Goal: Task Accomplishment & Management: Use online tool/utility

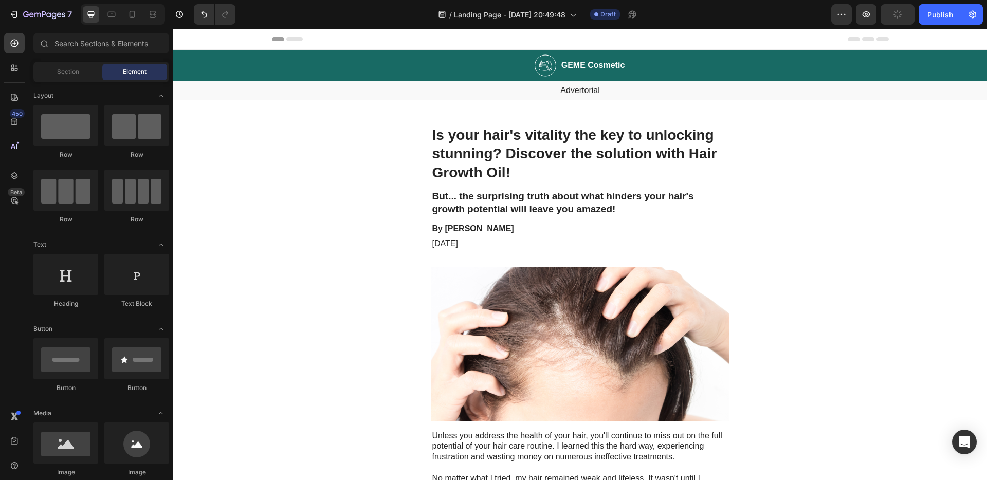
click at [201, 45] on div "Header" at bounding box center [579, 39] width 813 height 21
click at [202, 42] on span "Header" at bounding box center [204, 39] width 23 height 10
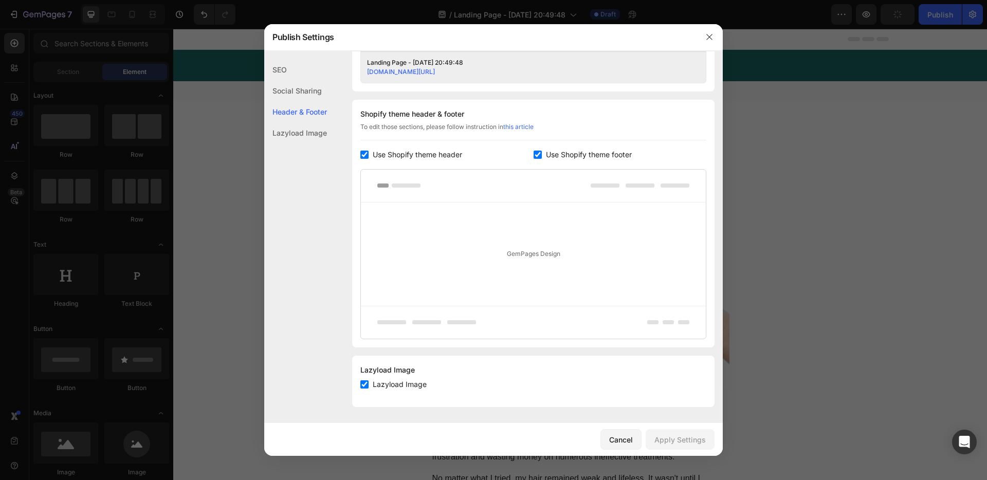
click at [373, 152] on span "Use Shopify theme header" at bounding box center [417, 155] width 89 height 12
checkbox input "false"
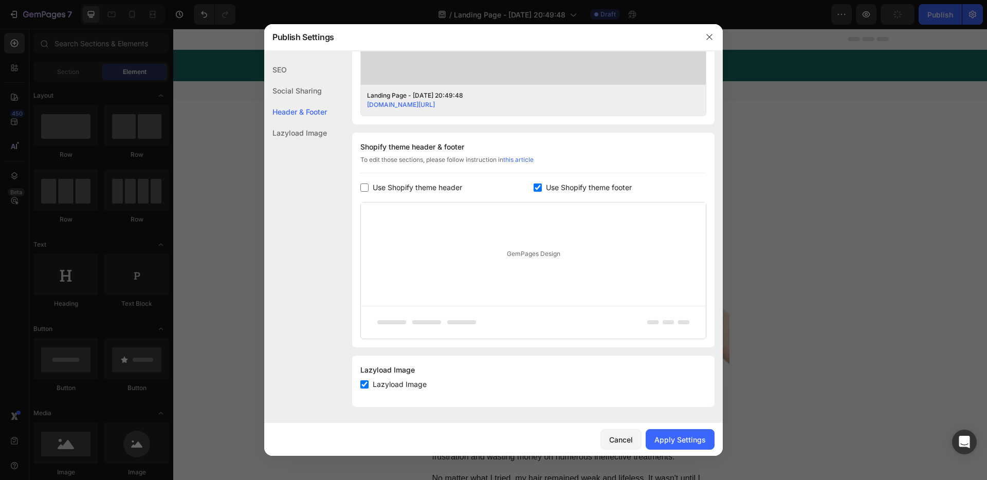
click at [547, 190] on span "Use Shopify theme footer" at bounding box center [589, 187] width 86 height 12
checkbox input "false"
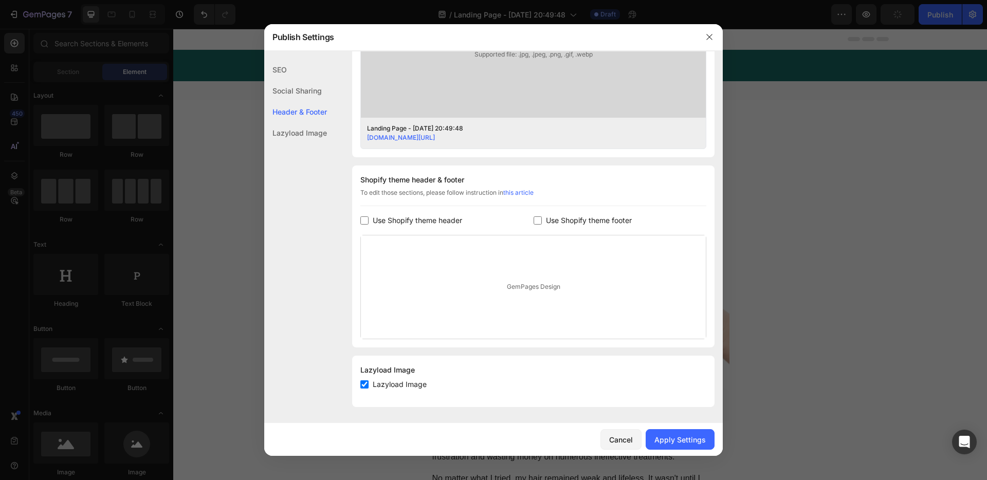
scroll to position [377, 0]
click at [688, 437] on div "Apply Settings" at bounding box center [679, 439] width 51 height 11
click at [709, 39] on icon "button" at bounding box center [709, 37] width 8 height 8
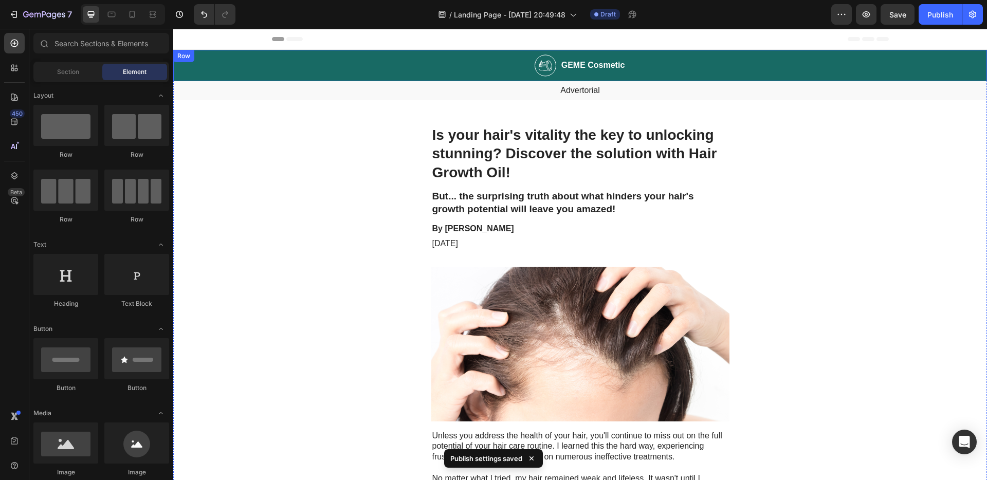
click at [535, 61] on img at bounding box center [545, 65] width 22 height 22
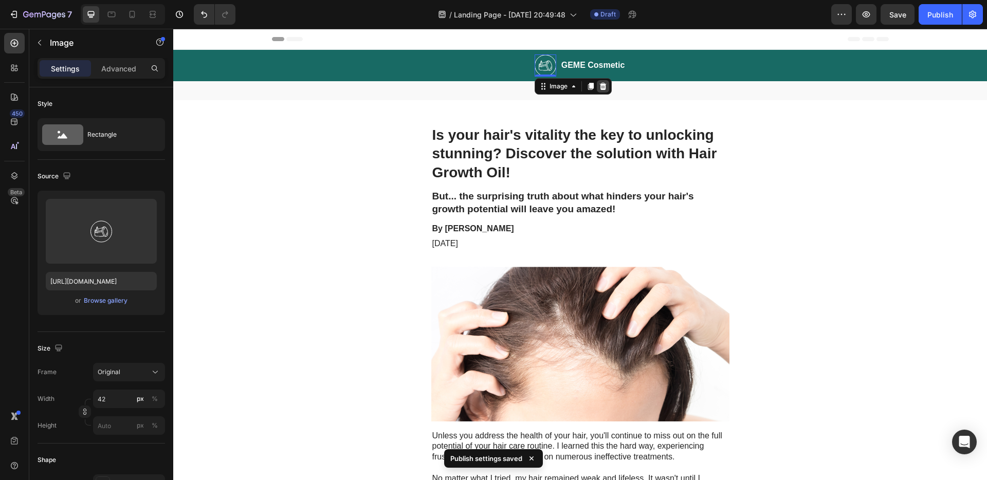
click at [602, 88] on icon at bounding box center [603, 86] width 8 height 8
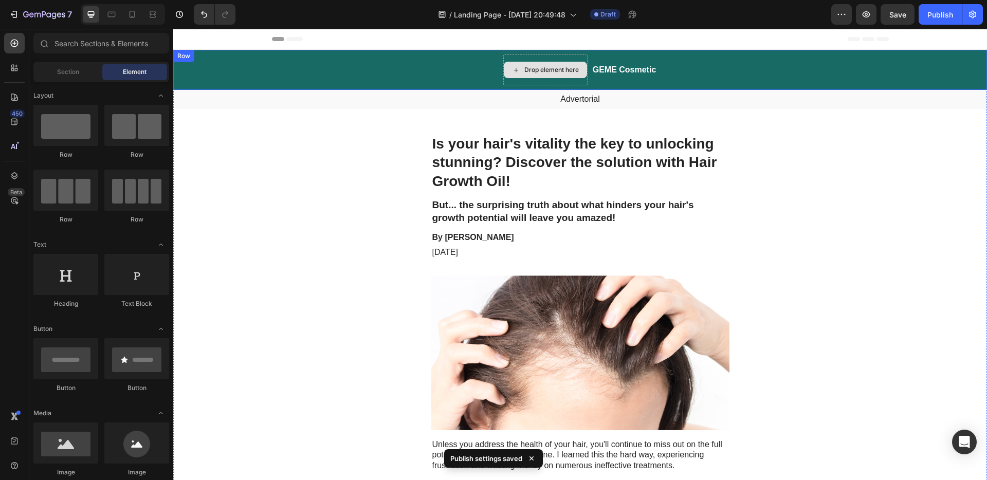
click at [524, 66] on div "Drop element here" at bounding box center [551, 70] width 54 height 8
click at [513, 58] on div "Drop element here" at bounding box center [545, 69] width 84 height 31
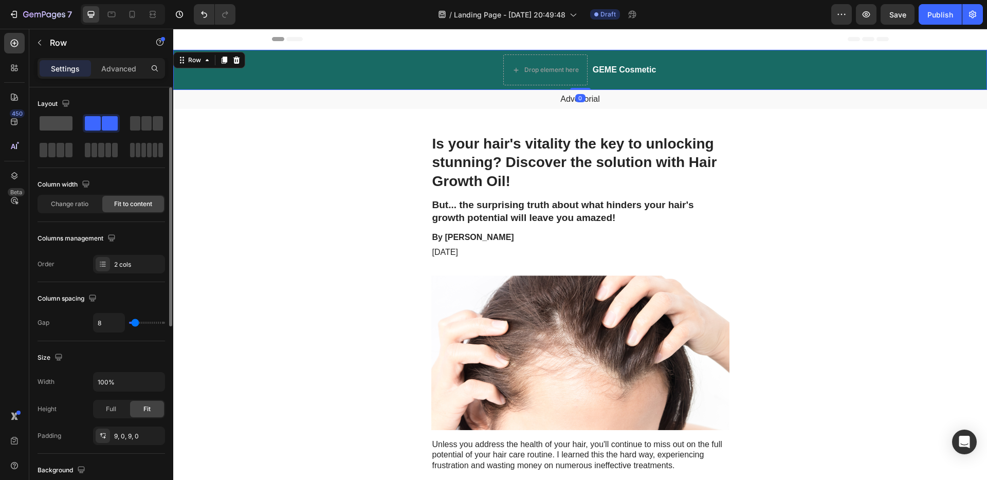
click at [57, 122] on span at bounding box center [56, 123] width 33 height 14
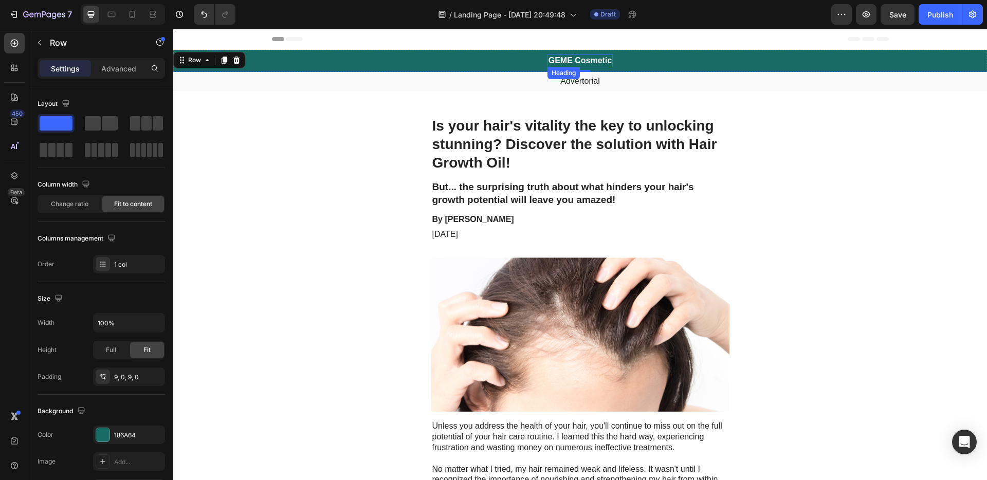
click at [602, 65] on h2 "GEME Cosmetic" at bounding box center [580, 60] width 66 height 13
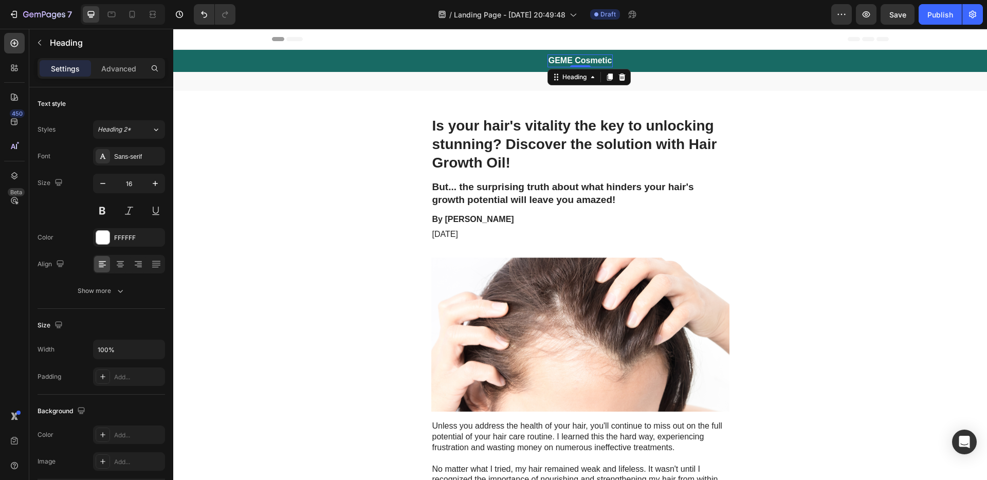
click at [569, 62] on h2 "GEME Cosmetic" at bounding box center [580, 60] width 66 height 13
click at [587, 60] on p "GEME Cosmetic" at bounding box center [580, 60] width 64 height 11
click at [606, 61] on p "GEME Cosmetic" at bounding box center [580, 60] width 64 height 11
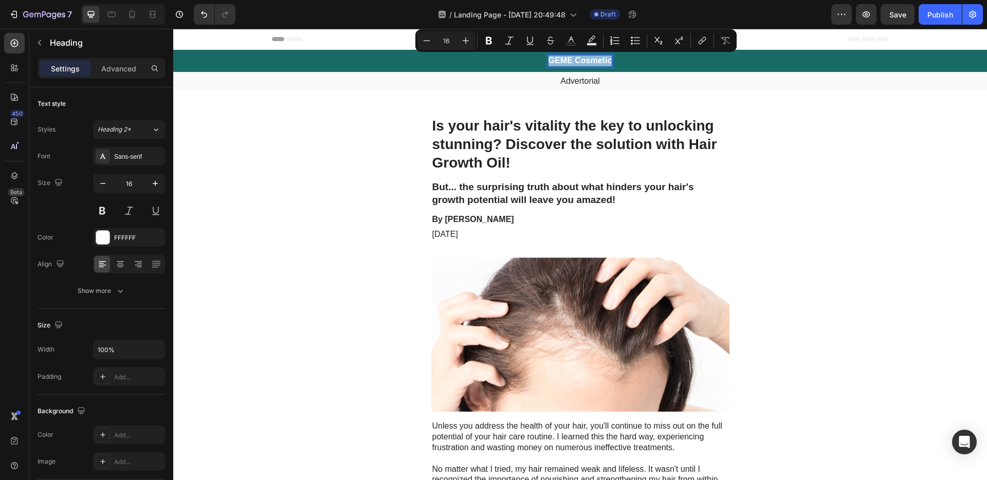
drag, startPoint x: 608, startPoint y: 62, endPoint x: 545, endPoint y: 62, distance: 62.7
click at [547, 62] on h2 "GEME Cosmetic" at bounding box center [580, 60] width 66 height 13
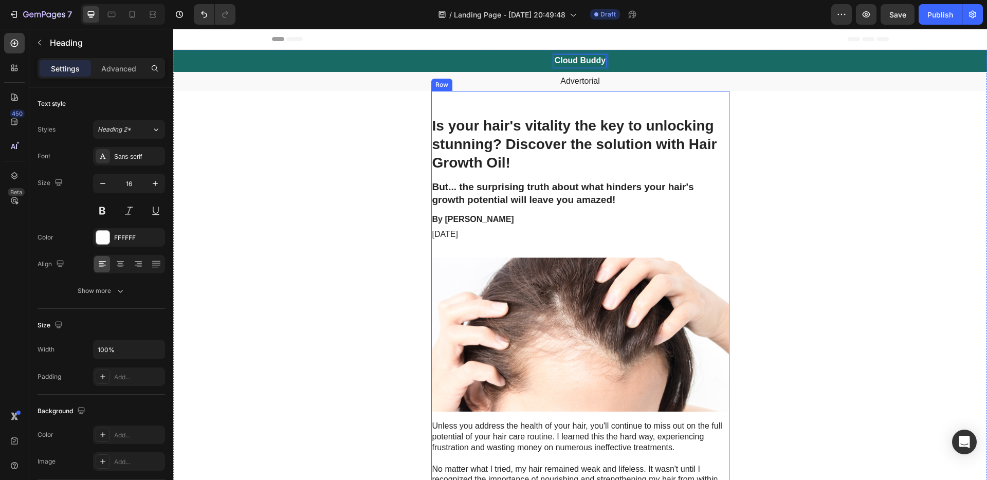
click at [606, 74] on div "Advertorial" at bounding box center [579, 81] width 813 height 19
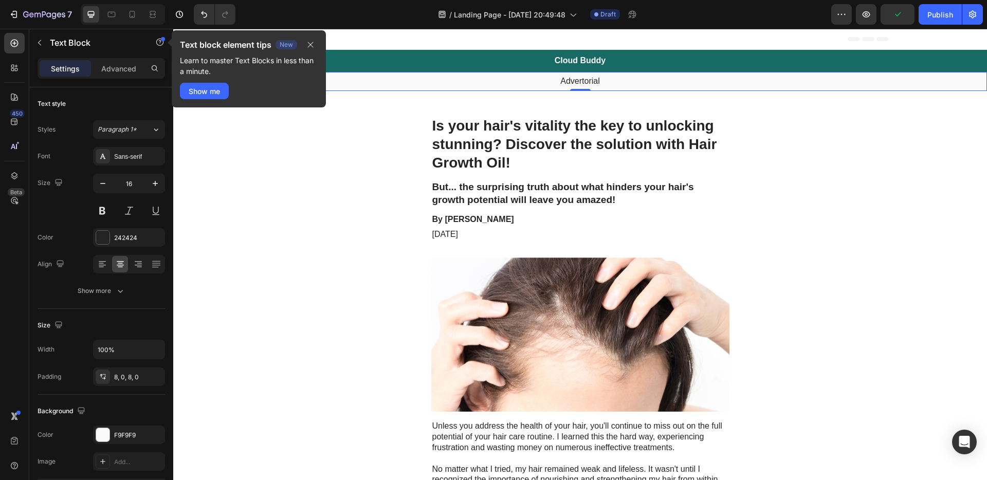
click at [576, 79] on p "Advertorial" at bounding box center [579, 81] width 811 height 11
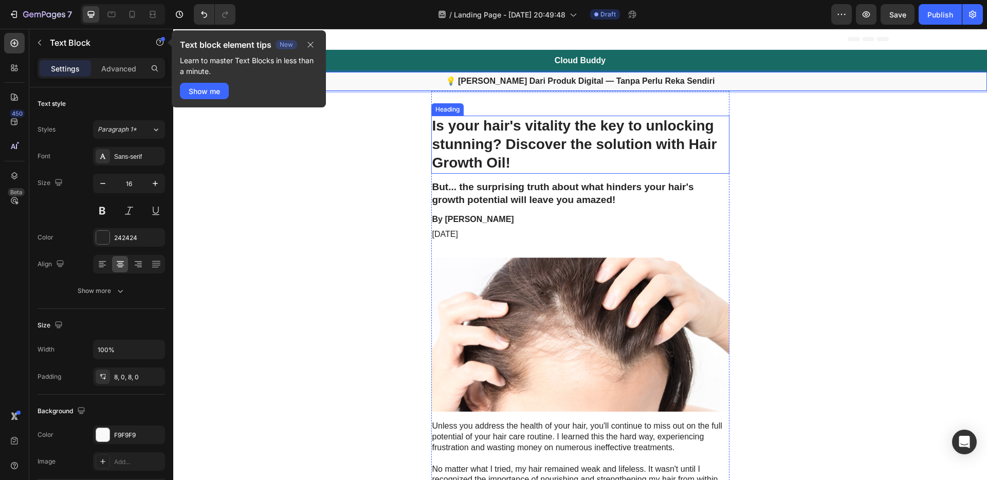
click at [515, 140] on h1 "Is your hair's vitality the key to unlocking stunning? Discover the solution wi…" at bounding box center [580, 145] width 298 height 58
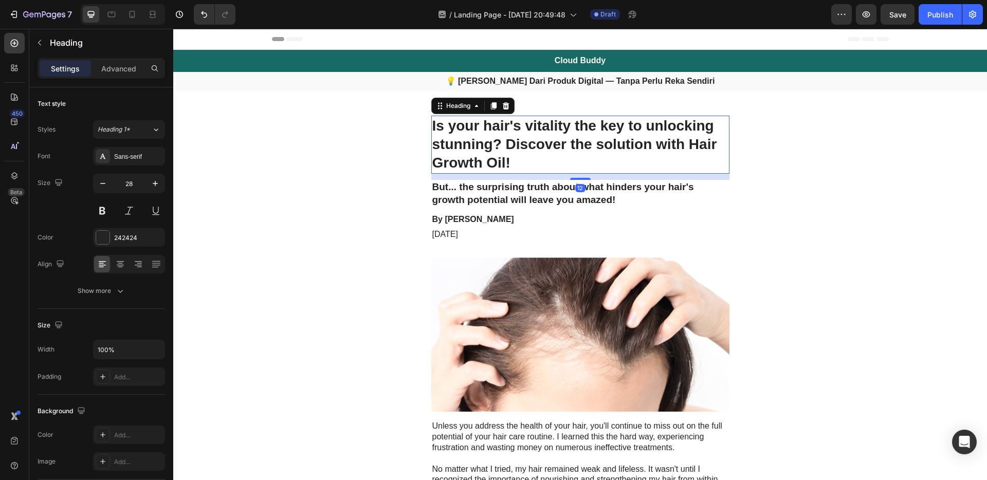
click at [515, 160] on h1 "Is your hair's vitality the key to unlocking stunning? Discover the solution wi…" at bounding box center [580, 145] width 298 height 58
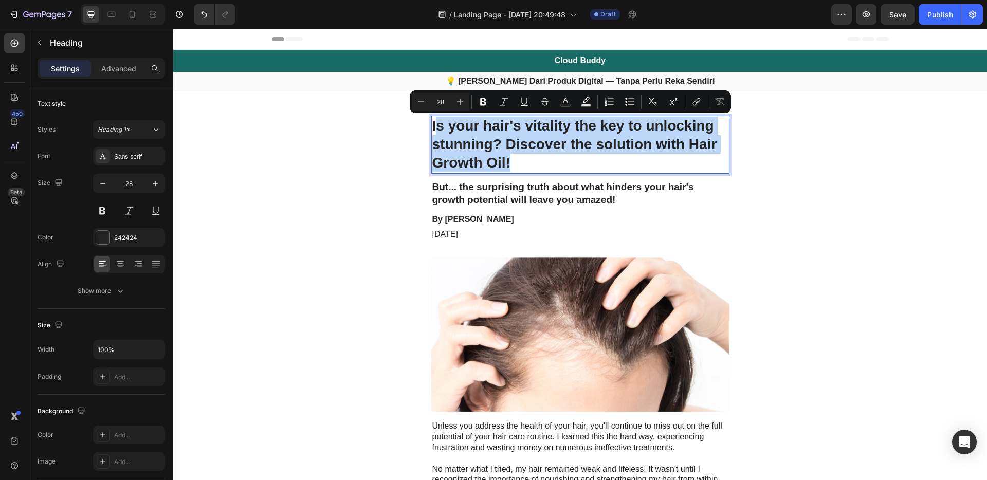
drag, startPoint x: 515, startPoint y: 162, endPoint x: 430, endPoint y: 126, distance: 92.8
click at [432, 126] on p "Is your hair's vitality the key to unlocking stunning? Discover the solution wi…" at bounding box center [580, 145] width 296 height 56
click at [533, 150] on p "Is your hair's vitality the key to unlocking stunning? Discover the solution wi…" at bounding box center [580, 145] width 296 height 56
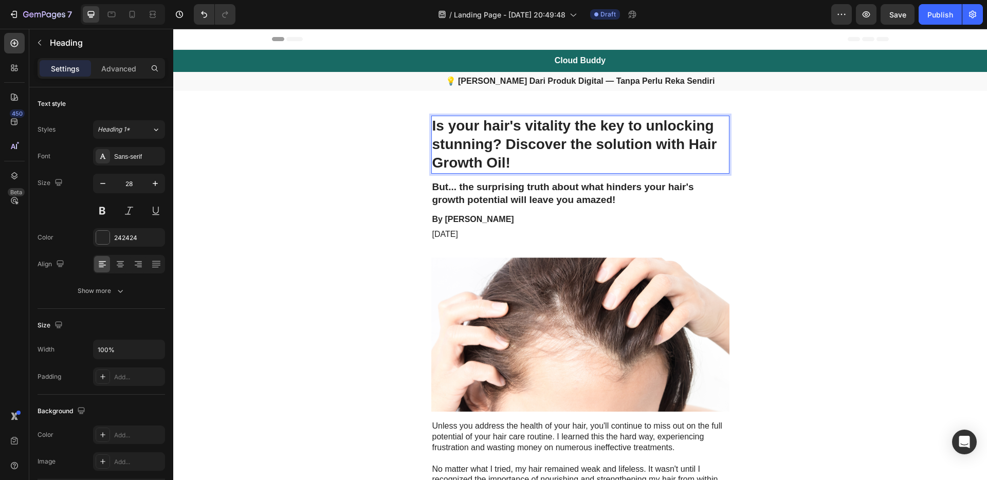
click at [527, 160] on p "Is your hair's vitality the key to unlocking stunning? Discover the solution wi…" at bounding box center [580, 145] width 296 height 56
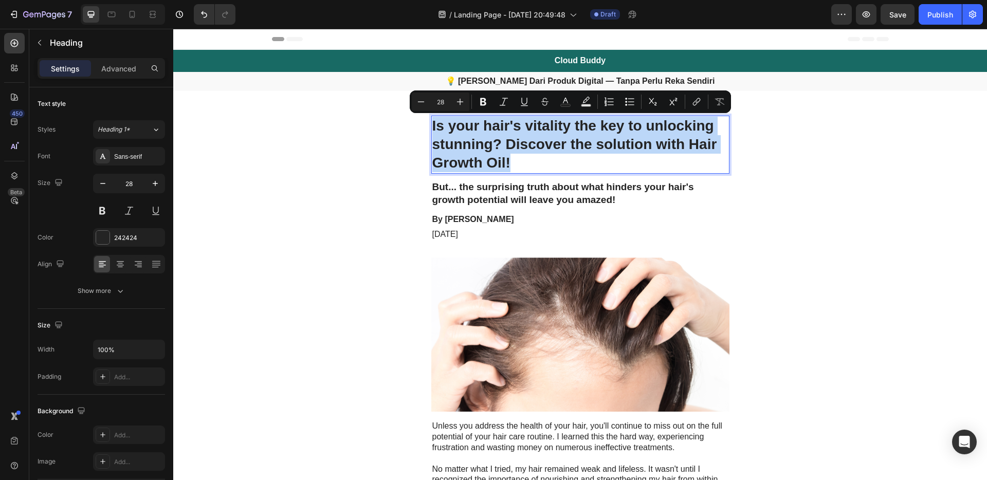
drag, startPoint x: 523, startPoint y: 163, endPoint x: 430, endPoint y: 127, distance: 99.7
click at [432, 127] on p "Is your hair's vitality the key to unlocking stunning? Discover the solution wi…" at bounding box center [580, 145] width 296 height 56
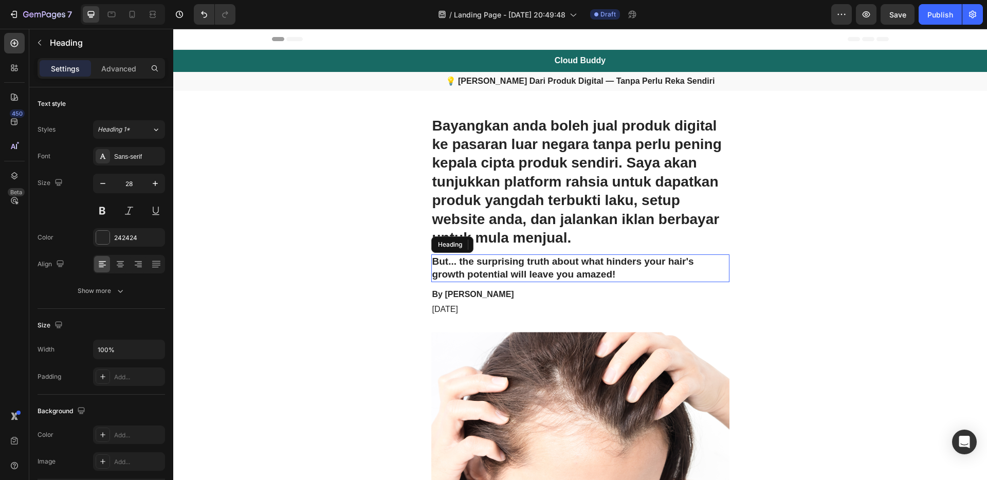
click at [539, 270] on h2 "But... the surprising truth about what hinders your hair's growth potential wil…" at bounding box center [580, 267] width 298 height 27
click at [541, 267] on h2 "But... the surprising truth about what hinders your hair's growth potential wil…" at bounding box center [580, 267] width 298 height 27
click at [623, 276] on p "But... the surprising truth about what hinders your hair's growth potential wil…" at bounding box center [580, 267] width 296 height 25
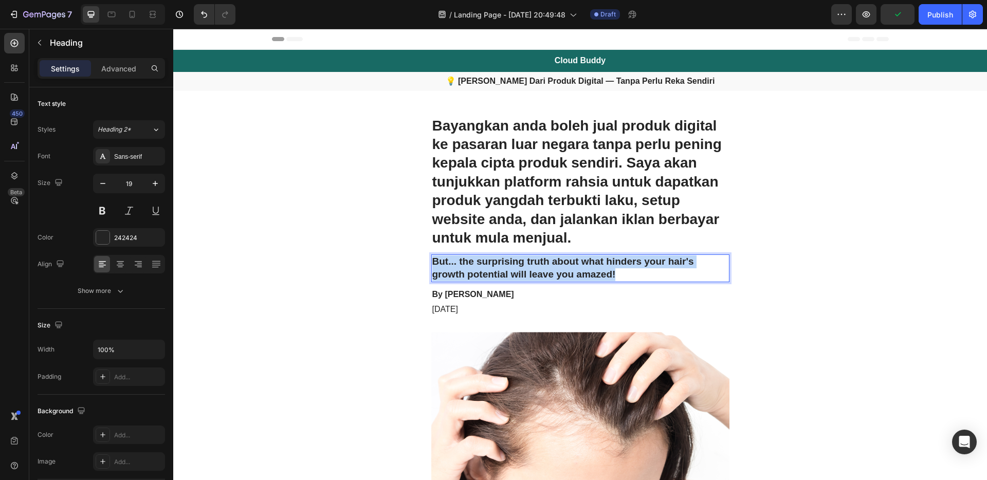
drag, startPoint x: 624, startPoint y: 275, endPoint x: 430, endPoint y: 257, distance: 195.5
click at [432, 257] on p "But... the surprising truth about what hinders your hair's growth potential wil…" at bounding box center [580, 267] width 296 height 25
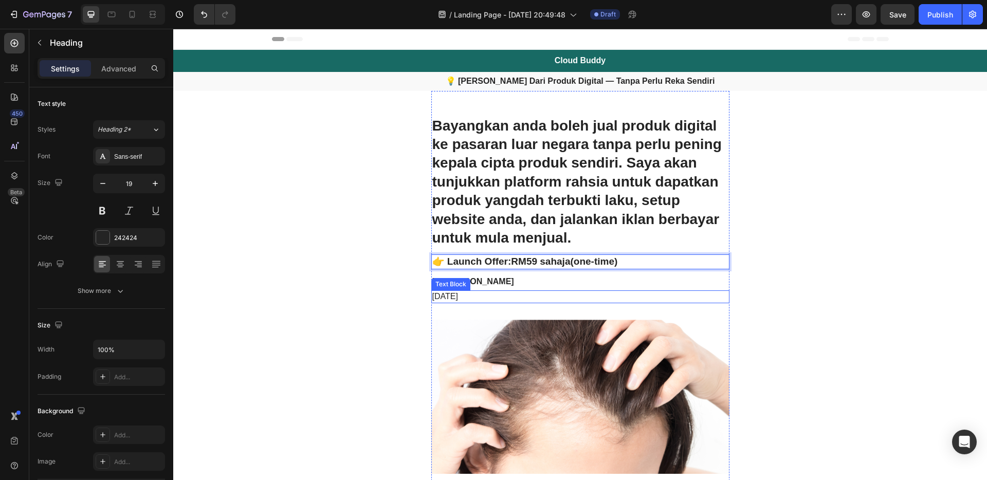
click at [474, 291] on p "[DATE]" at bounding box center [580, 296] width 296 height 11
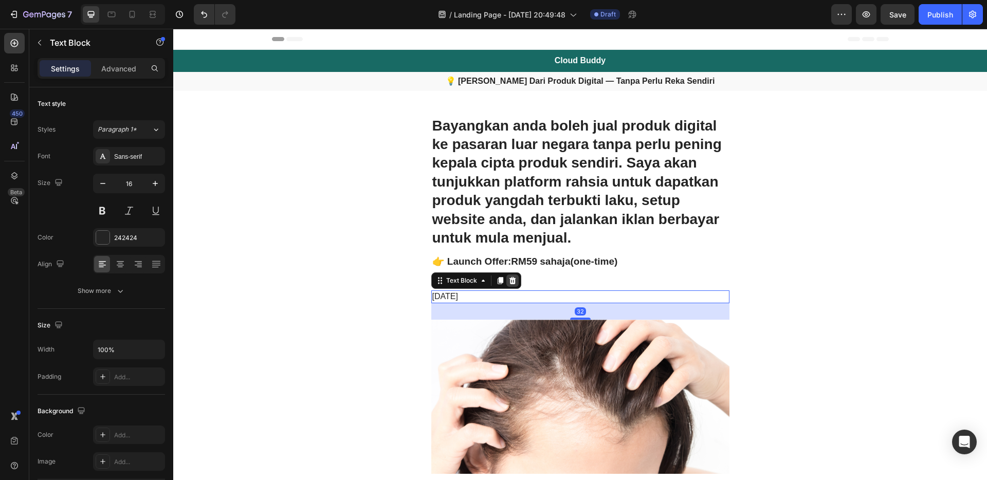
click at [509, 282] on icon at bounding box center [512, 280] width 8 height 8
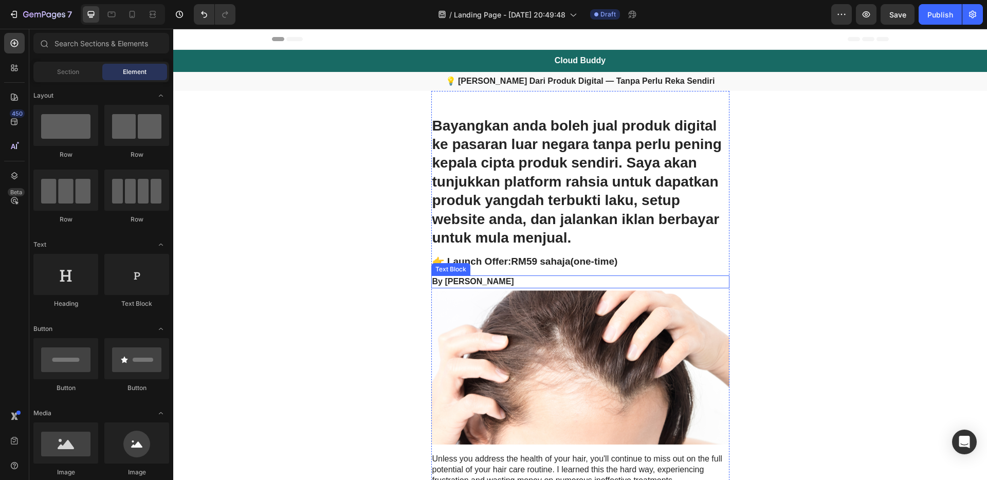
click at [504, 279] on p "By [PERSON_NAME]" at bounding box center [580, 281] width 296 height 11
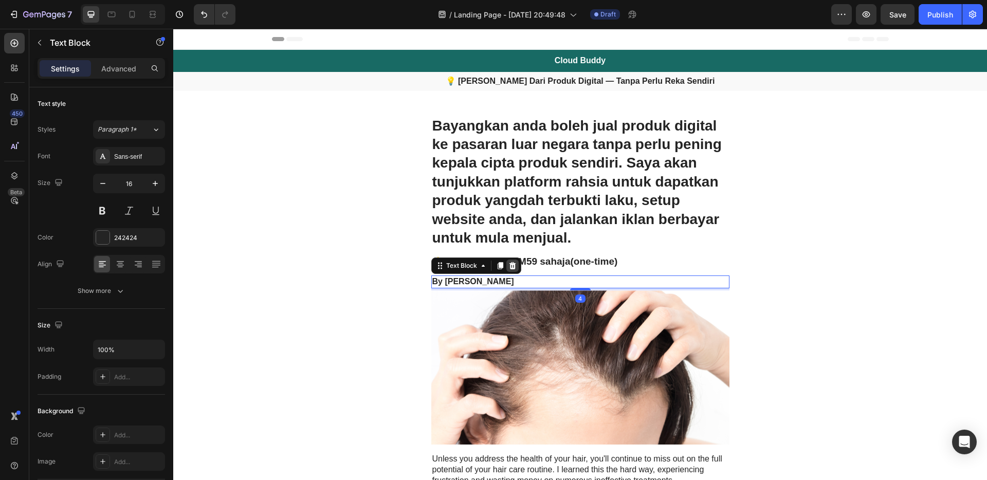
click at [509, 269] on icon at bounding box center [512, 265] width 7 height 7
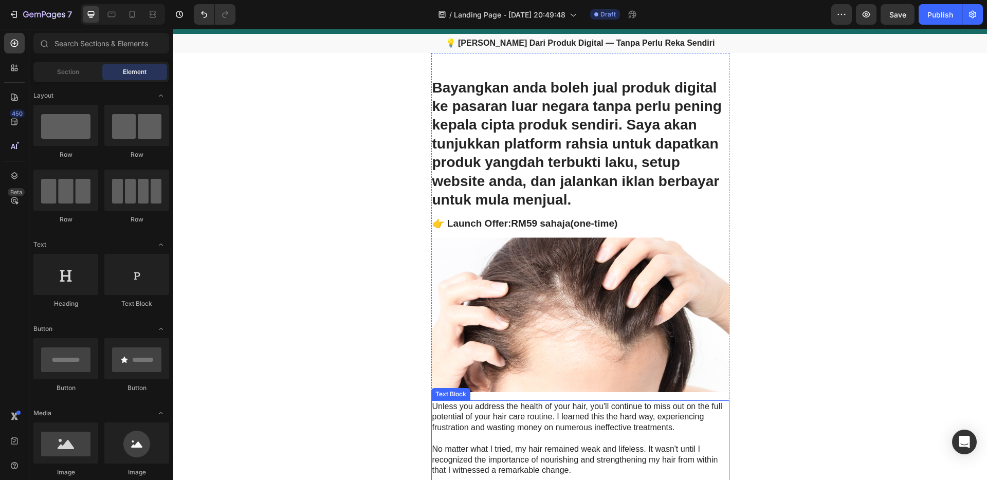
scroll to position [84, 0]
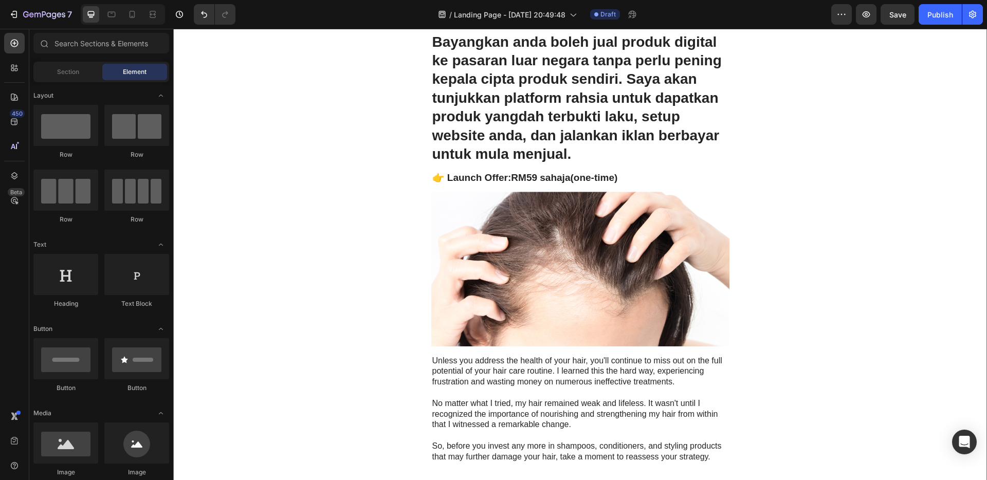
click at [517, 254] on img at bounding box center [580, 269] width 298 height 155
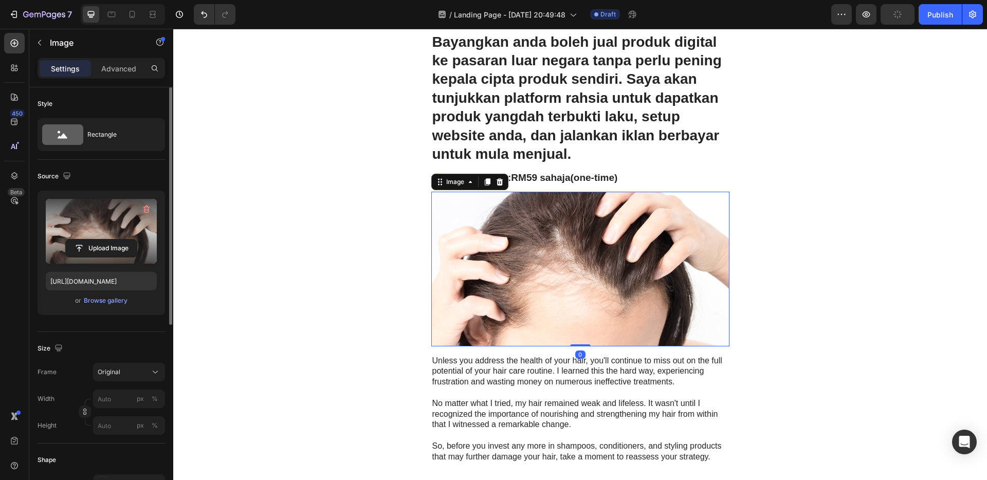
click at [103, 234] on label at bounding box center [101, 231] width 111 height 65
click at [103, 239] on input "file" at bounding box center [101, 247] width 71 height 17
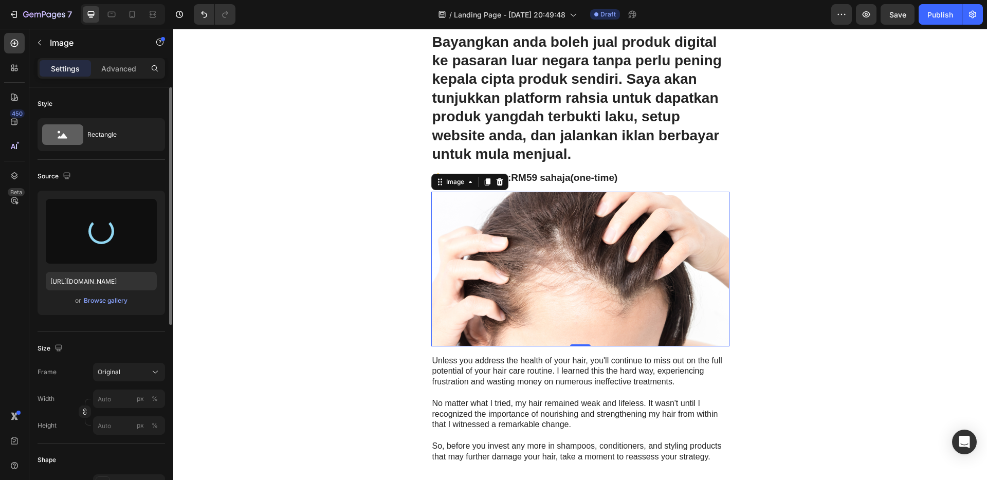
type input "[URL][DOMAIN_NAME]"
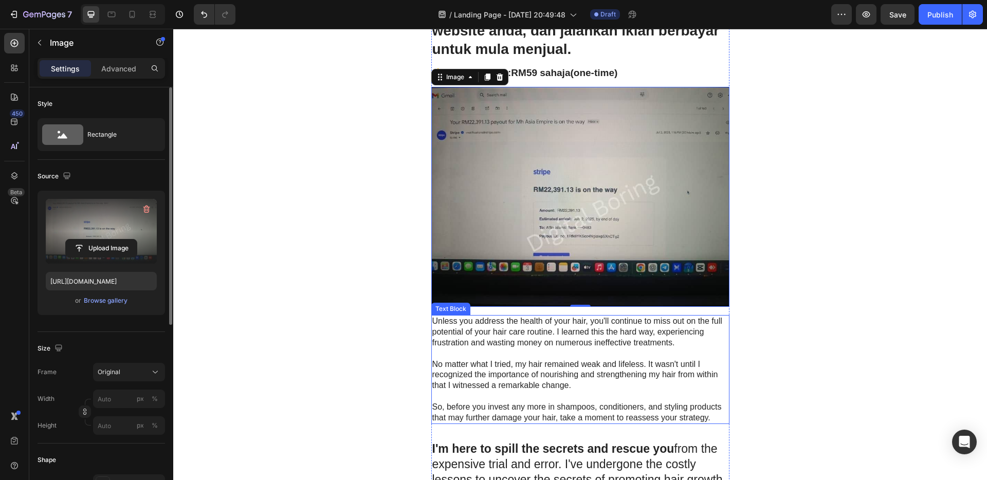
scroll to position [195, 0]
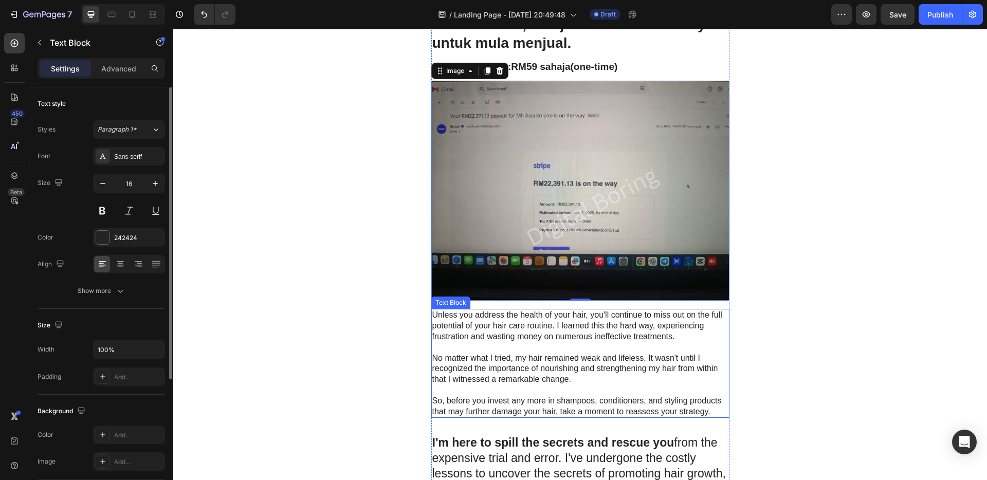
click at [624, 343] on p at bounding box center [580, 347] width 296 height 11
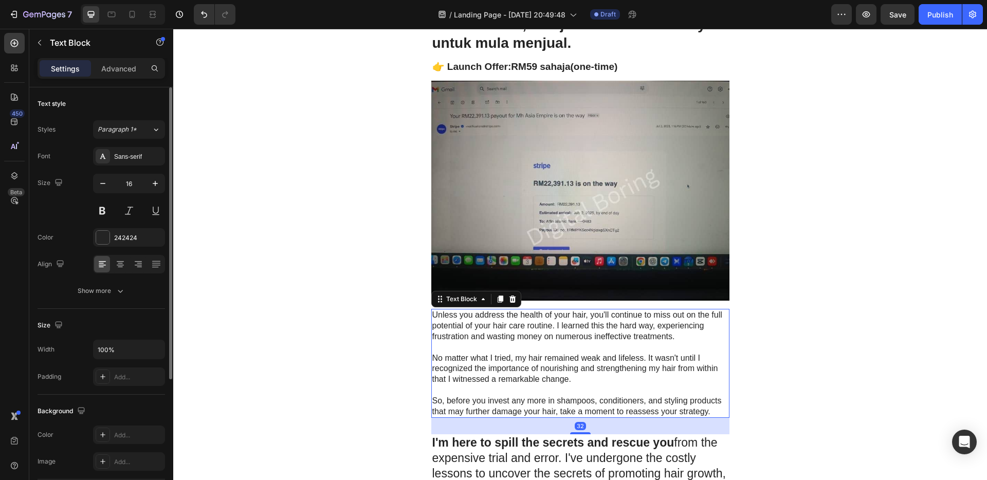
click at [640, 380] on p "No matter what I tried, my hair remained weak and lifeless. It wasn't until I r…" at bounding box center [580, 369] width 296 height 32
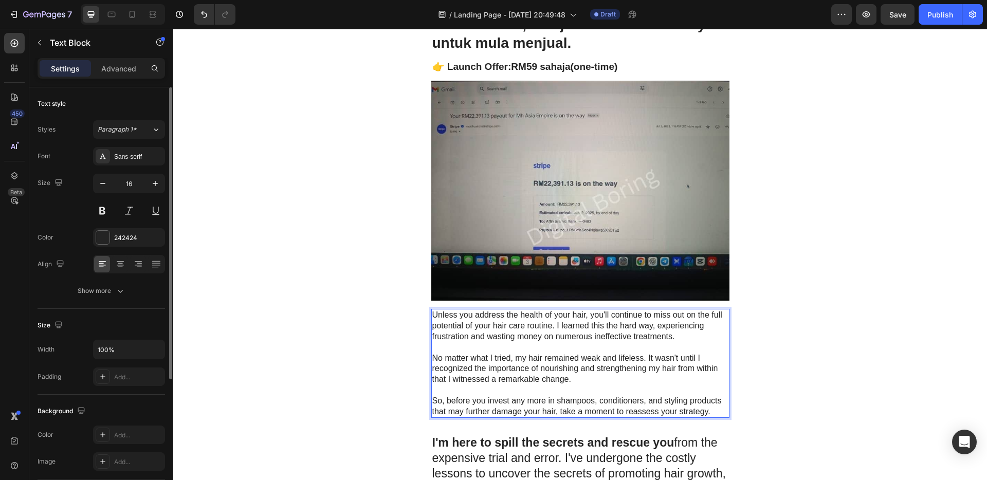
click at [707, 408] on p "So, before you invest any more in shampoos, conditioners, and styling products …" at bounding box center [580, 407] width 296 height 22
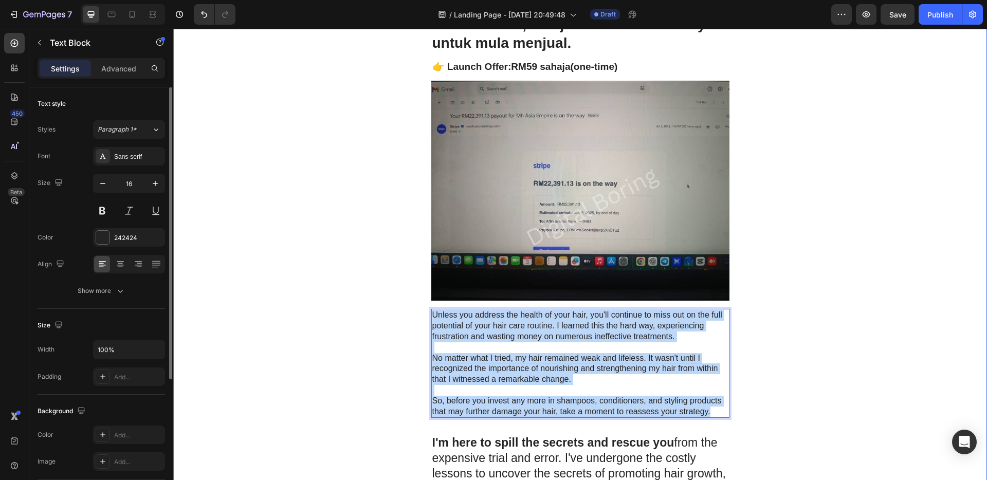
drag, startPoint x: 709, startPoint y: 411, endPoint x: 428, endPoint y: 317, distance: 296.1
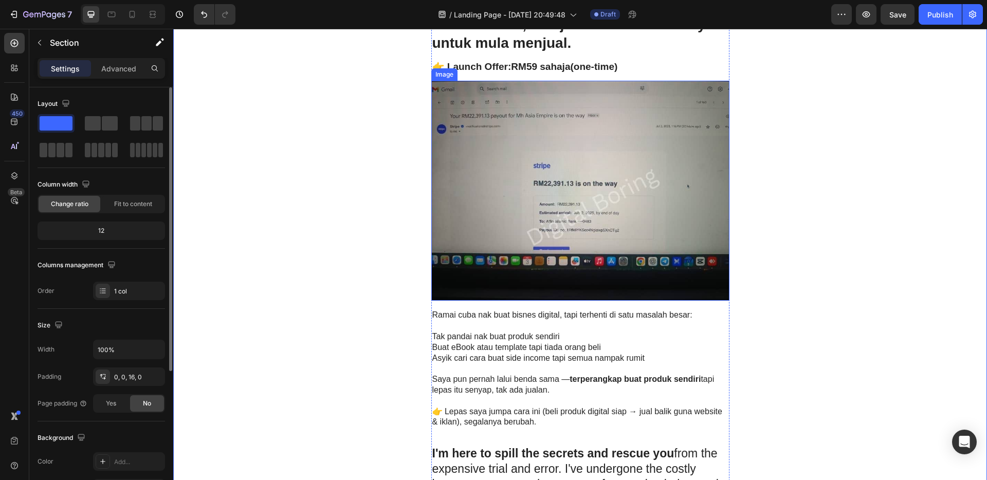
click at [605, 235] on img at bounding box center [580, 191] width 298 height 220
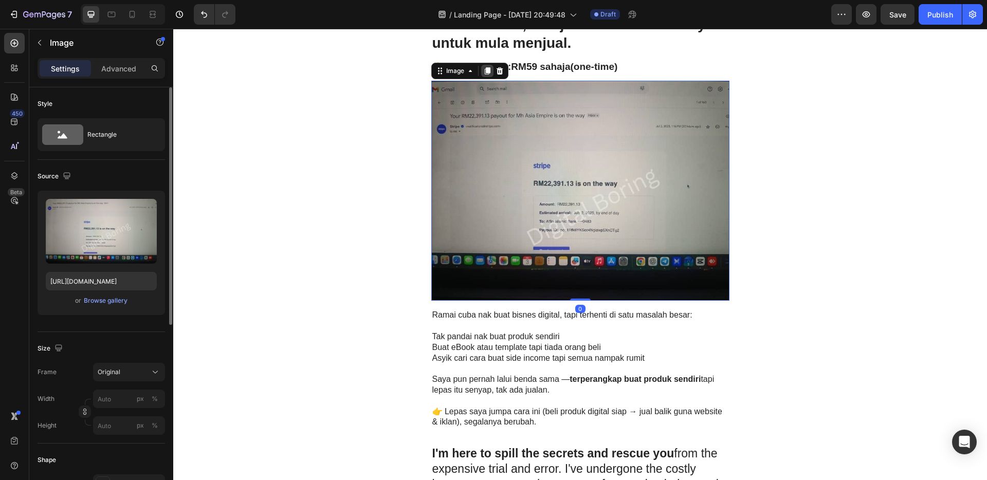
click at [485, 69] on icon at bounding box center [487, 70] width 6 height 7
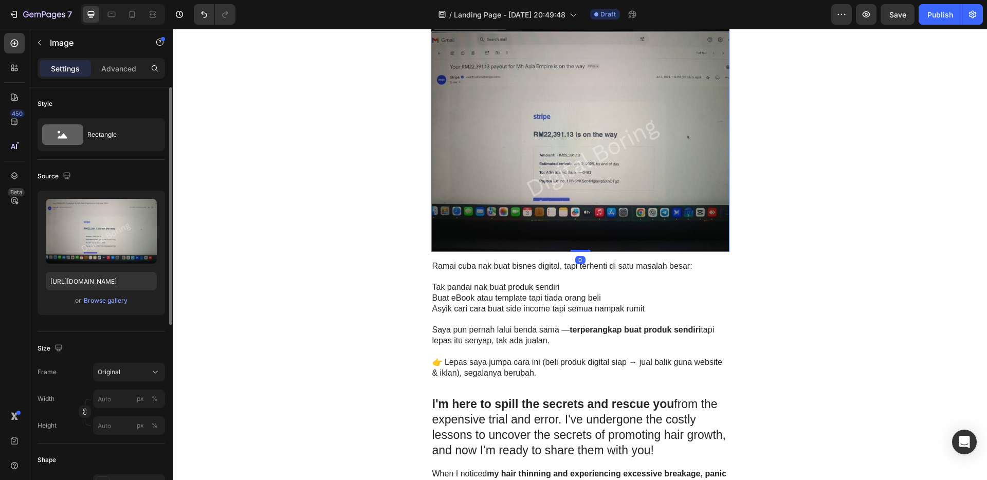
scroll to position [492, 0]
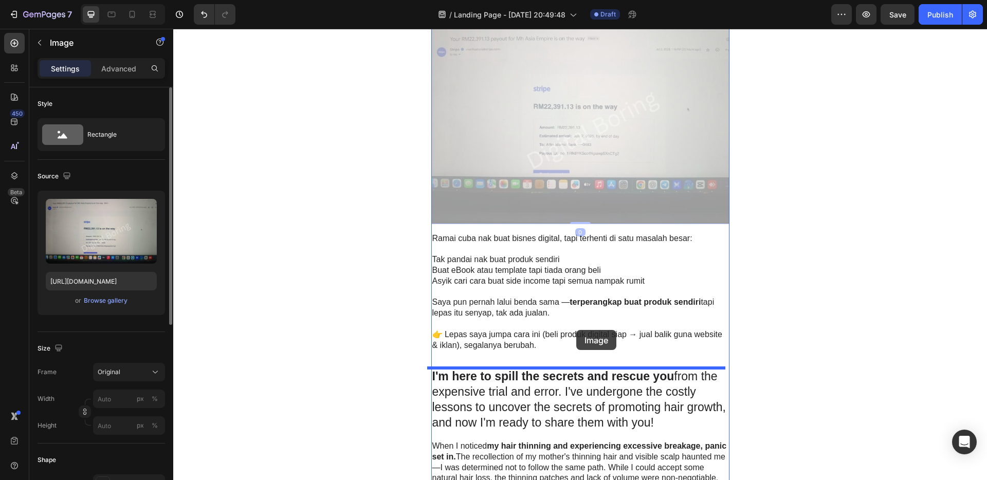
drag, startPoint x: 564, startPoint y: 166, endPoint x: 576, endPoint y: 330, distance: 164.4
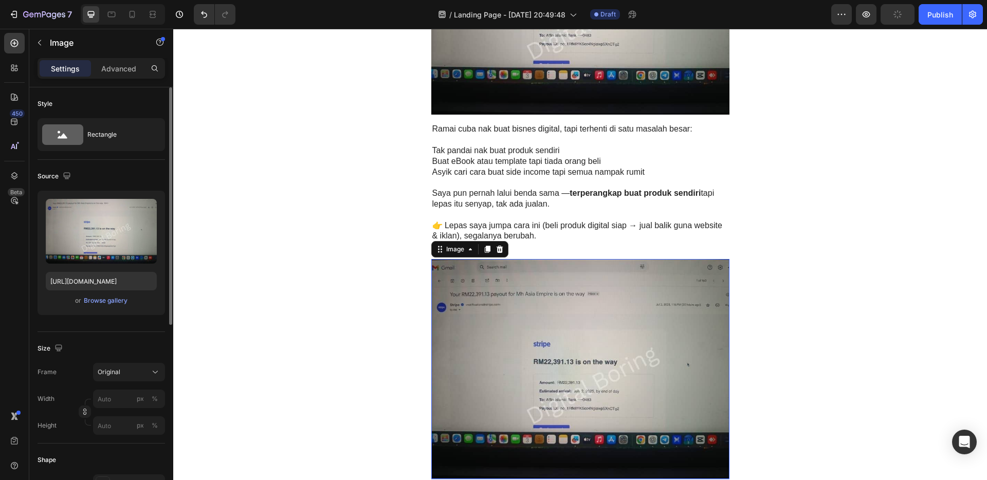
scroll to position [478, 0]
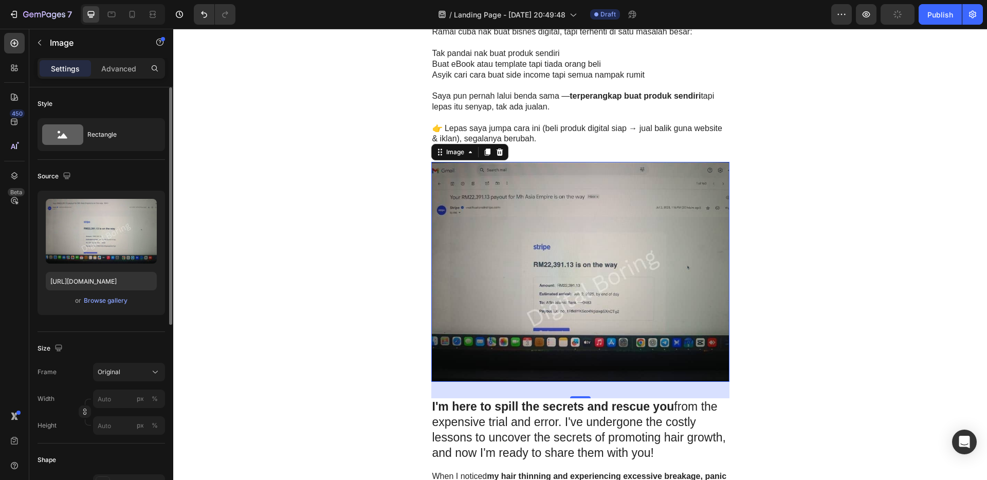
click at [568, 293] on img at bounding box center [580, 272] width 298 height 220
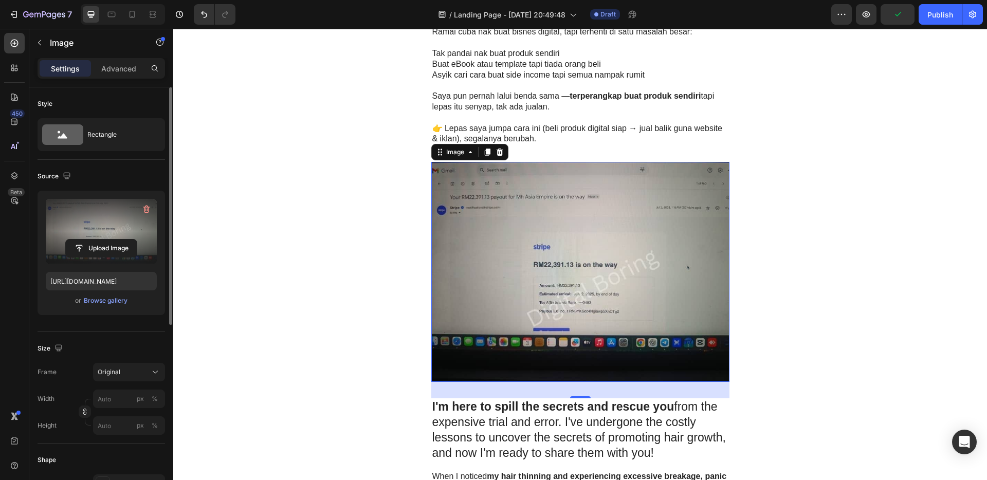
click at [112, 219] on label at bounding box center [101, 231] width 111 height 65
click at [112, 239] on input "file" at bounding box center [101, 247] width 71 height 17
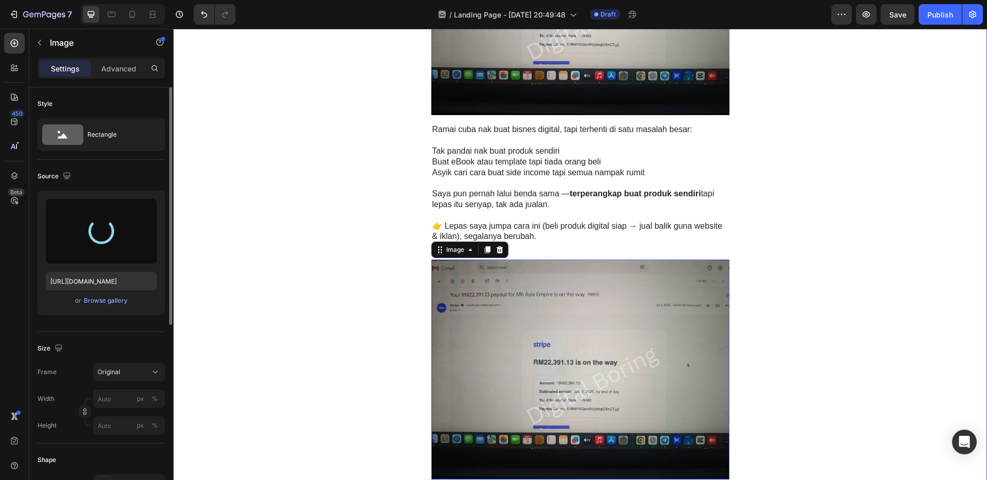
scroll to position [499, 0]
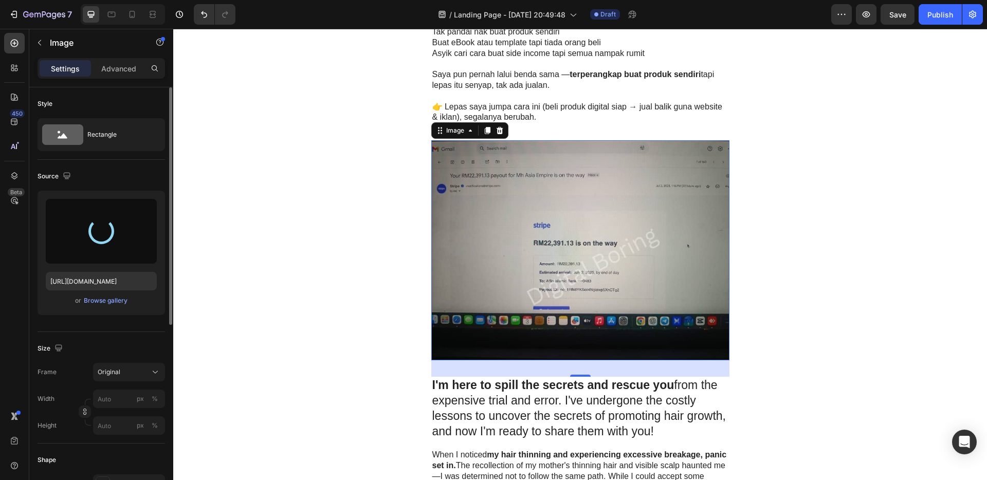
type input "[URL][DOMAIN_NAME]"
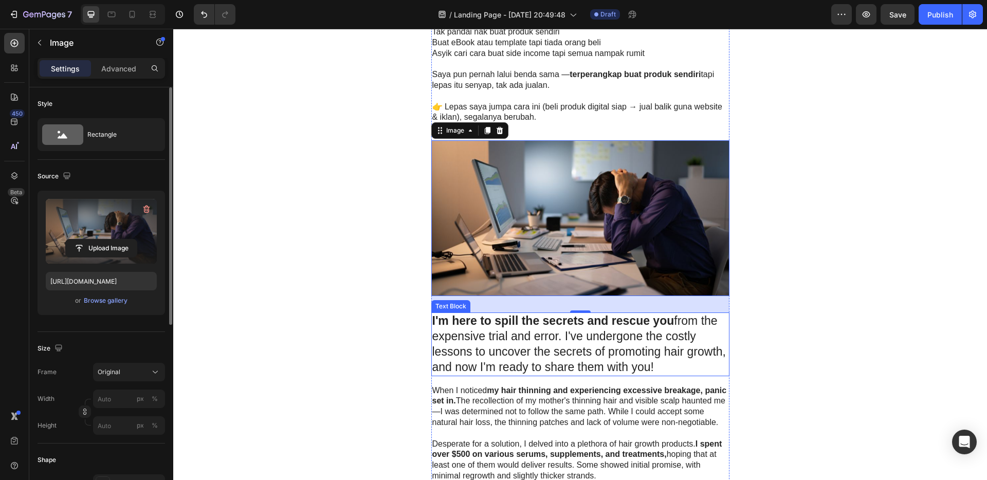
click at [620, 350] on p "I'm here to spill the secrets and rescue you from the expensive trial and error…" at bounding box center [580, 344] width 296 height 62
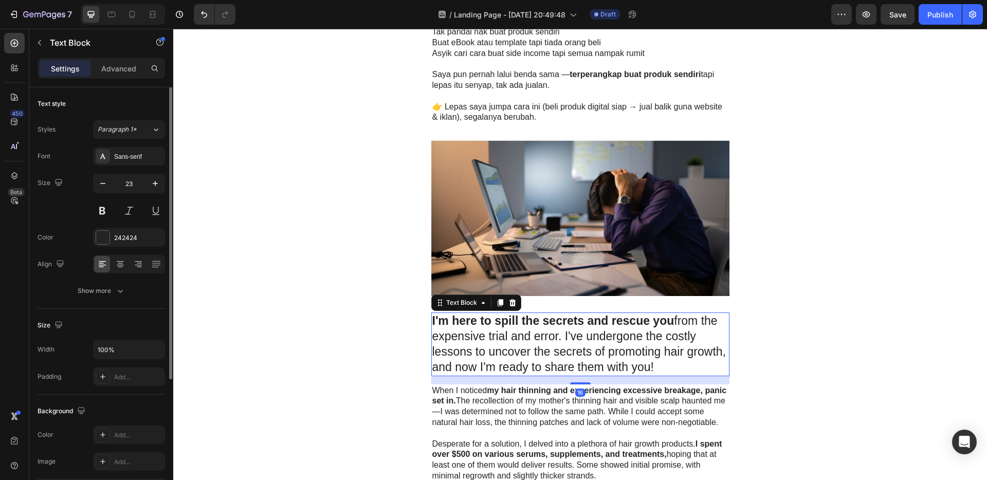
click at [666, 360] on p "I'm here to spill the secrets and rescue you from the expensive trial and error…" at bounding box center [580, 344] width 296 height 62
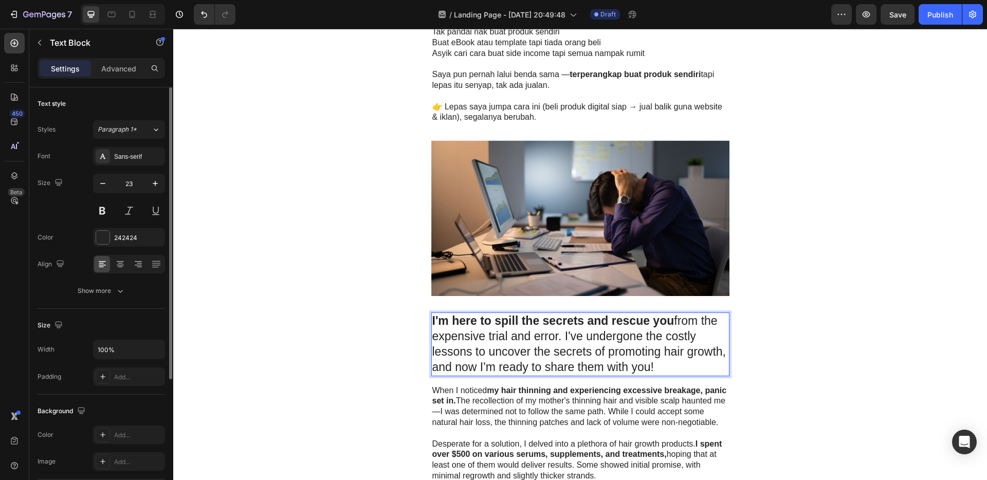
drag, startPoint x: 667, startPoint y: 366, endPoint x: 429, endPoint y: 326, distance: 241.3
click at [432, 326] on p "I'm here to spill the secrets and rescue you from the expensive trial and error…" at bounding box center [580, 344] width 296 height 62
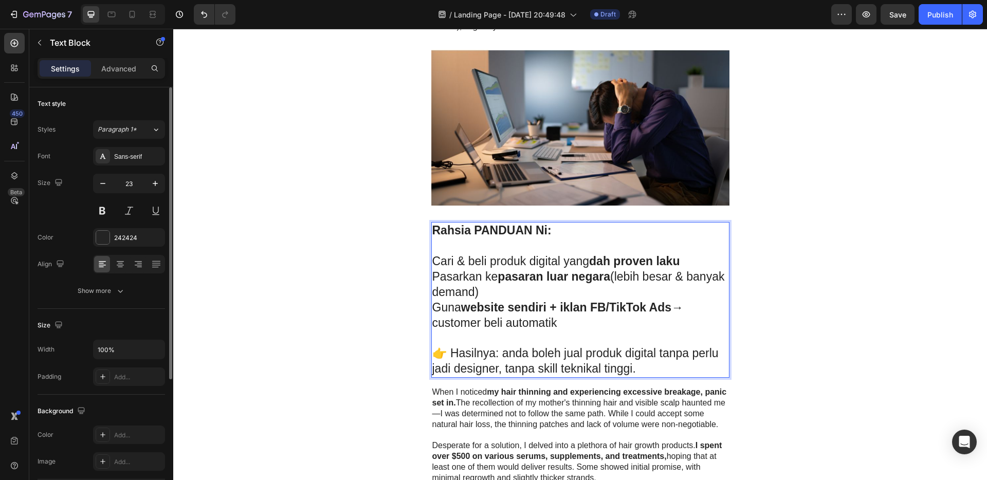
scroll to position [590, 0]
click at [573, 110] on img at bounding box center [580, 127] width 298 height 156
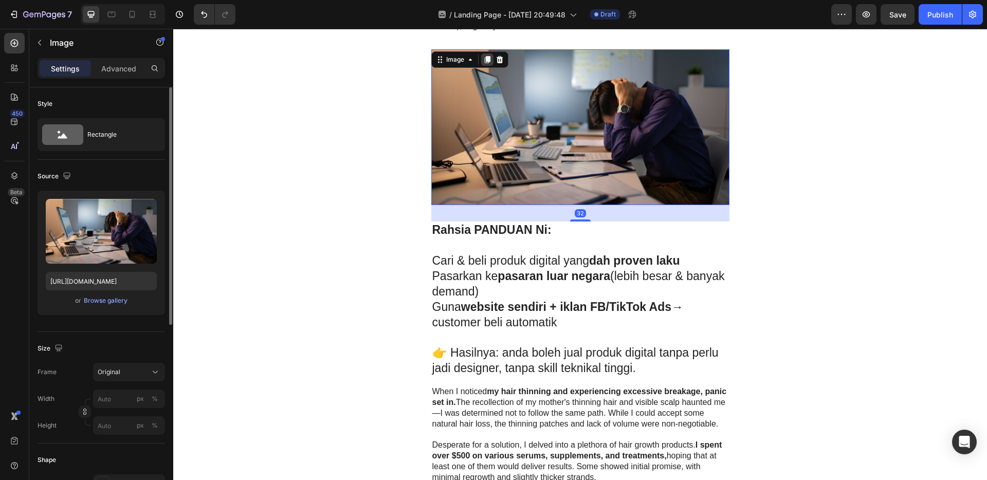
click at [484, 60] on icon at bounding box center [487, 59] width 6 height 7
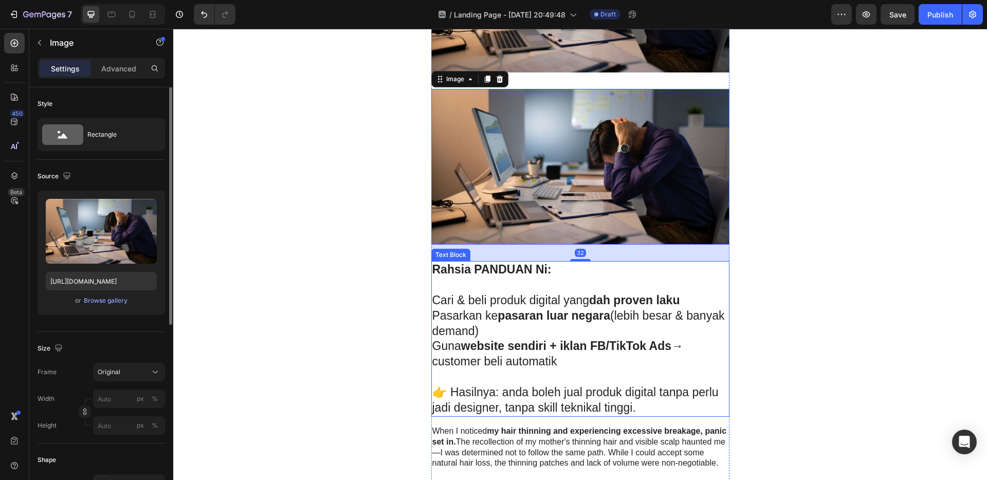
scroll to position [799, 0]
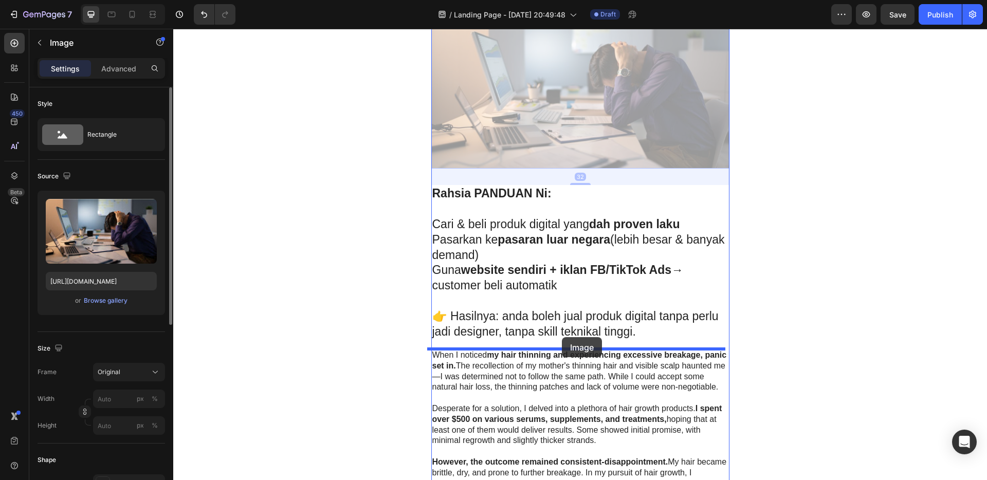
drag, startPoint x: 582, startPoint y: 129, endPoint x: 562, endPoint y: 337, distance: 208.6
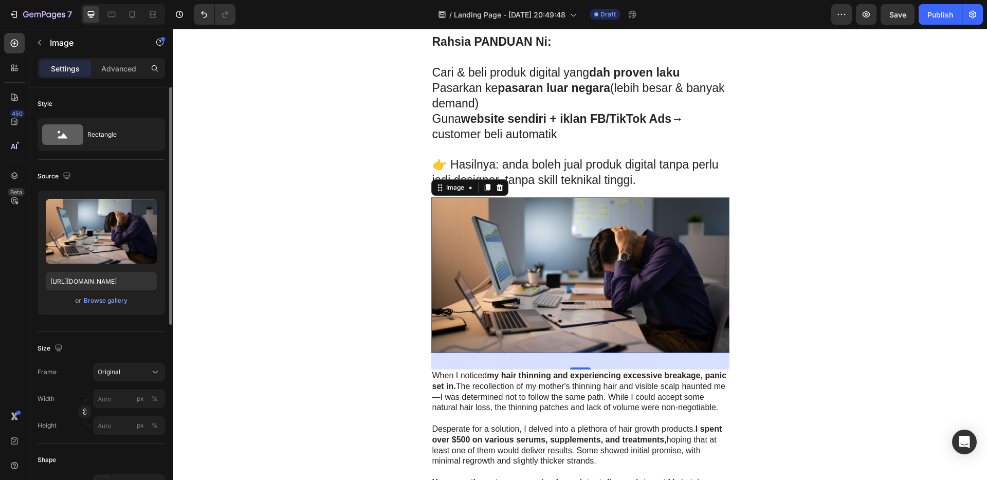
scroll to position [843, 0]
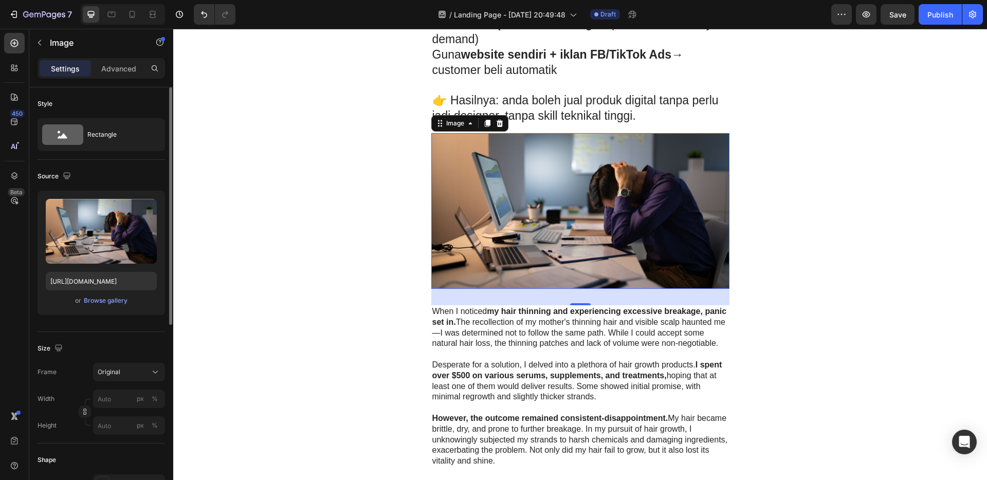
click at [529, 230] on img at bounding box center [580, 211] width 298 height 156
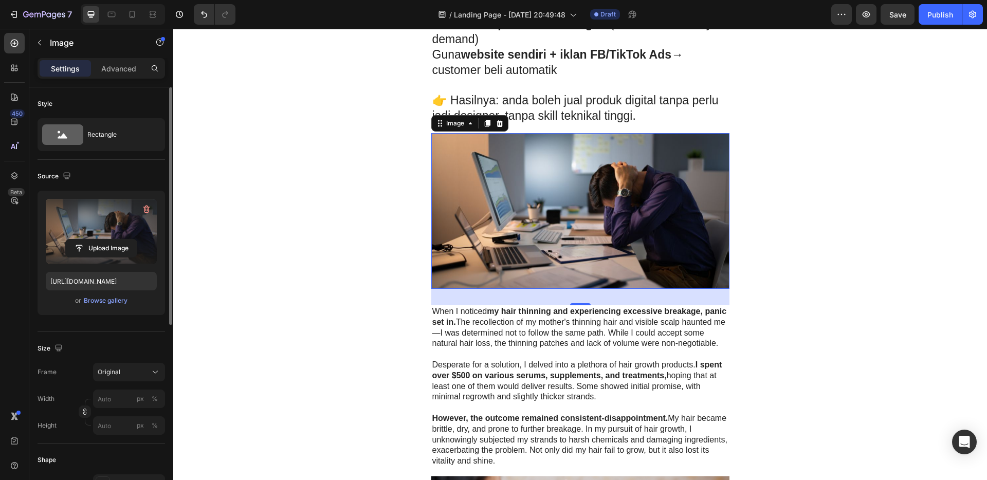
click at [103, 237] on label at bounding box center [101, 231] width 111 height 65
click at [103, 239] on input "file" at bounding box center [101, 247] width 71 height 17
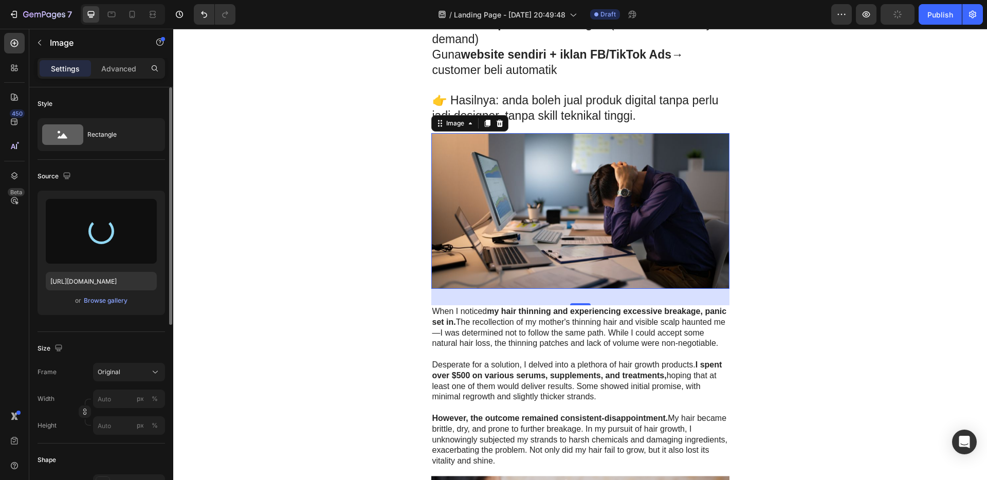
type input "[URL][DOMAIN_NAME]"
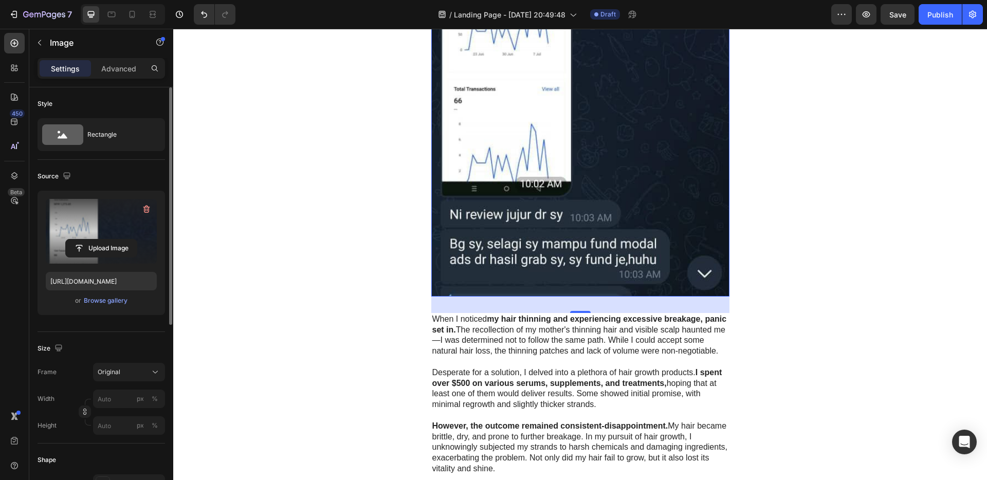
scroll to position [1270, 0]
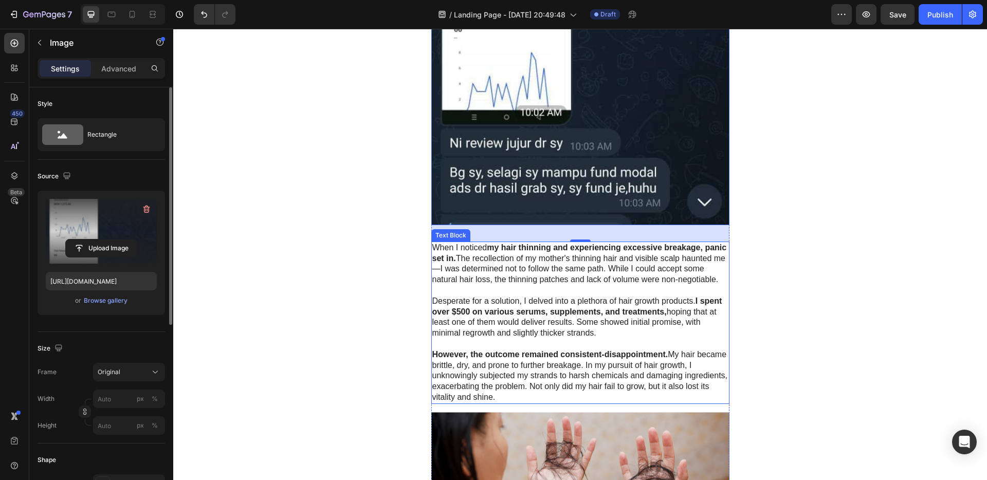
click at [596, 312] on p "Desperate for a solution, I delved into a plethora of hair growth products. I s…" at bounding box center [580, 317] width 296 height 43
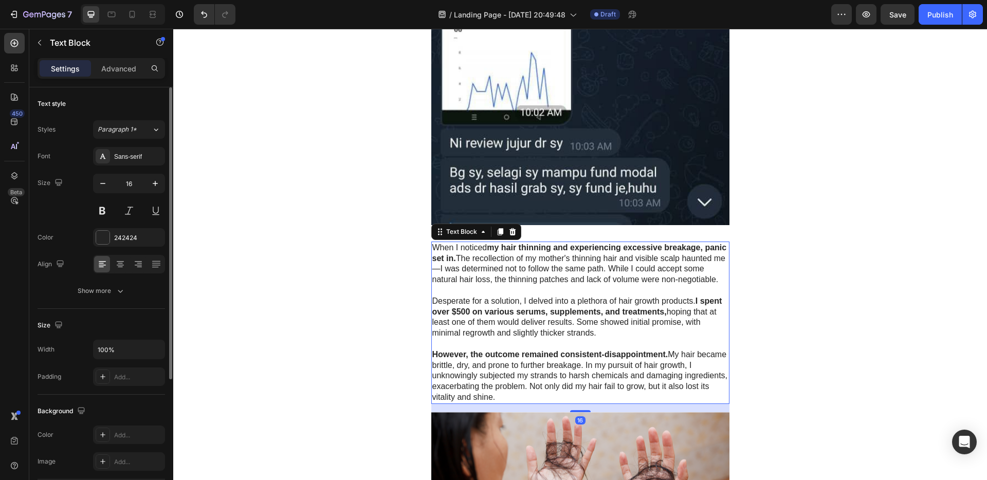
click at [626, 349] on p "Rich Text Editor. Editing area: main" at bounding box center [580, 344] width 296 height 11
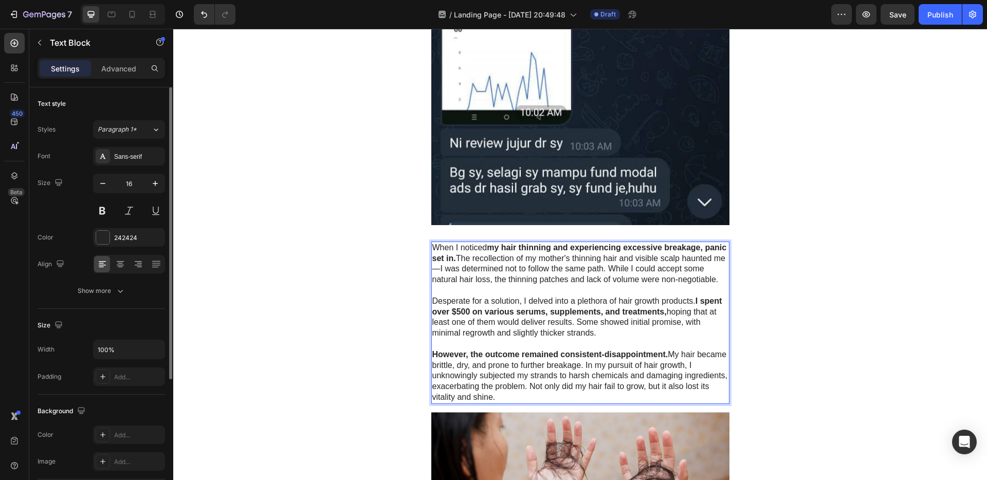
click at [516, 403] on p "However, the outcome remained consistent-disappointment. My hair became brittle…" at bounding box center [580, 375] width 296 height 53
drag, startPoint x: 511, startPoint y: 406, endPoint x: 432, endPoint y: 246, distance: 179.3
click at [432, 246] on div "When I noticed my hair thinning and experiencing excessive breakage, panic set …" at bounding box center [580, 323] width 298 height 162
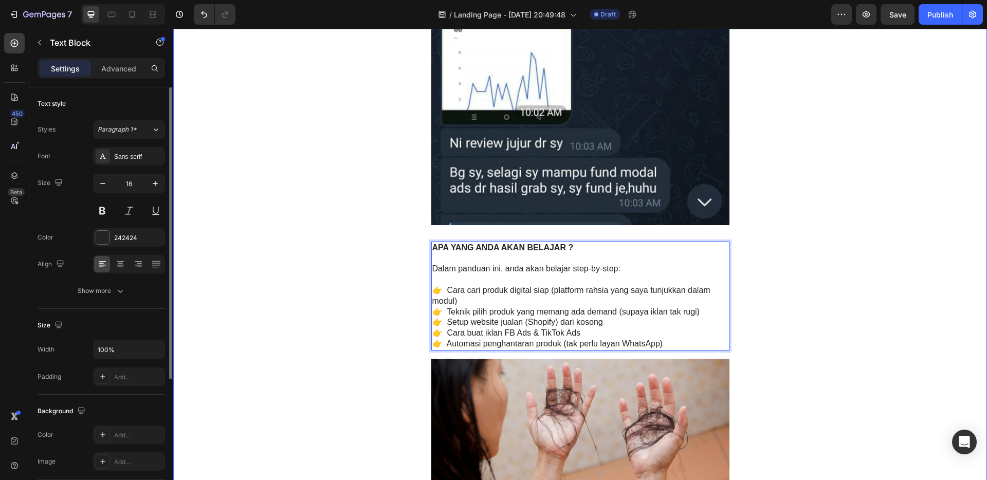
click at [760, 274] on div "Cloud Buddy Heading Row 💡 [PERSON_NAME] Income Dari Produk Digital — Tanpa Perl…" at bounding box center [579, 2] width 813 height 2444
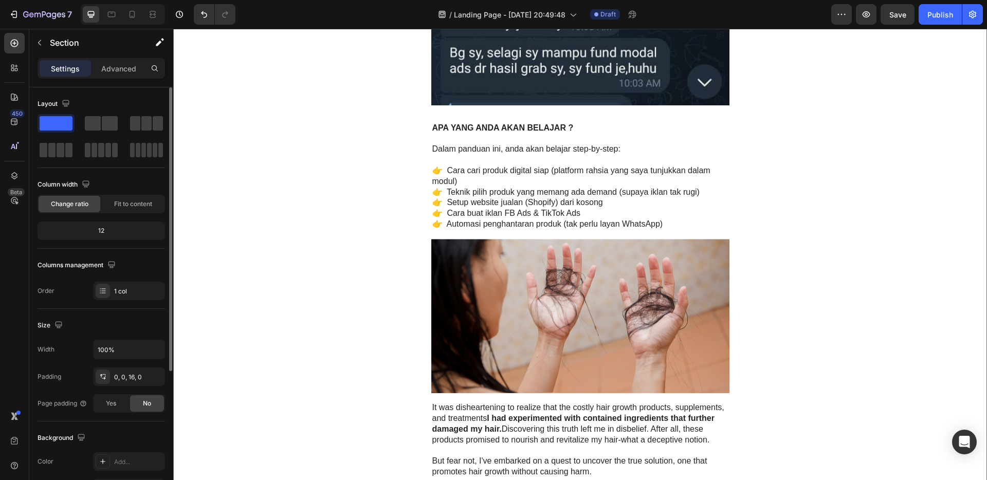
scroll to position [1483, 0]
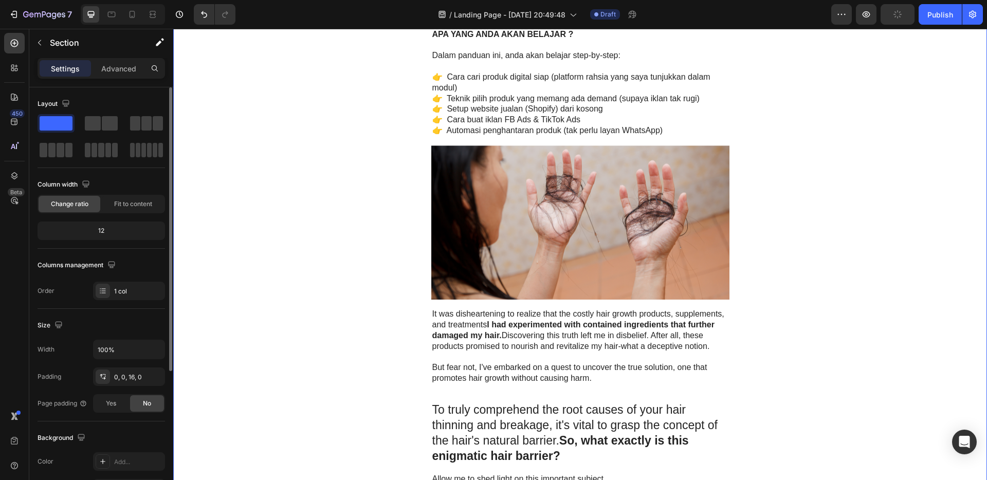
click at [600, 241] on img at bounding box center [580, 222] width 298 height 155
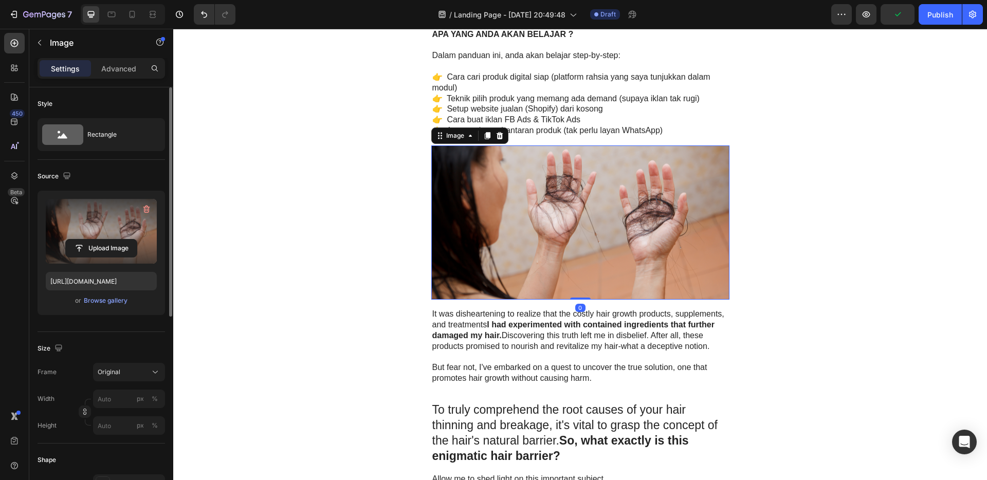
click at [100, 227] on label at bounding box center [101, 231] width 111 height 65
click at [100, 239] on input "file" at bounding box center [101, 247] width 71 height 17
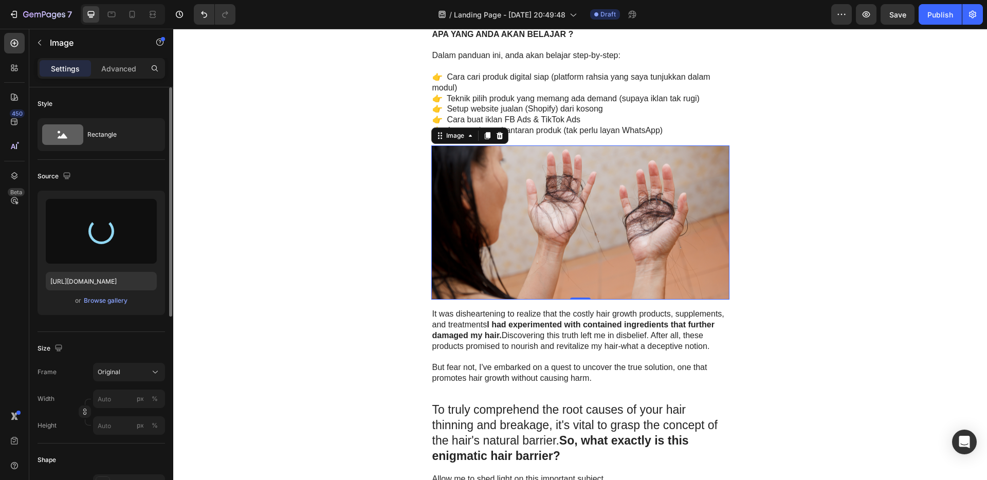
type input "[URL][DOMAIN_NAME]"
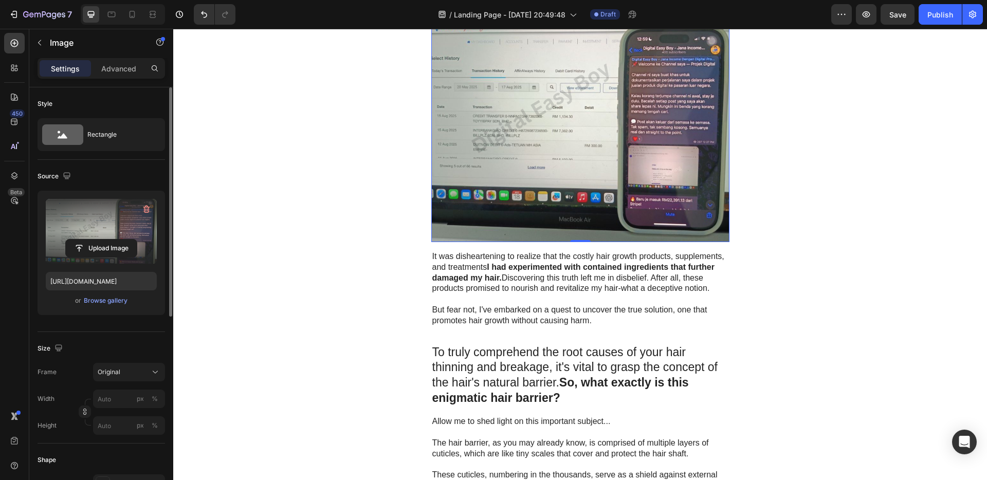
scroll to position [1702, 0]
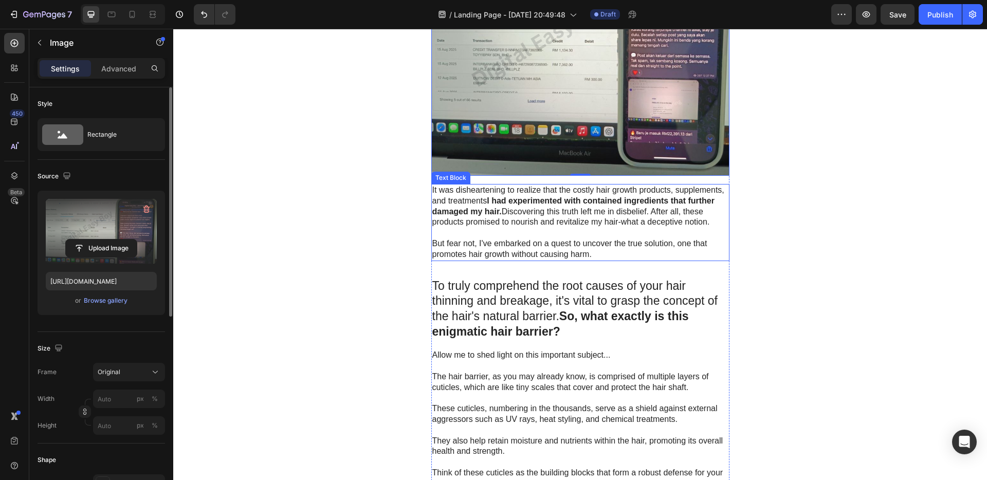
click at [564, 243] on p "But fear not, I've embarked on a quest to uncover the true solution, one that p…" at bounding box center [580, 249] width 296 height 22
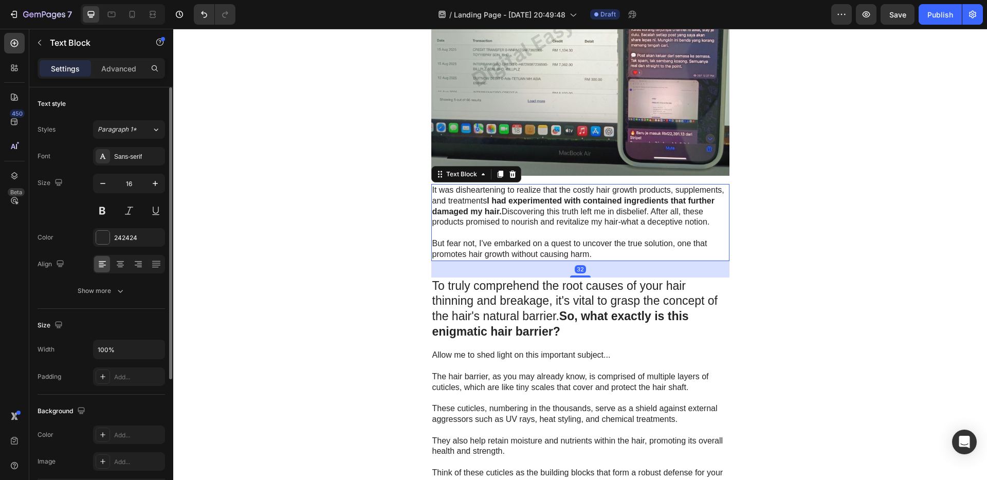
click at [587, 247] on p "But fear not, I've embarked on a quest to uncover the true solution, one that p…" at bounding box center [580, 249] width 296 height 22
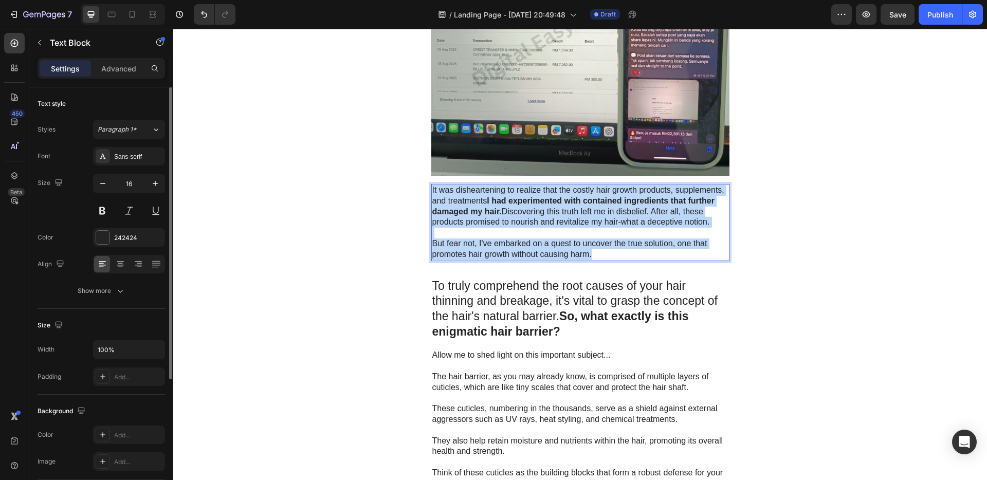
drag, startPoint x: 595, startPoint y: 253, endPoint x: 429, endPoint y: 192, distance: 177.1
click at [431, 192] on div "It was disheartening to realize that the costly hair growth products, supplemen…" at bounding box center [580, 222] width 298 height 77
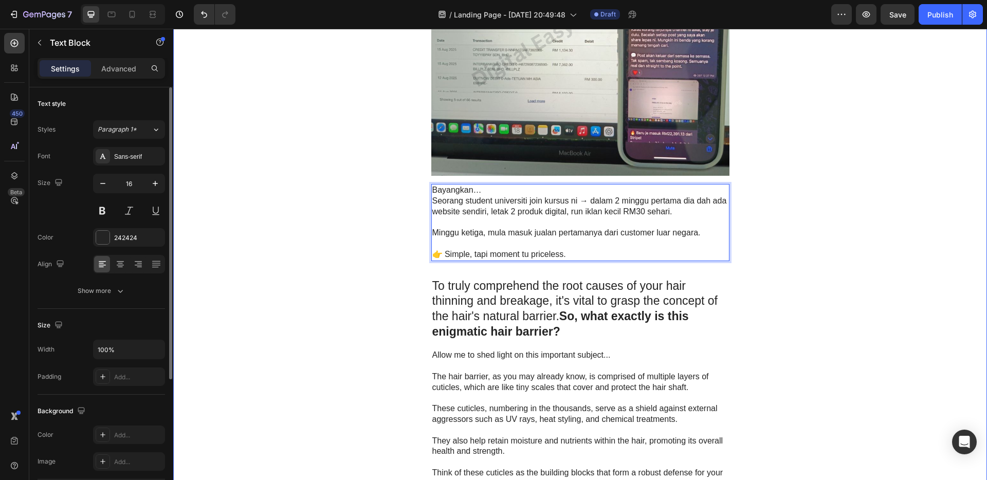
drag, startPoint x: 773, startPoint y: 171, endPoint x: 771, endPoint y: 187, distance: 16.1
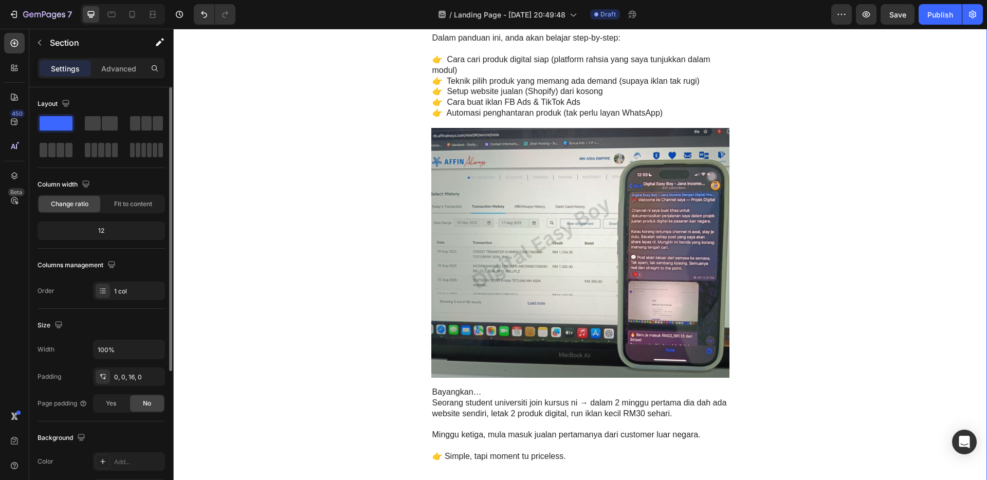
scroll to position [1474, 0]
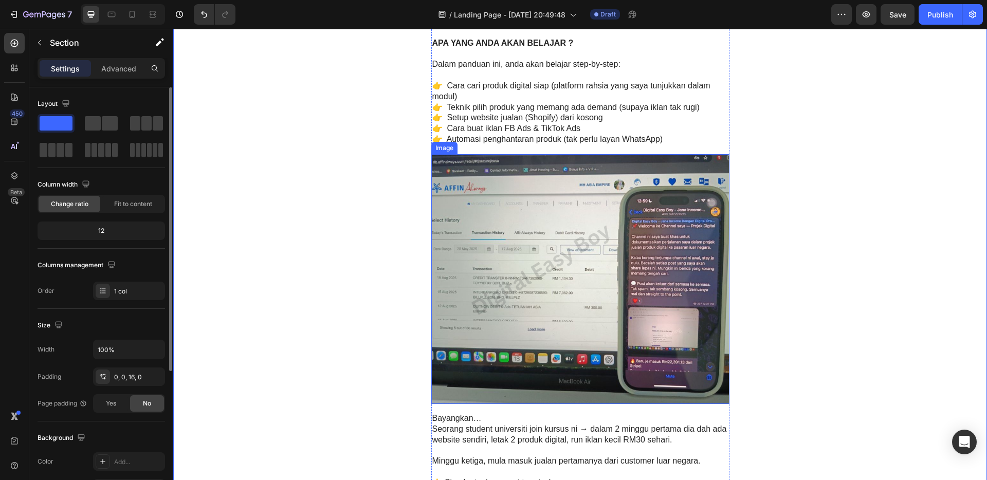
click at [621, 203] on img at bounding box center [580, 279] width 298 height 250
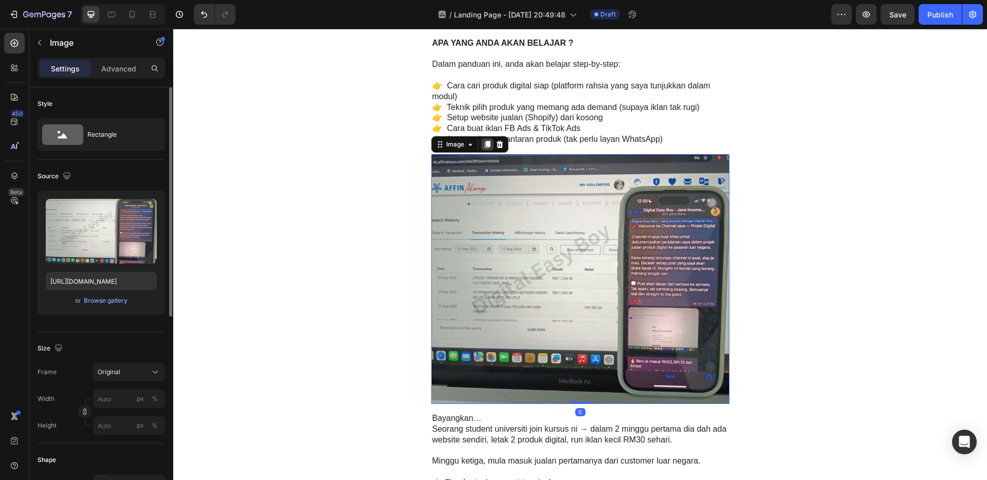
click at [485, 144] on icon at bounding box center [487, 144] width 6 height 7
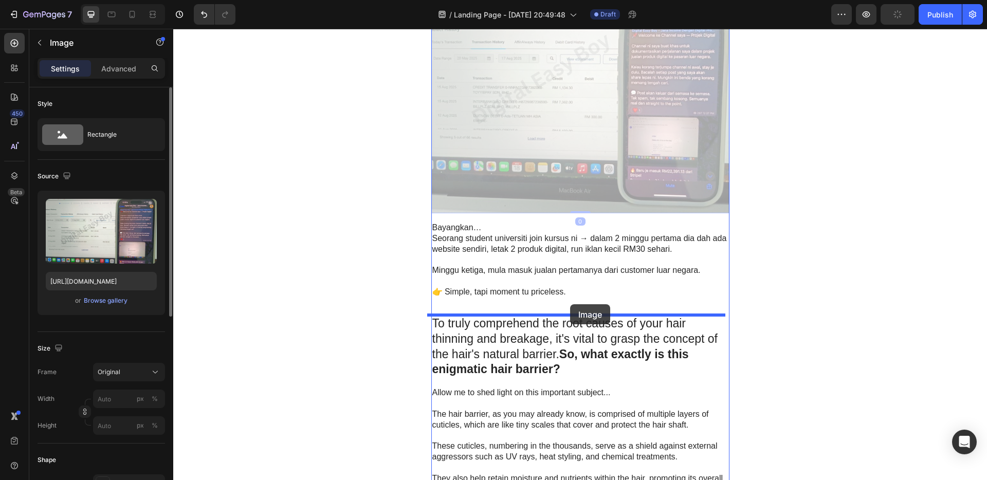
drag, startPoint x: 554, startPoint y: 119, endPoint x: 570, endPoint y: 304, distance: 185.6
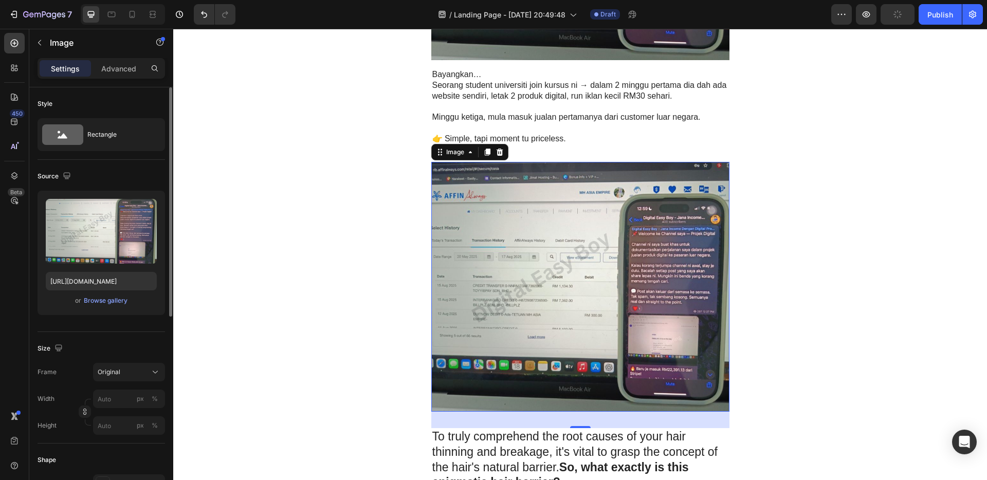
scroll to position [1881, 0]
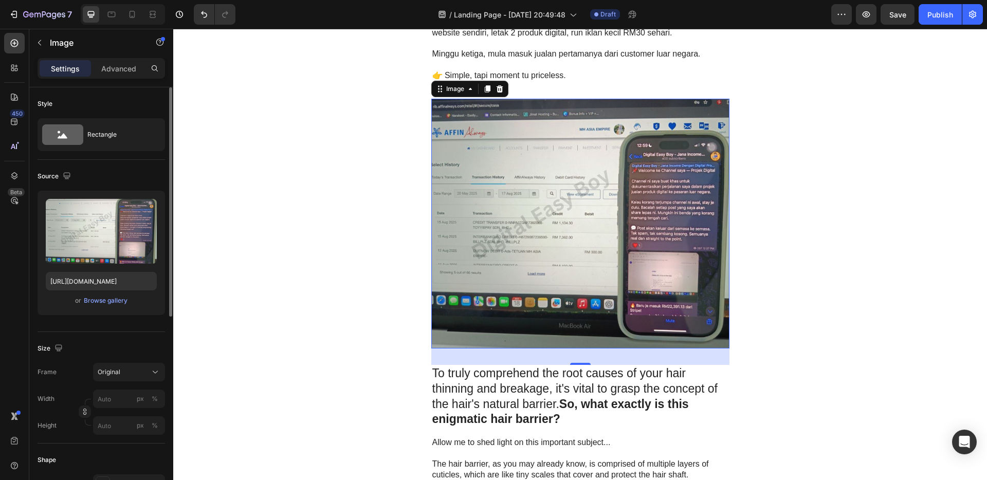
click at [570, 228] on img at bounding box center [580, 224] width 298 height 250
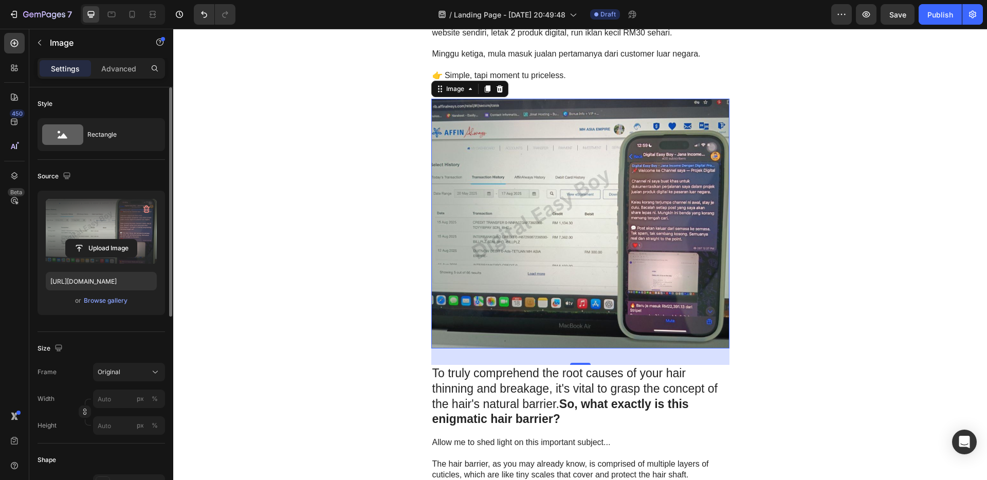
click at [89, 233] on label at bounding box center [101, 231] width 111 height 65
click at [89, 239] on input "file" at bounding box center [101, 247] width 71 height 17
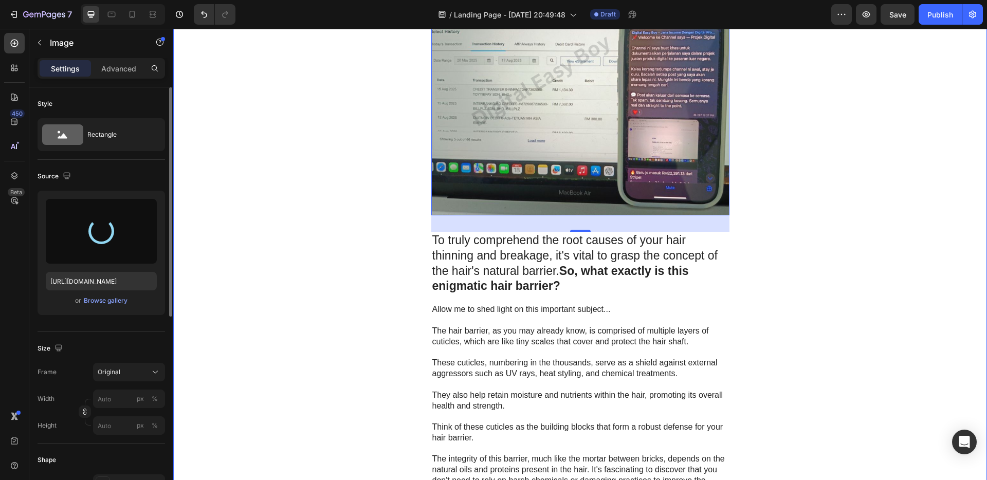
scroll to position [2227, 0]
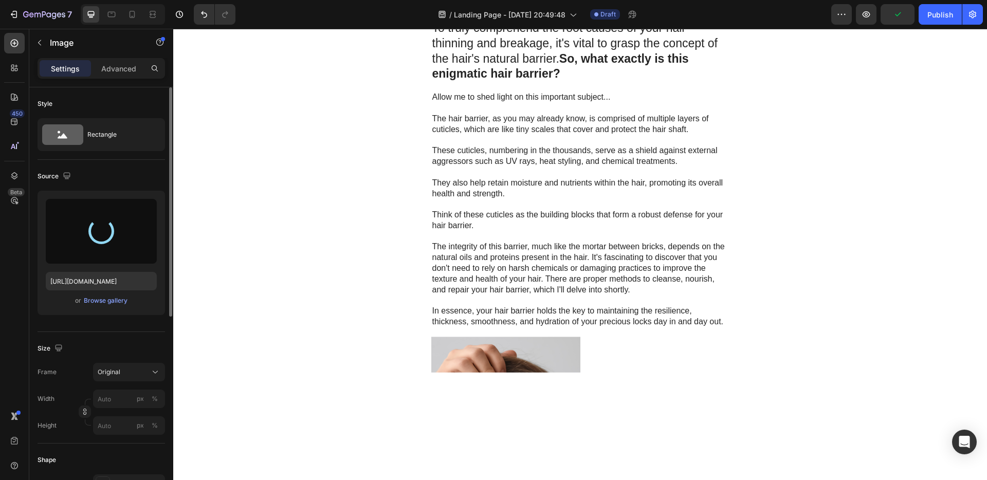
type input "[URL][DOMAIN_NAME]"
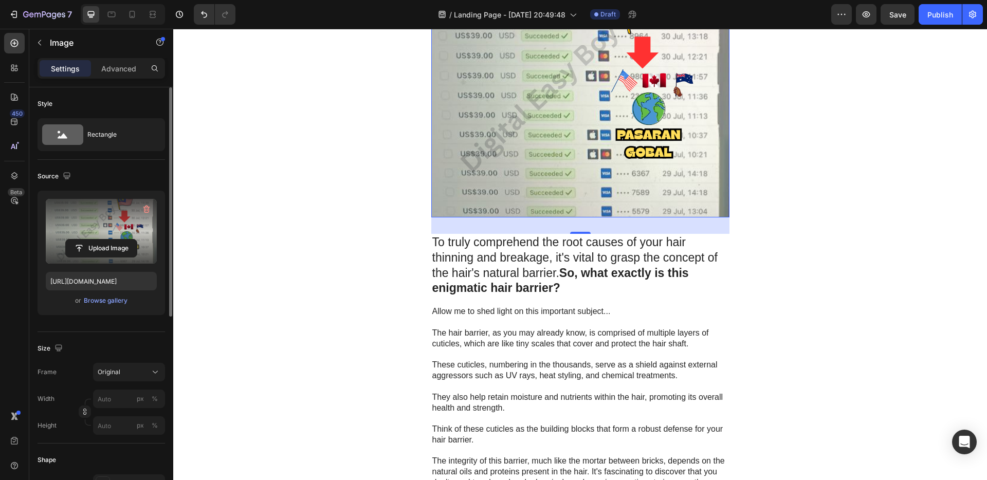
scroll to position [2010, 0]
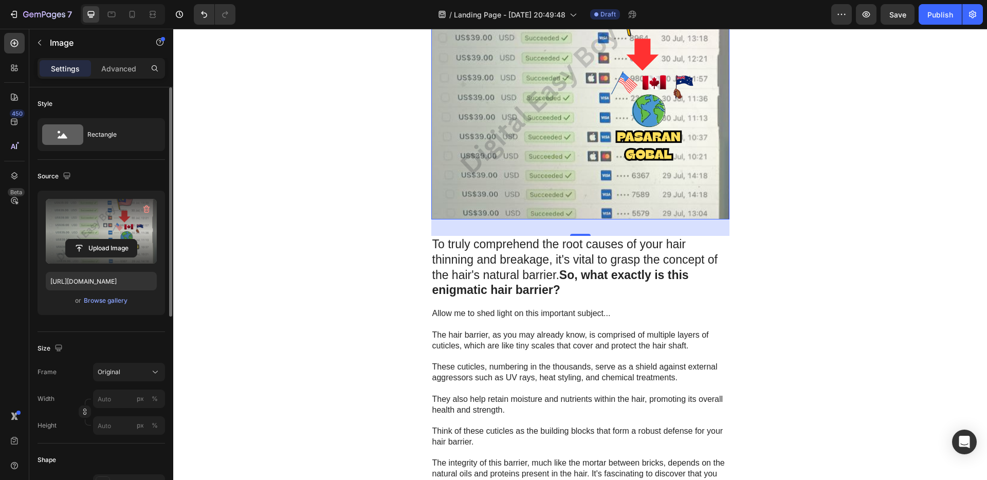
click at [557, 281] on p "To truly comprehend the root causes of your hair thinning and breakage, it's vi…" at bounding box center [580, 268] width 296 height 62
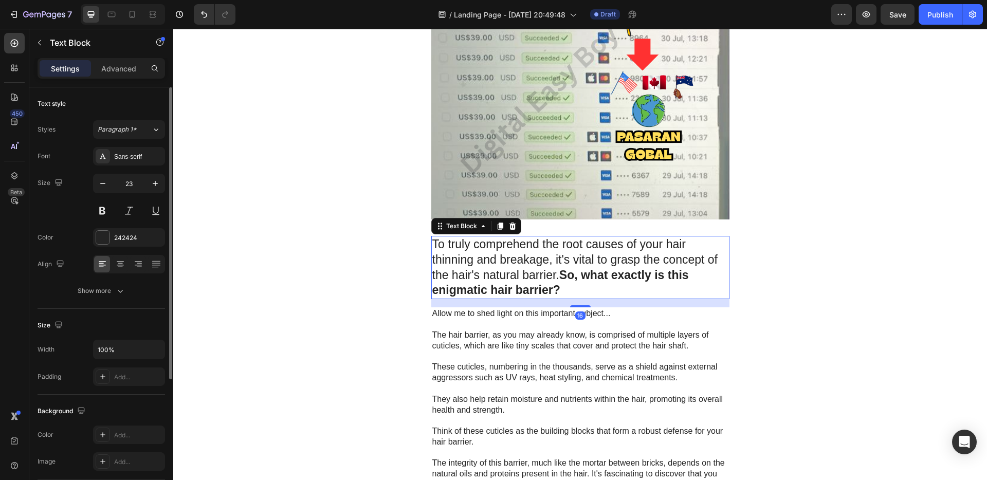
click at [568, 290] on p "To truly comprehend the root causes of your hair thinning and breakage, it's vi…" at bounding box center [580, 268] width 296 height 62
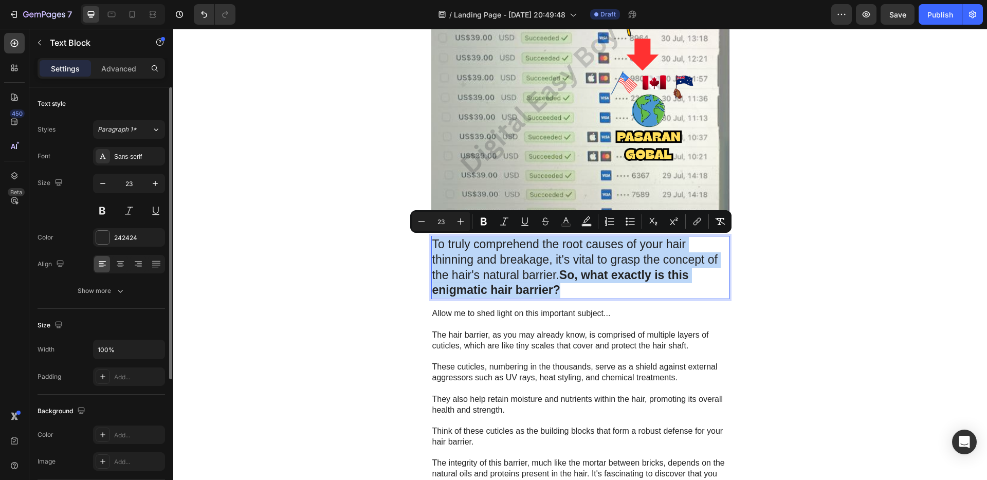
drag, startPoint x: 565, startPoint y: 290, endPoint x: 430, endPoint y: 244, distance: 142.7
click at [432, 244] on p "To truly comprehend the root causes of your hair thinning and breakage, it's vi…" at bounding box center [580, 268] width 296 height 62
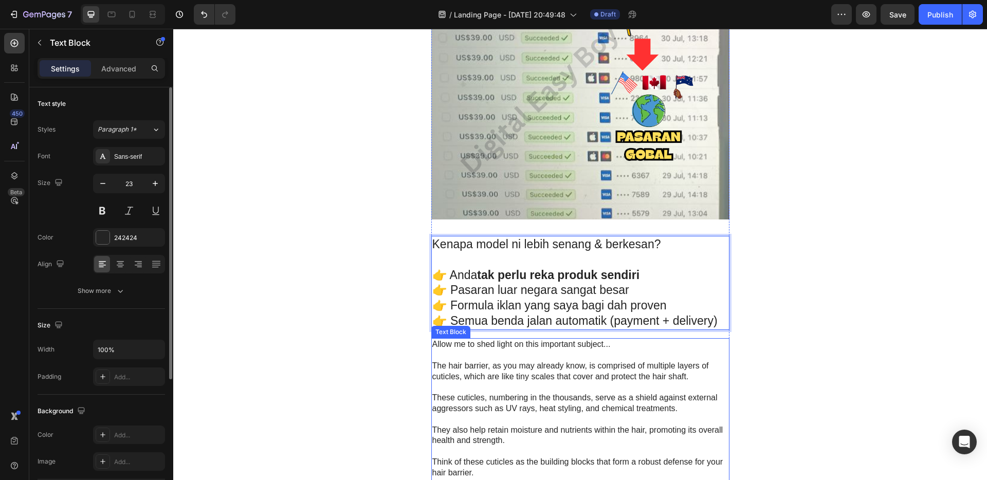
click at [565, 363] on p "The hair barrier, as you may already know, is comprised of multiple layers of c…" at bounding box center [580, 372] width 296 height 22
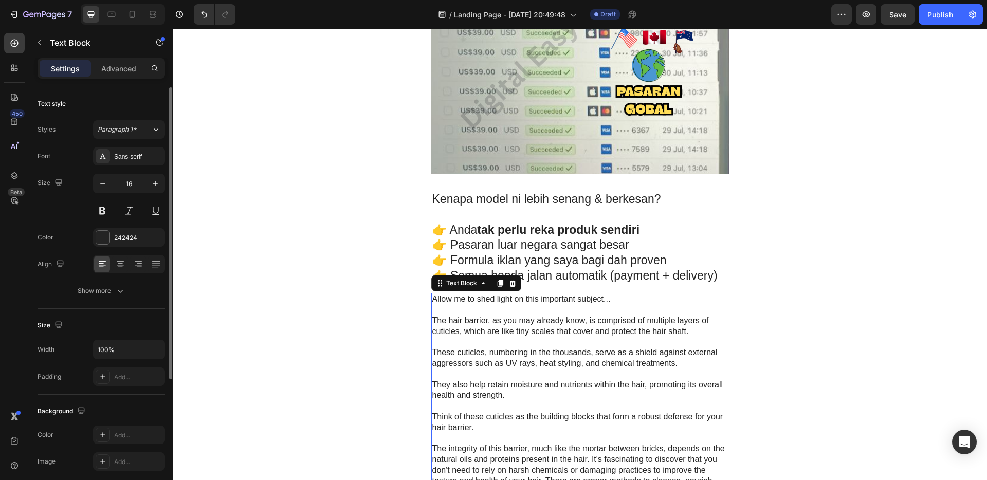
scroll to position [2103, 0]
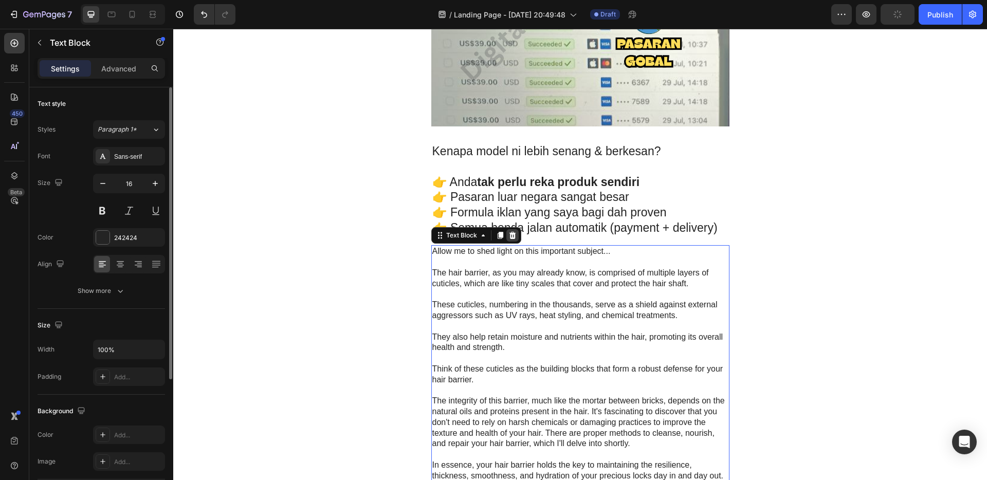
click at [509, 238] on icon at bounding box center [512, 235] width 7 height 7
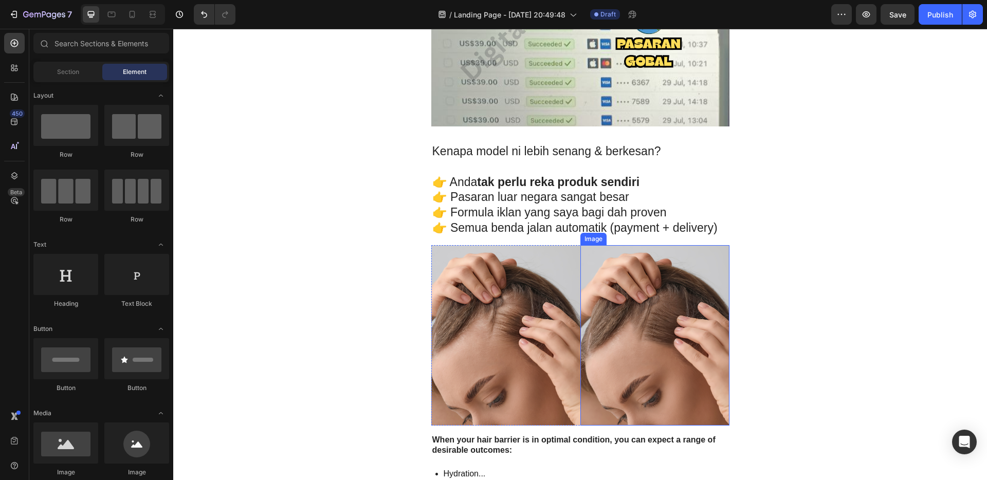
click at [641, 318] on img at bounding box center [654, 335] width 149 height 180
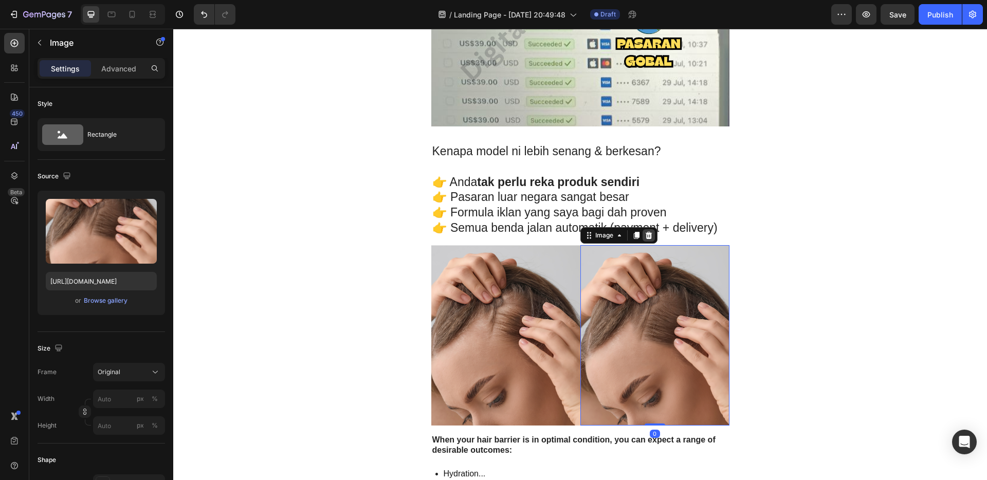
click at [648, 233] on icon at bounding box center [648, 235] width 8 height 8
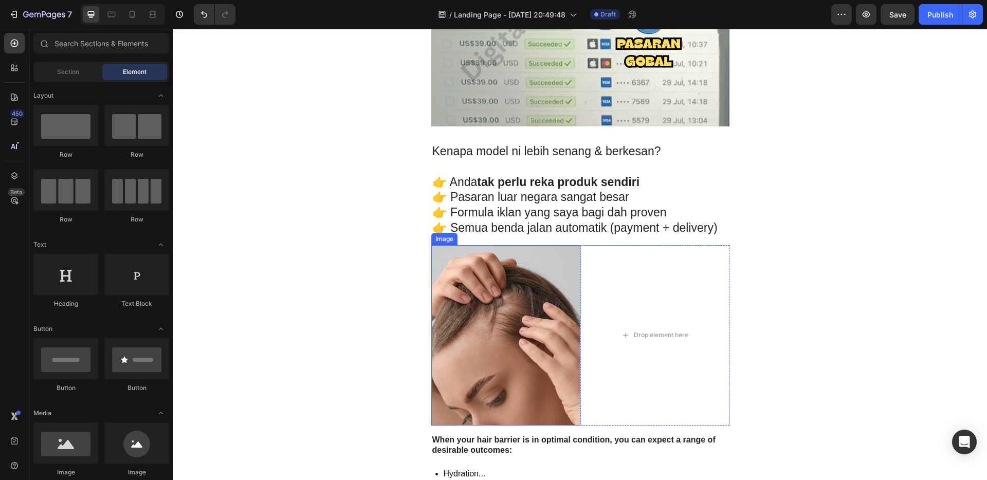
click at [542, 301] on img at bounding box center [505, 335] width 149 height 180
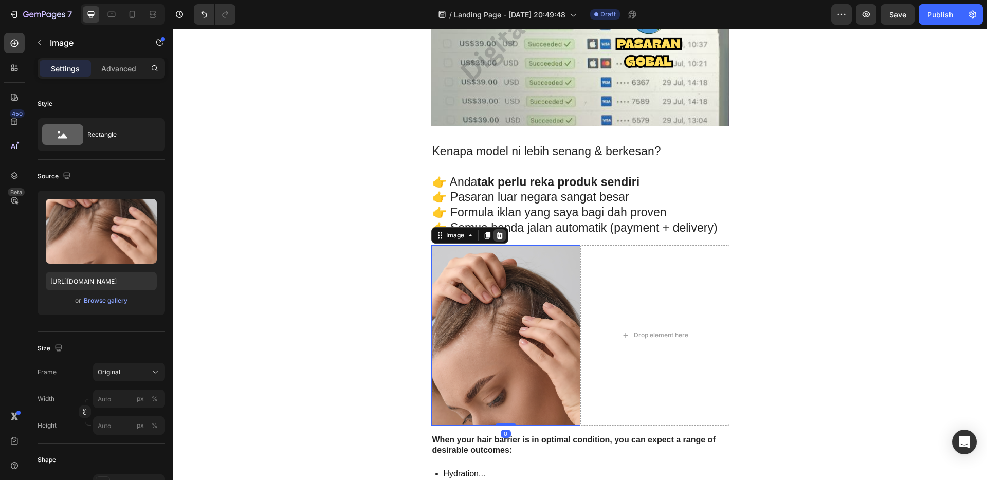
click at [495, 234] on icon at bounding box center [499, 235] width 8 height 8
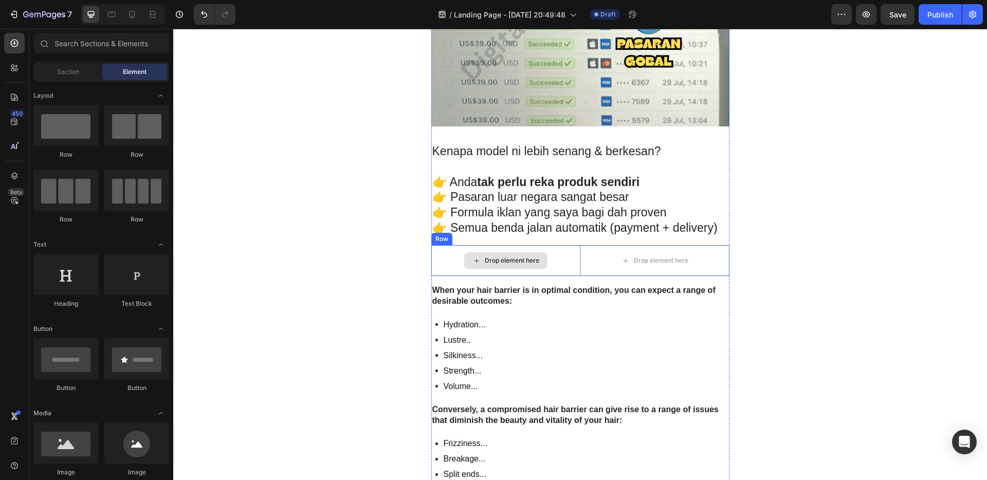
click at [566, 251] on div "Drop element here" at bounding box center [505, 260] width 149 height 31
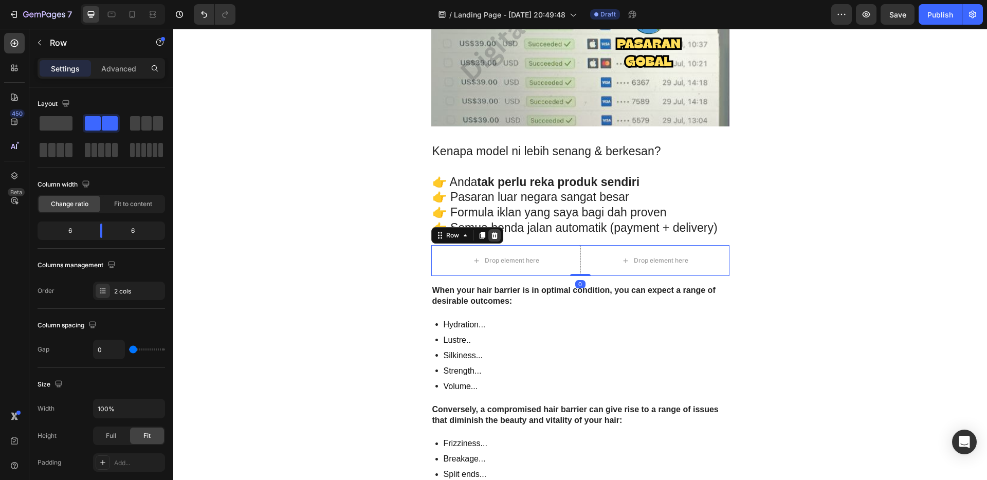
click at [493, 235] on icon at bounding box center [494, 235] width 8 height 8
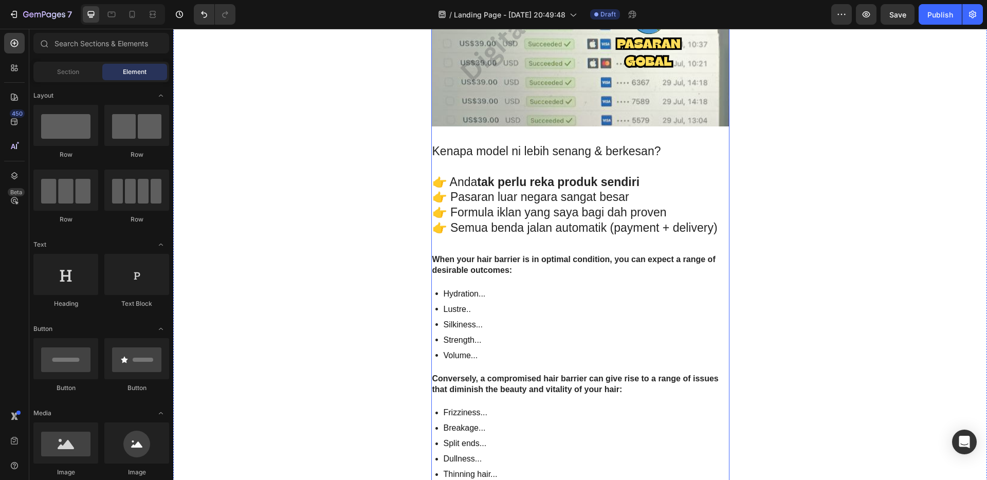
click at [625, 113] on img at bounding box center [580, 2] width 298 height 250
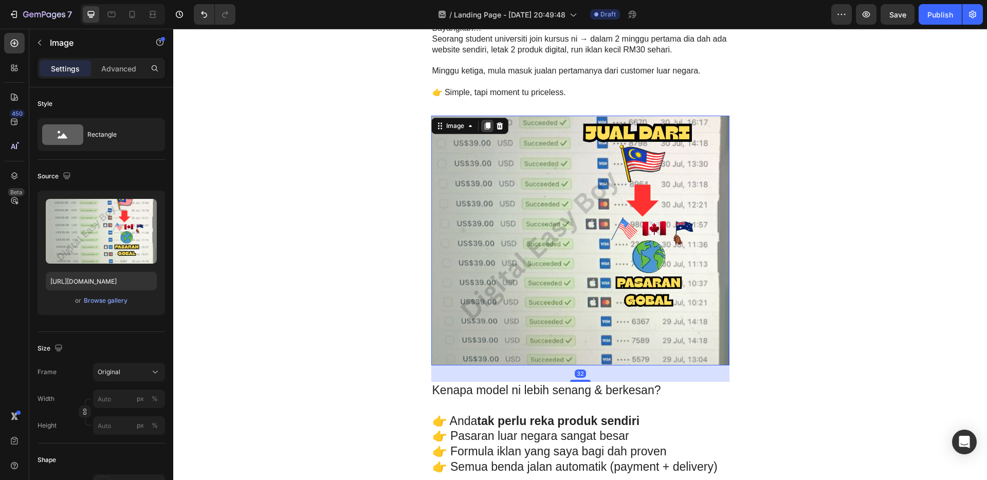
click at [484, 125] on icon at bounding box center [487, 125] width 6 height 7
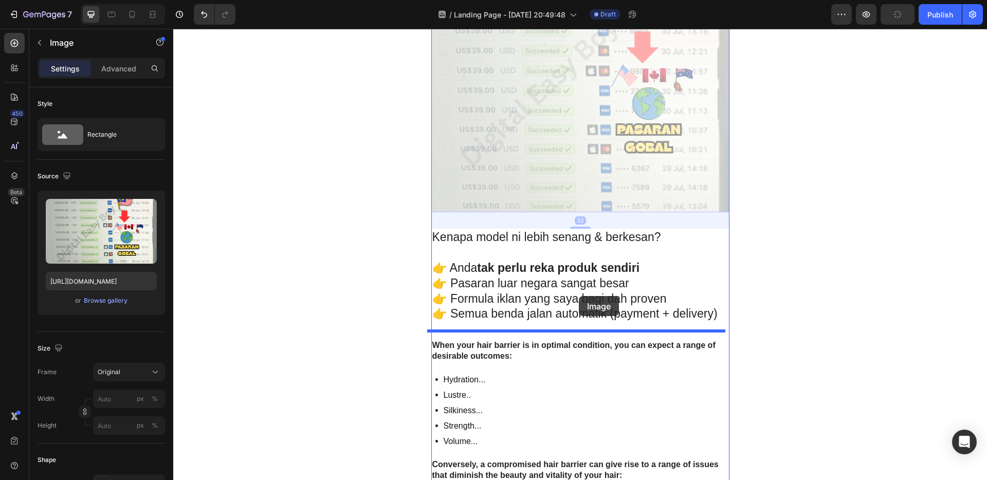
drag, startPoint x: 557, startPoint y: 107, endPoint x: 579, endPoint y: 296, distance: 189.8
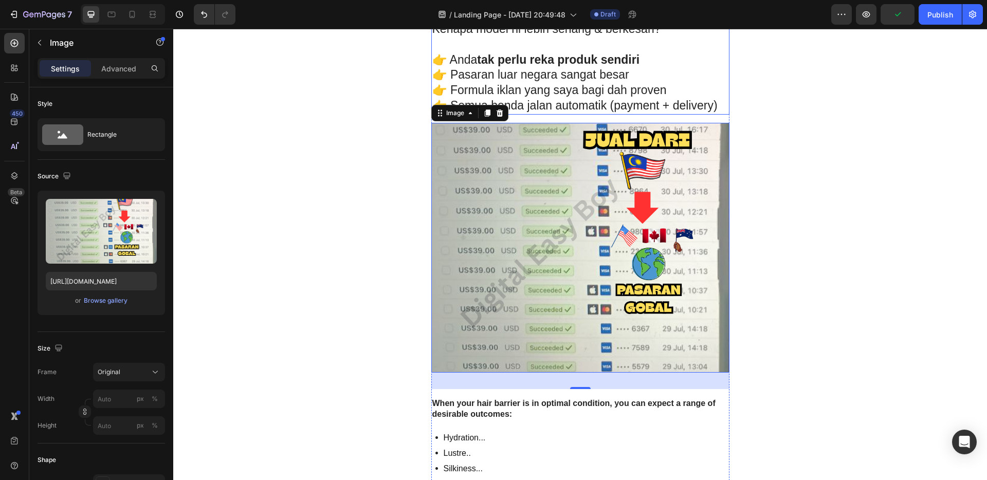
scroll to position [2242, 0]
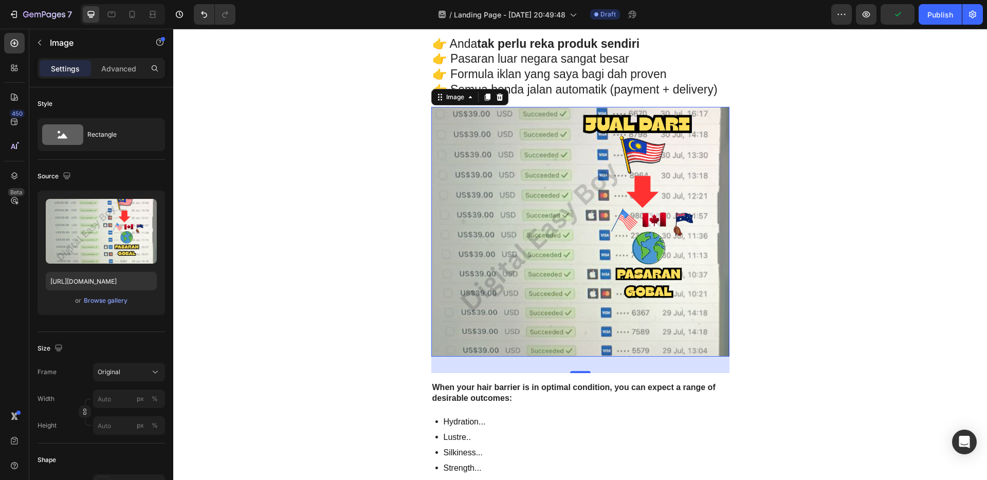
click at [559, 274] on img at bounding box center [580, 232] width 298 height 250
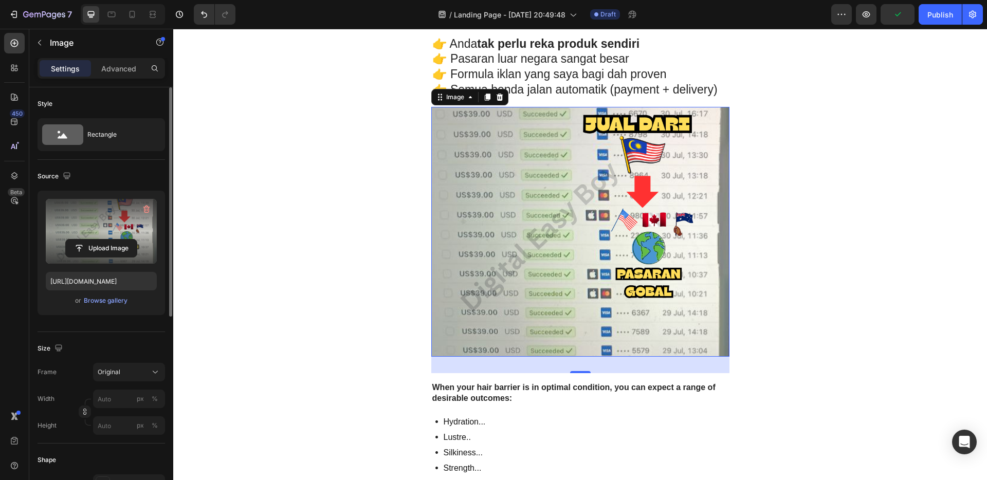
click at [105, 230] on label at bounding box center [101, 231] width 111 height 65
click at [105, 239] on input "file" at bounding box center [101, 247] width 71 height 17
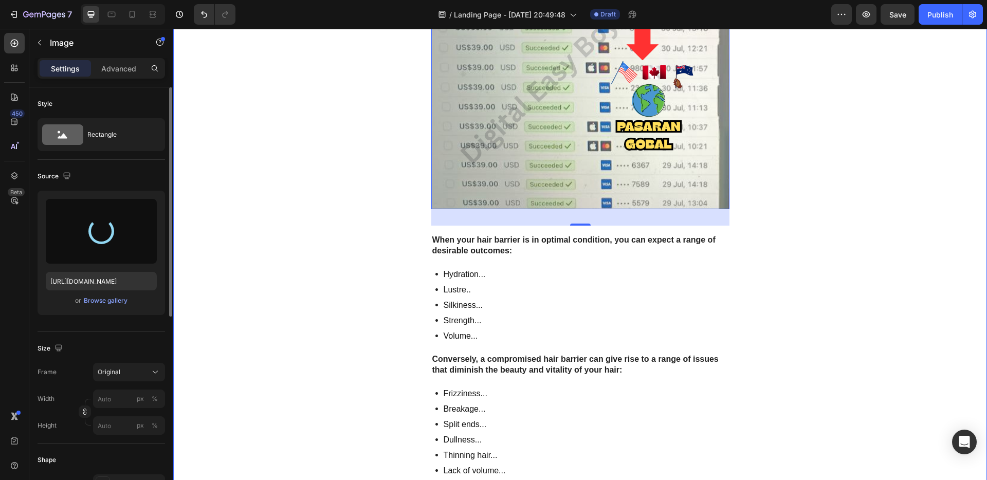
scroll to position [2463, 0]
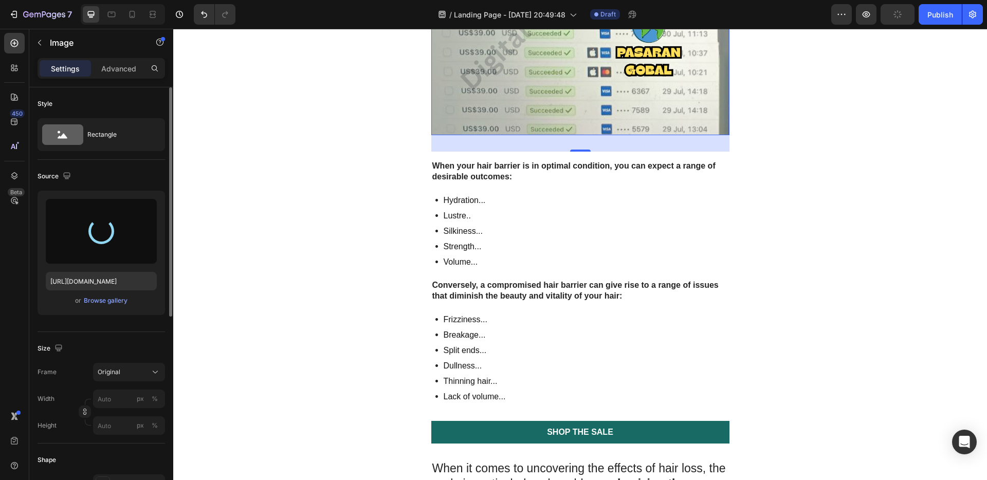
type input "[URL][DOMAIN_NAME]"
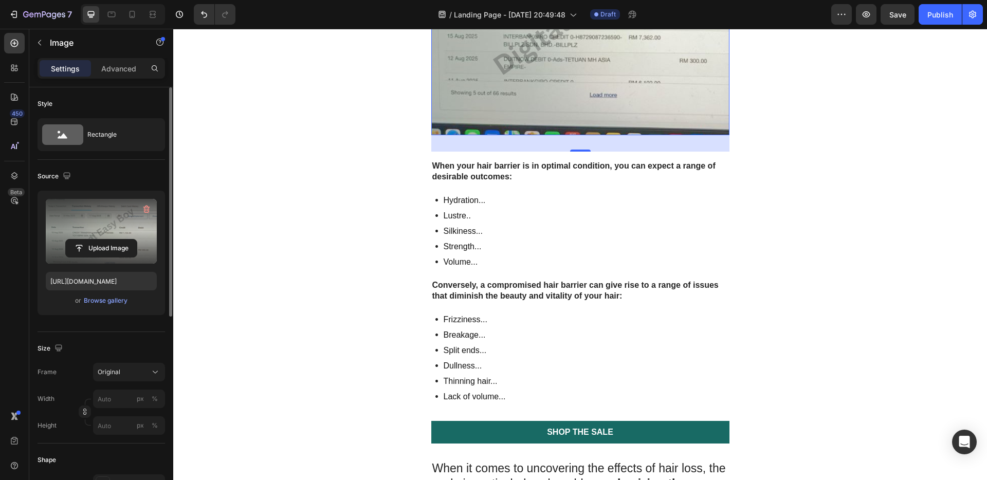
click at [501, 242] on div "Hydration... Lustre.. Silkiness... Strength... Volume..." at bounding box center [580, 231] width 298 height 77
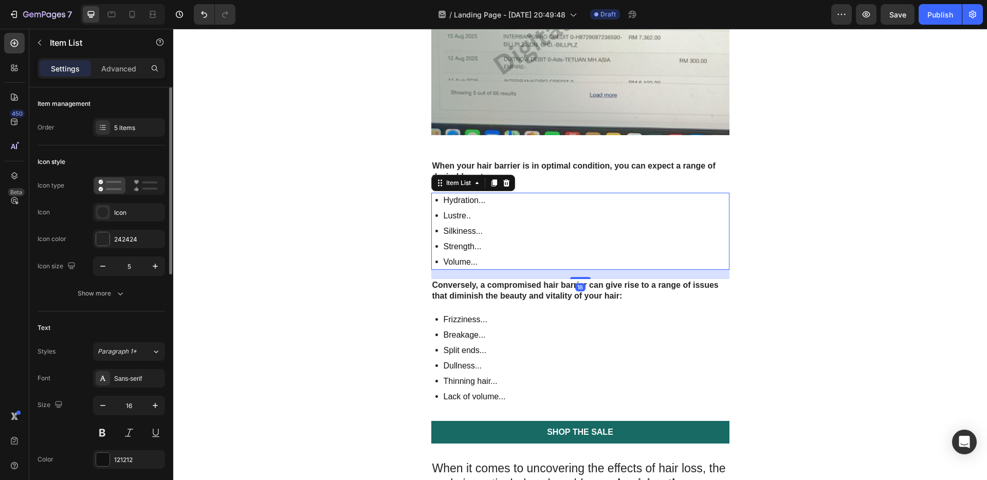
click at [545, 163] on strong "When your hair barrier is in optimal condition, you can expect a range of desir…" at bounding box center [573, 171] width 283 height 20
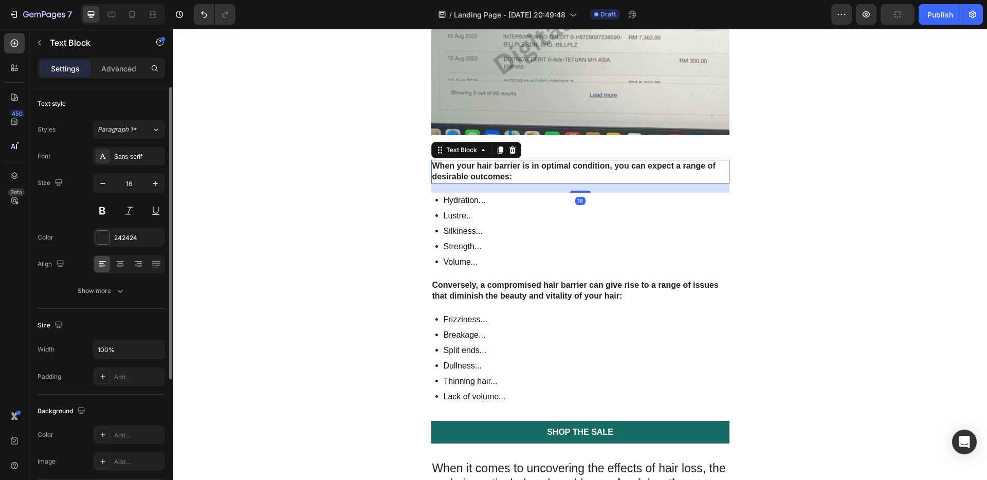
click at [542, 173] on p "When your hair barrier is in optimal condition, you can expect a range of desir…" at bounding box center [580, 172] width 296 height 22
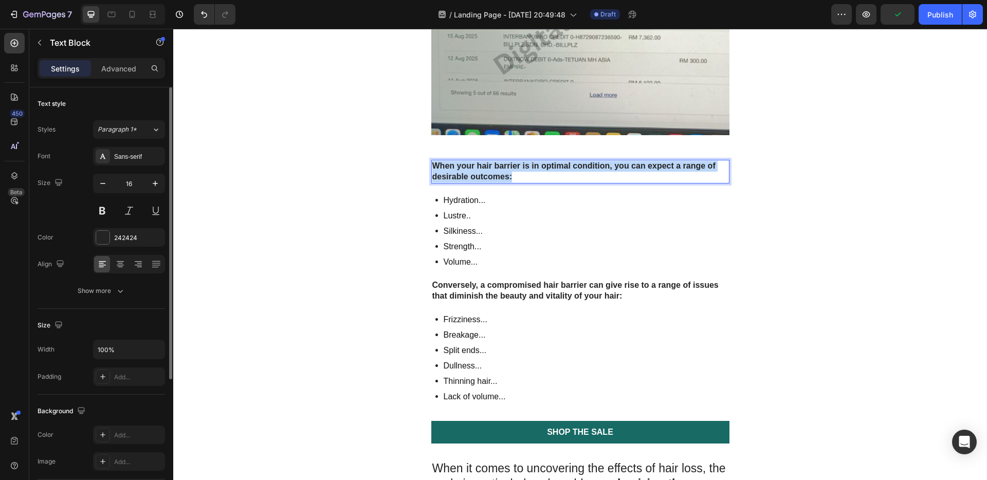
drag, startPoint x: 520, startPoint y: 176, endPoint x: 431, endPoint y: 162, distance: 89.9
click at [432, 162] on p "When your hair barrier is in optimal condition, you can expect a range of desir…" at bounding box center [580, 172] width 296 height 22
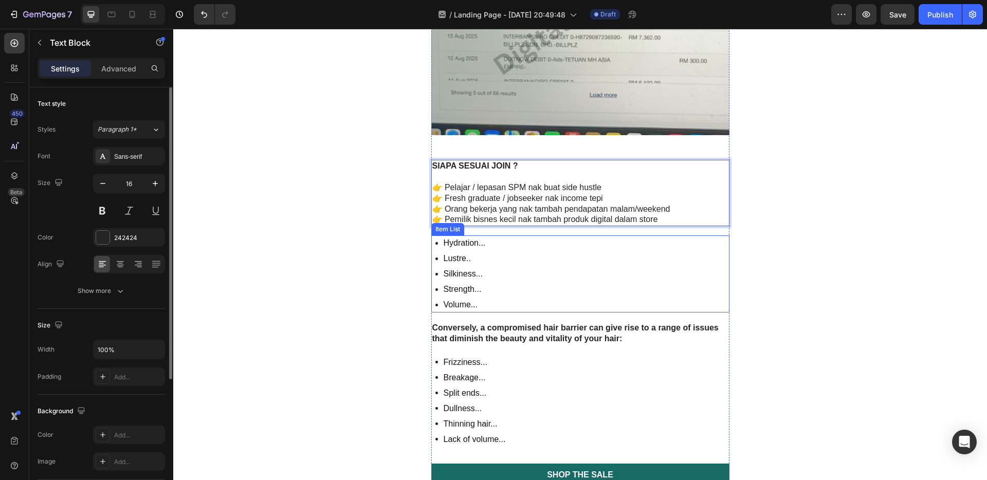
click at [499, 273] on div "Hydration... Lustre.. Silkiness... Strength... Volume..." at bounding box center [580, 273] width 298 height 77
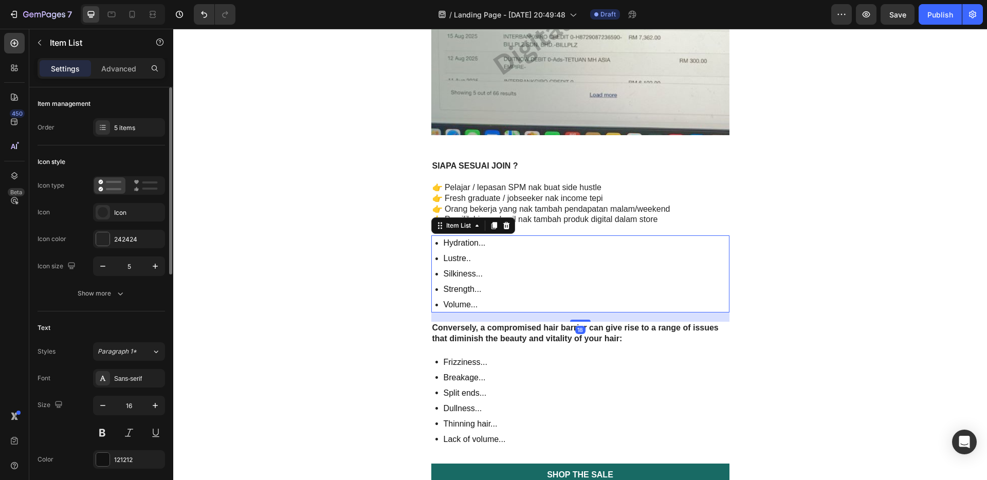
click at [498, 296] on div "Hydration... Lustre.. Silkiness... Strength... Volume..." at bounding box center [580, 273] width 298 height 77
click at [491, 305] on div "Hydration... Lustre.. Silkiness... Strength... Volume..." at bounding box center [580, 273] width 298 height 77
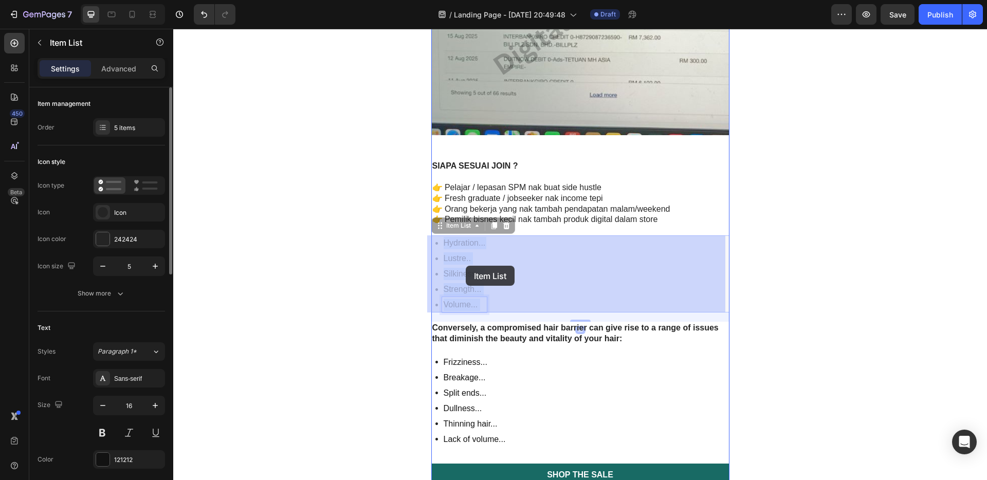
drag, startPoint x: 480, startPoint y: 302, endPoint x: 478, endPoint y: 297, distance: 6.2
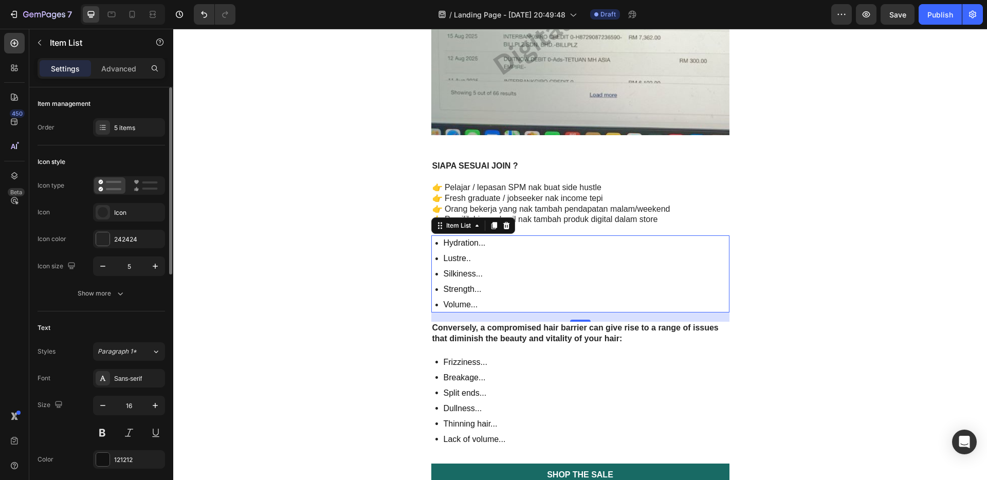
click at [515, 259] on div "Hydration... Lustre.. Silkiness... Strength... Volume..." at bounding box center [580, 273] width 298 height 77
click at [504, 224] on icon at bounding box center [506, 225] width 7 height 7
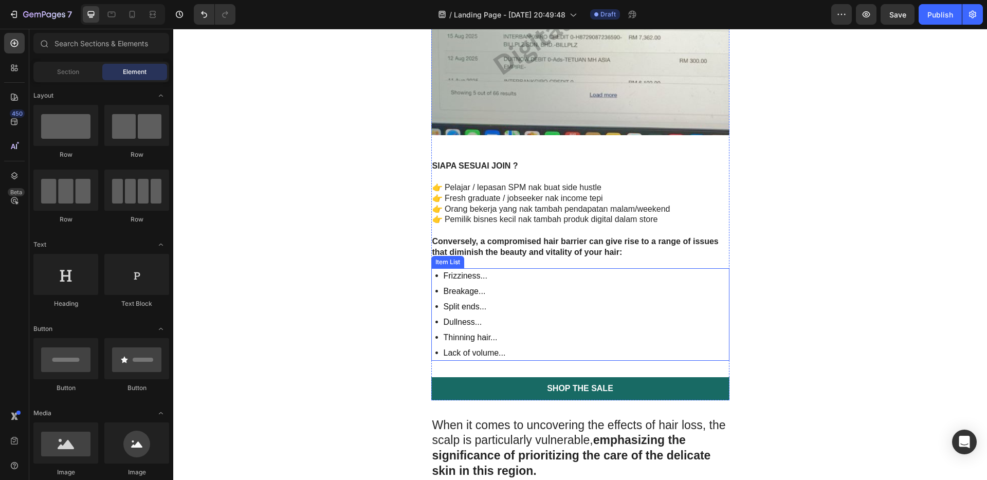
click at [531, 279] on div "Frizziness... Breakage... Split ends... Dullness... Thinning hair... Lack of vo…" at bounding box center [580, 314] width 298 height 92
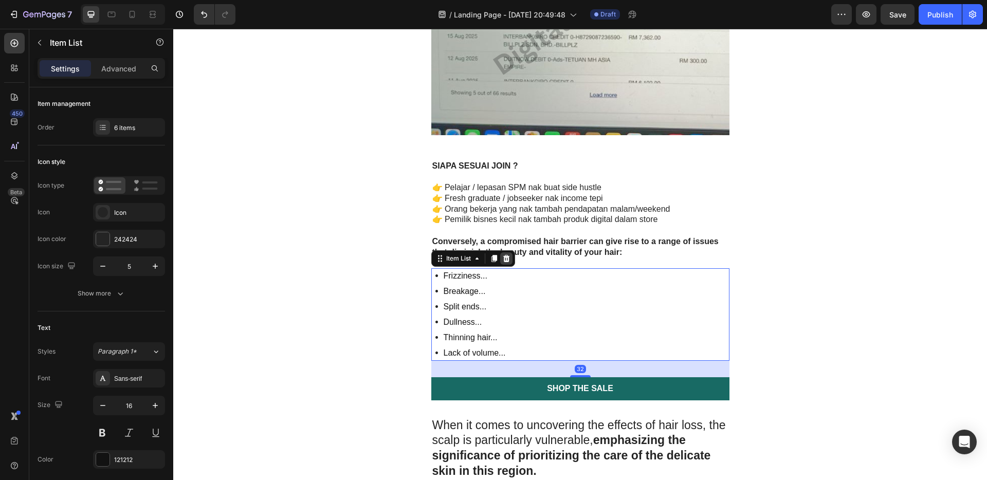
click at [504, 258] on icon at bounding box center [506, 258] width 7 height 7
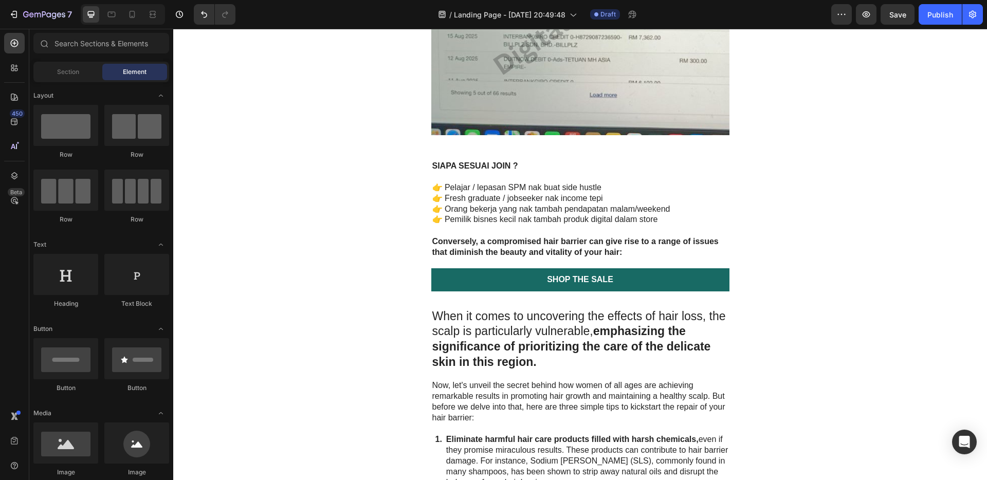
click at [524, 242] on strong "Conversely, a compromised hair barrier can give rise to a range of issues that …" at bounding box center [575, 247] width 286 height 20
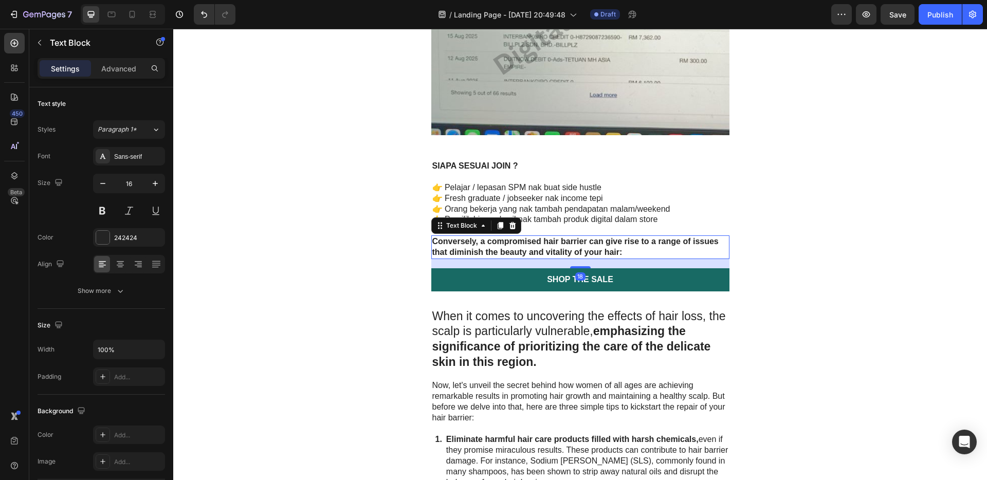
click at [620, 250] on p "Conversely, a compromised hair barrier can give rise to a range of issues that …" at bounding box center [580, 247] width 296 height 22
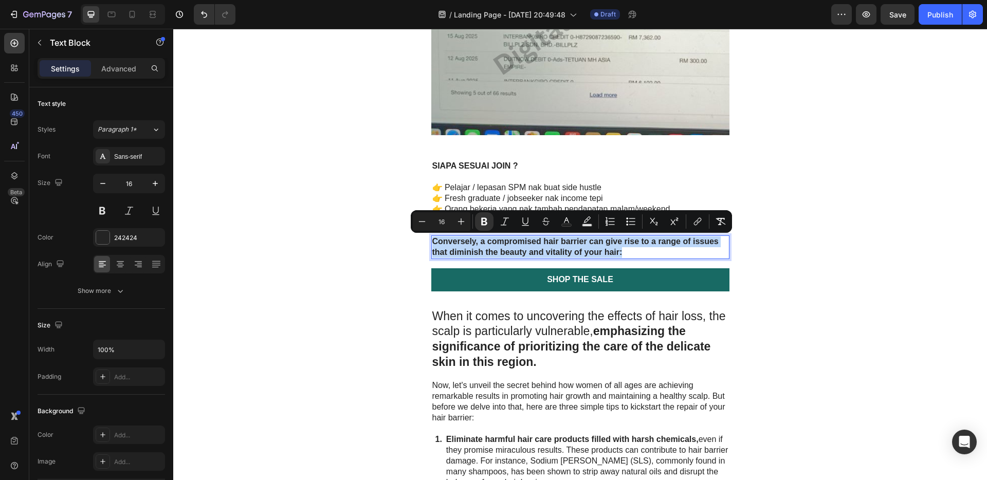
drag, startPoint x: 623, startPoint y: 252, endPoint x: 428, endPoint y: 239, distance: 195.2
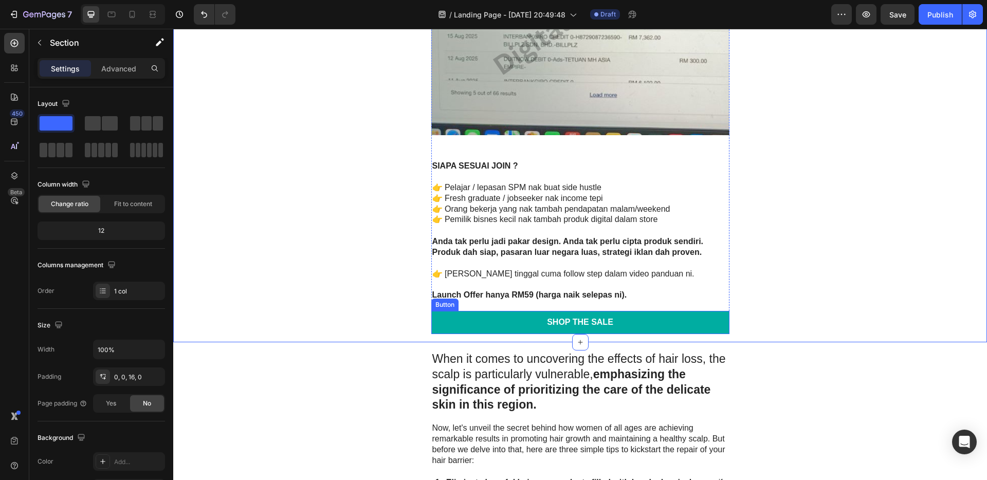
click at [686, 331] on link "Shop the Sale" at bounding box center [580, 322] width 298 height 23
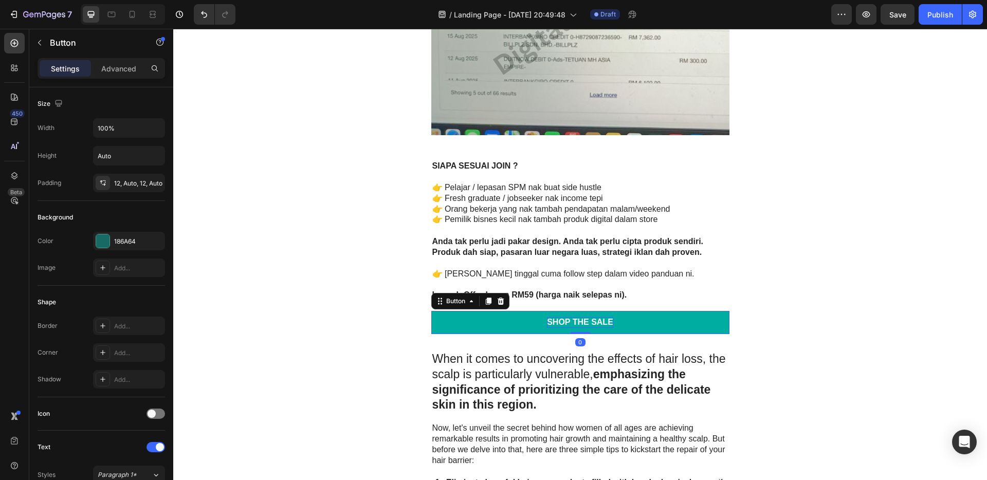
click at [582, 321] on div "Shop the Sale" at bounding box center [580, 322] width 66 height 11
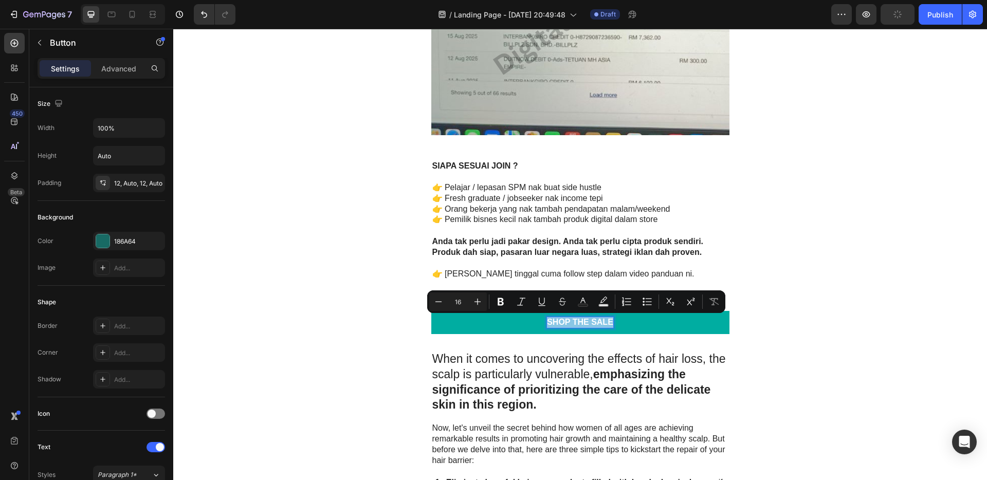
drag, startPoint x: 608, startPoint y: 320, endPoint x: 530, endPoint y: 321, distance: 78.1
click at [530, 321] on link "Shop the Sale" at bounding box center [580, 322] width 298 height 23
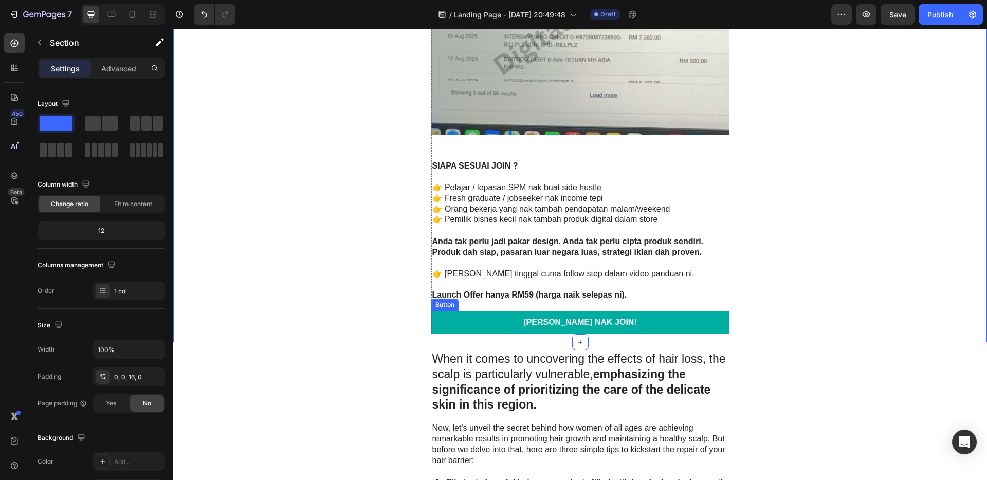
click at [632, 332] on link "[PERSON_NAME] NAK JOIN!" at bounding box center [580, 322] width 298 height 23
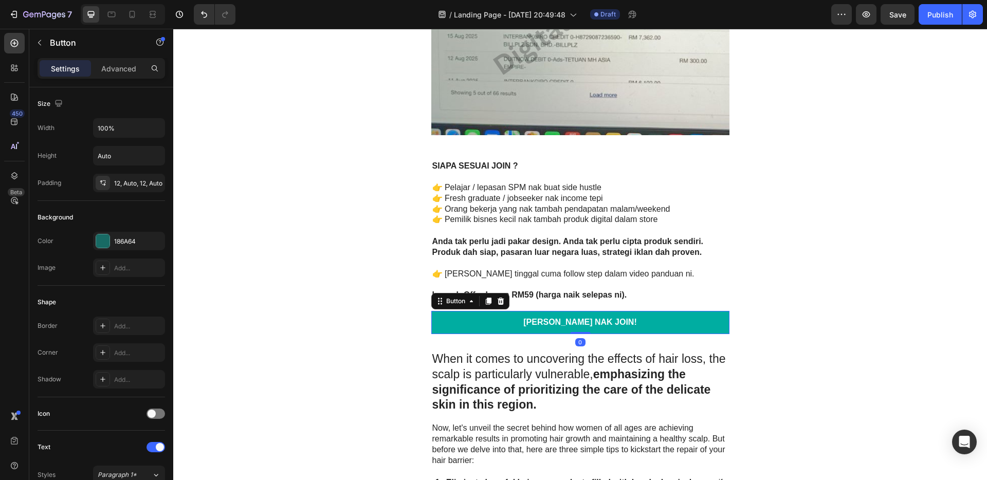
click at [630, 325] on link "[PERSON_NAME] NAK JOIN!" at bounding box center [580, 322] width 298 height 23
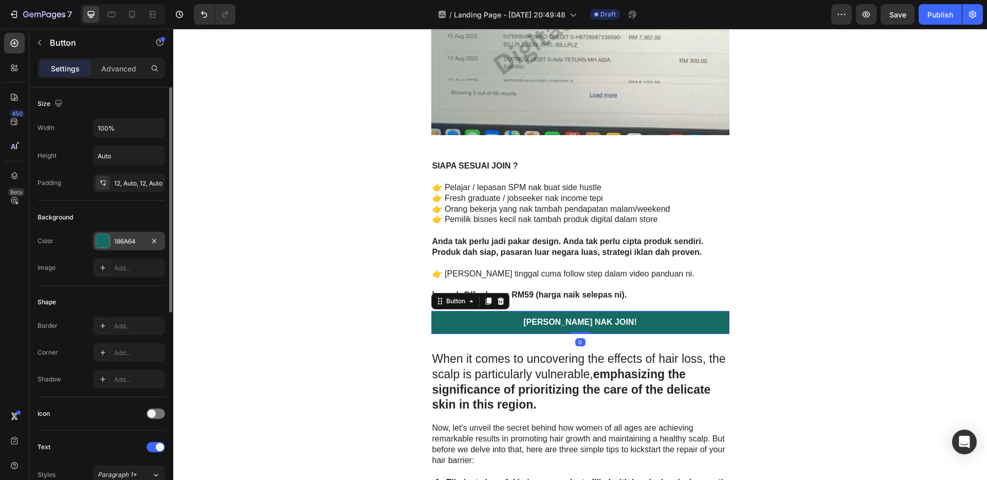
click at [122, 242] on div "186A64" at bounding box center [129, 241] width 30 height 9
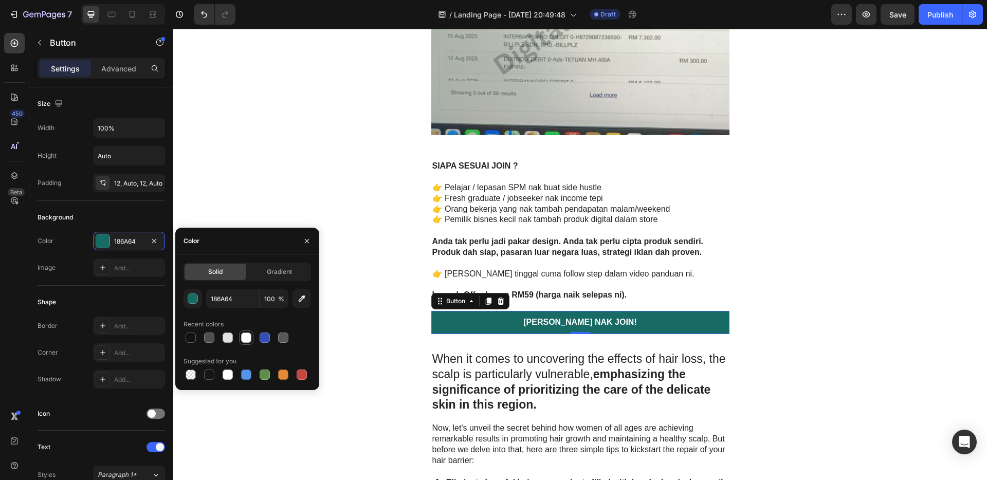
click at [262, 337] on div at bounding box center [265, 337] width 10 height 10
type input "334FB4"
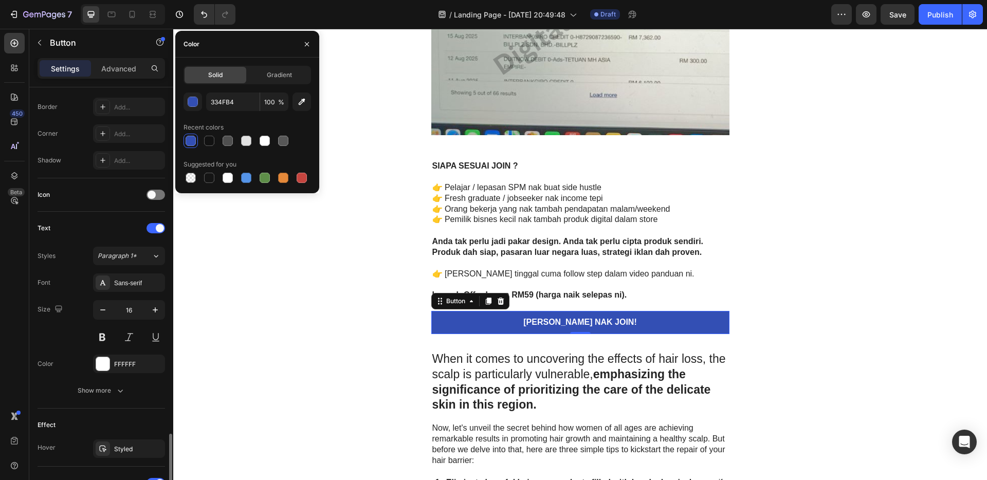
scroll to position [368, 0]
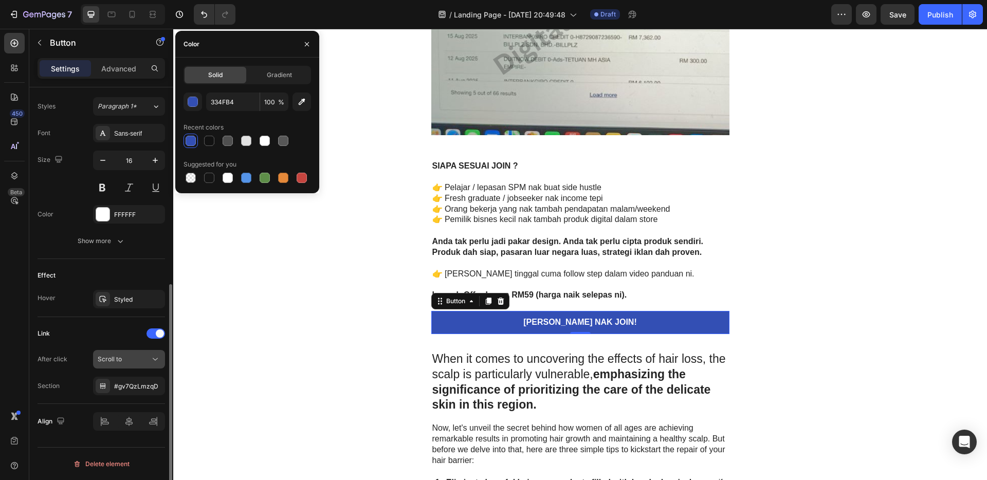
click at [134, 361] on div "Scroll to" at bounding box center [124, 359] width 52 height 9
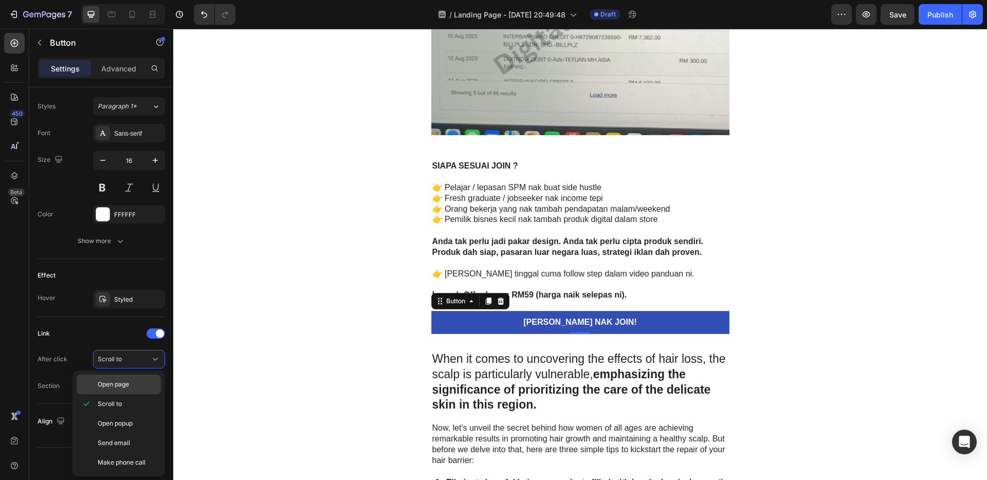
click at [129, 383] on span "Open page" at bounding box center [113, 384] width 31 height 9
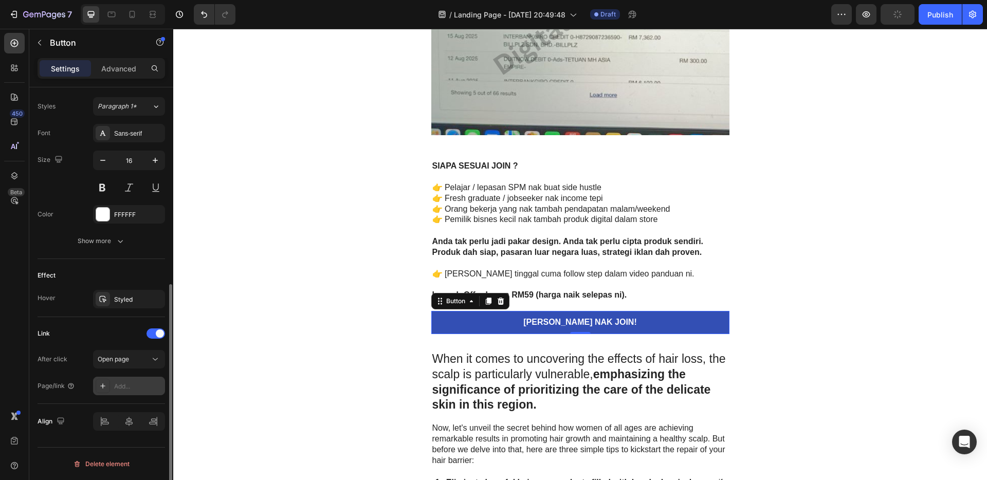
click at [126, 386] on div "Add..." at bounding box center [138, 386] width 48 height 9
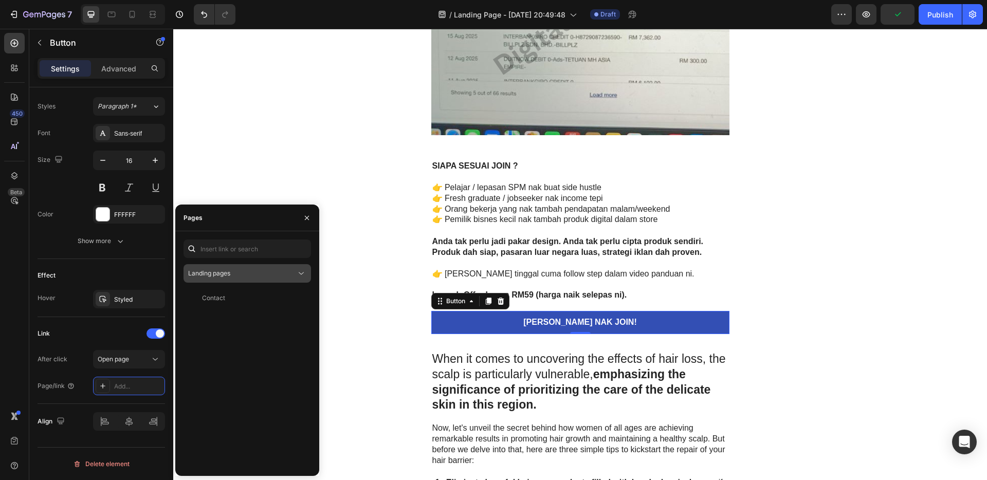
click at [242, 275] on div "Landing pages" at bounding box center [242, 273] width 108 height 9
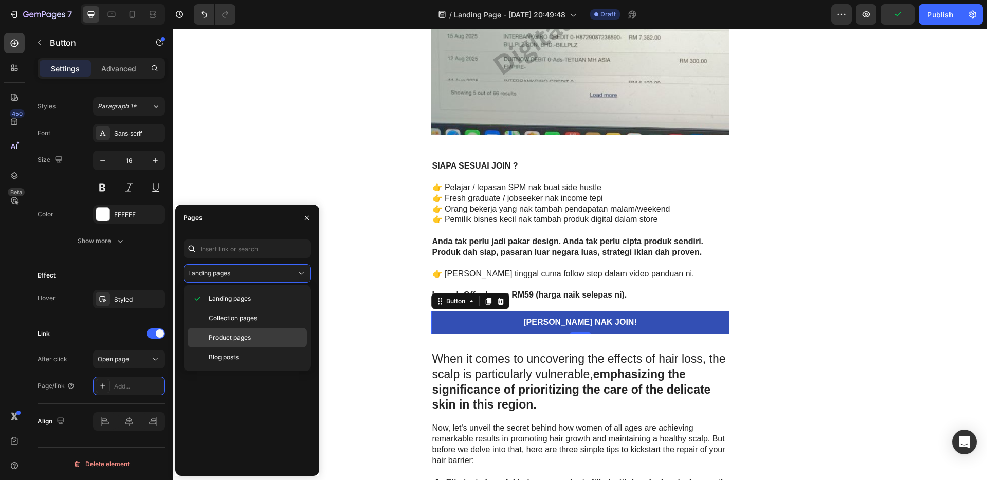
click at [248, 338] on span "Product pages" at bounding box center [230, 337] width 42 height 9
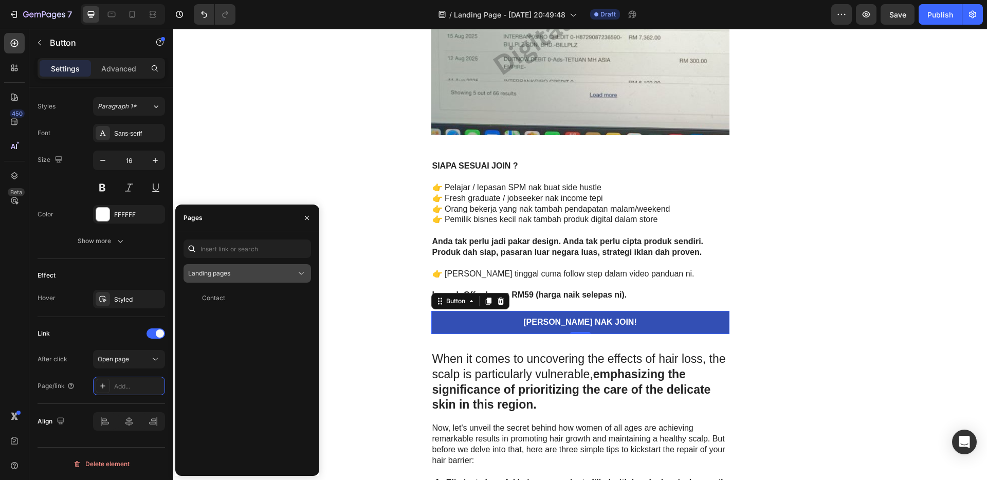
click at [234, 280] on button "Landing pages" at bounding box center [246, 273] width 127 height 18
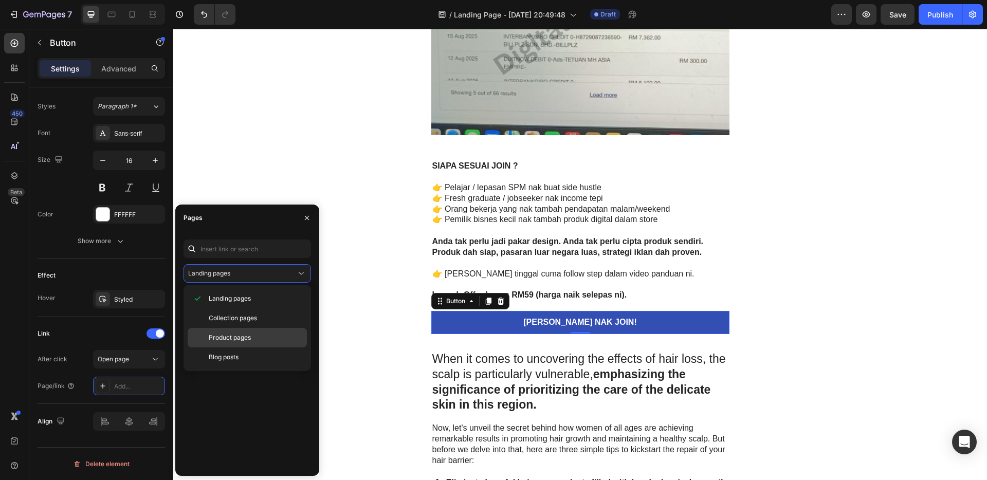
click at [245, 337] on span "Product pages" at bounding box center [230, 337] width 42 height 9
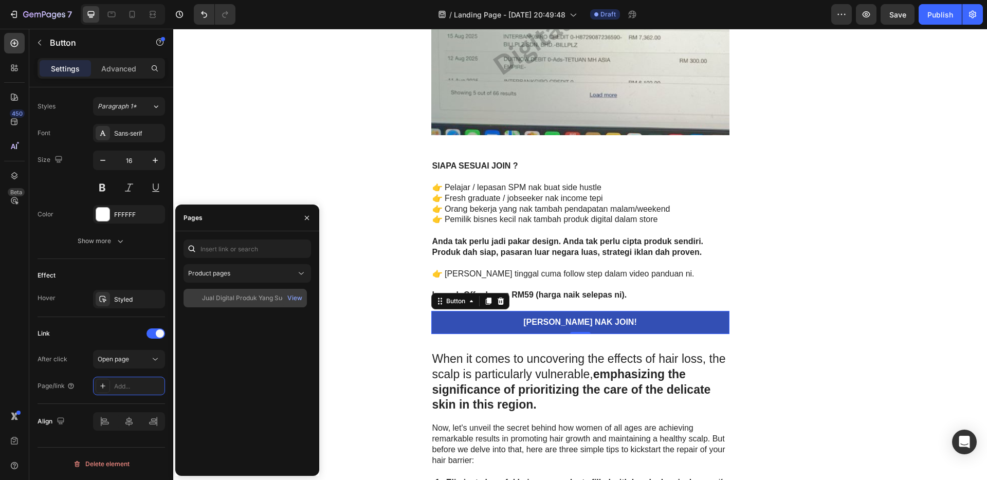
click at [238, 294] on div "Jual Digital Produk Yang Sudah Siap Ke Luar Negara" at bounding box center [251, 297] width 99 height 9
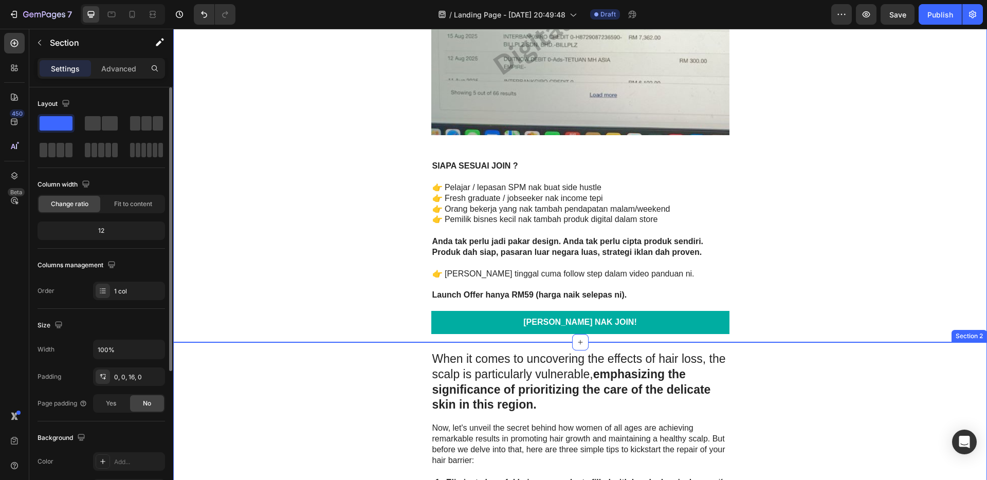
click at [666, 331] on link "[PERSON_NAME] NAK JOIN!" at bounding box center [580, 322] width 298 height 23
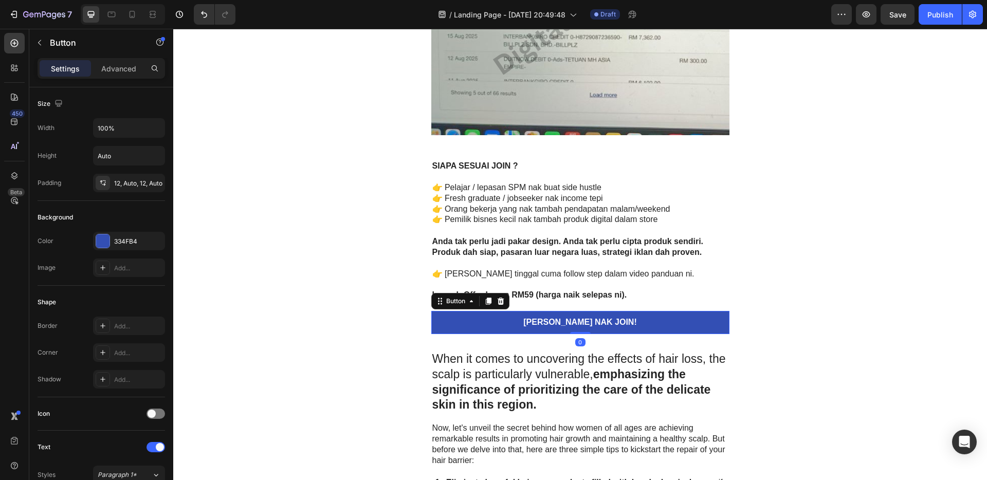
click at [484, 302] on icon at bounding box center [488, 301] width 8 height 8
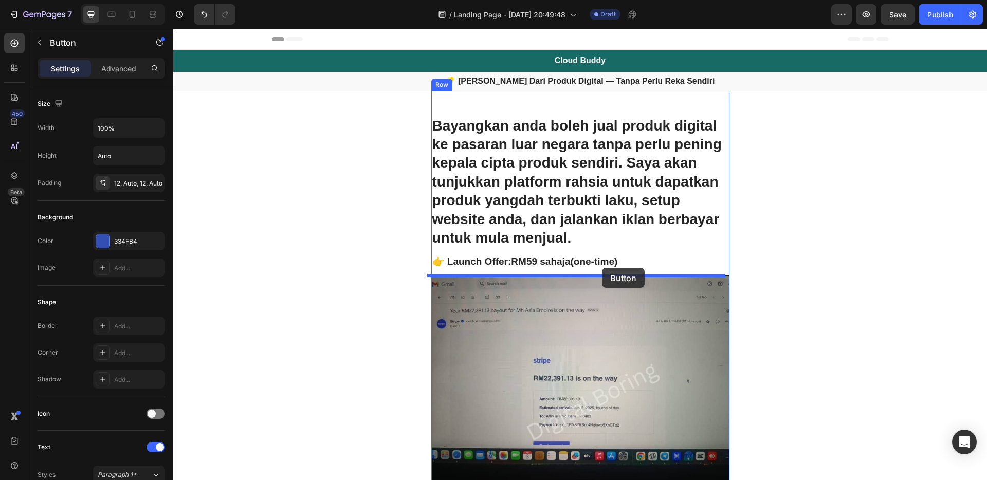
drag, startPoint x: 658, startPoint y: 323, endPoint x: 602, endPoint y: 268, distance: 79.2
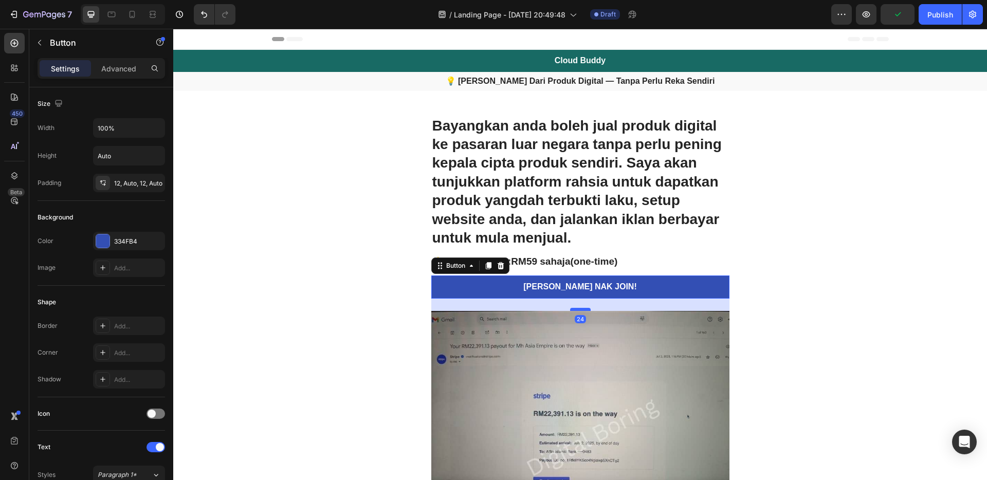
drag, startPoint x: 575, startPoint y: 304, endPoint x: 576, endPoint y: 310, distance: 6.2
click at [576, 310] on div at bounding box center [580, 309] width 21 height 3
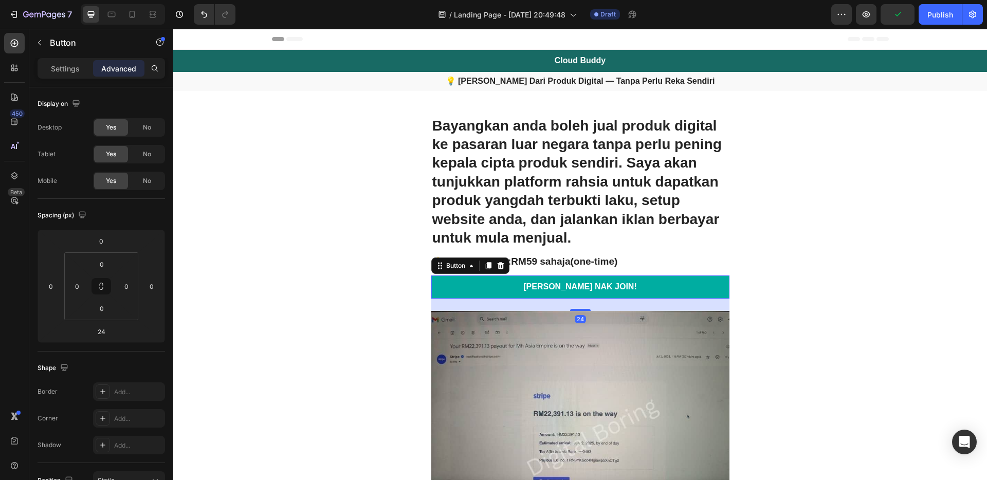
click at [604, 280] on link "[PERSON_NAME] NAK JOIN!" at bounding box center [580, 286] width 298 height 23
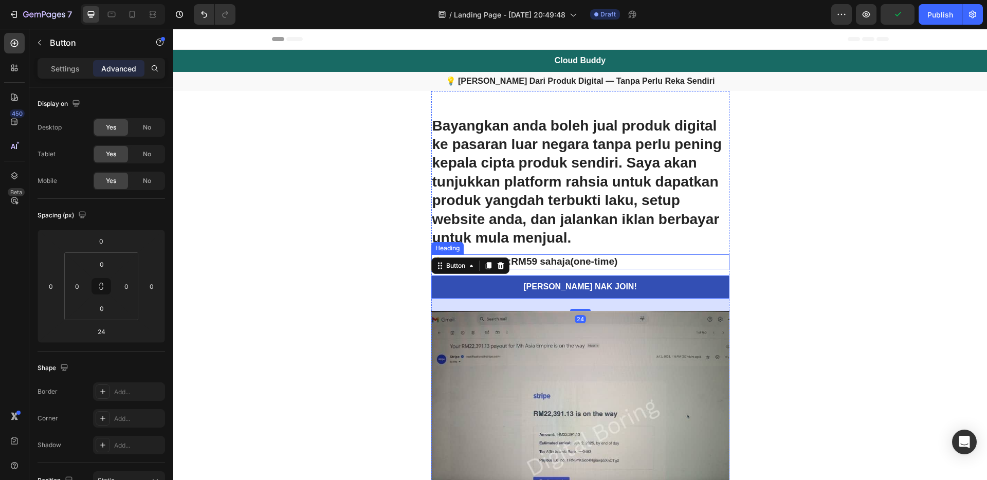
click at [596, 265] on p "👉 Launch Offer: RM59 sahaja (one-time)" at bounding box center [580, 261] width 296 height 13
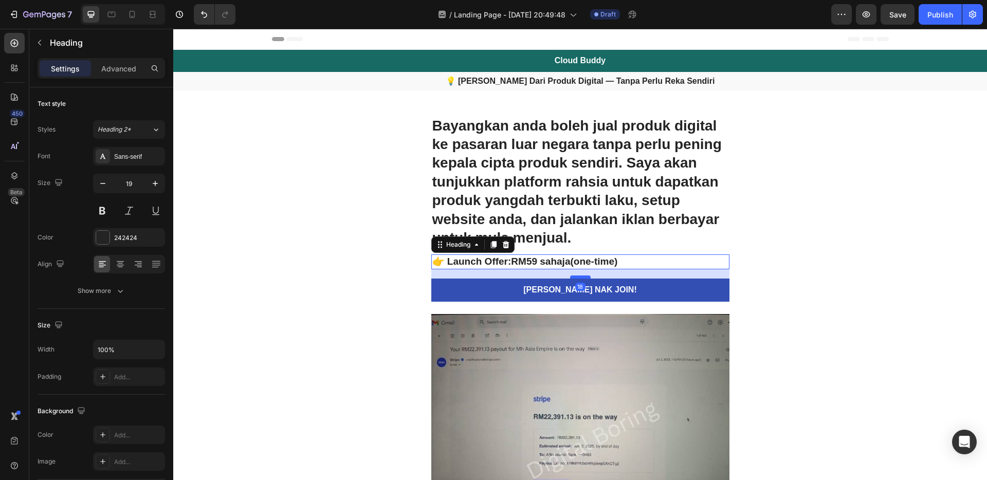
click at [583, 277] on div at bounding box center [580, 276] width 21 height 3
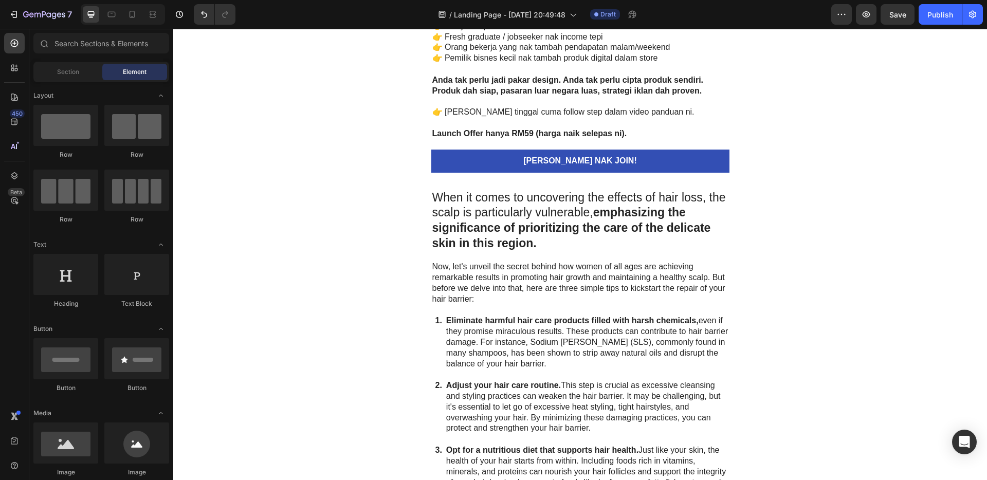
scroll to position [2653, 0]
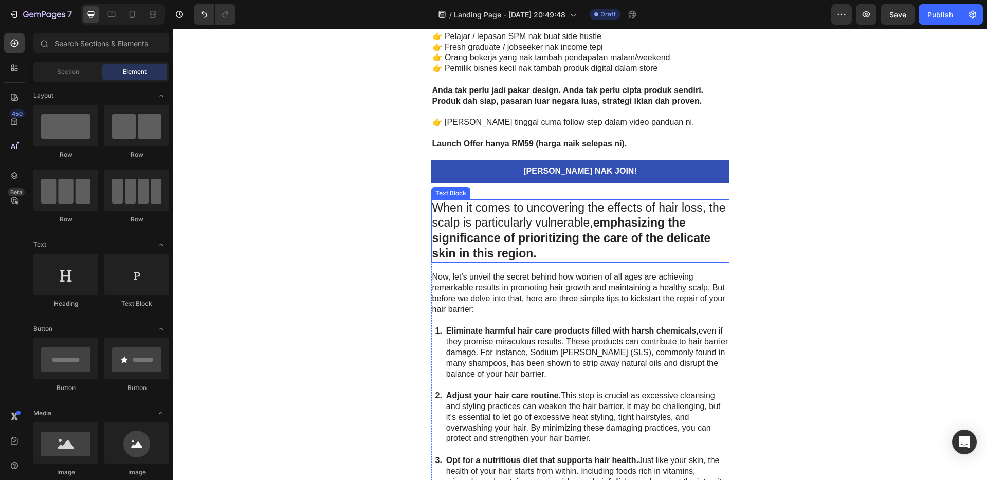
click at [661, 228] on strong "emphasizing the significance of prioritizing the care of the delicate skin in t…" at bounding box center [571, 238] width 279 height 44
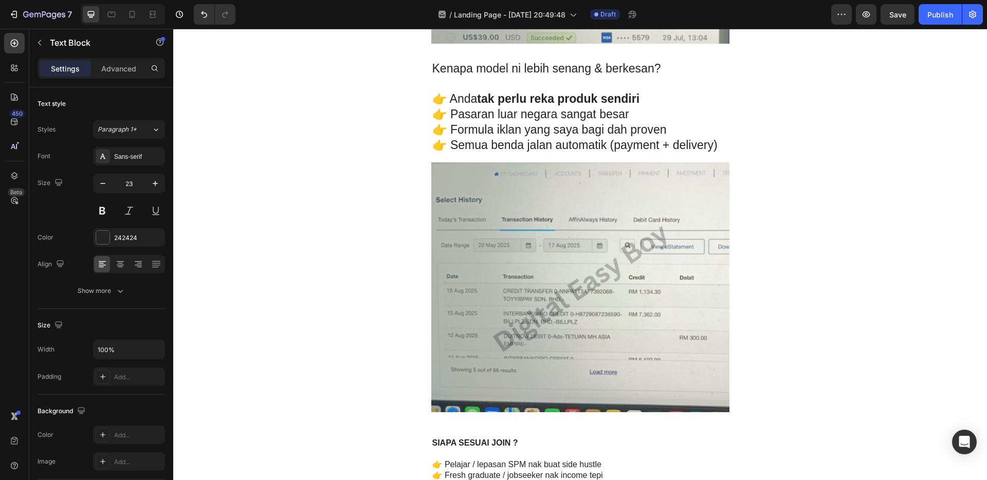
scroll to position [2339, 0]
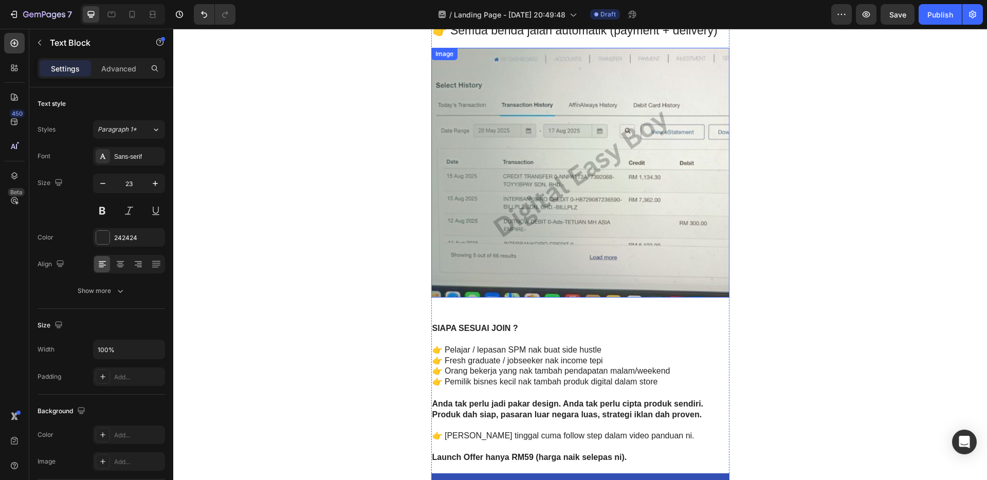
click at [599, 183] on img at bounding box center [580, 173] width 298 height 250
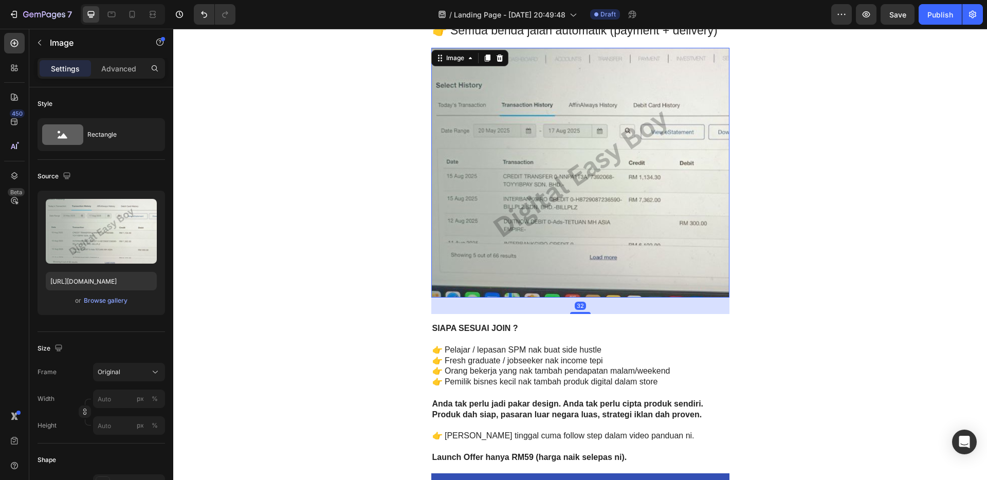
click at [486, 59] on icon at bounding box center [487, 57] width 6 height 7
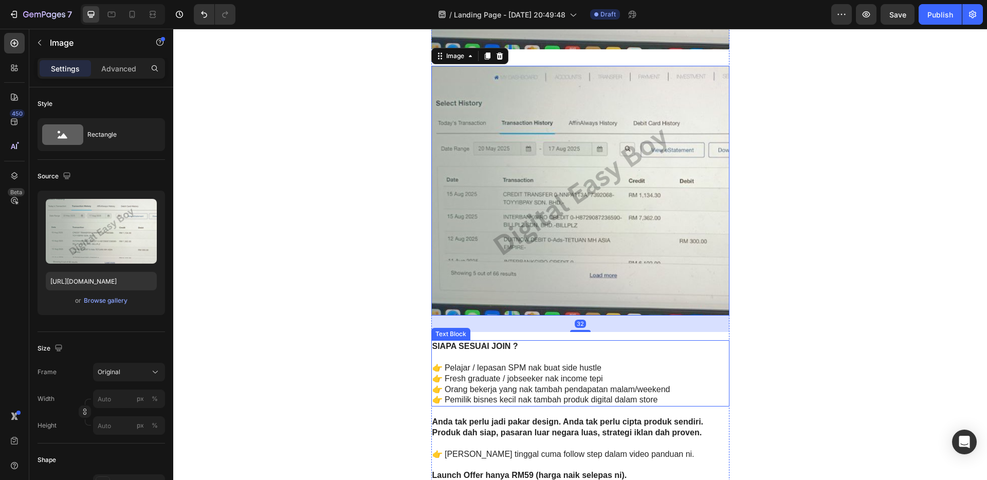
scroll to position [2732, 0]
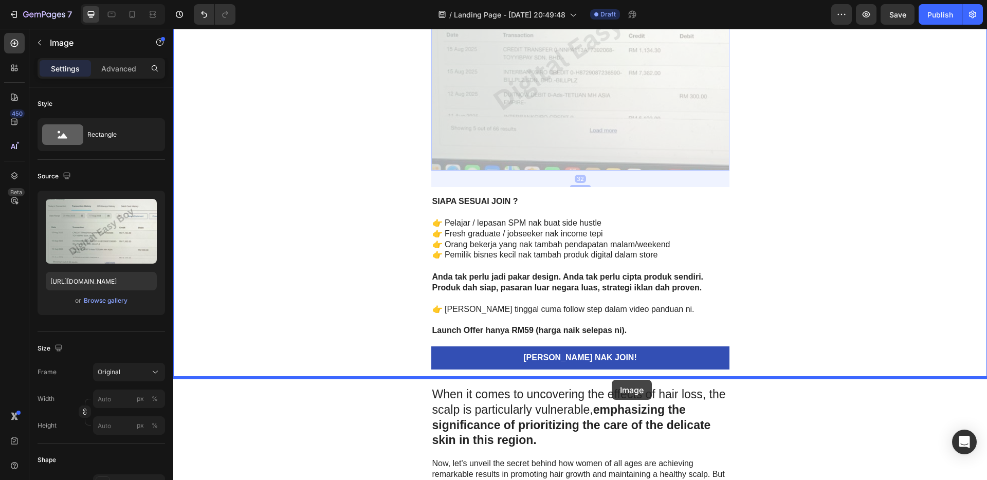
drag, startPoint x: 581, startPoint y: 93, endPoint x: 612, endPoint y: 380, distance: 288.4
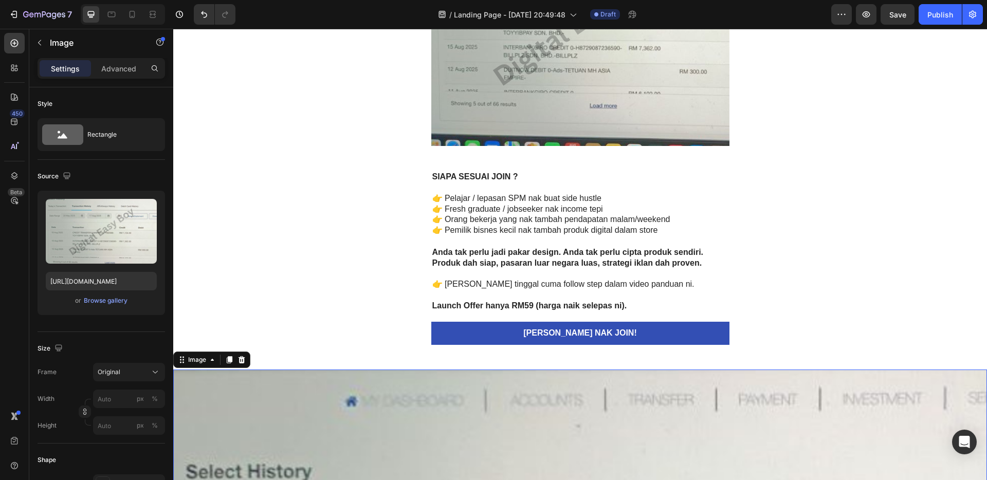
scroll to position [2557, 0]
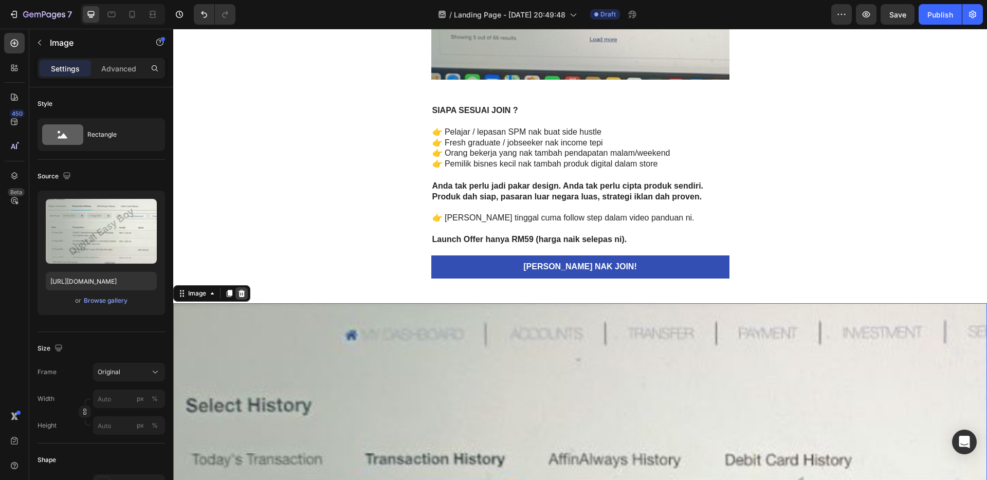
click at [243, 294] on icon at bounding box center [241, 293] width 8 height 8
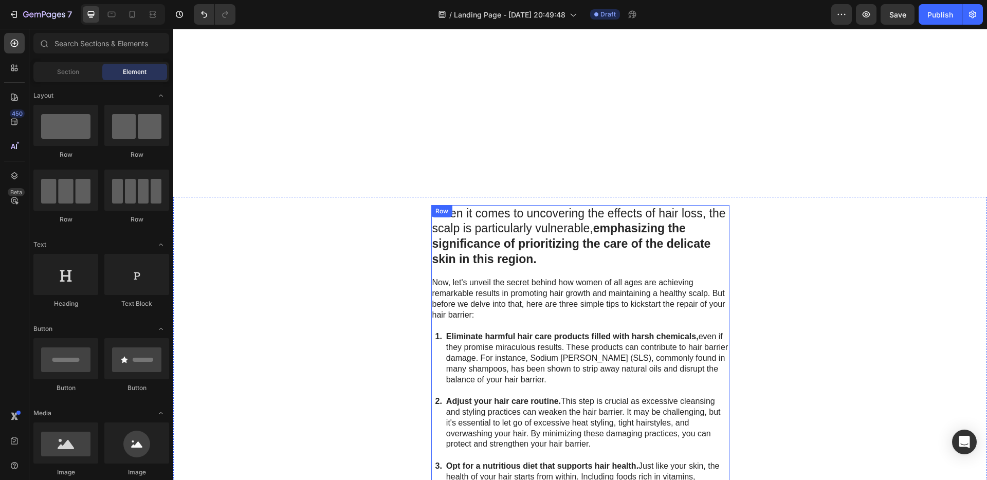
scroll to position [2616, 0]
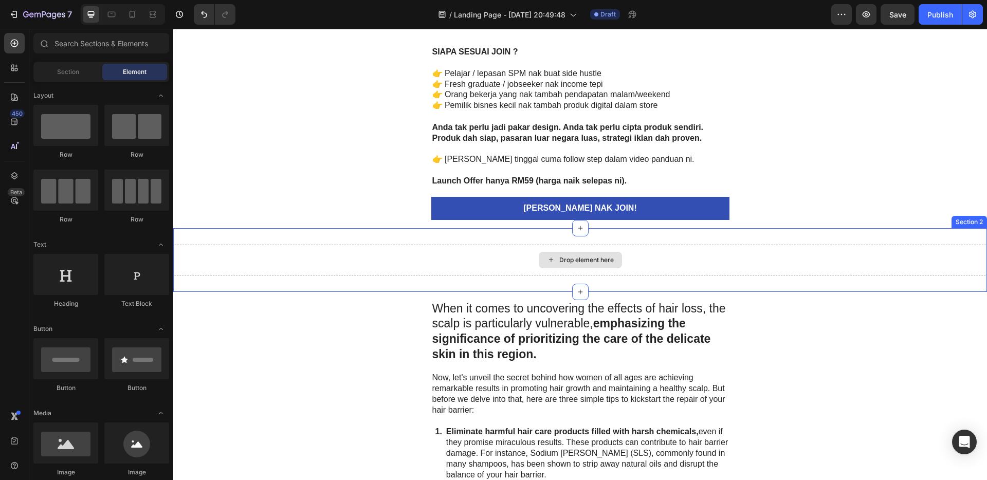
click at [550, 256] on icon at bounding box center [551, 259] width 8 height 9
click at [784, 243] on div "Drop element here Section 2" at bounding box center [579, 260] width 813 height 64
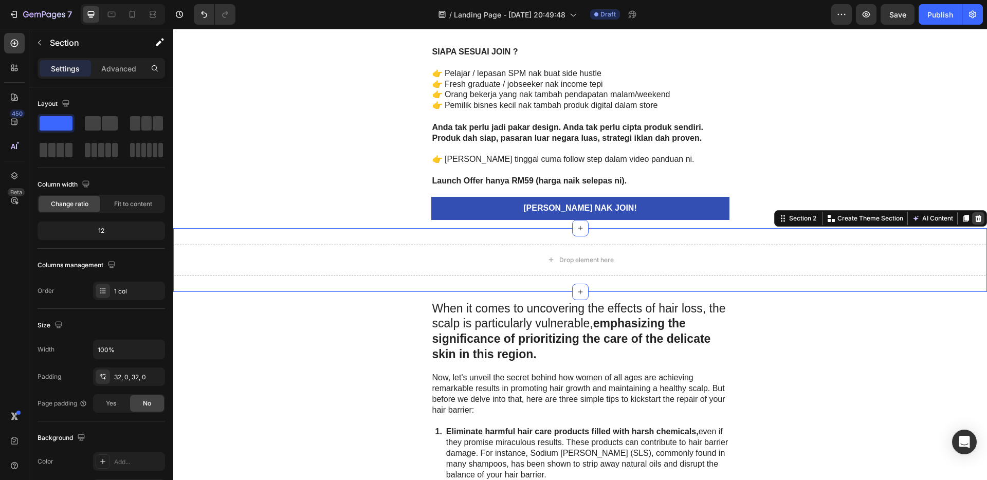
click at [974, 219] on icon at bounding box center [978, 218] width 8 height 8
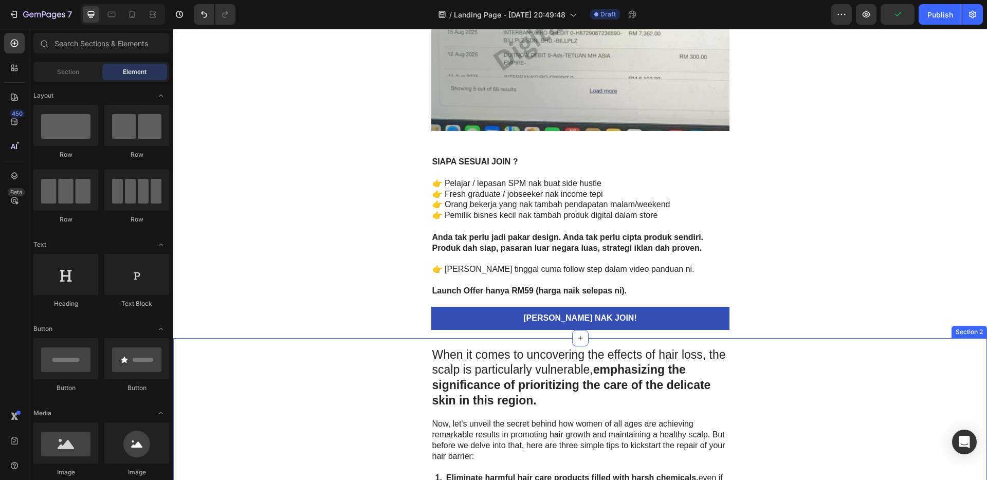
scroll to position [2480, 0]
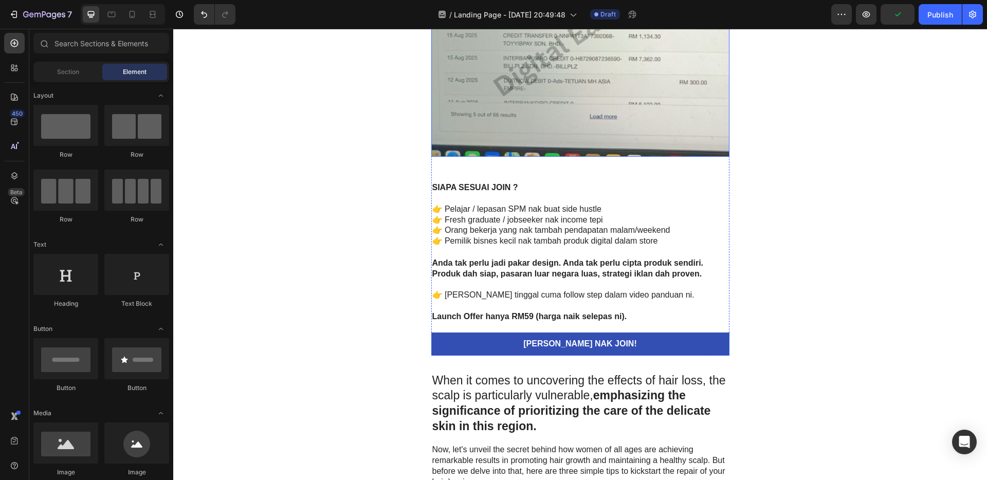
click at [618, 109] on img at bounding box center [580, 32] width 298 height 250
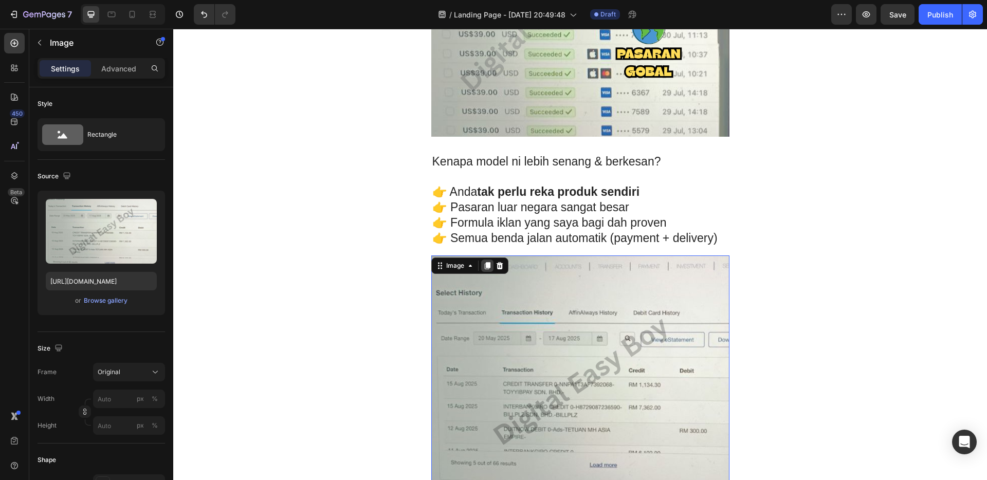
click at [484, 266] on icon at bounding box center [487, 265] width 6 height 7
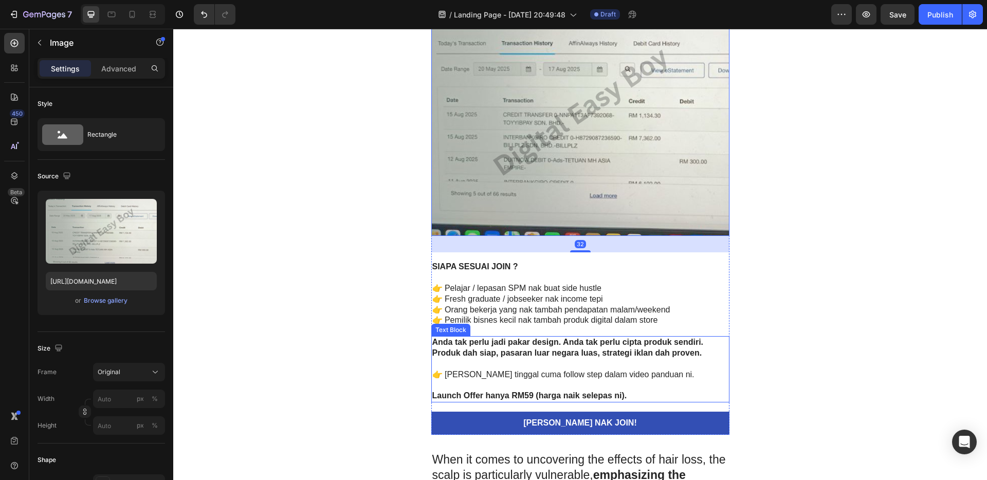
scroll to position [2804, 0]
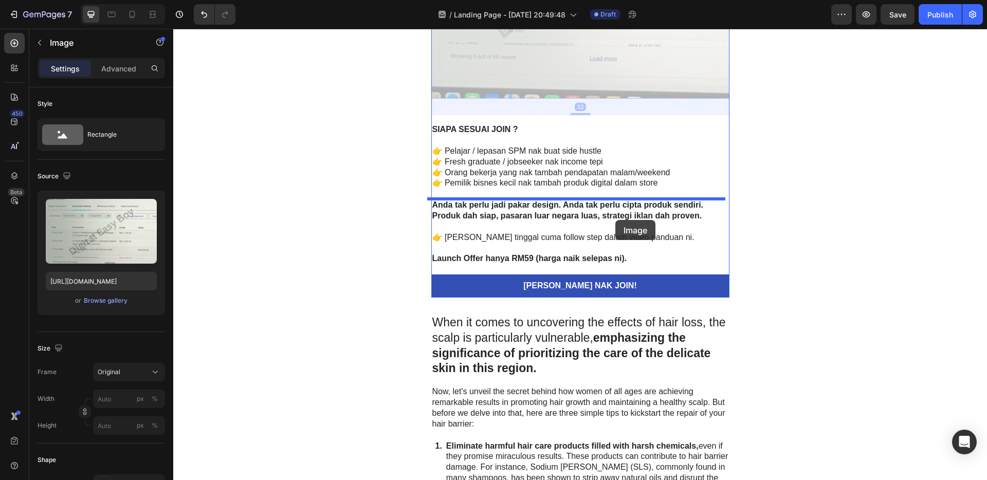
drag, startPoint x: 591, startPoint y: 59, endPoint x: 615, endPoint y: 220, distance: 163.2
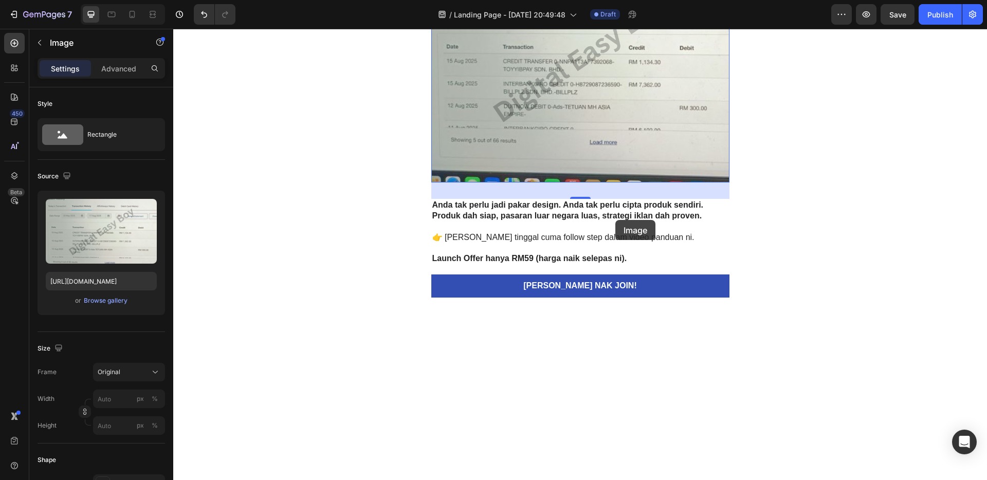
scroll to position [2538, 0]
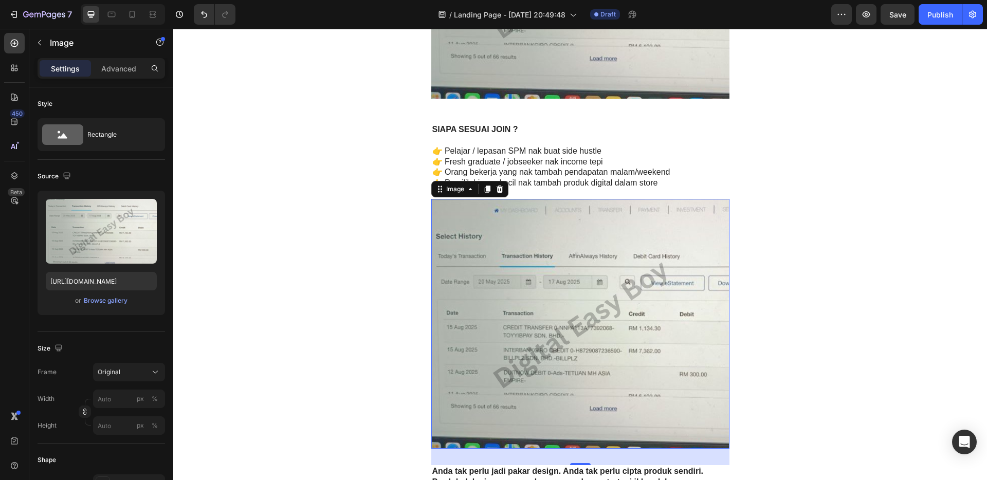
click at [495, 188] on icon at bounding box center [499, 189] width 8 height 8
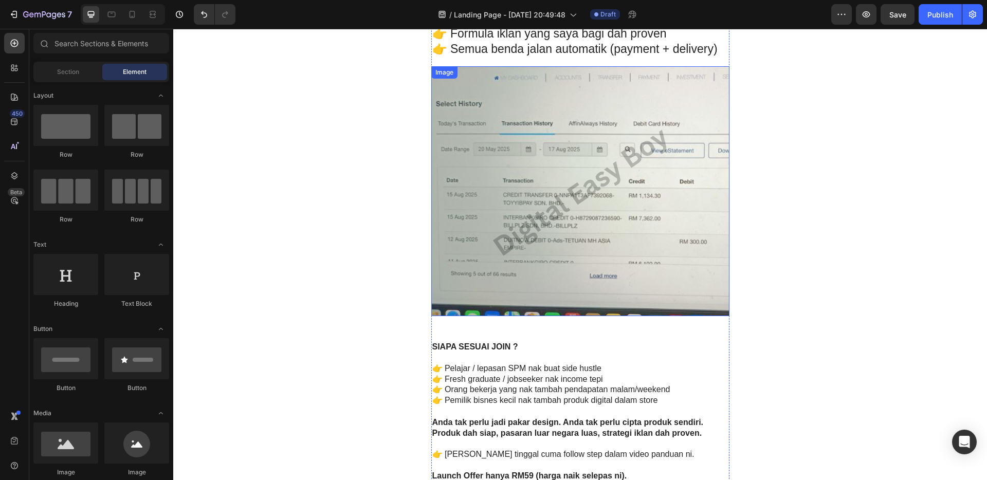
scroll to position [2310, 0]
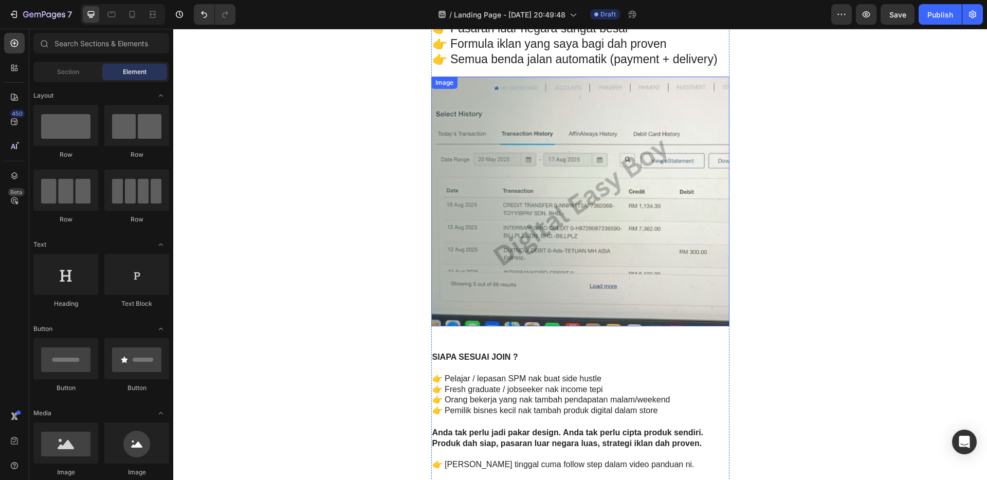
click at [515, 176] on img at bounding box center [580, 202] width 298 height 250
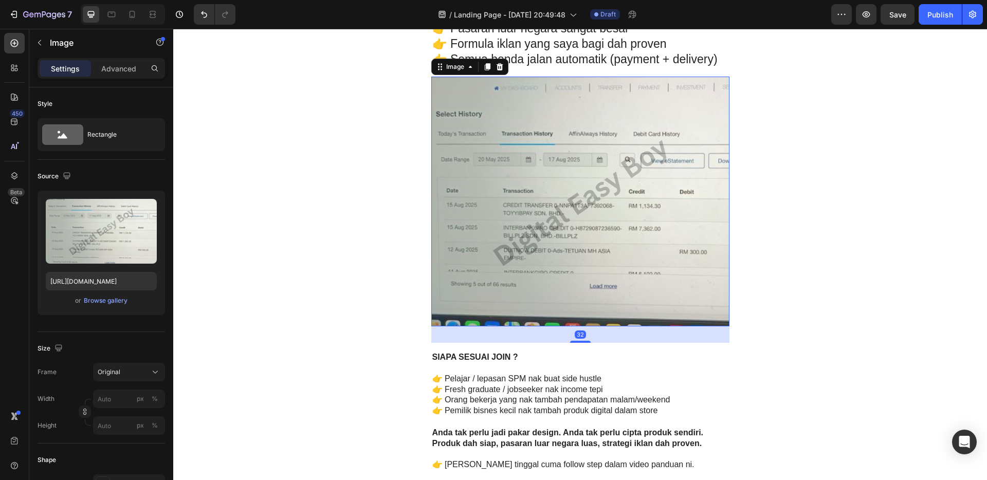
click at [485, 65] on icon at bounding box center [487, 66] width 6 height 7
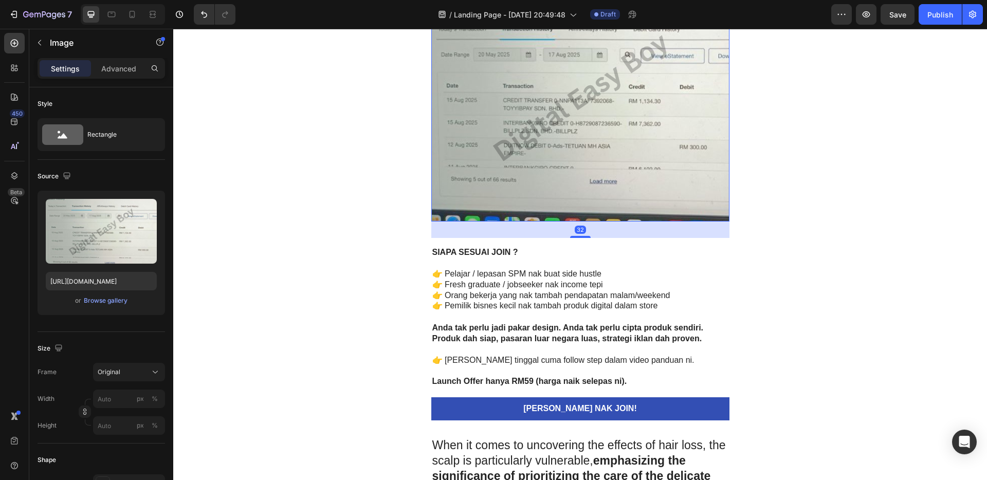
scroll to position [2701, 0]
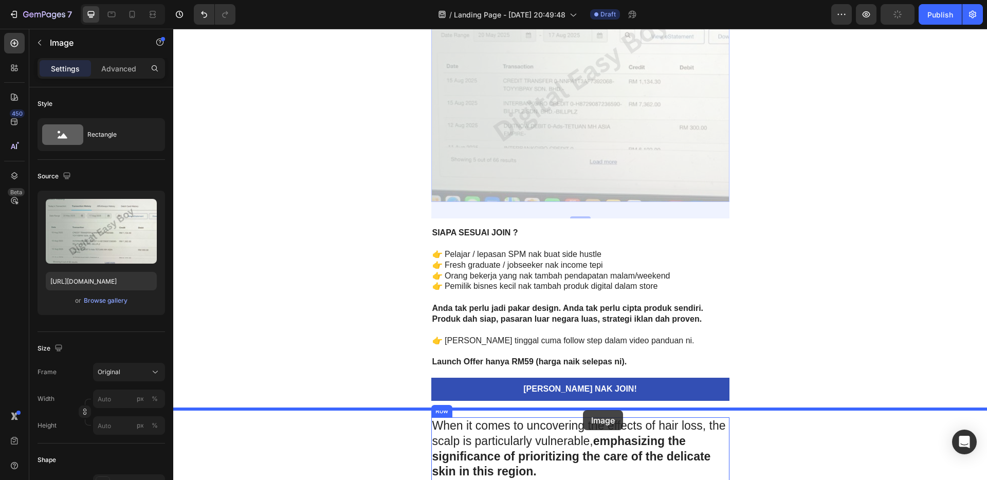
drag, startPoint x: 554, startPoint y: 108, endPoint x: 583, endPoint y: 411, distance: 304.6
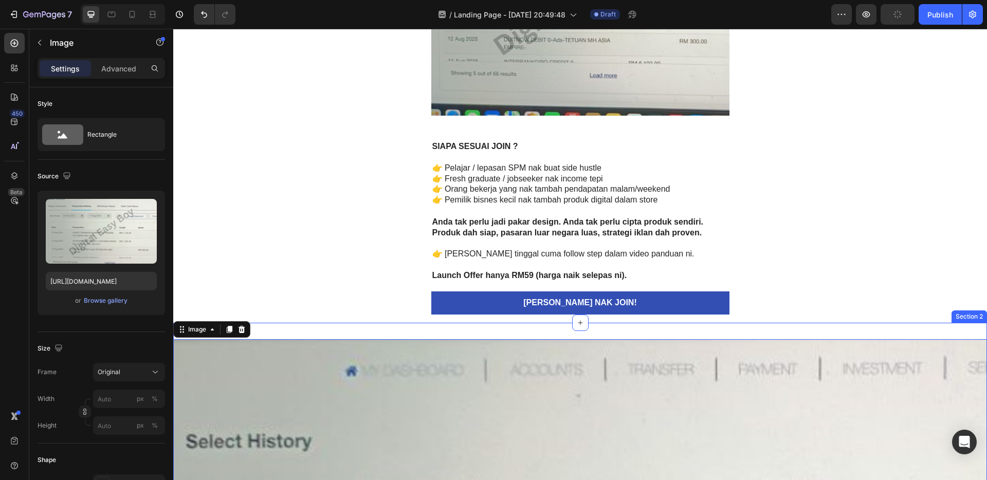
scroll to position [2631, 0]
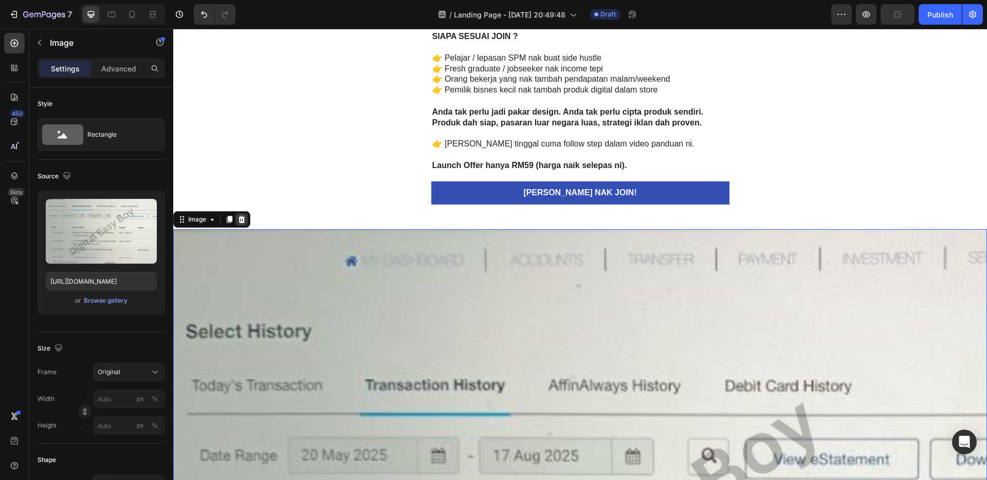
click at [243, 221] on icon at bounding box center [241, 218] width 7 height 7
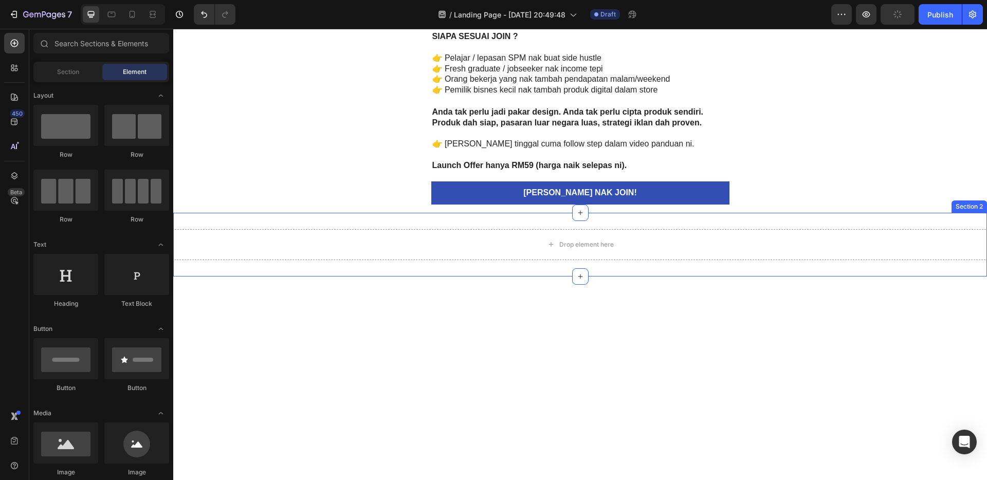
click at [407, 219] on div "Drop element here Section 2" at bounding box center [579, 245] width 813 height 64
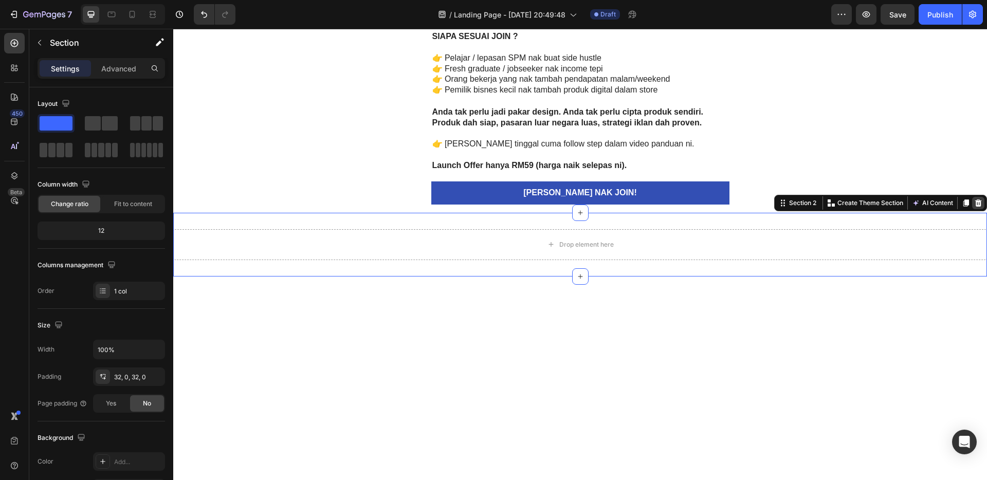
click at [975, 206] on icon at bounding box center [978, 202] width 7 height 7
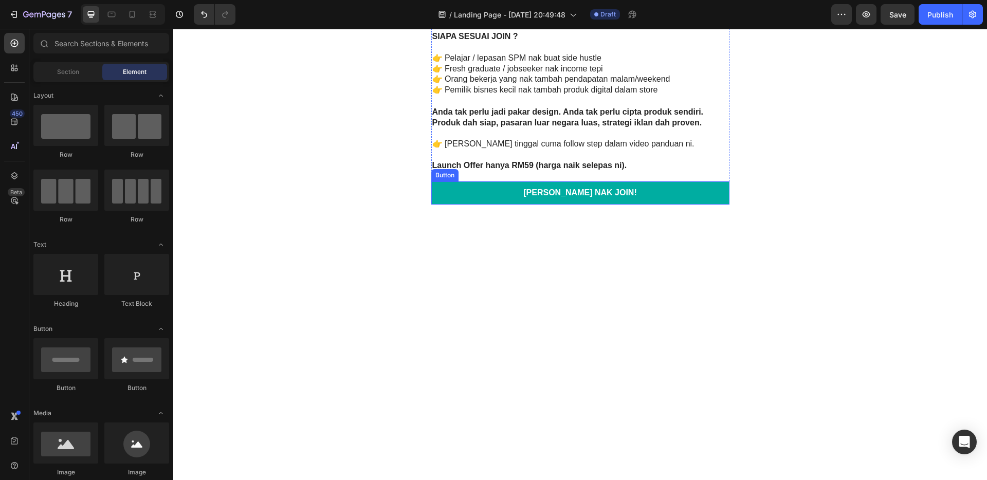
click at [664, 202] on link "[PERSON_NAME] NAK JOIN!" at bounding box center [580, 192] width 298 height 23
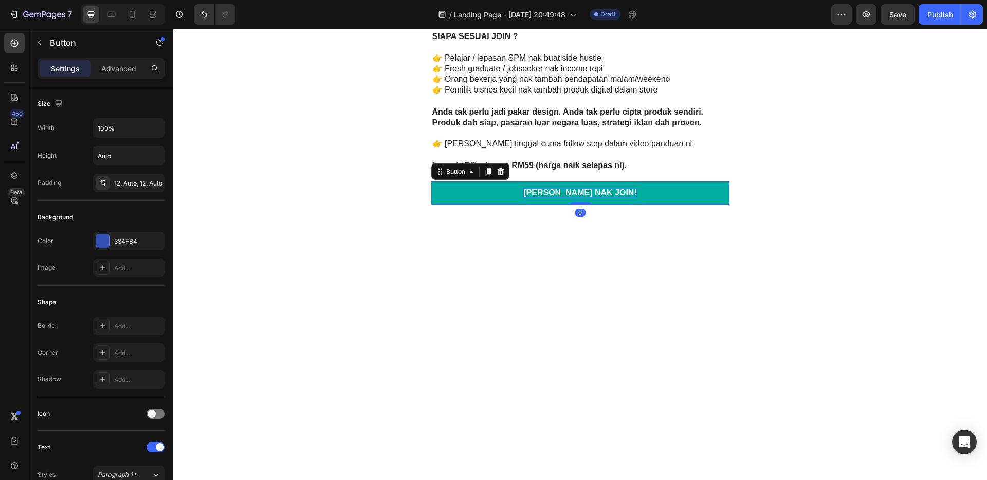
click at [597, 189] on p "[PERSON_NAME] NAK JOIN!" at bounding box center [579, 193] width 113 height 11
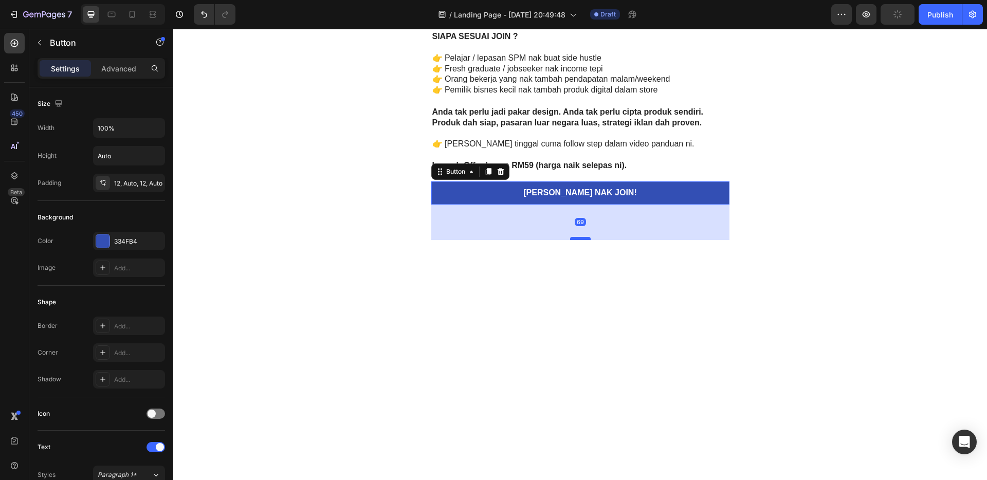
drag, startPoint x: 584, startPoint y: 203, endPoint x: 585, endPoint y: 239, distance: 35.5
click at [585, 239] on div at bounding box center [580, 238] width 21 height 3
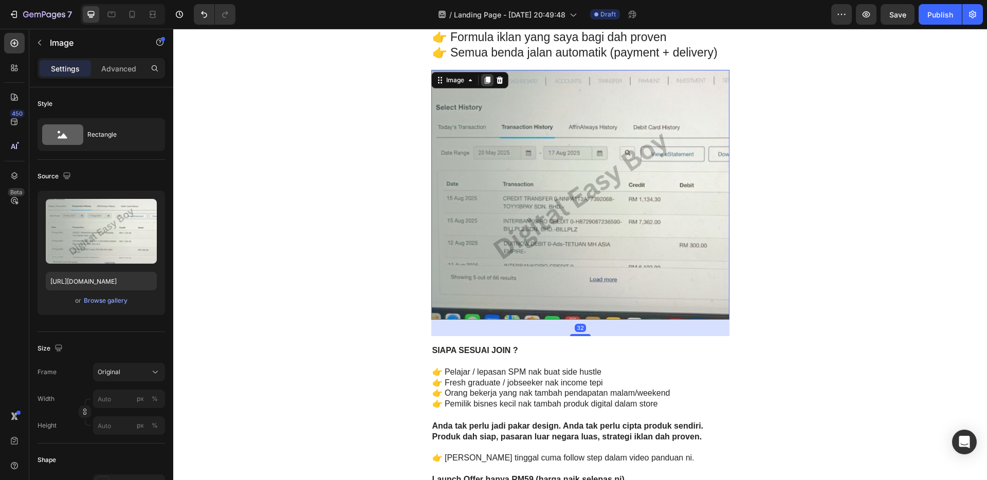
click at [484, 84] on div at bounding box center [487, 80] width 12 height 12
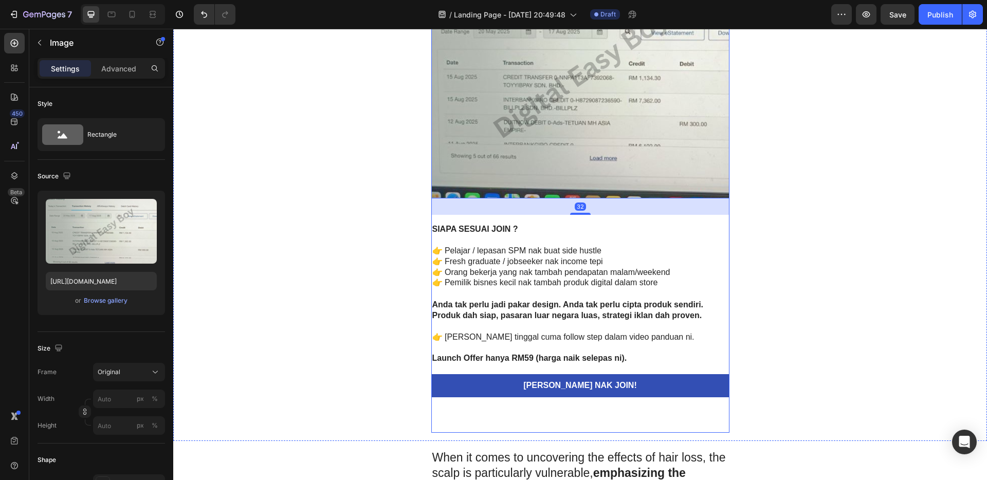
scroll to position [2768, 0]
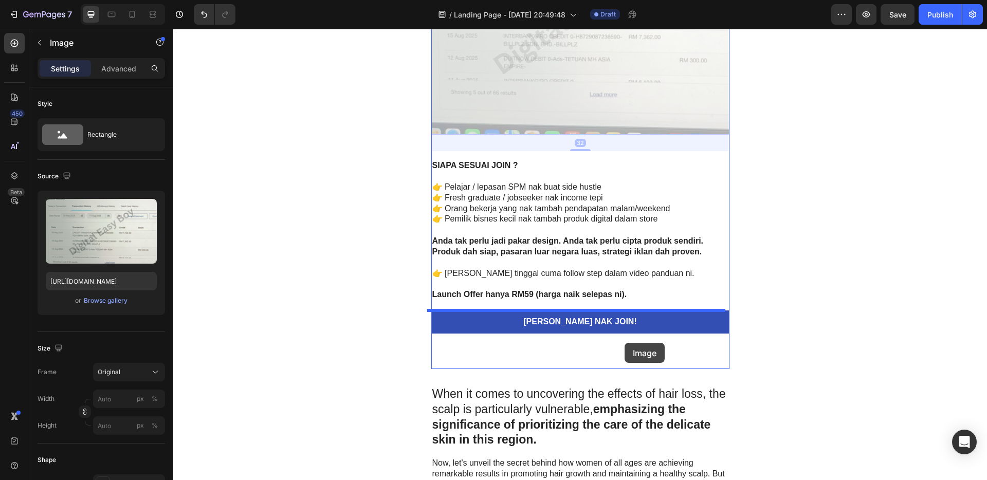
drag, startPoint x: 580, startPoint y: 106, endPoint x: 624, endPoint y: 343, distance: 240.6
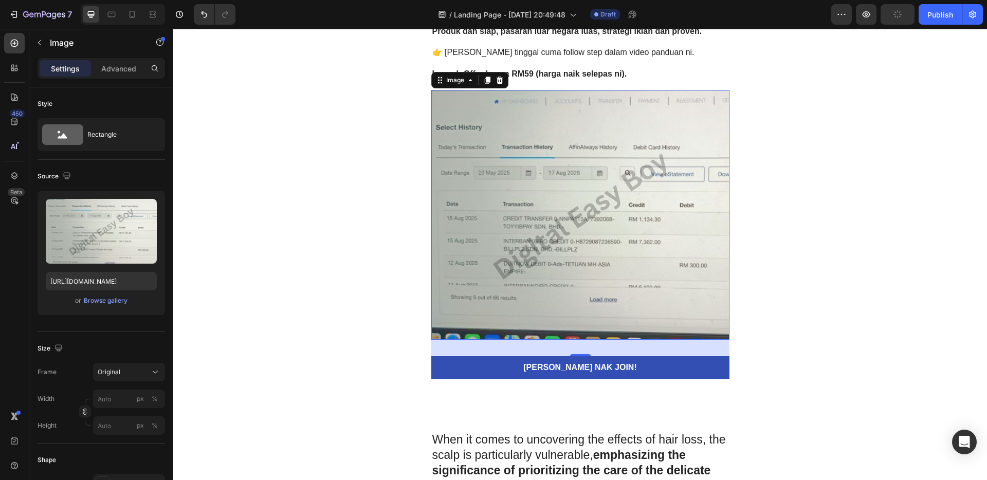
scroll to position [2725, 0]
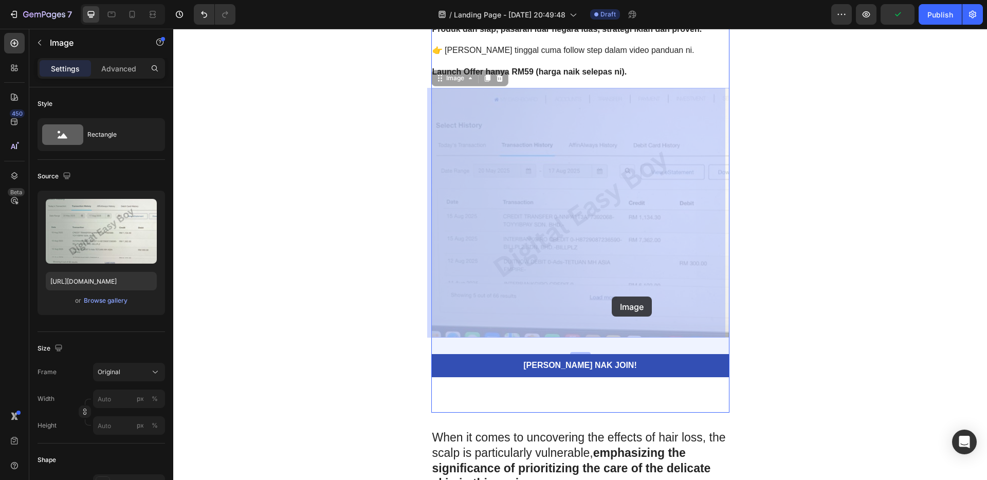
drag, startPoint x: 613, startPoint y: 213, endPoint x: 612, endPoint y: 297, distance: 83.3
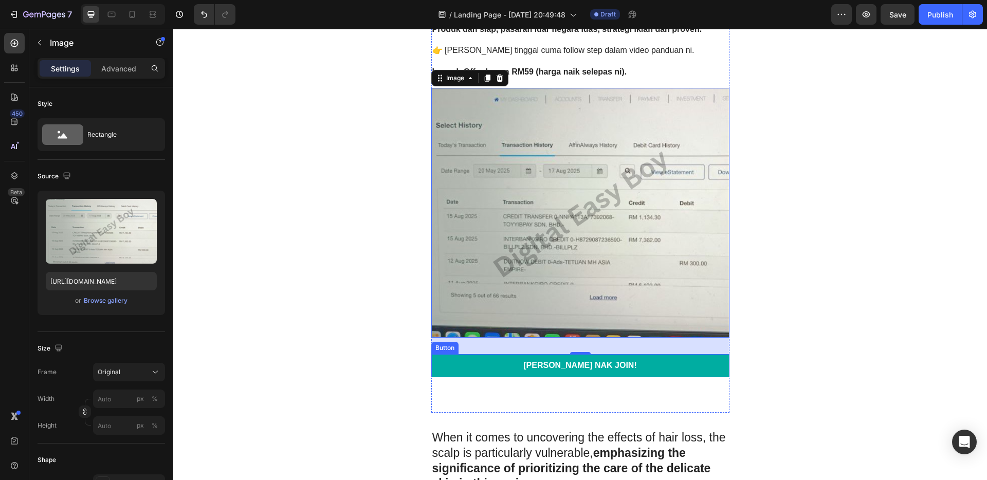
click at [628, 361] on link "[PERSON_NAME] NAK JOIN!" at bounding box center [580, 365] width 298 height 23
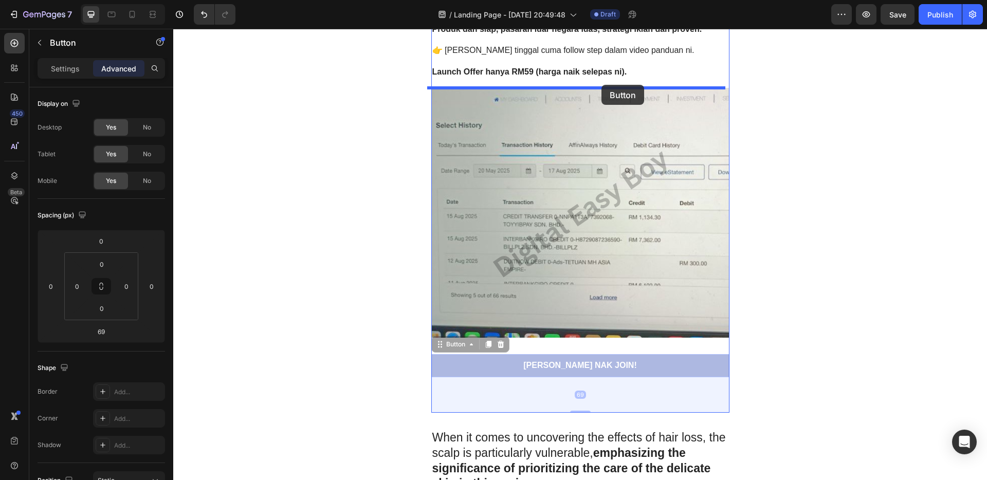
drag, startPoint x: 629, startPoint y: 361, endPoint x: 601, endPoint y: 85, distance: 277.9
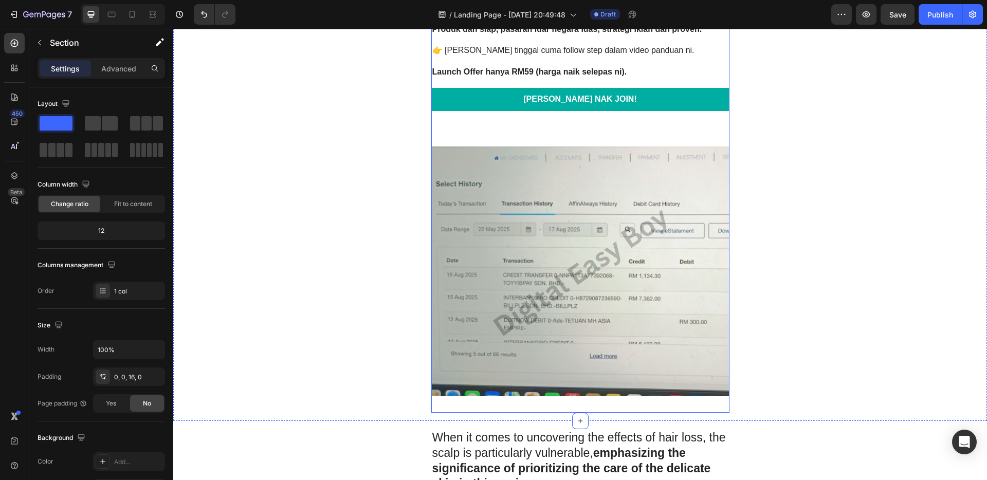
click at [621, 101] on link "[PERSON_NAME] NAK JOIN!" at bounding box center [580, 99] width 298 height 23
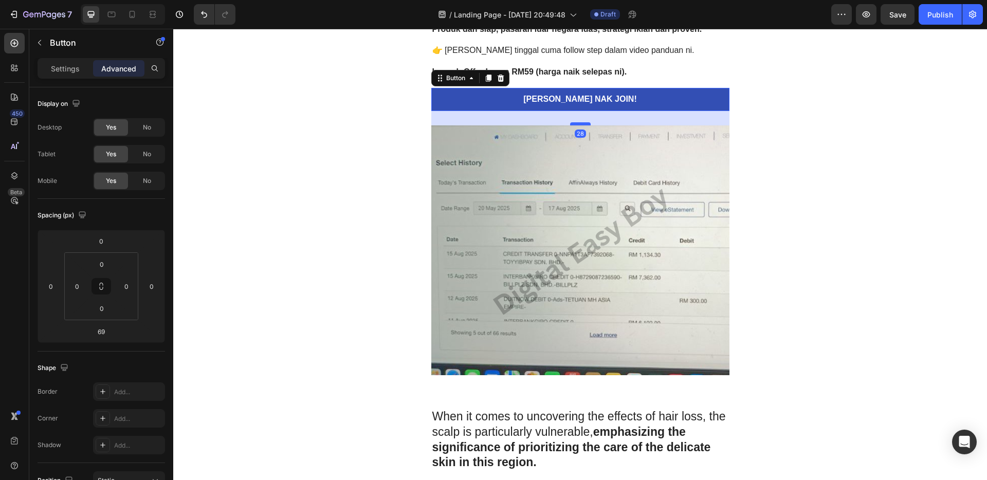
drag, startPoint x: 580, startPoint y: 145, endPoint x: 583, endPoint y: 124, distance: 21.3
click at [583, 124] on div at bounding box center [580, 123] width 21 height 3
type input "28"
click at [594, 226] on img at bounding box center [580, 250] width 298 height 250
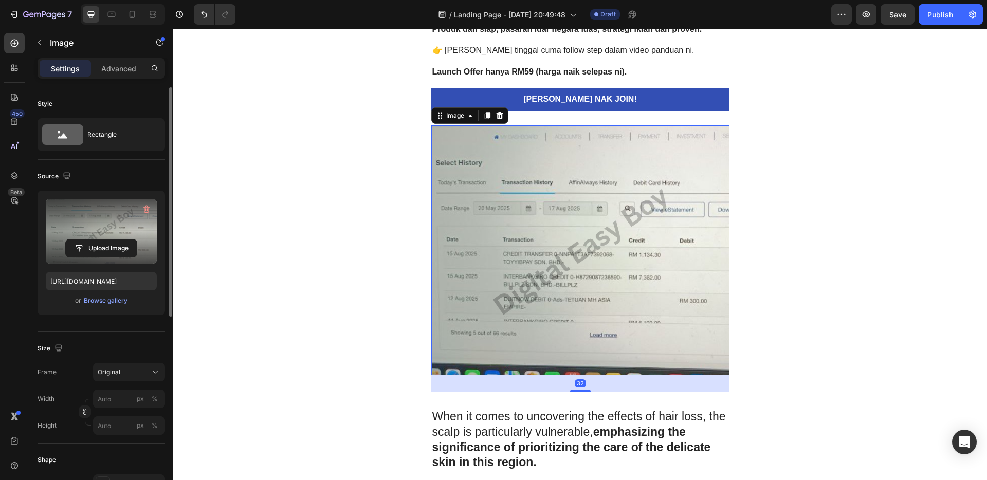
click at [94, 232] on label at bounding box center [101, 231] width 111 height 65
click at [94, 239] on input "file" at bounding box center [101, 247] width 71 height 17
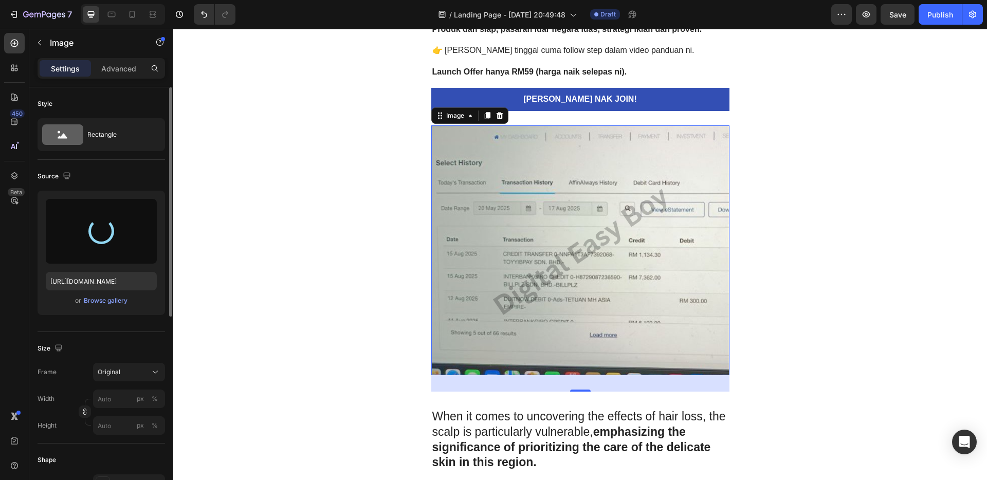
type input "[URL][DOMAIN_NAME]"
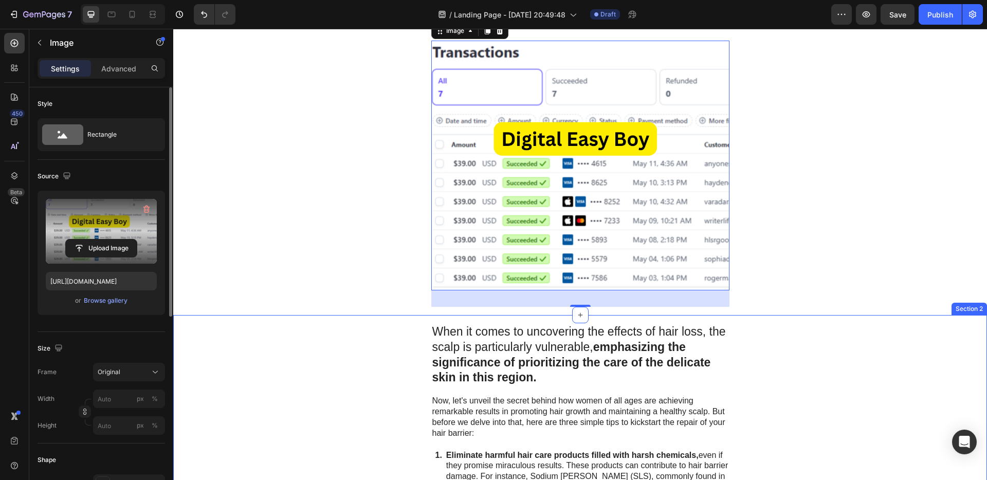
scroll to position [2823, 0]
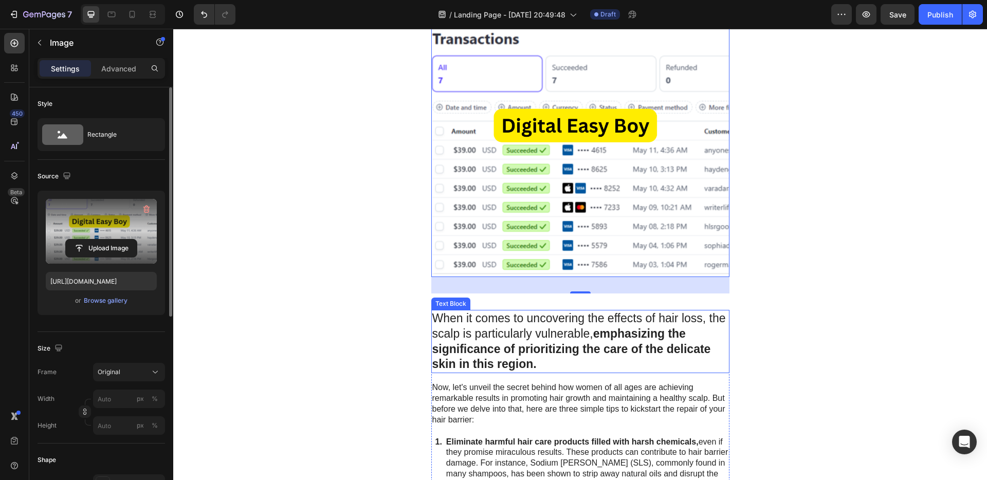
click at [627, 336] on strong "emphasizing the significance of prioritizing the care of the delicate skin in t…" at bounding box center [571, 349] width 279 height 44
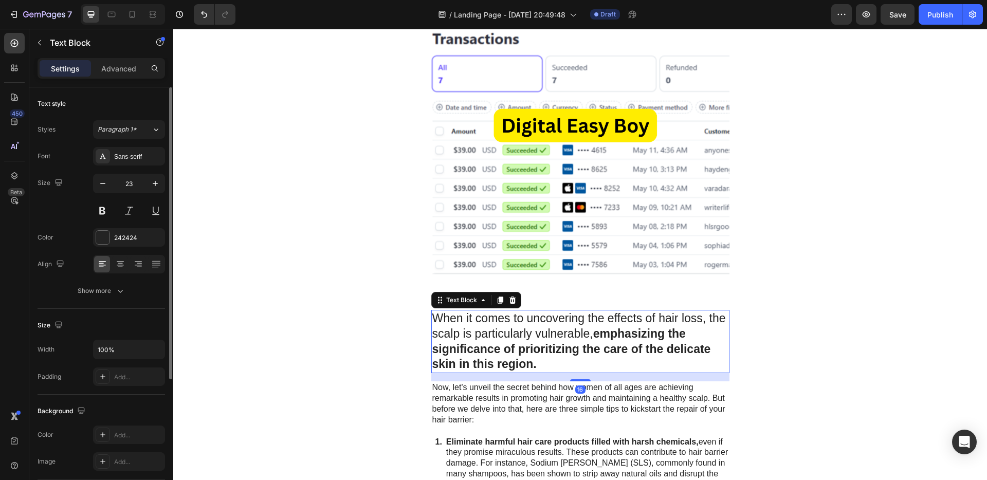
click at [558, 363] on p "When it comes to uncovering the effects of hair loss, the scalp is particularly…" at bounding box center [580, 342] width 296 height 62
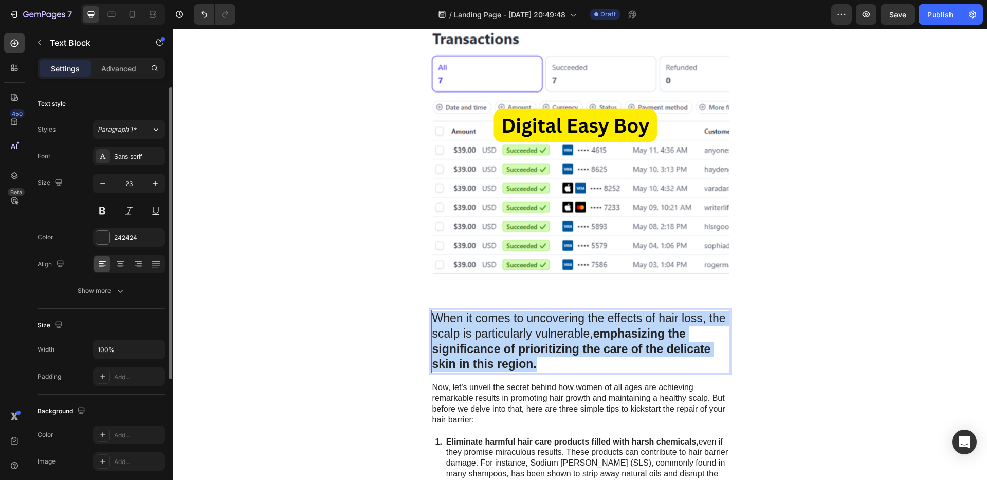
drag, startPoint x: 542, startPoint y: 364, endPoint x: 467, endPoint y: 323, distance: 85.6
click at [432, 322] on p "When it comes to uncovering the effects of hair loss, the scalp is particularly…" at bounding box center [580, 342] width 296 height 62
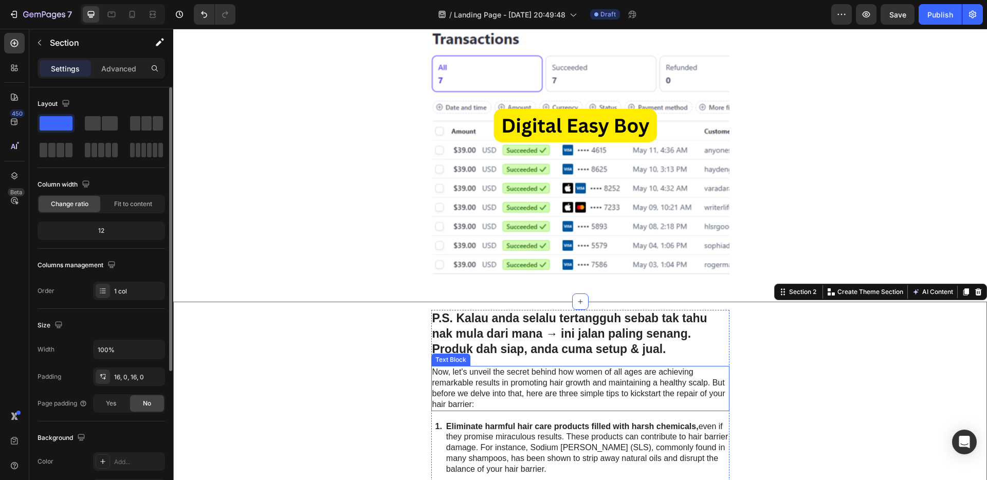
click at [633, 386] on p "Now, let's unveil the secret behind how women of all ages are achieving remarka…" at bounding box center [580, 388] width 296 height 43
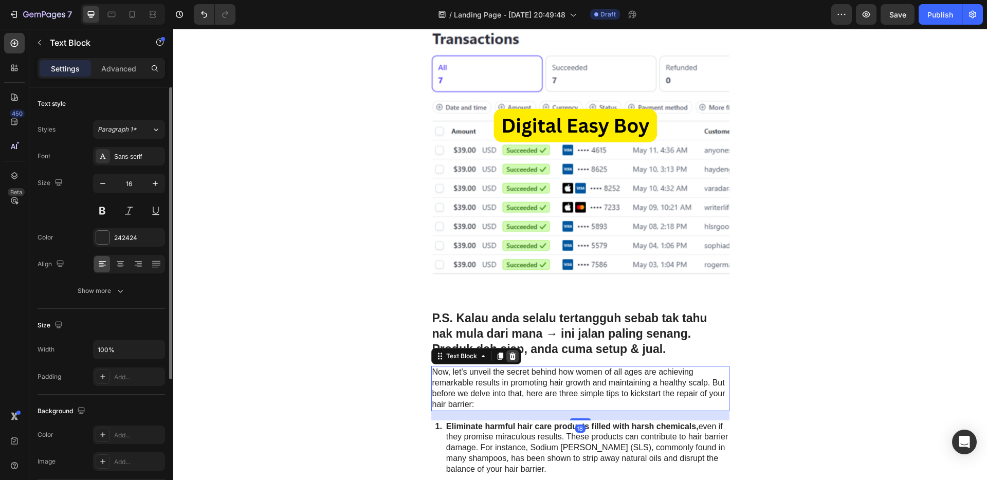
click at [511, 357] on icon at bounding box center [512, 356] width 8 height 8
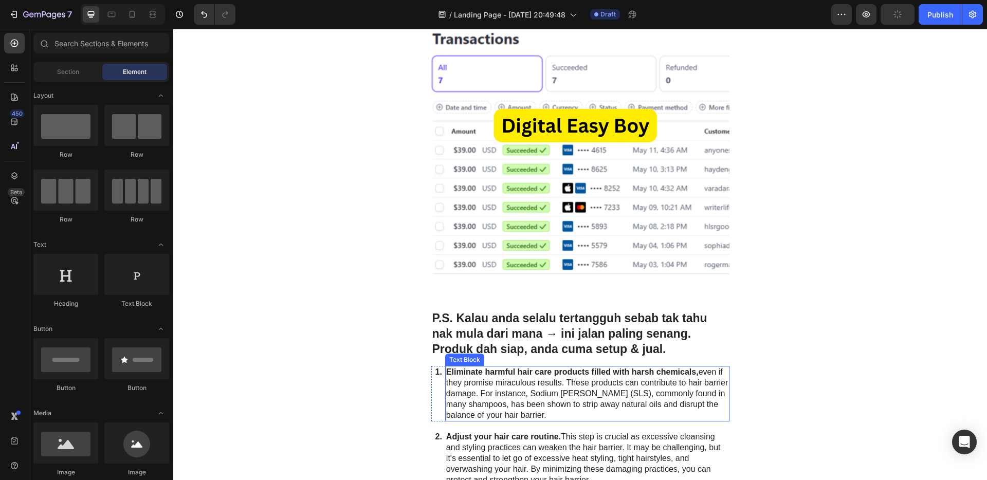
click at [589, 400] on p "Eliminate harmful hair care products filled with harsh chemicals, even if they …" at bounding box center [587, 393] width 282 height 53
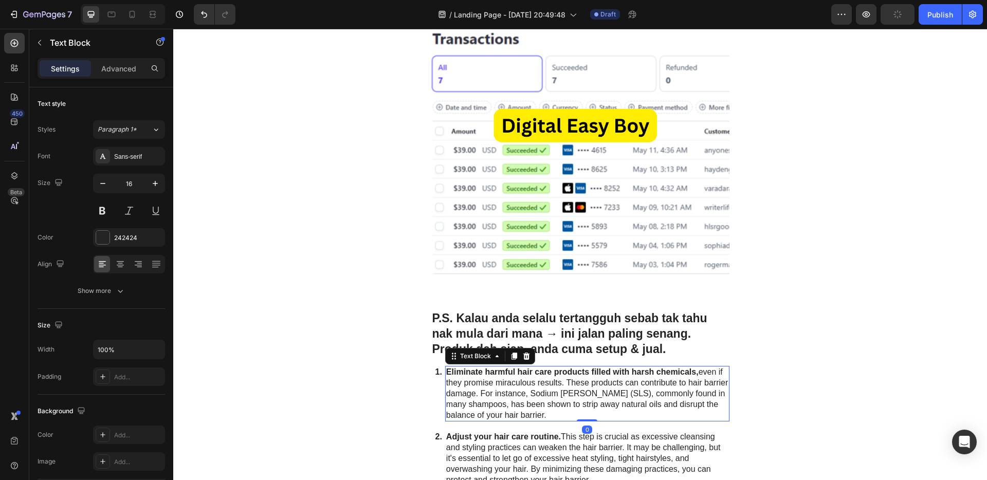
click at [522, 358] on icon at bounding box center [526, 356] width 8 height 8
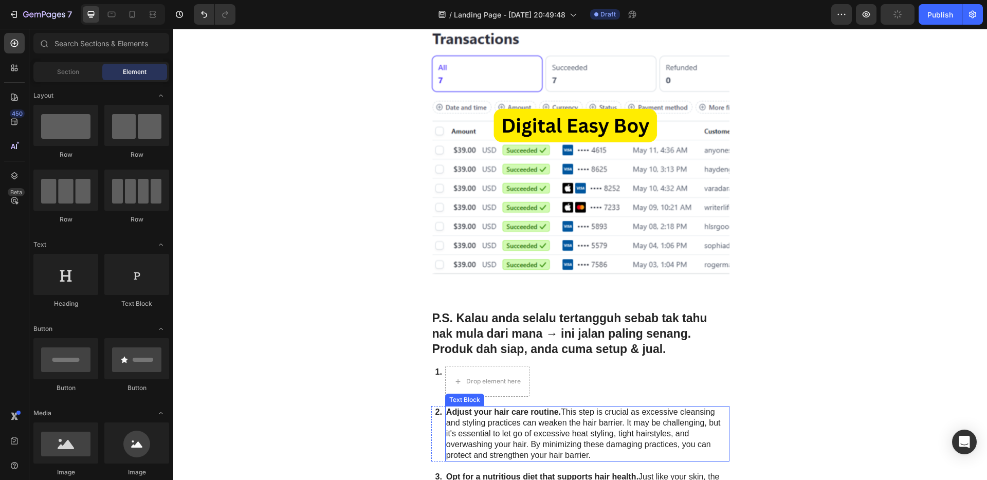
click at [572, 420] on p "Adjust your hair care routine. This step is crucial as excessive cleansing and …" at bounding box center [587, 433] width 282 height 53
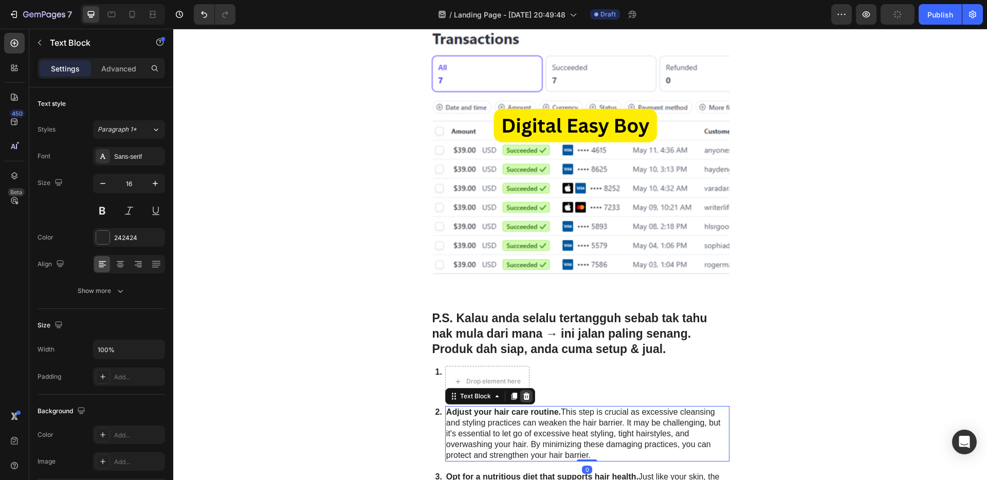
click at [524, 394] on icon at bounding box center [526, 396] width 7 height 7
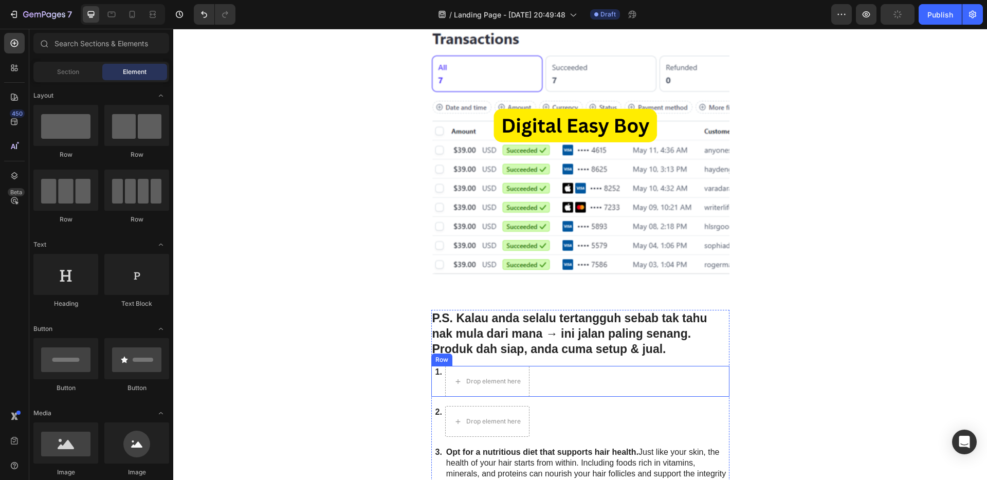
click at [545, 373] on div "1. Text Block Drop element here Row" at bounding box center [580, 381] width 298 height 31
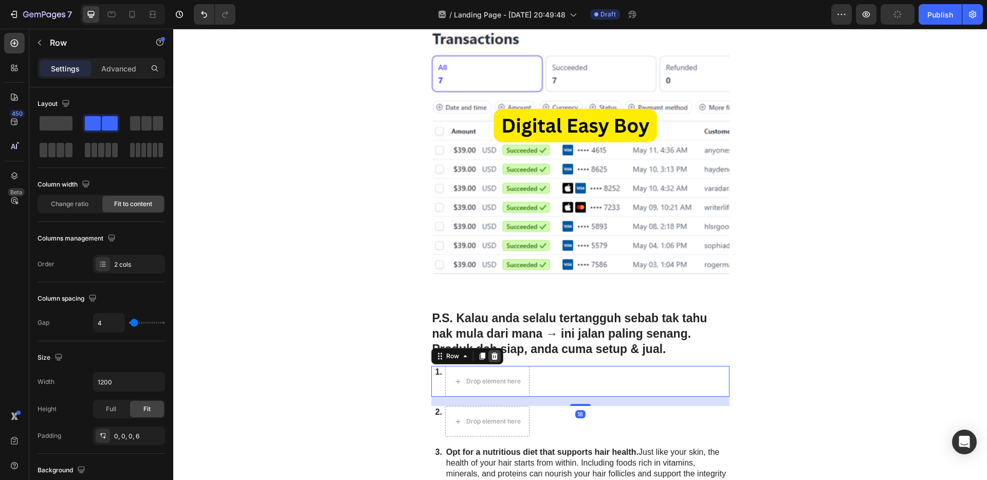
click at [493, 358] on icon at bounding box center [494, 356] width 8 height 8
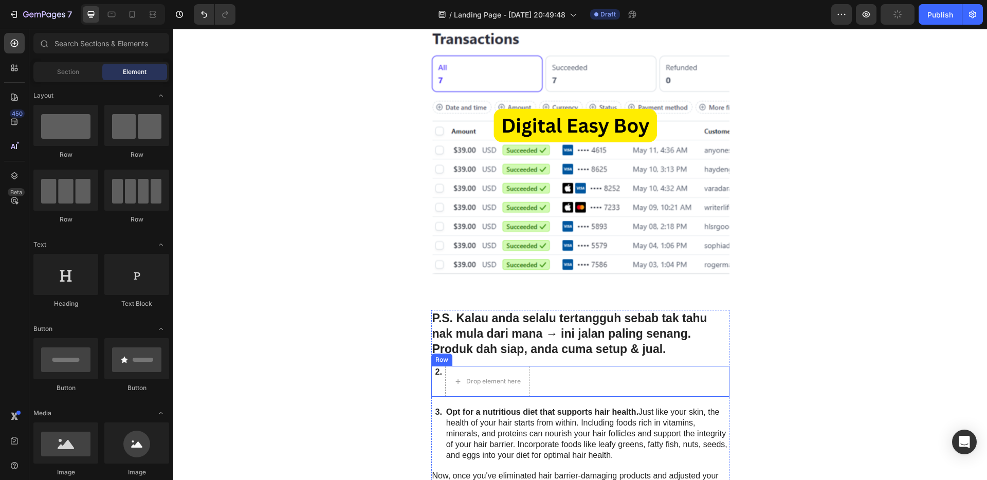
click at [571, 381] on div "2. Text Block Drop element here Row" at bounding box center [580, 381] width 298 height 31
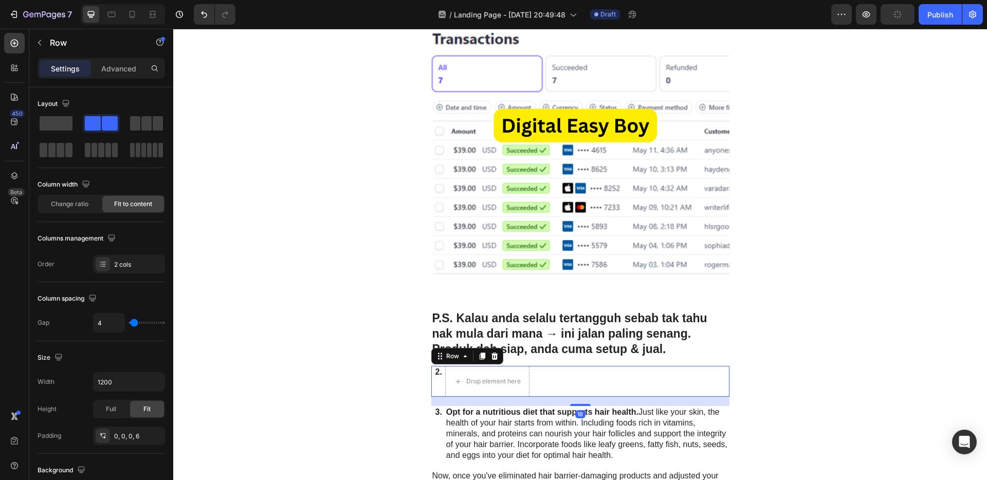
drag, startPoint x: 489, startPoint y: 356, endPoint x: 498, endPoint y: 361, distance: 11.0
click at [490, 356] on icon at bounding box center [494, 356] width 8 height 8
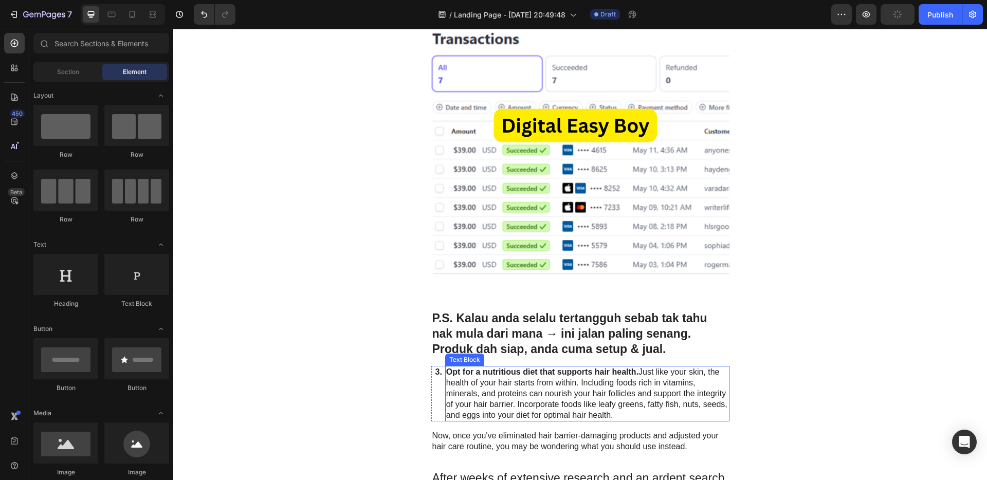
click at [612, 404] on p "Opt for a nutritious diet that supports hair health. Just like your skin, the h…" at bounding box center [587, 393] width 282 height 53
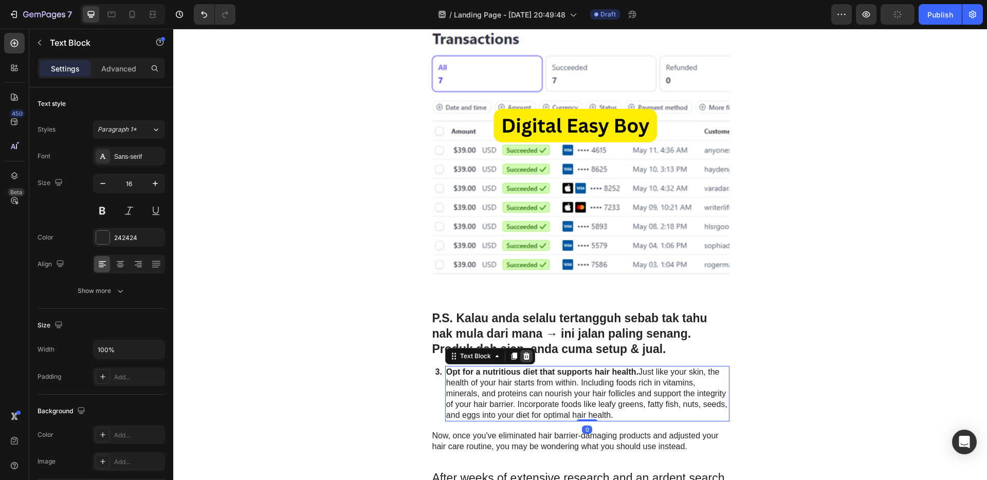
click at [523, 358] on icon at bounding box center [526, 356] width 7 height 7
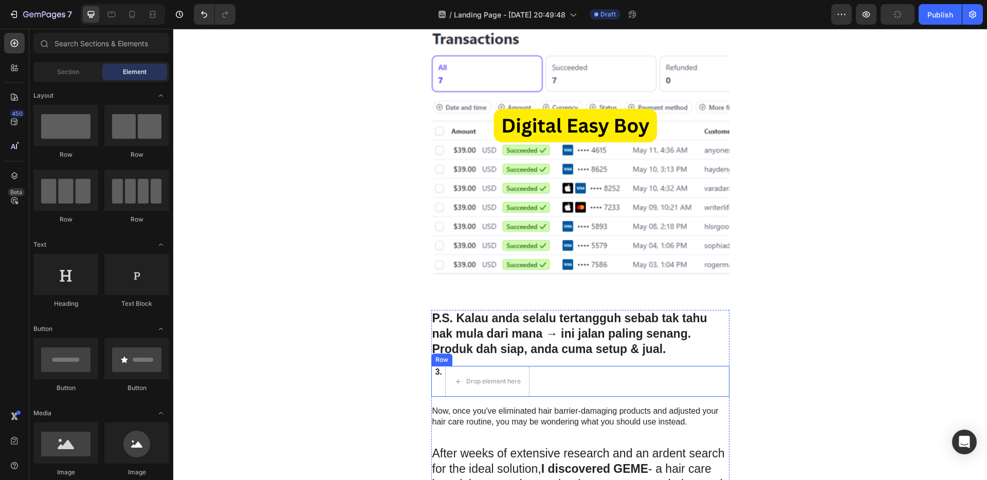
click at [582, 372] on div "3. Text Block Drop element here Row" at bounding box center [580, 381] width 298 height 31
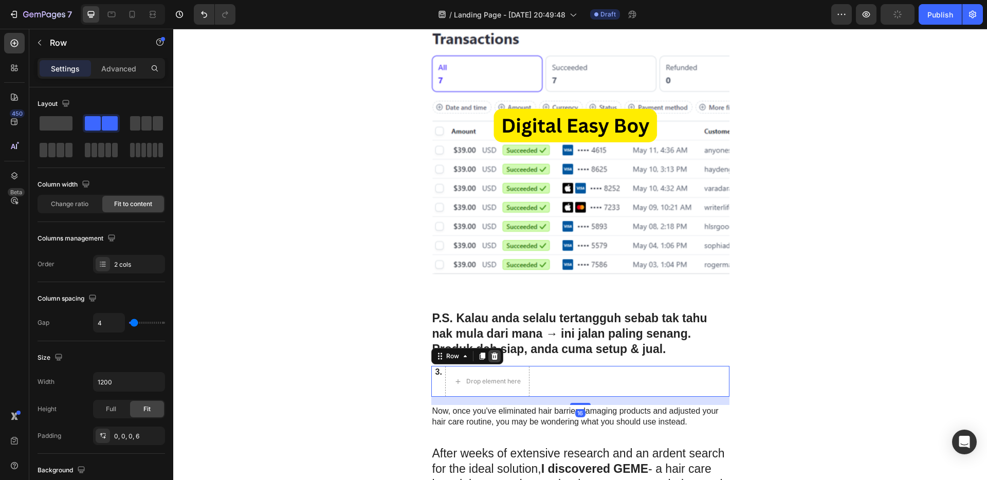
click at [492, 357] on icon at bounding box center [494, 356] width 7 height 7
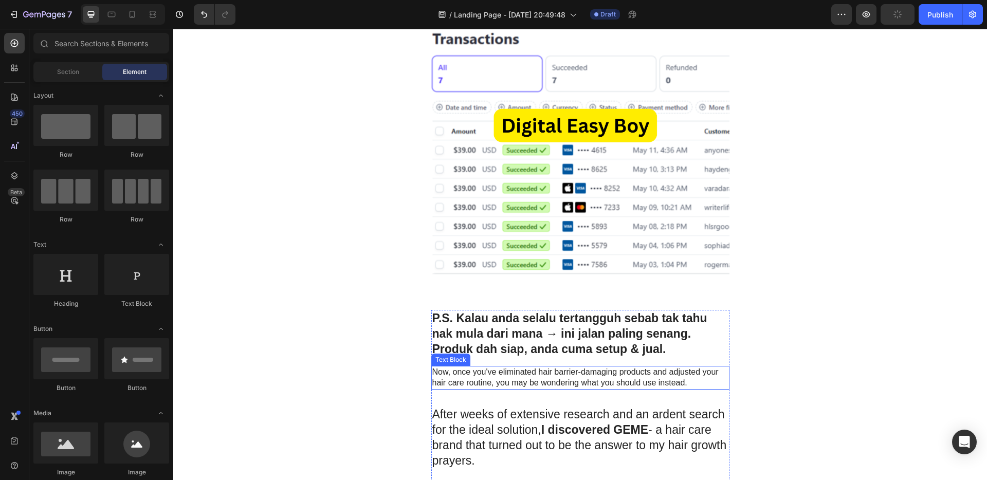
click at [586, 375] on p "Now, once you've eliminated hair barrier-damaging products and adjusted your ha…" at bounding box center [580, 378] width 296 height 22
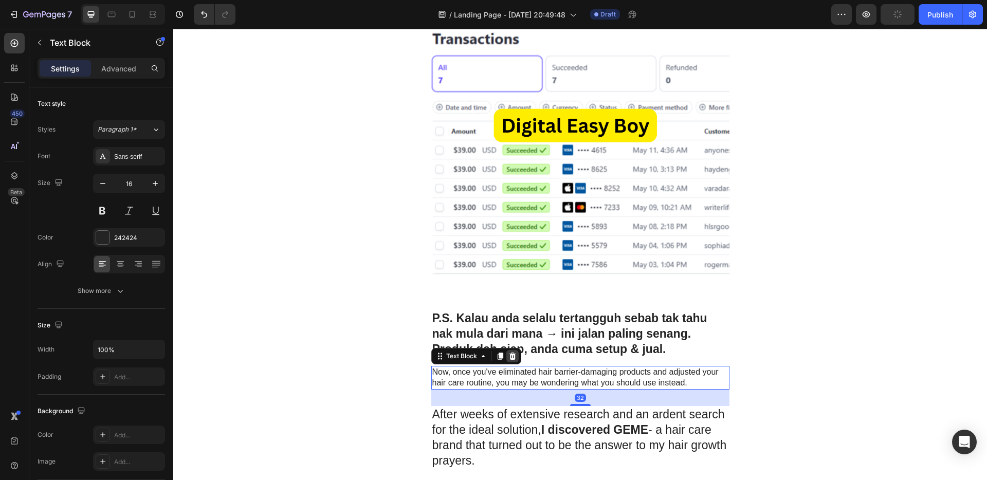
click at [509, 355] on icon at bounding box center [512, 356] width 7 height 7
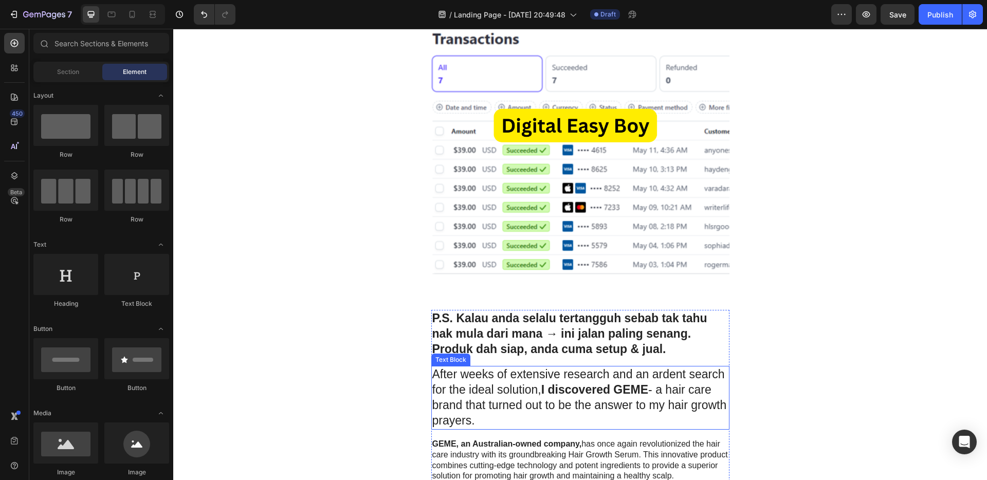
click at [573, 381] on p "After weeks of extensive research and an ardent search for the ideal solution, …" at bounding box center [580, 398] width 296 height 62
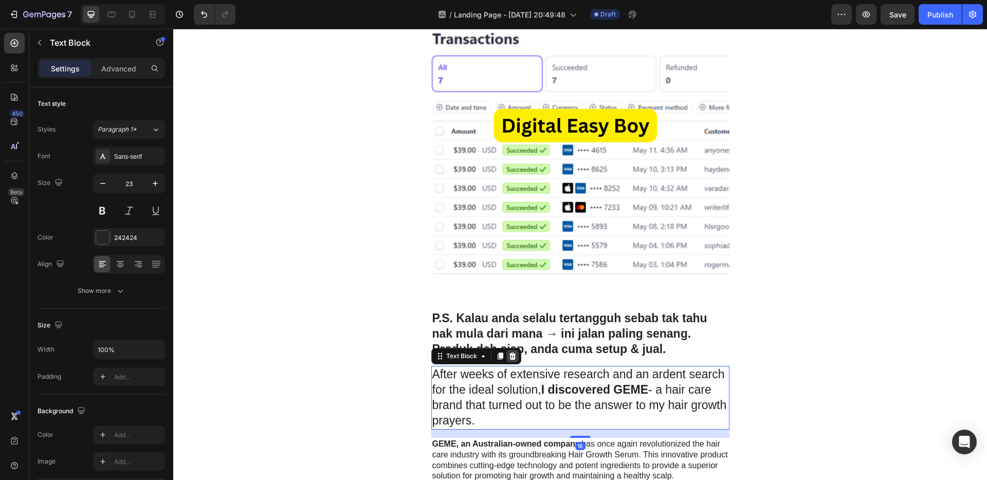
click at [509, 356] on icon at bounding box center [512, 356] width 7 height 7
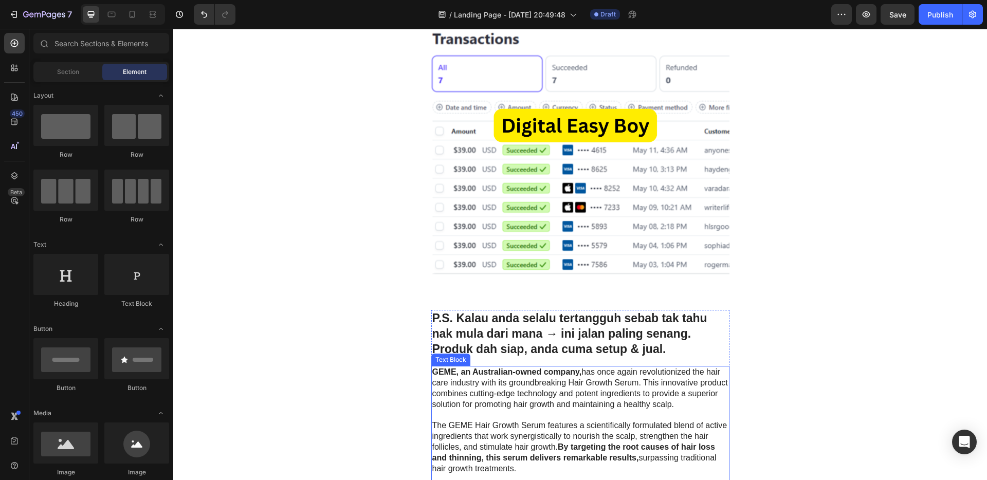
click at [578, 395] on p "GEME, an Australian-owned company, has once again revolutionized the hair care …" at bounding box center [580, 388] width 296 height 43
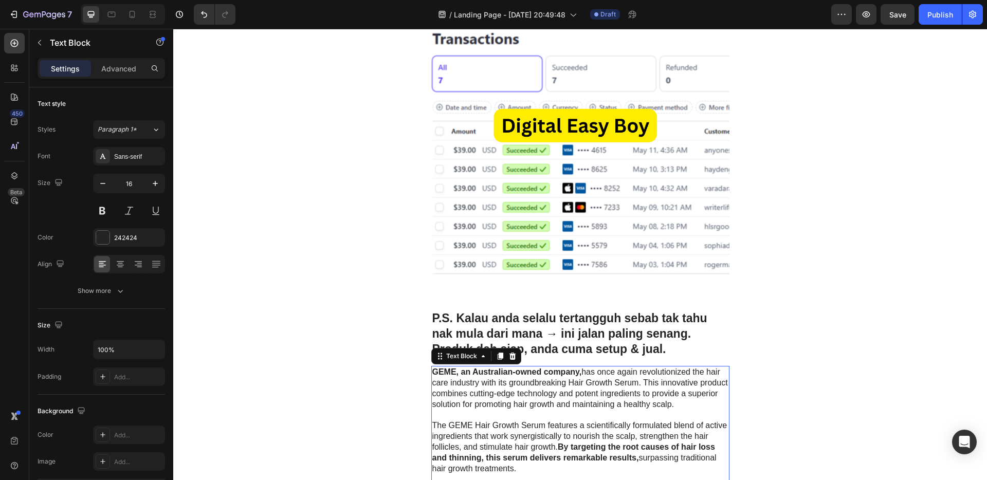
click at [509, 356] on icon at bounding box center [512, 356] width 7 height 7
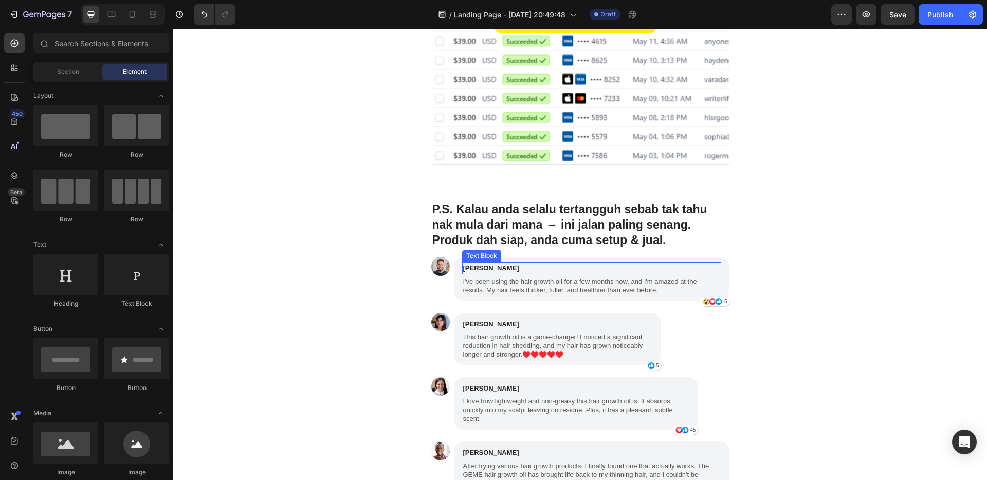
scroll to position [3030, 0]
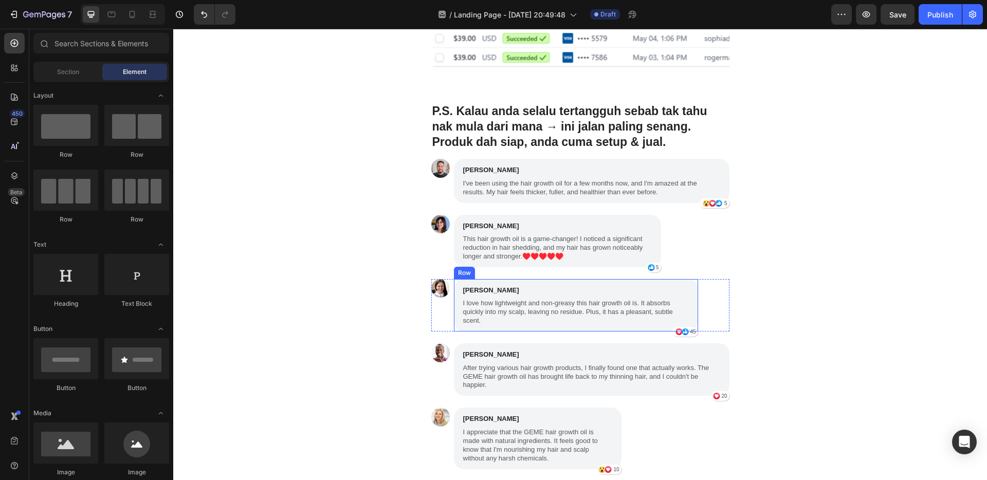
click at [652, 287] on p "[PERSON_NAME]" at bounding box center [576, 290] width 226 height 10
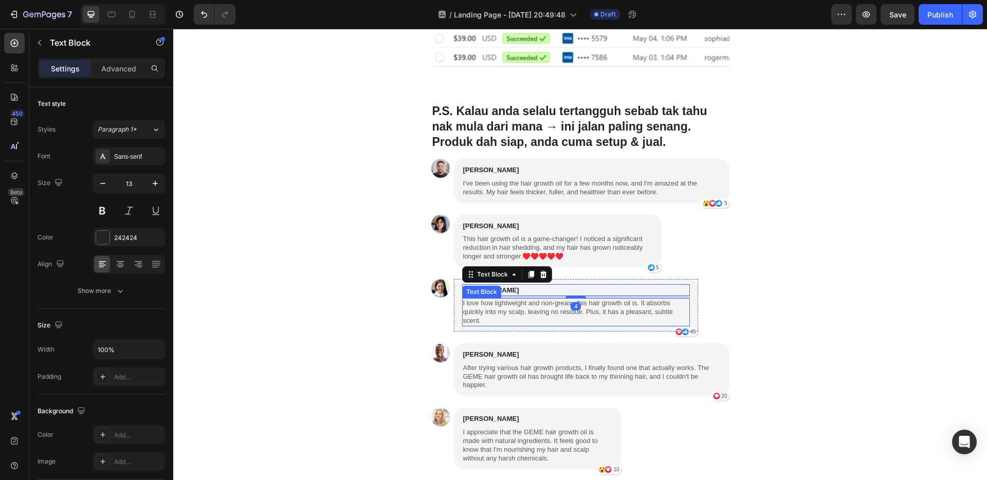
click at [650, 307] on p "I love how lightweight and non-greasy this hair growth oil is. It absorbs quick…" at bounding box center [576, 312] width 226 height 26
click at [653, 293] on p "[PERSON_NAME]" at bounding box center [576, 290] width 226 height 10
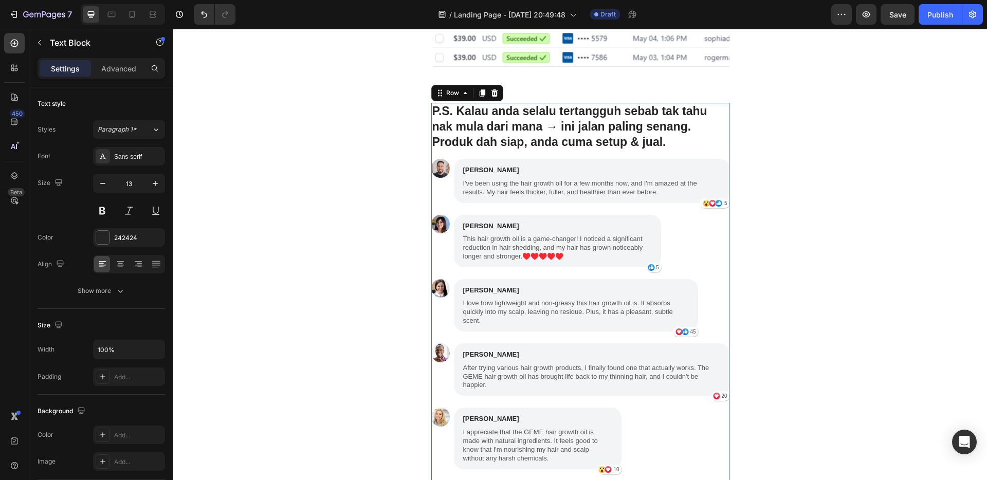
click at [694, 276] on div "P.S. Kalau anda selalu tertangguh sebab tak tahu nak mula dari mana → ini jalan…" at bounding box center [580, 387] width 298 height 569
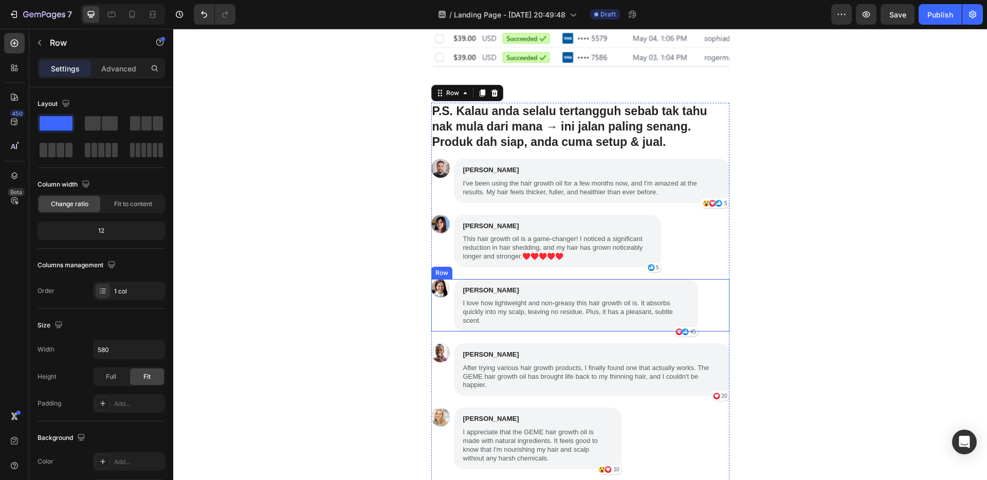
click at [700, 288] on div "Image [PERSON_NAME] Text Block I love how lightweight and non-greasy this hair …" at bounding box center [580, 305] width 298 height 52
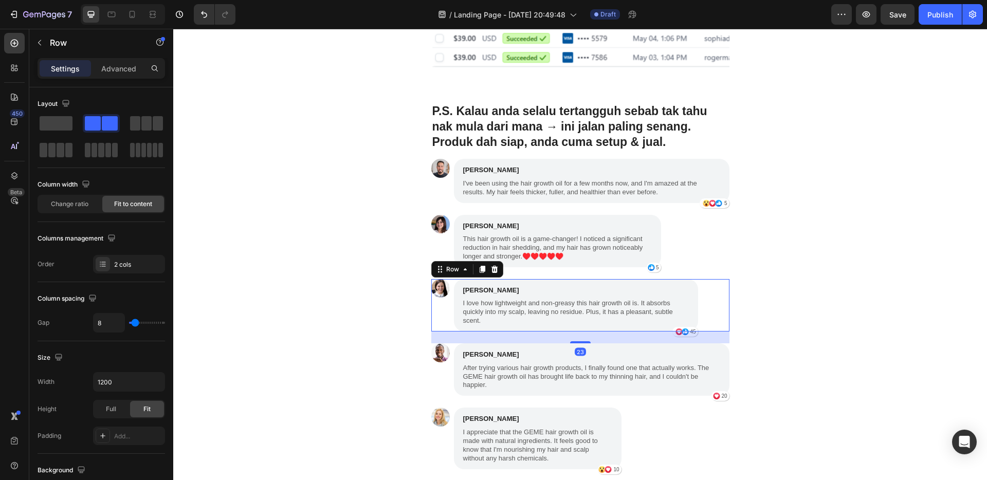
click at [492, 268] on icon at bounding box center [494, 269] width 7 height 7
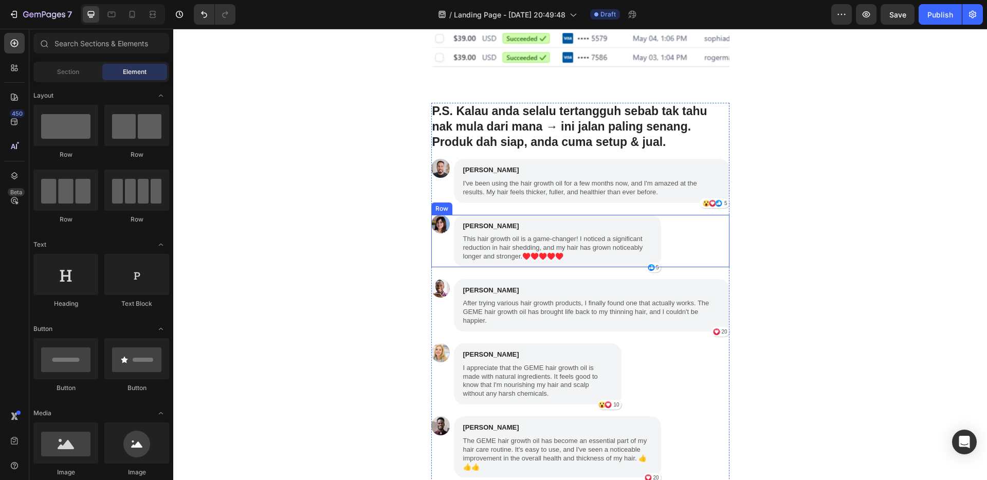
click at [697, 219] on div "Image [PERSON_NAME] Text Block This hair growth oil is a game-changer! I notice…" at bounding box center [580, 241] width 298 height 52
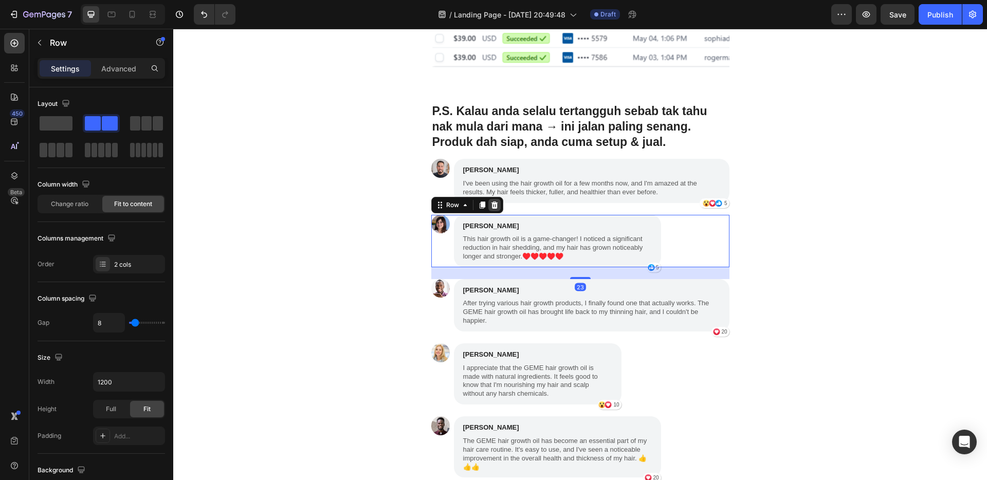
click at [492, 206] on icon at bounding box center [494, 205] width 8 height 8
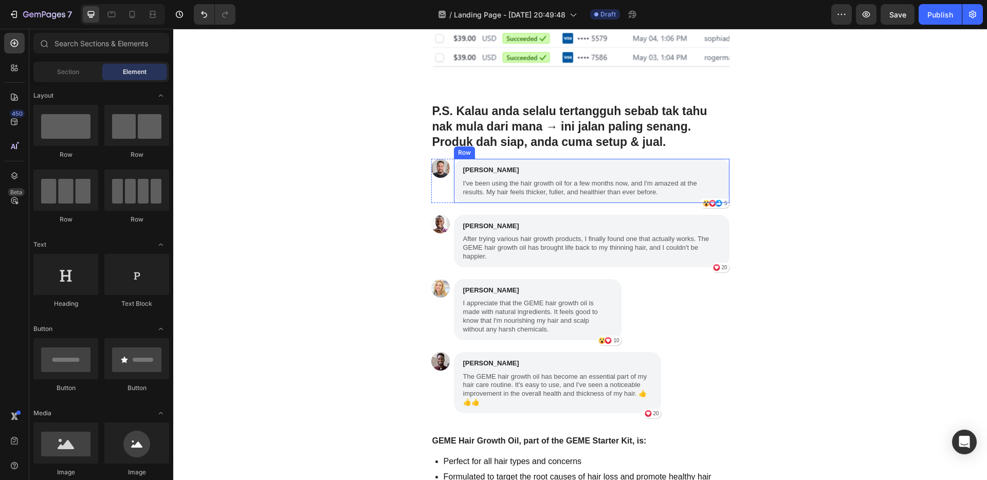
click at [706, 160] on div "[PERSON_NAME] Text Block I've been using the hair growth oil for a few months n…" at bounding box center [591, 181] width 275 height 44
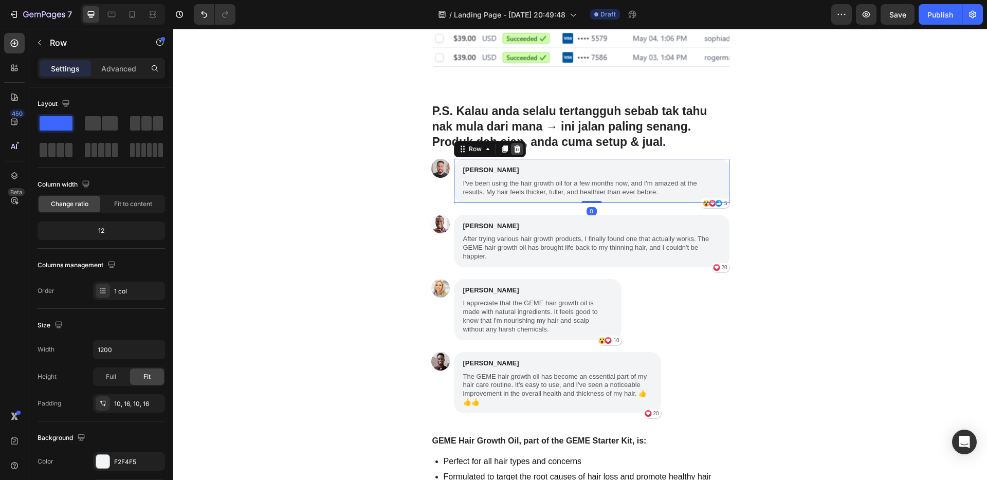
click at [515, 150] on icon at bounding box center [517, 149] width 8 height 8
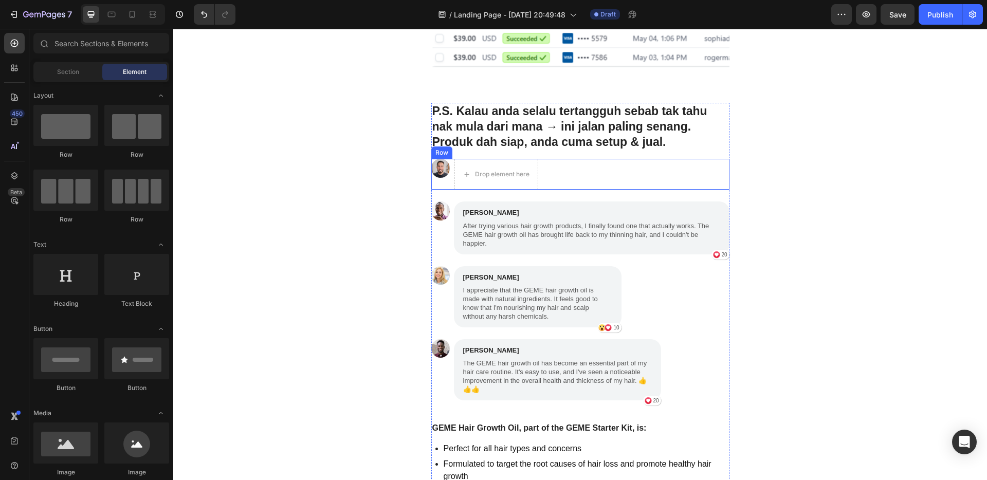
click at [591, 168] on div "Image Drop element here Row" at bounding box center [580, 174] width 298 height 31
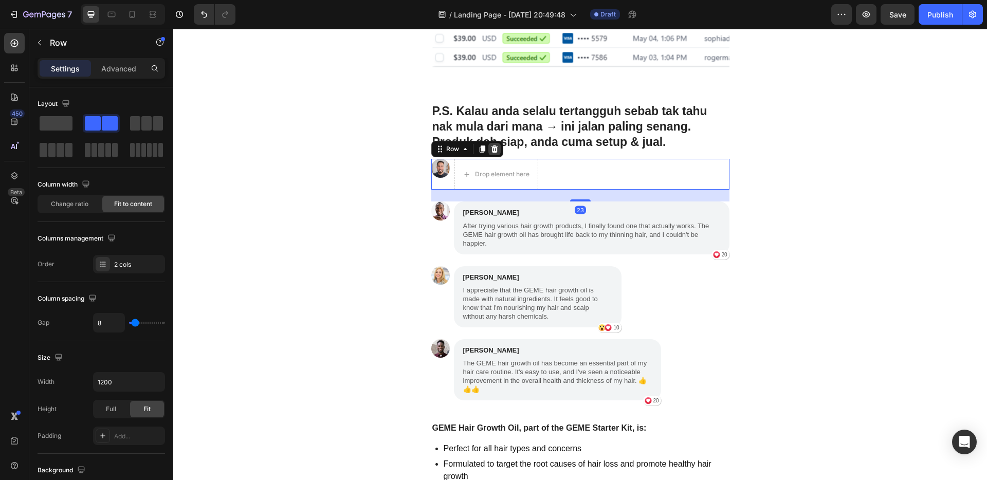
click at [494, 151] on div at bounding box center [494, 149] width 12 height 12
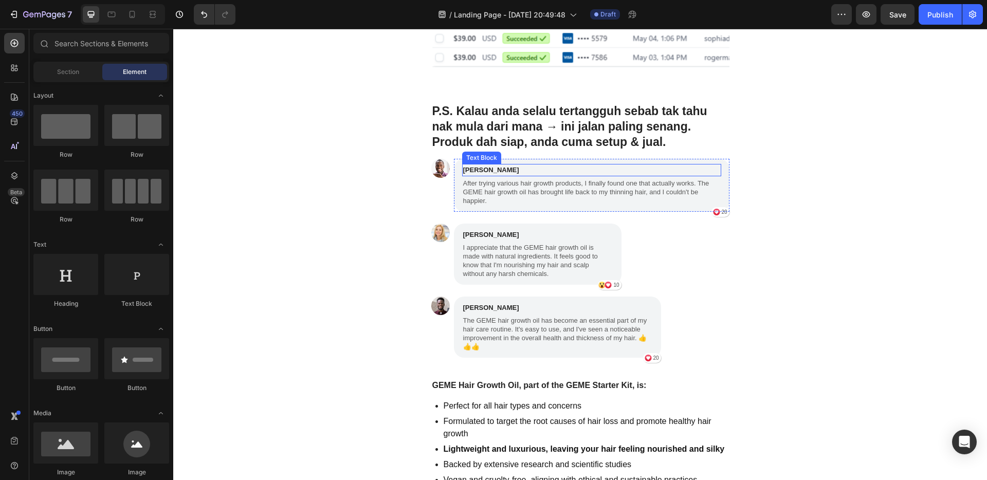
click at [706, 165] on p "[PERSON_NAME]" at bounding box center [591, 170] width 257 height 10
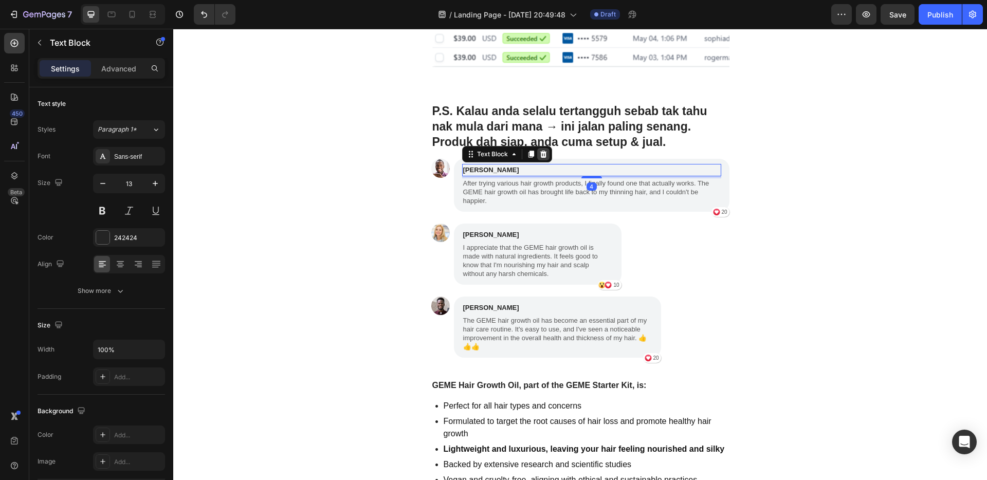
click at [541, 154] on icon at bounding box center [543, 154] width 8 height 8
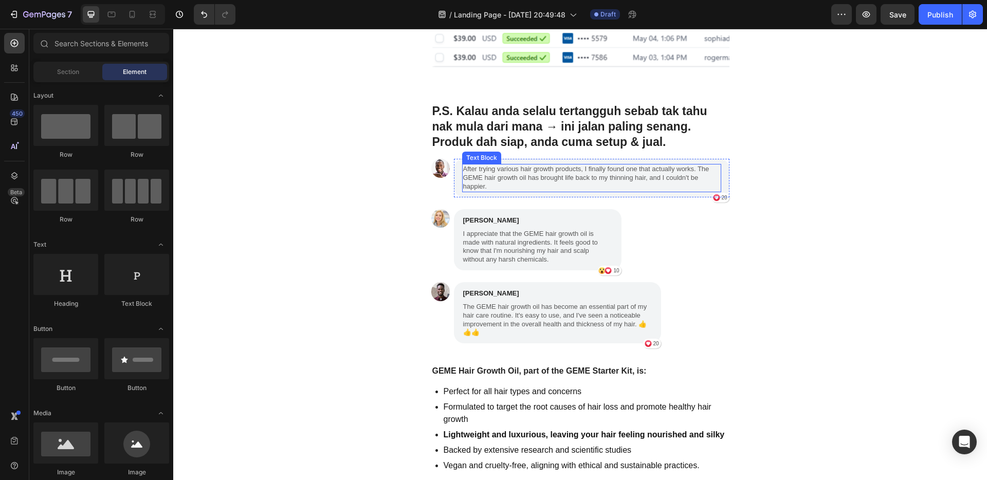
click at [624, 164] on div "After trying various hair growth products, I finally found one that actually wo…" at bounding box center [591, 178] width 259 height 28
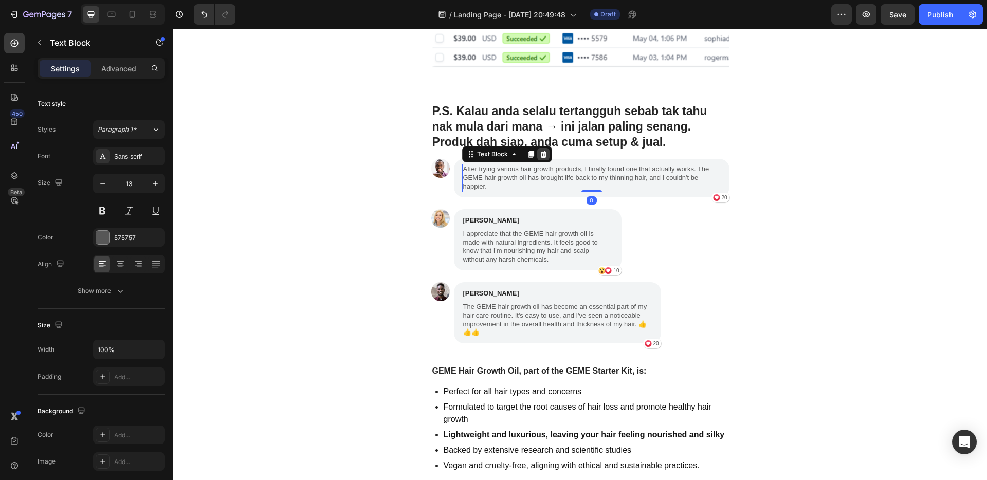
click at [540, 153] on icon at bounding box center [543, 154] width 7 height 7
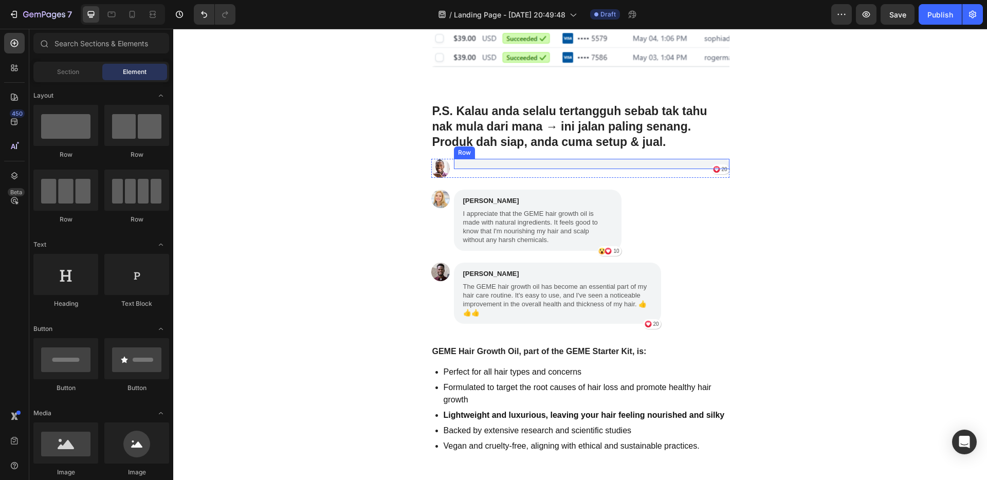
click at [610, 163] on div "Icon [STREET_ADDRESS]" at bounding box center [591, 164] width 275 height 10
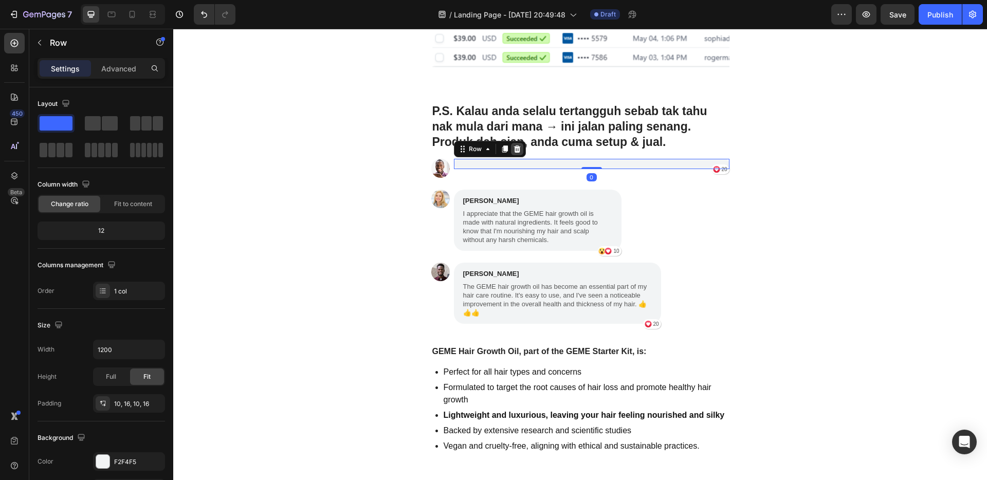
click at [514, 152] on icon at bounding box center [516, 148] width 7 height 7
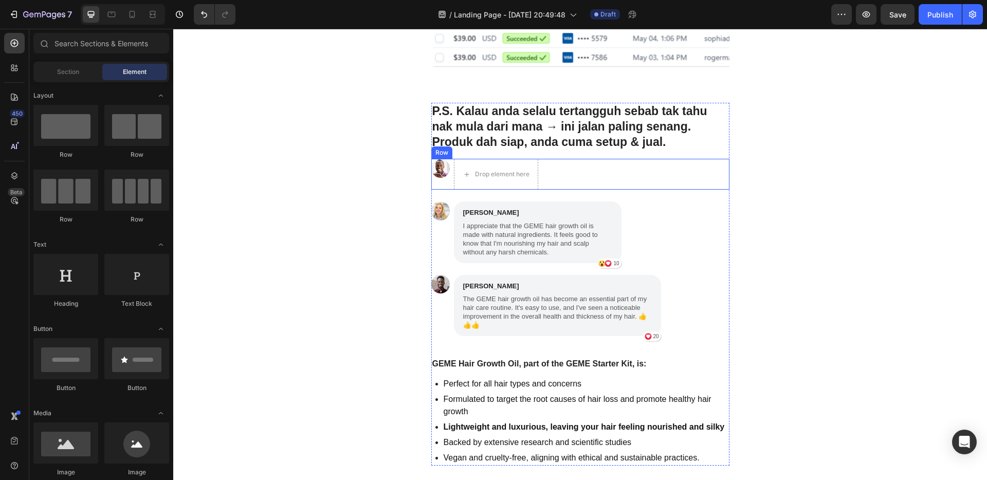
click at [567, 167] on div "Image Drop element here Row" at bounding box center [580, 174] width 298 height 31
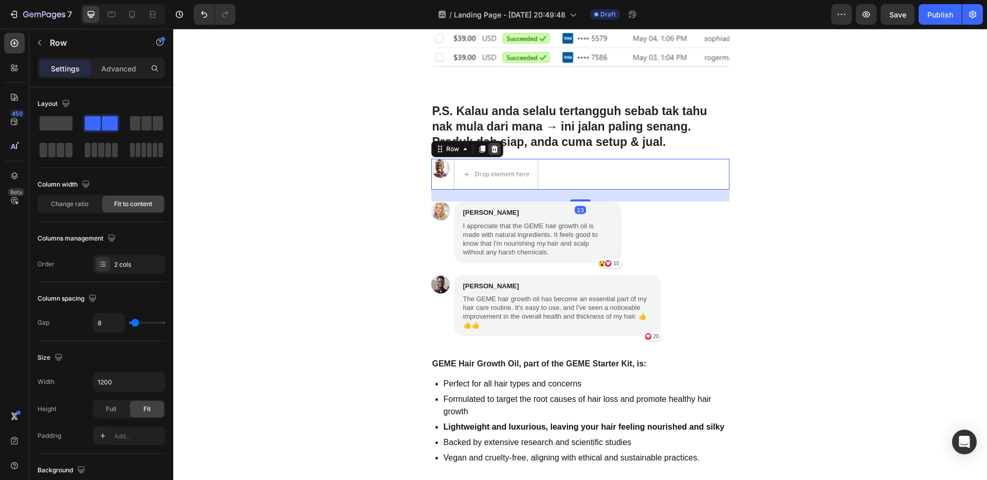
click at [490, 149] on icon at bounding box center [494, 149] width 8 height 8
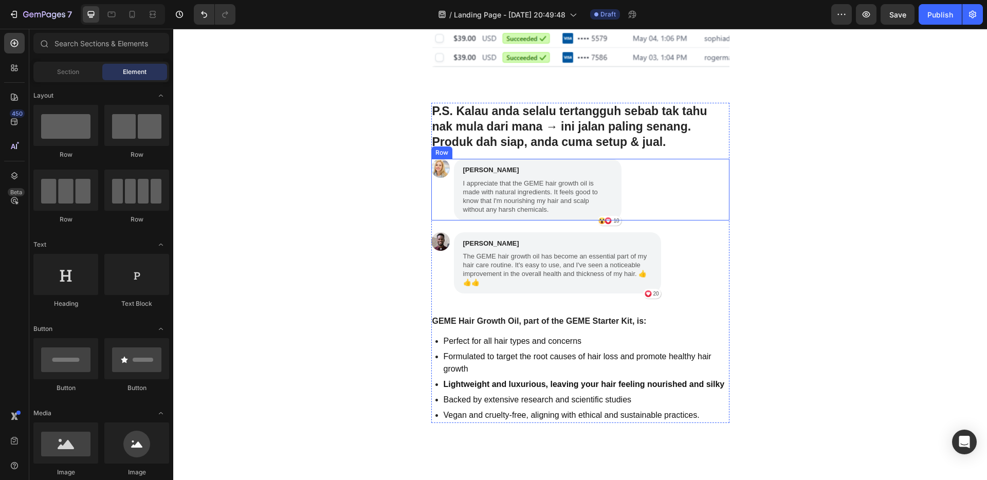
click at [640, 171] on div "Image [PERSON_NAME] Text Block I appreciate that the GEME hair growth oil is ma…" at bounding box center [580, 189] width 298 height 61
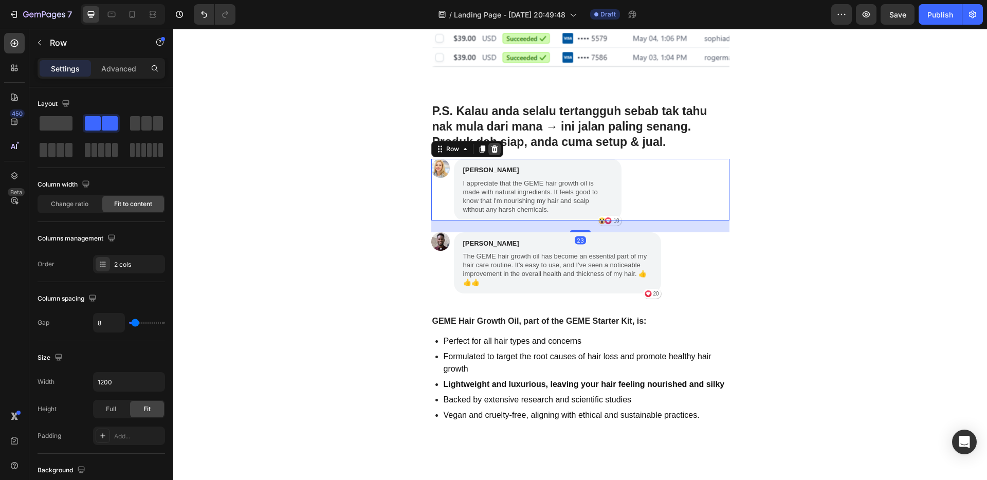
click at [491, 151] on icon at bounding box center [494, 148] width 7 height 7
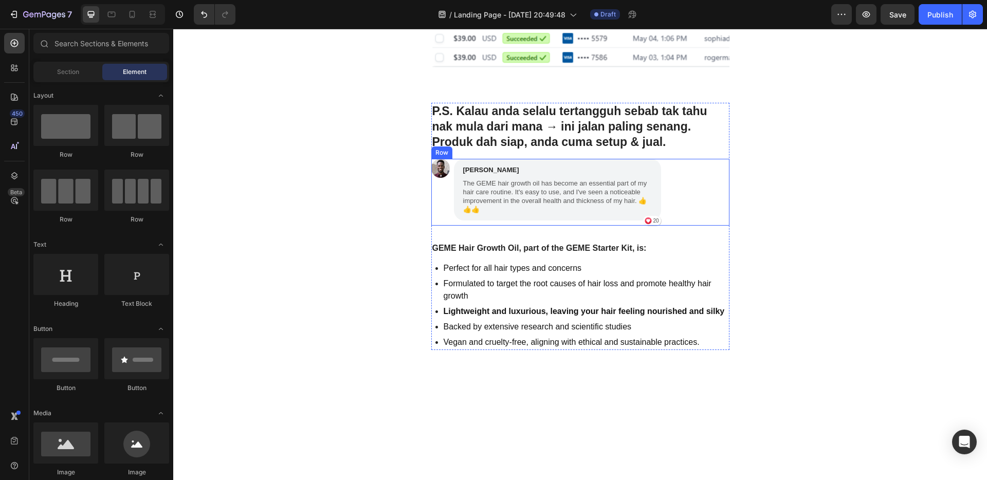
click at [691, 173] on div "Image [PERSON_NAME] Text Block The GEME hair growth oil has become an essential…" at bounding box center [580, 192] width 298 height 66
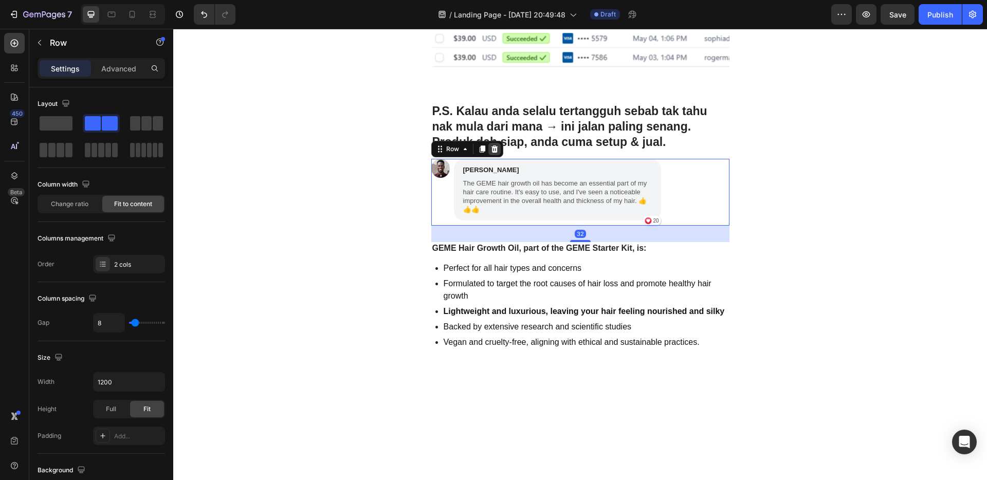
click at [491, 151] on icon at bounding box center [494, 148] width 7 height 7
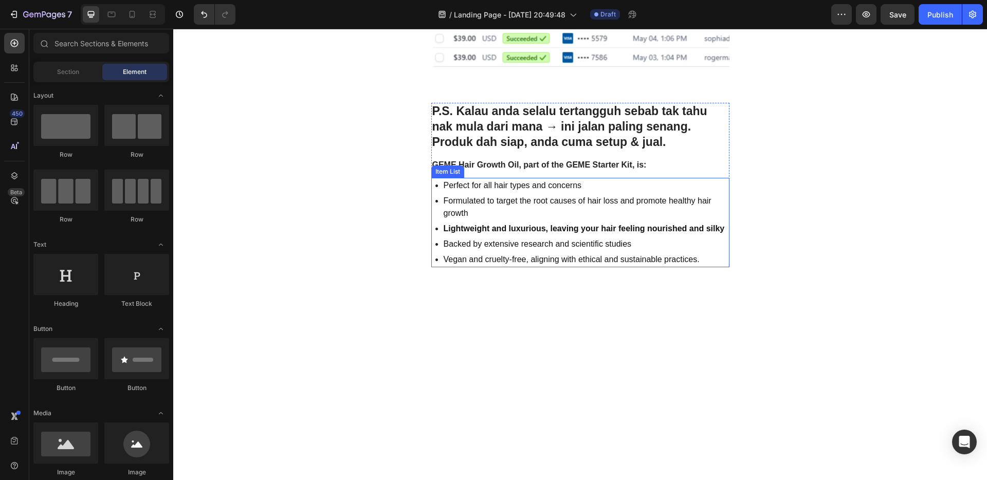
click at [667, 192] on p "Perfect for all hair types and concerns" at bounding box center [585, 185] width 284 height 12
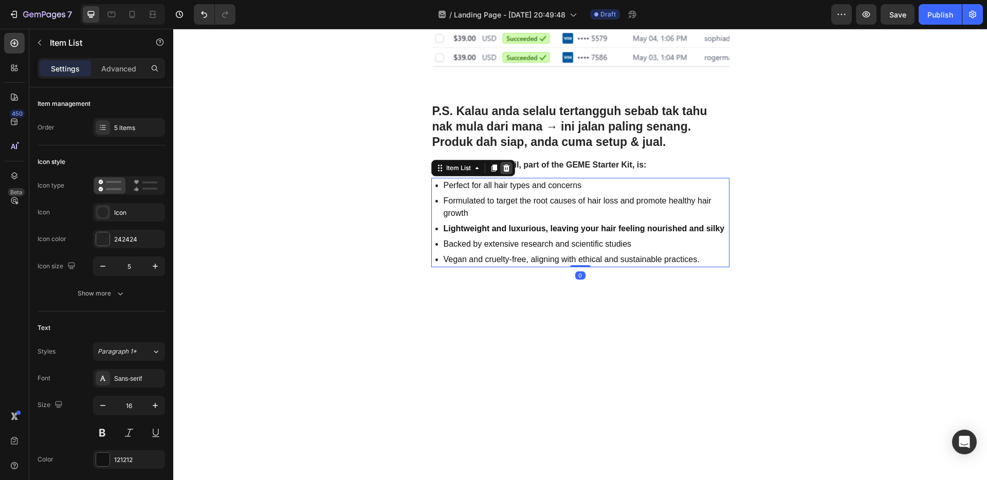
click at [504, 166] on icon at bounding box center [506, 167] width 7 height 7
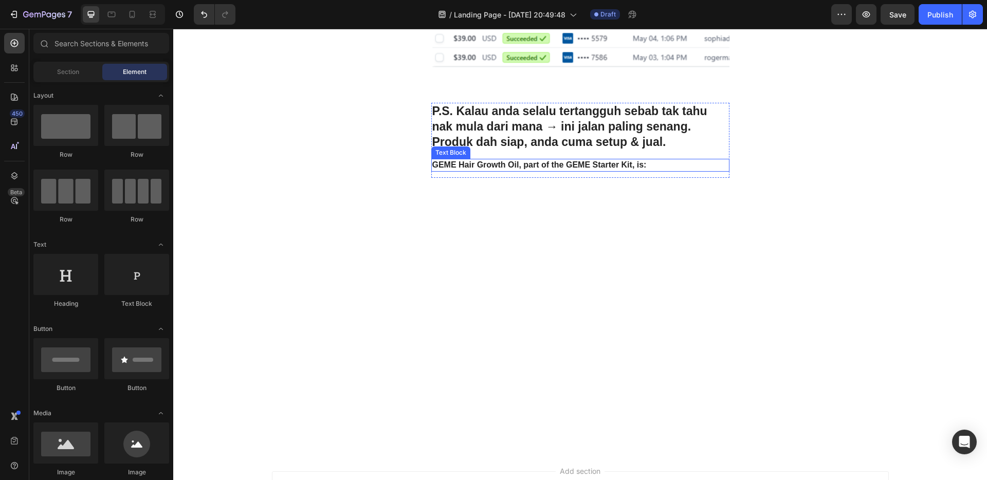
click at [654, 169] on p "GEME Hair Growth Oil, part of the GEME Starter Kit, is:" at bounding box center [580, 165] width 296 height 11
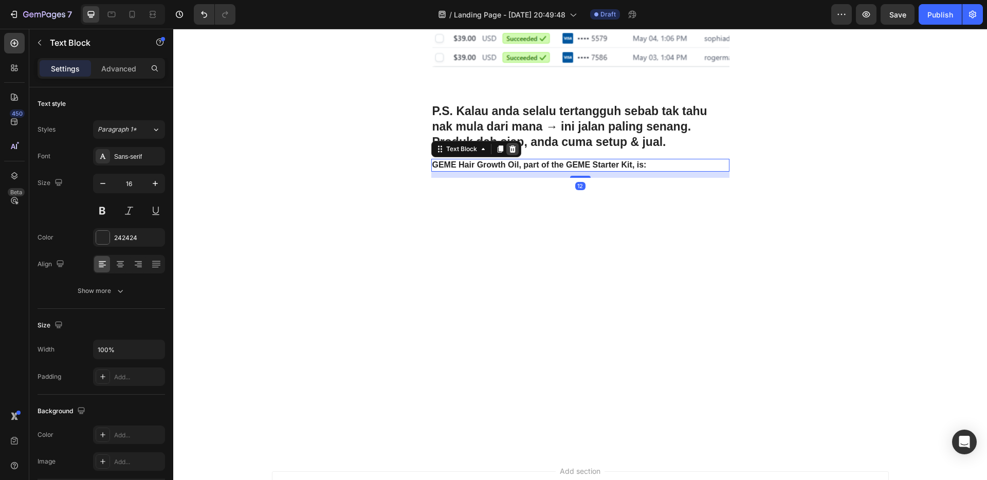
click at [506, 153] on div at bounding box center [512, 149] width 12 height 12
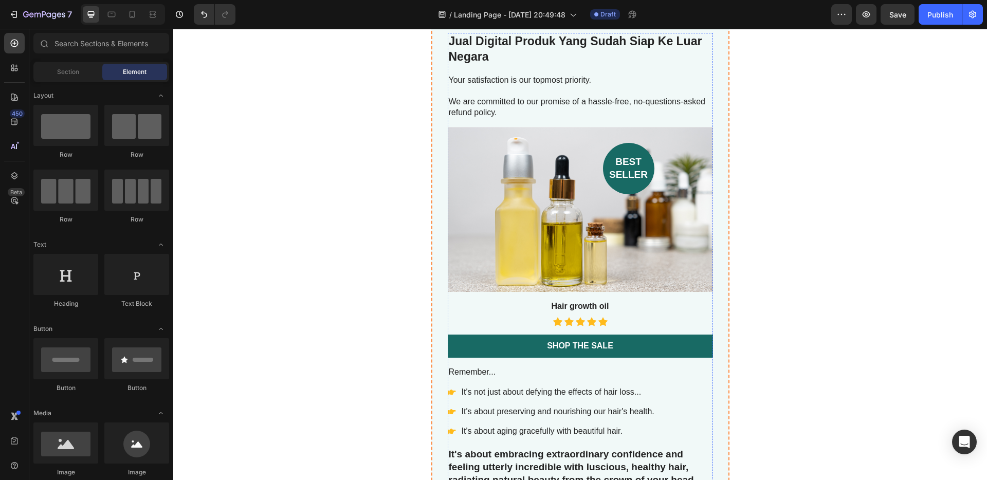
scroll to position [3075, 0]
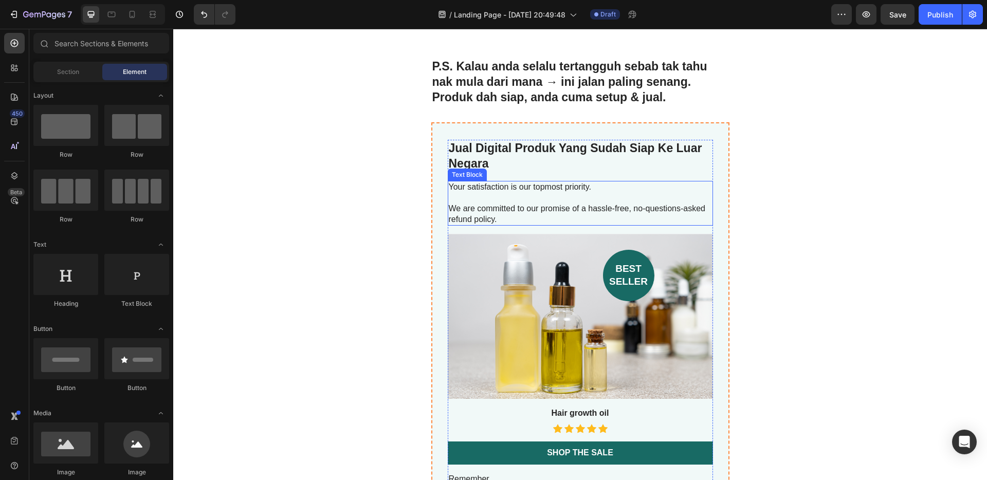
click at [515, 204] on p "We are committed to our promise of a hassle-free, no-questions-asked refund pol…" at bounding box center [580, 214] width 263 height 22
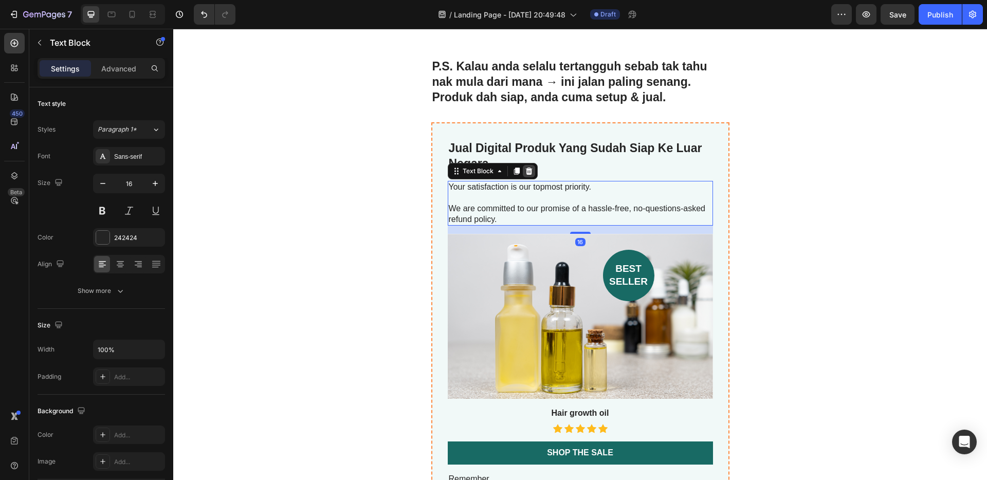
click at [526, 168] on icon at bounding box center [528, 171] width 7 height 7
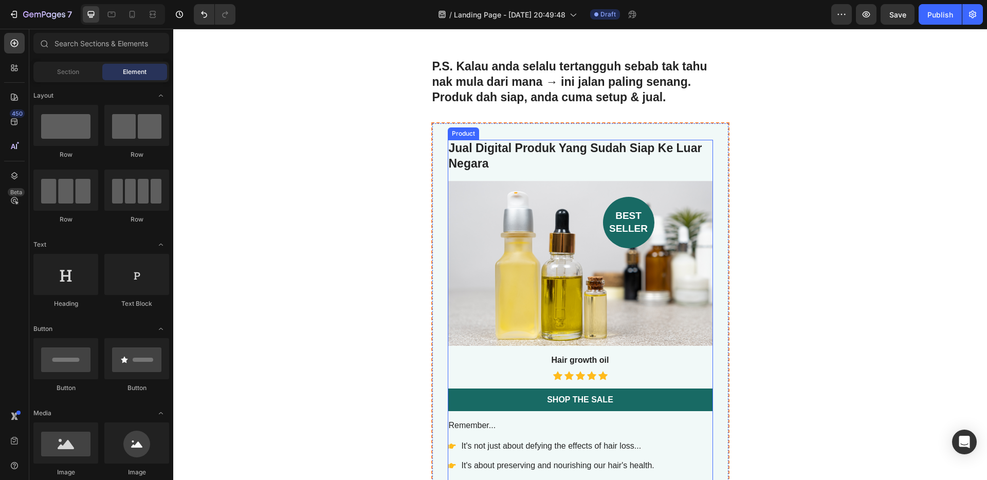
click at [550, 274] on div "Background Image" at bounding box center [580, 263] width 265 height 165
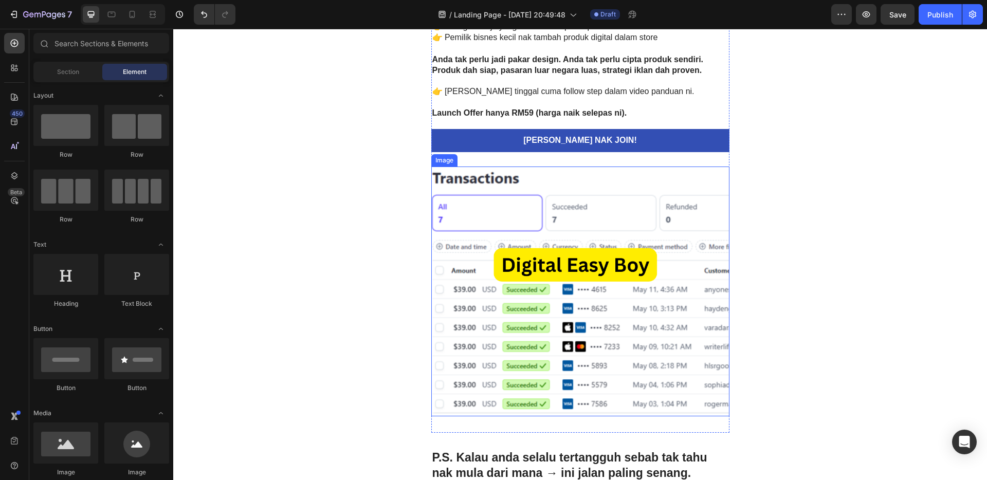
scroll to position [2763, 0]
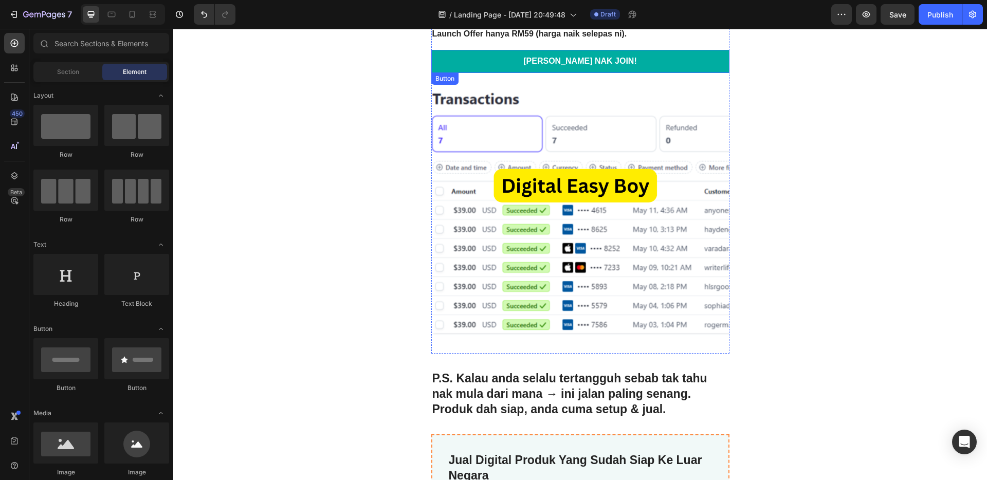
click at [667, 68] on link "[PERSON_NAME] NAK JOIN!" at bounding box center [580, 61] width 298 height 23
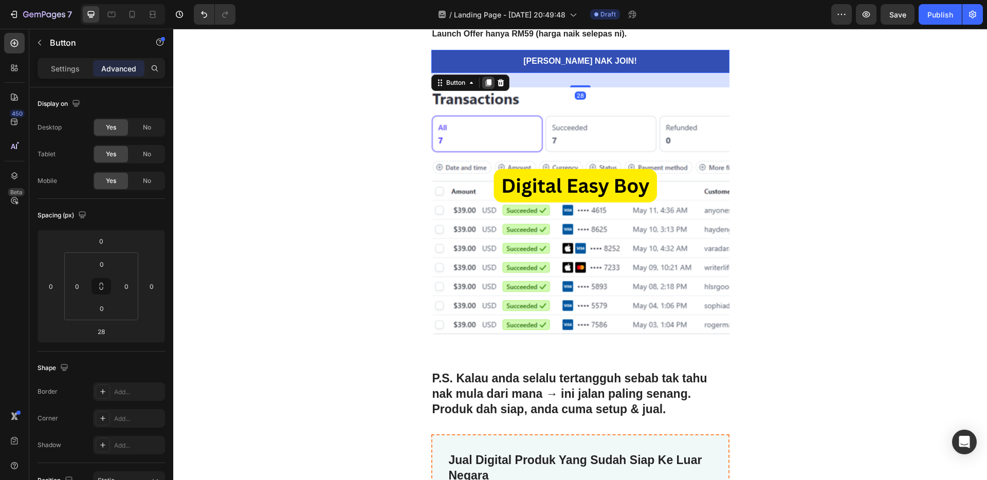
click at [485, 82] on icon at bounding box center [488, 82] width 6 height 7
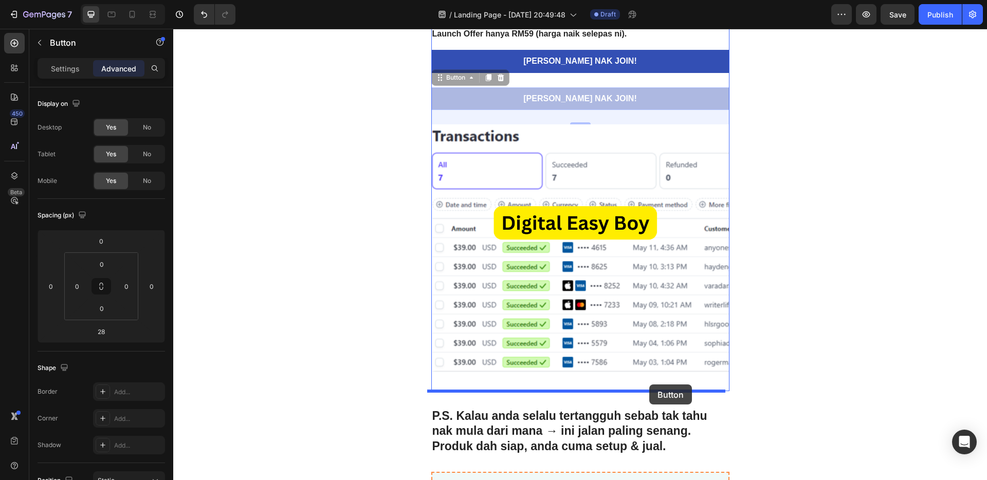
drag, startPoint x: 649, startPoint y: 99, endPoint x: 649, endPoint y: 384, distance: 285.7
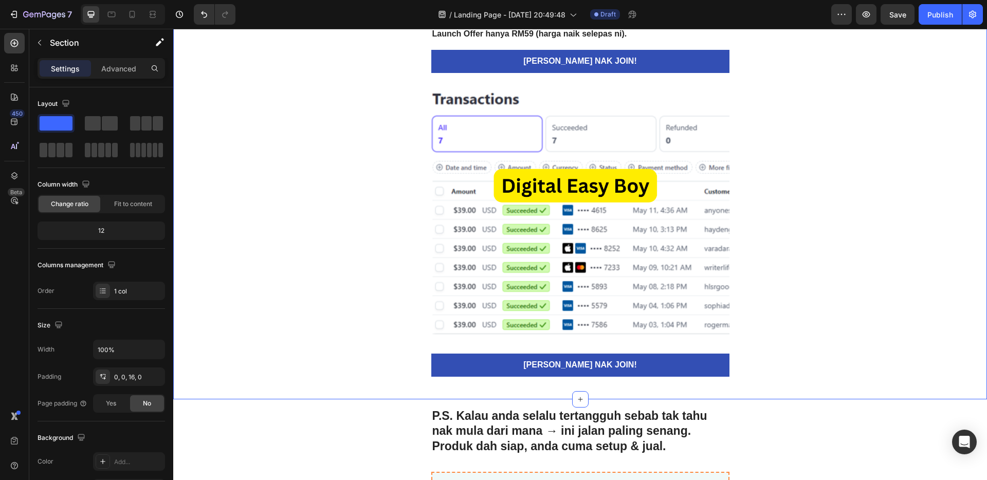
scroll to position [2856, 0]
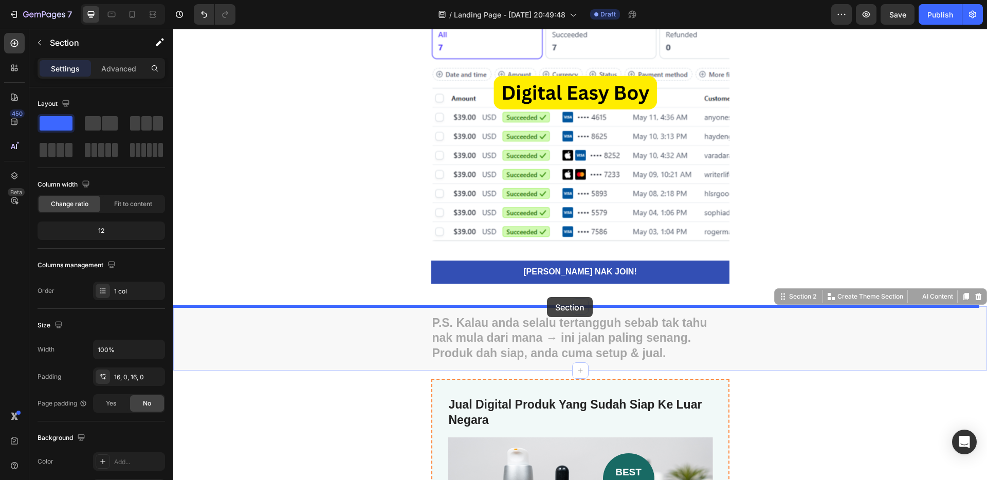
drag, startPoint x: 549, startPoint y: 306, endPoint x: 547, endPoint y: 297, distance: 9.0
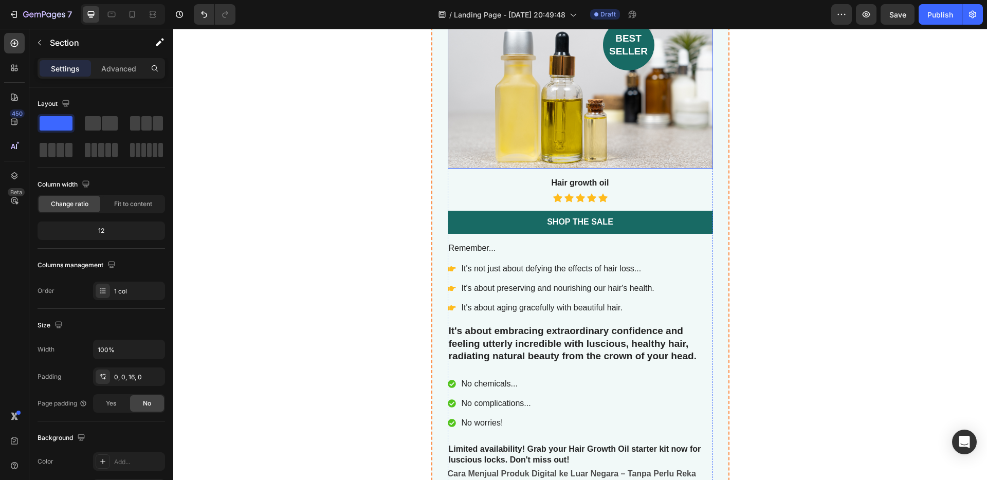
scroll to position [3201, 0]
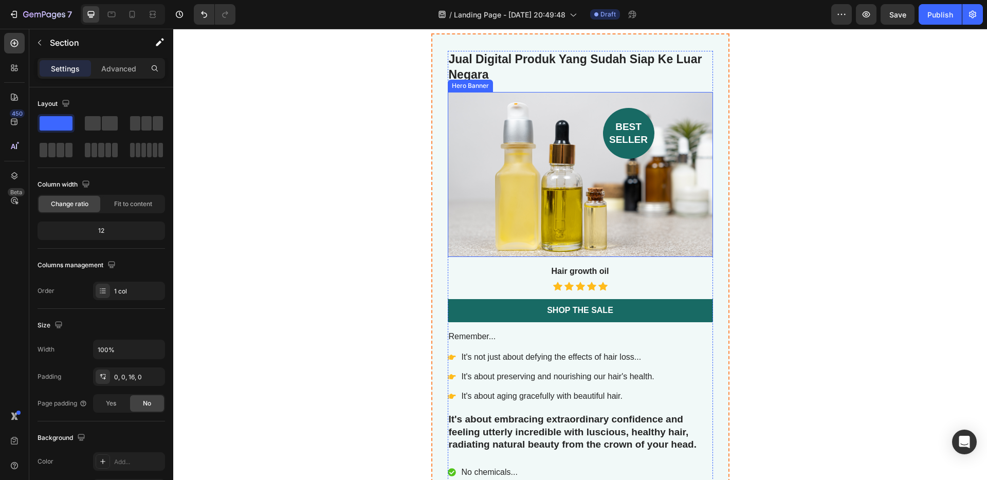
click at [585, 199] on div "Background Image" at bounding box center [580, 174] width 265 height 165
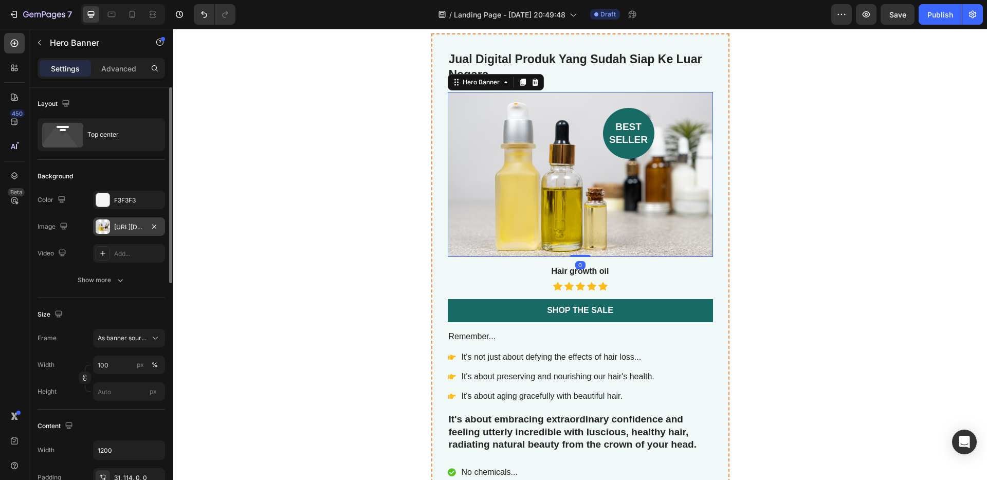
click at [128, 224] on div "[URL][DOMAIN_NAME]" at bounding box center [129, 227] width 30 height 9
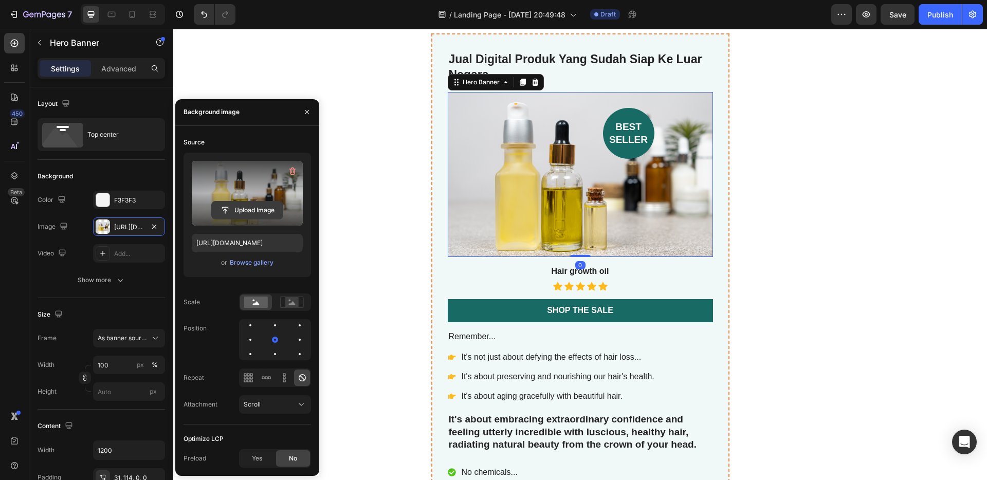
click at [264, 206] on input "file" at bounding box center [247, 209] width 71 height 17
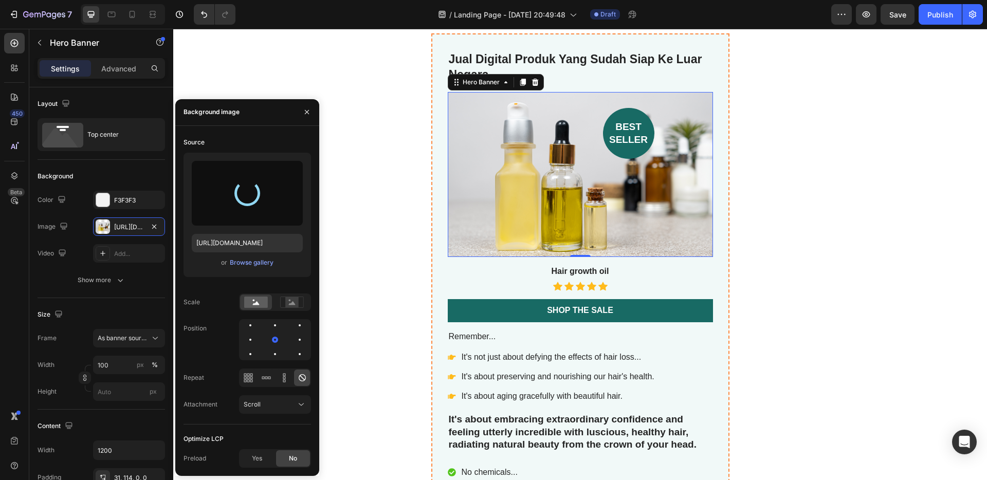
type input "[URL][DOMAIN_NAME]"
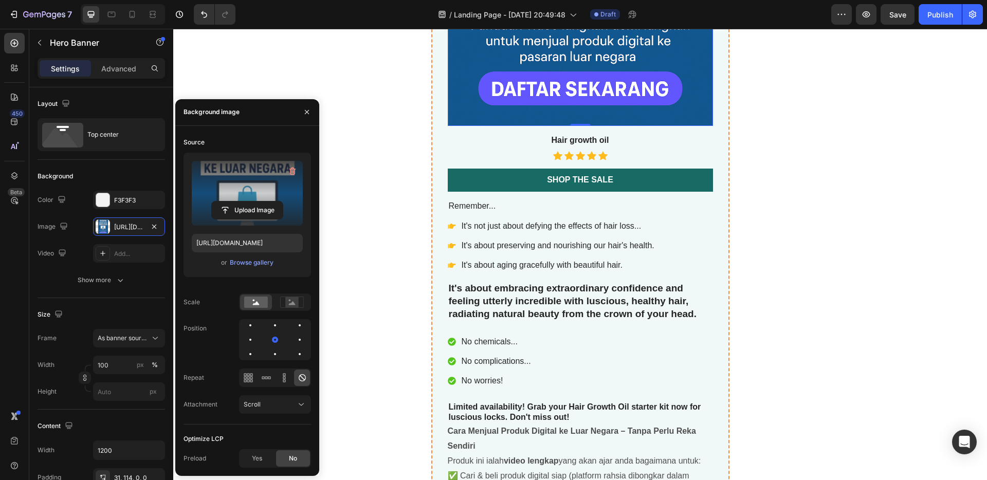
scroll to position [3576, 0]
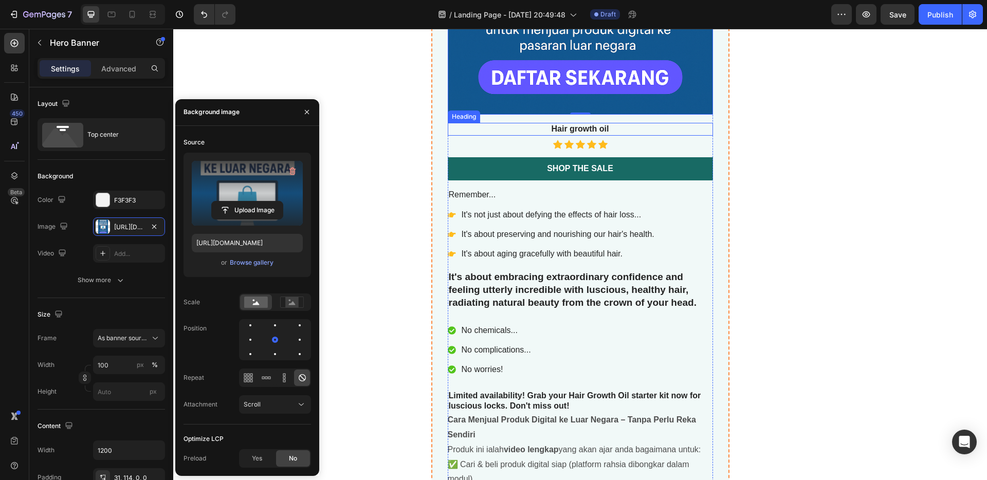
click at [603, 128] on h3 "Hair growth oil" at bounding box center [580, 129] width 265 height 13
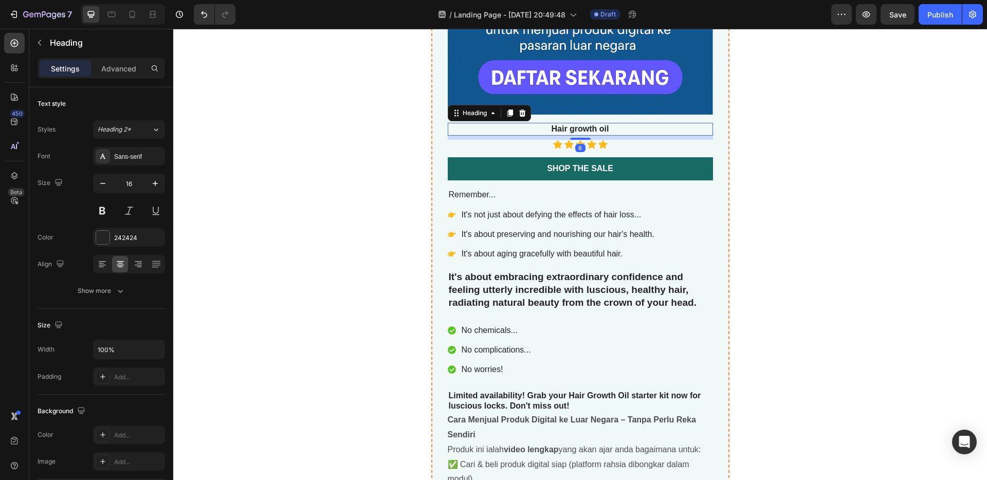
click at [610, 128] on h3 "Hair growth oil" at bounding box center [580, 129] width 265 height 13
drag, startPoint x: 610, startPoint y: 128, endPoint x: 547, endPoint y: 127, distance: 63.2
click at [547, 127] on p "Hair growth oil" at bounding box center [580, 129] width 263 height 11
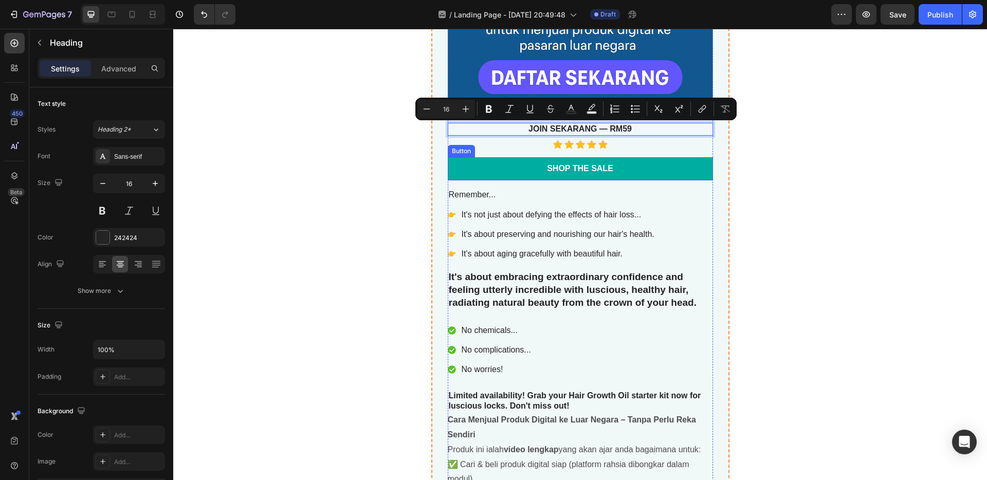
scroll to position [3576, 0]
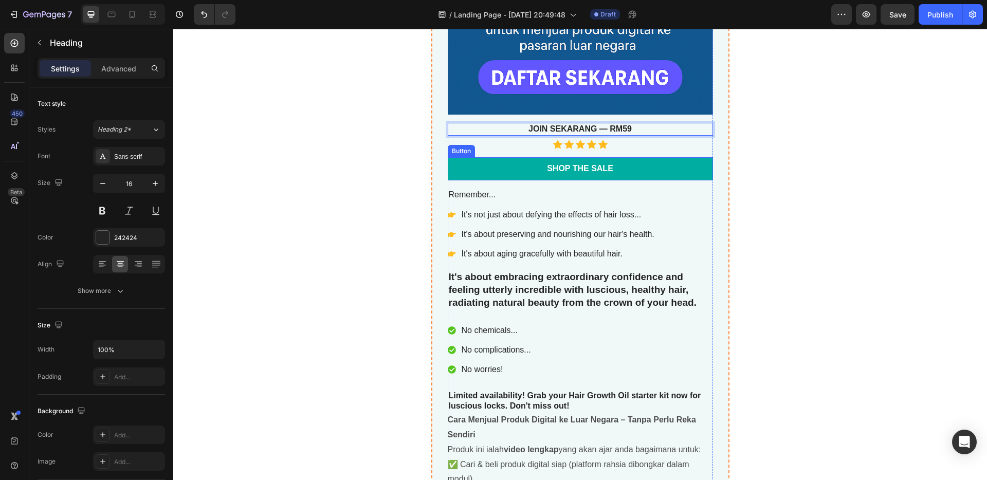
click at [626, 166] on link "Shop the Sale" at bounding box center [580, 168] width 265 height 23
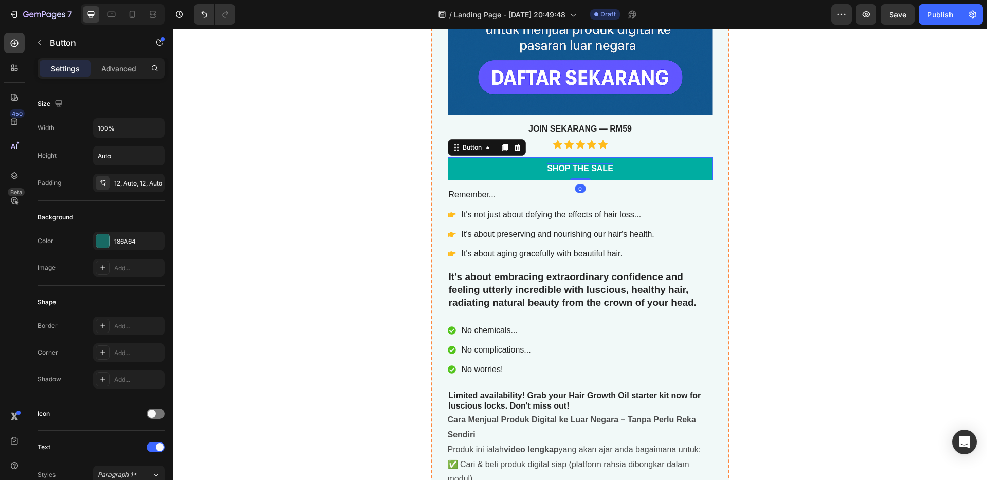
click at [602, 169] on div "Shop the Sale" at bounding box center [580, 168] width 66 height 11
drag, startPoint x: 608, startPoint y: 168, endPoint x: 543, endPoint y: 163, distance: 65.4
click at [547, 163] on p "Shop the Sale" at bounding box center [580, 168] width 66 height 11
click at [686, 205] on div "Jual Digital Produk Yang Sudah Siap Ke Luar Negara Product Title best seller He…" at bounding box center [580, 44] width 265 height 737
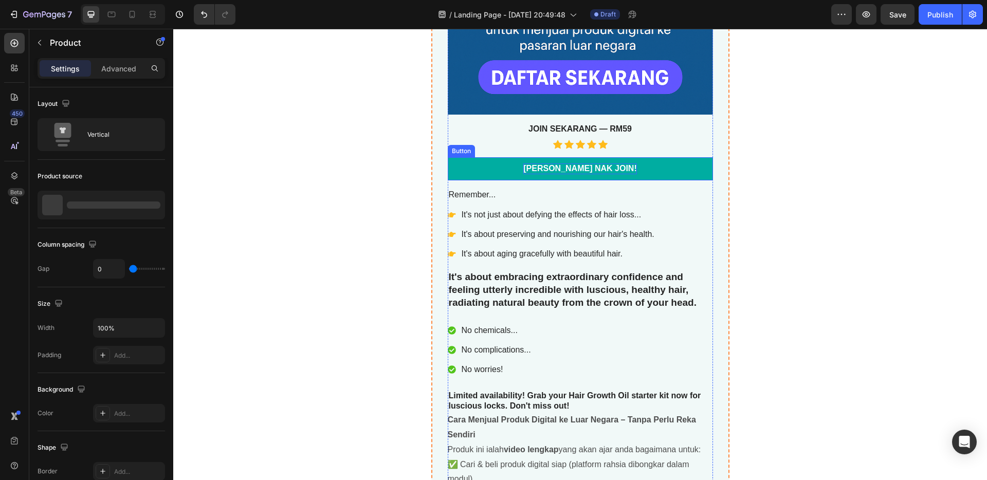
click at [650, 167] on link "[PERSON_NAME] NAK JOIN!" at bounding box center [580, 168] width 265 height 23
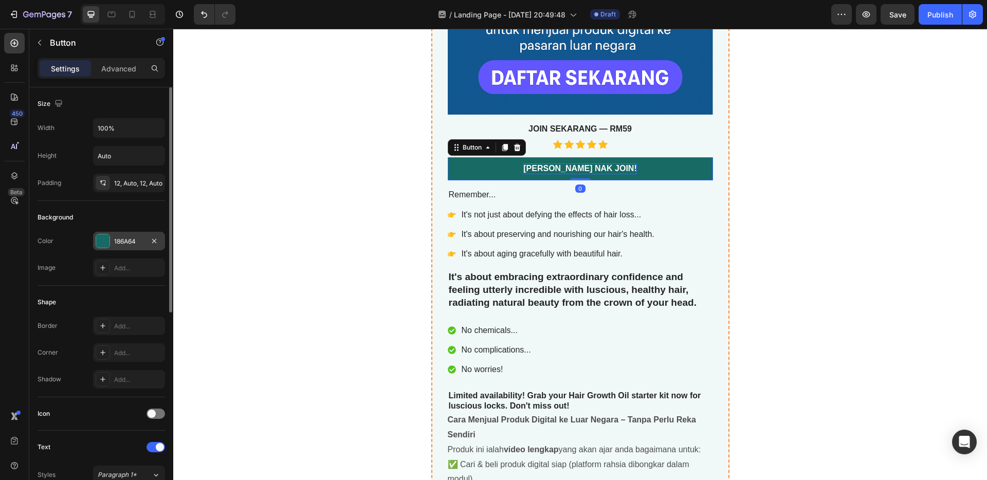
click at [119, 241] on div "186A64" at bounding box center [129, 241] width 30 height 9
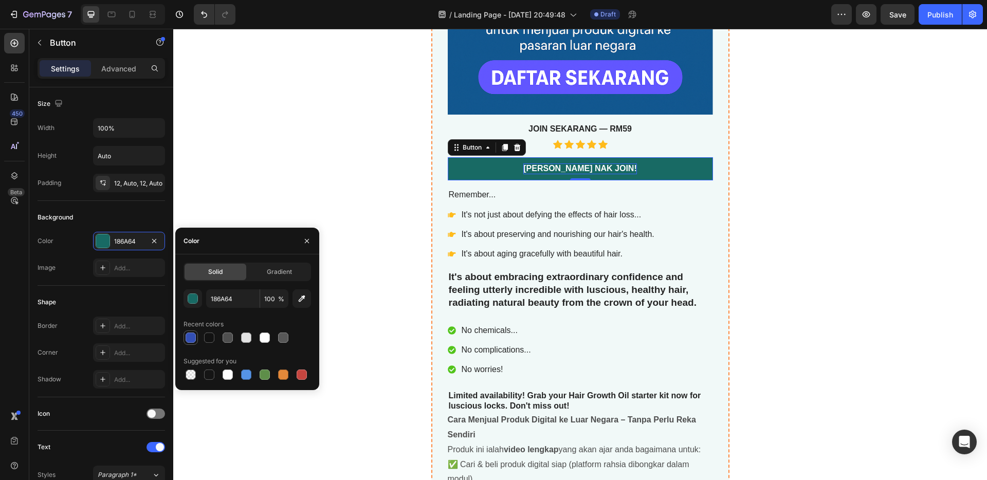
click at [183, 336] on div at bounding box center [190, 337] width 14 height 14
type input "334FB4"
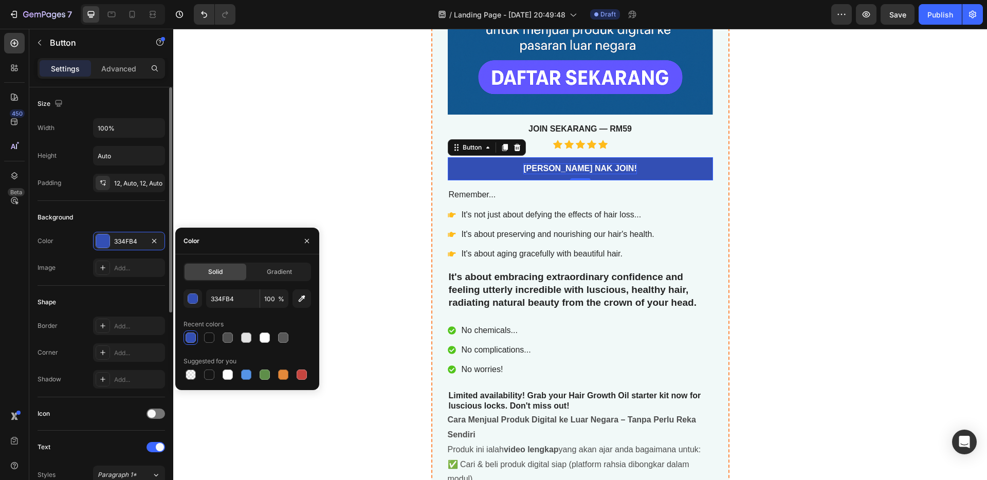
scroll to position [96, 0]
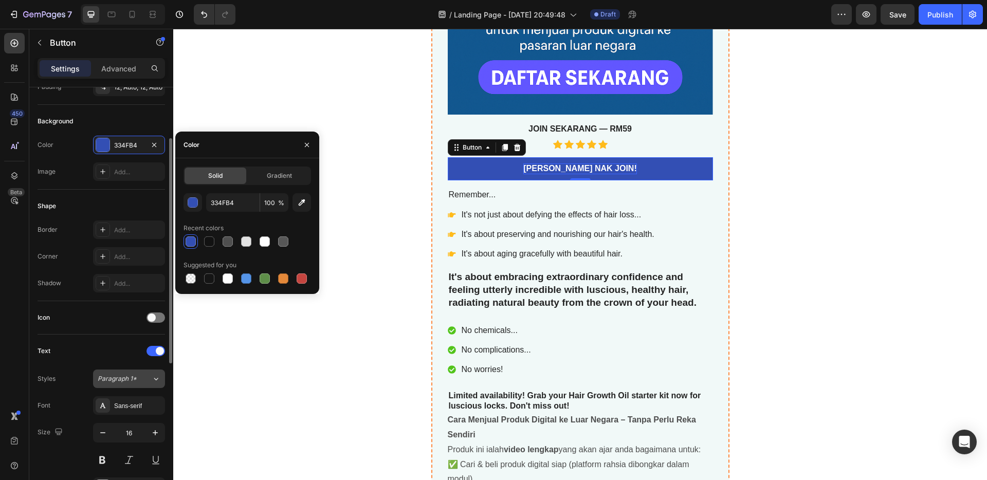
click at [123, 382] on span "Paragraph 1*" at bounding box center [117, 378] width 39 height 9
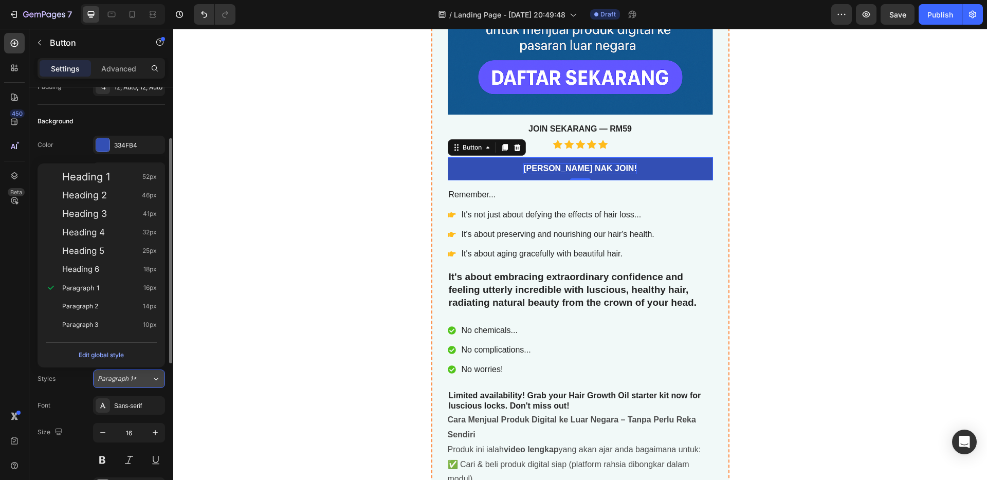
scroll to position [299, 0]
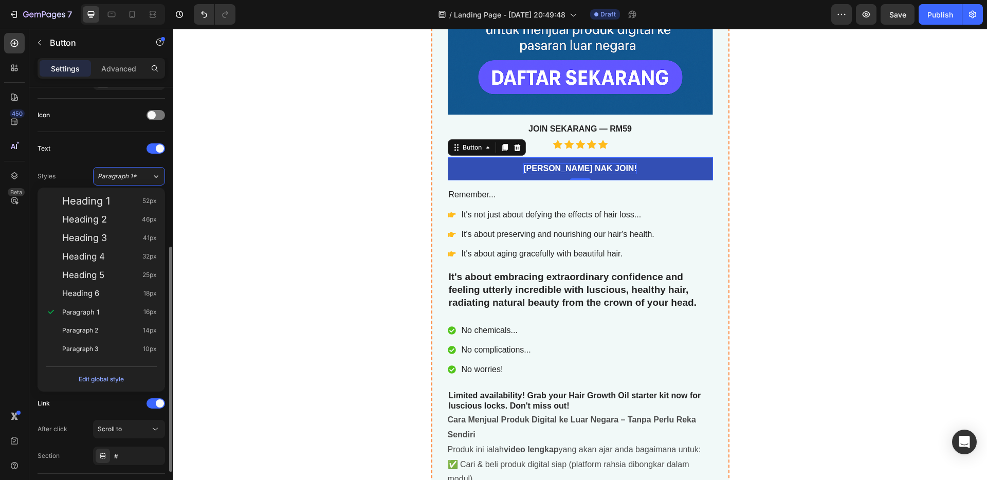
click at [118, 440] on div "After click Scroll to Section #" at bounding box center [101, 442] width 127 height 45
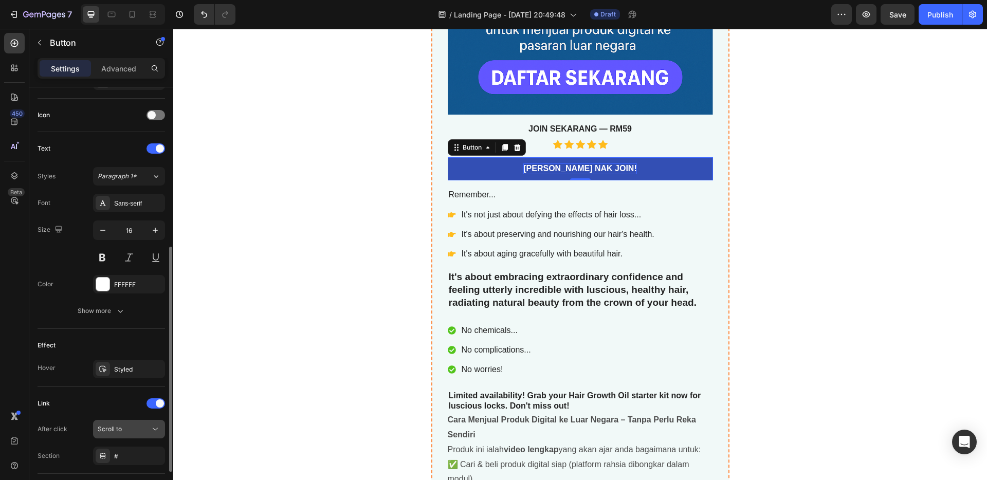
click at [119, 435] on button "Scroll to" at bounding box center [129, 429] width 72 height 18
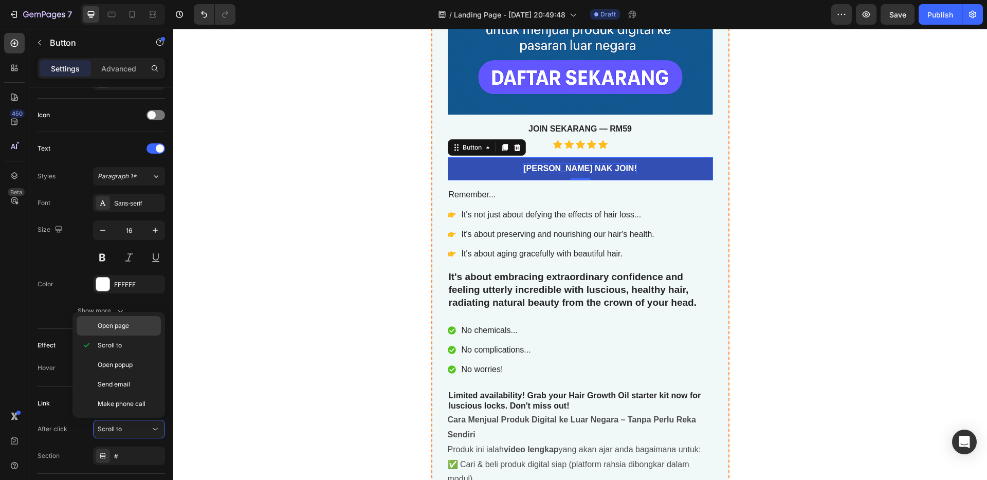
click at [119, 325] on span "Open page" at bounding box center [113, 325] width 31 height 9
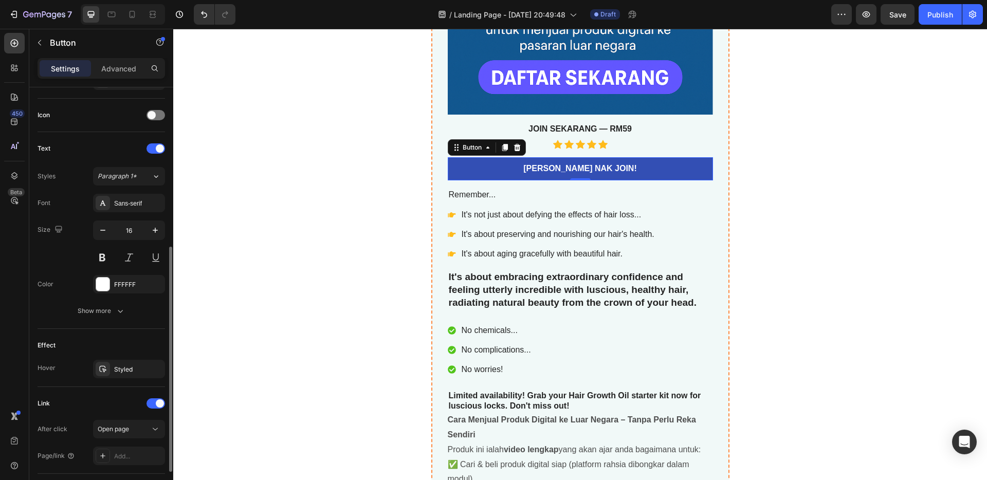
scroll to position [368, 0]
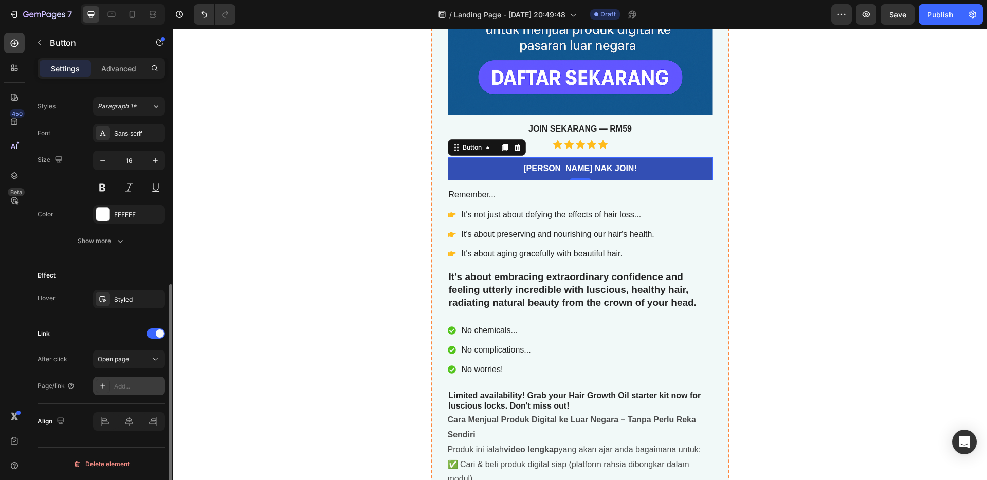
click at [134, 383] on div "Add..." at bounding box center [138, 386] width 48 height 9
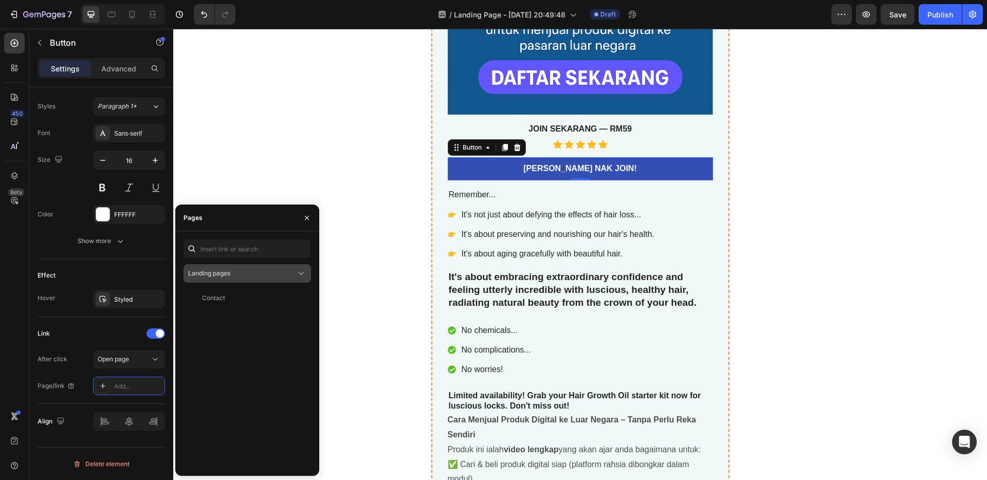
click at [238, 273] on div "Landing pages" at bounding box center [242, 273] width 108 height 9
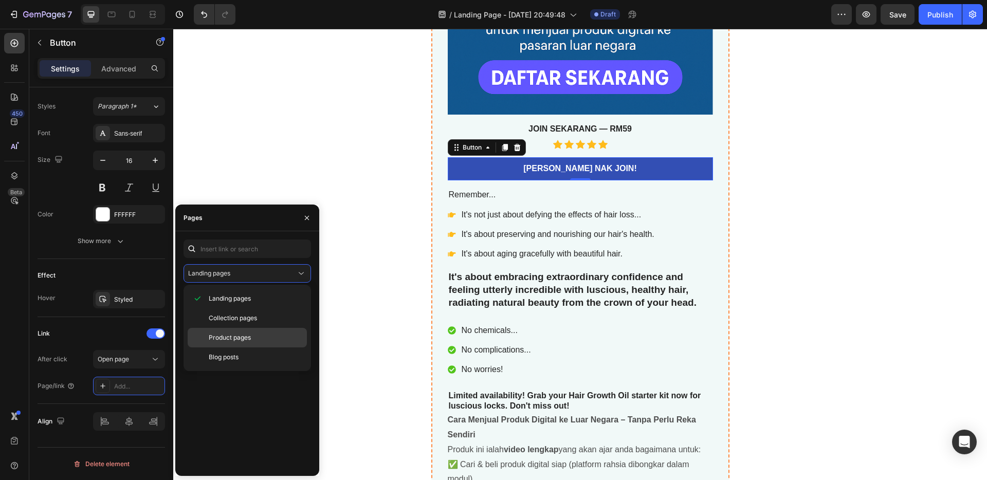
click at [238, 336] on span "Product pages" at bounding box center [230, 337] width 42 height 9
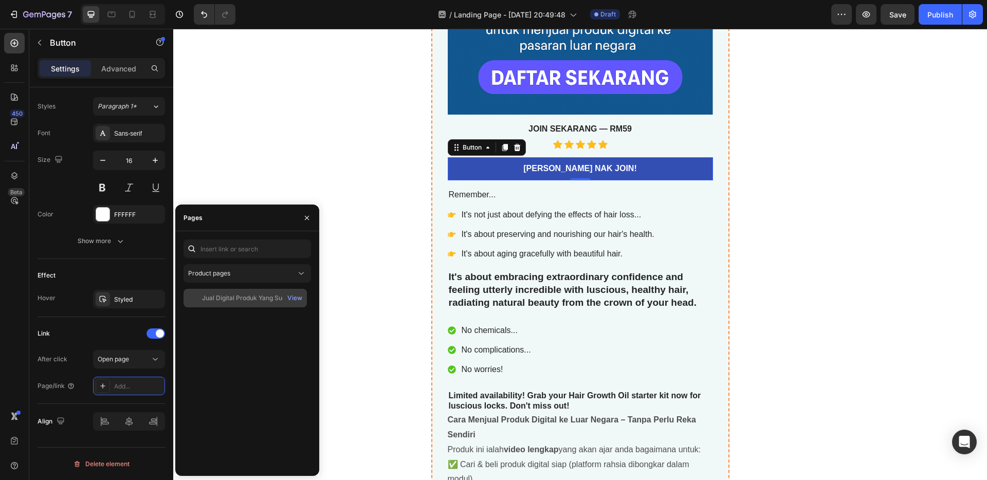
click at [229, 297] on div "Jual Digital Produk Yang Sudah Siap Ke Luar Negara" at bounding box center [251, 297] width 99 height 9
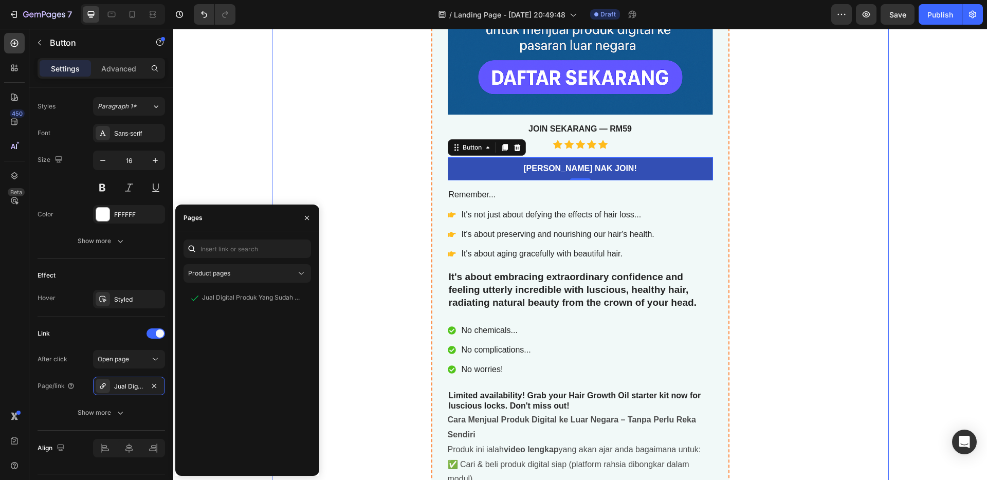
click at [380, 205] on div "Jual Digital Produk Yang Sudah Siap Ke Luar Negara Product Title best seller He…" at bounding box center [580, 145] width 617 height 974
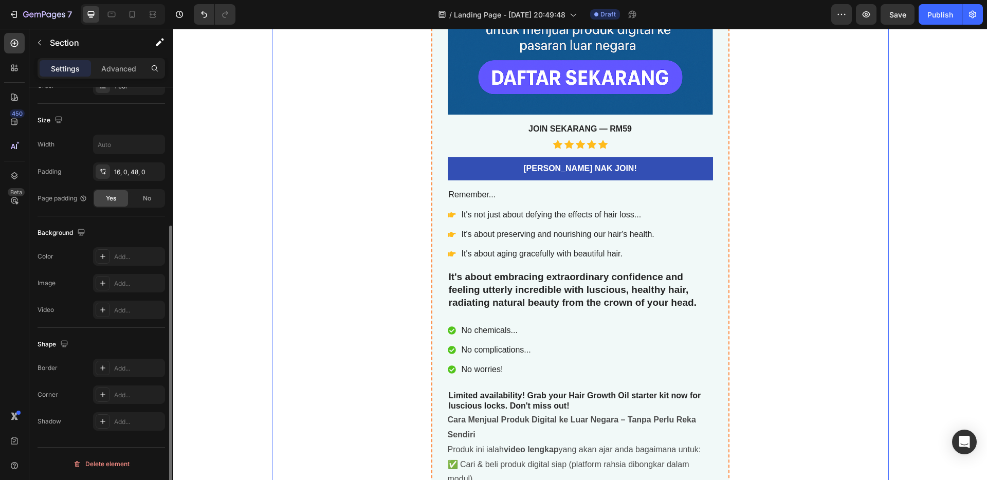
scroll to position [0, 0]
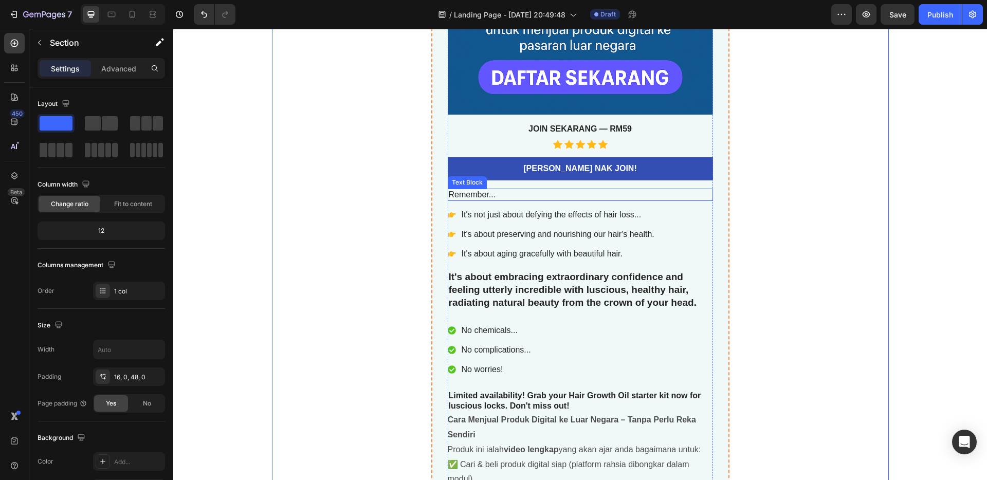
click at [531, 194] on p "Remember..." at bounding box center [580, 195] width 263 height 11
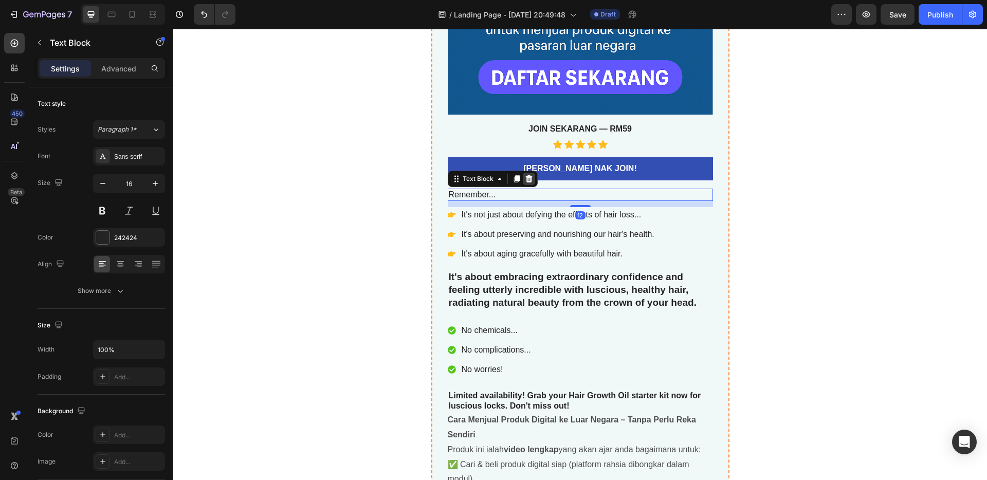
click at [526, 181] on icon at bounding box center [528, 178] width 7 height 7
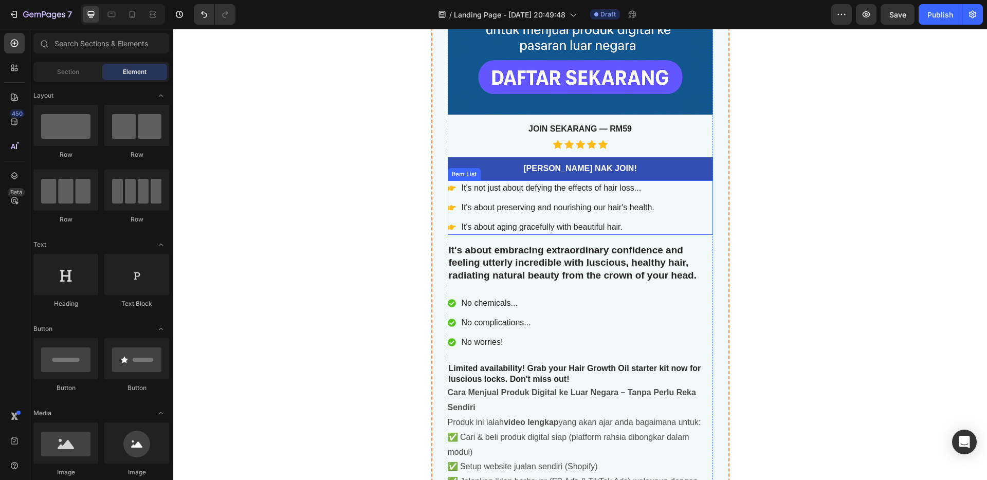
click at [527, 194] on p "It's not just about defying the effects of hair loss..." at bounding box center [557, 188] width 193 height 12
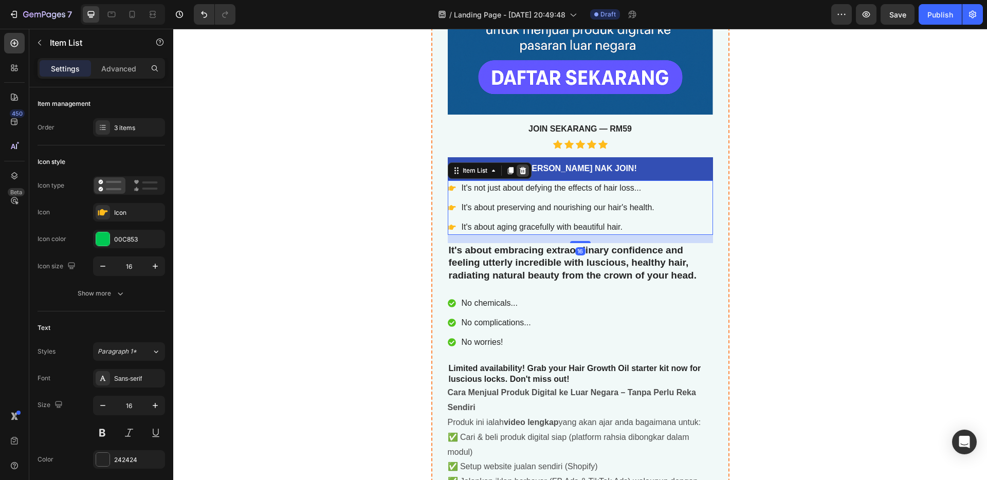
click at [519, 171] on icon at bounding box center [522, 170] width 7 height 7
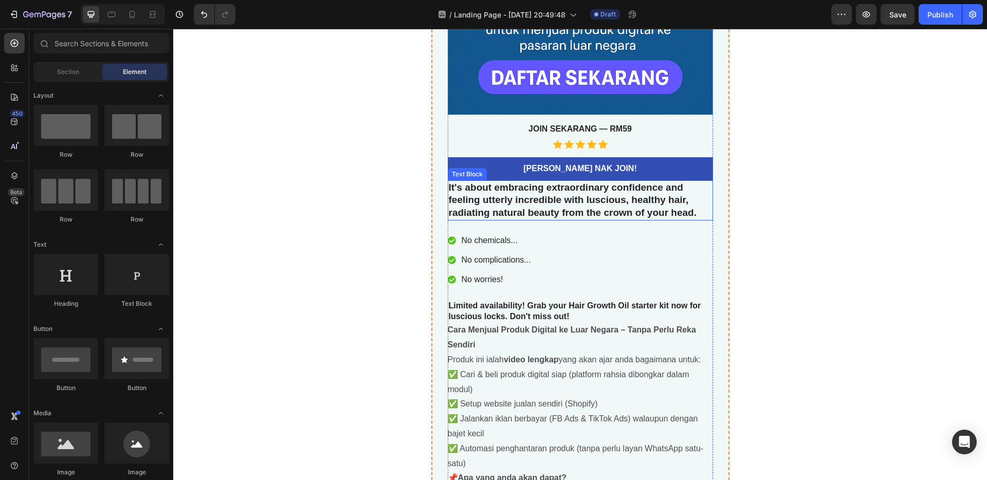
click at [541, 202] on p "It's about embracing extraordinary confidence and feeling utterly incredible wi…" at bounding box center [580, 200] width 263 height 38
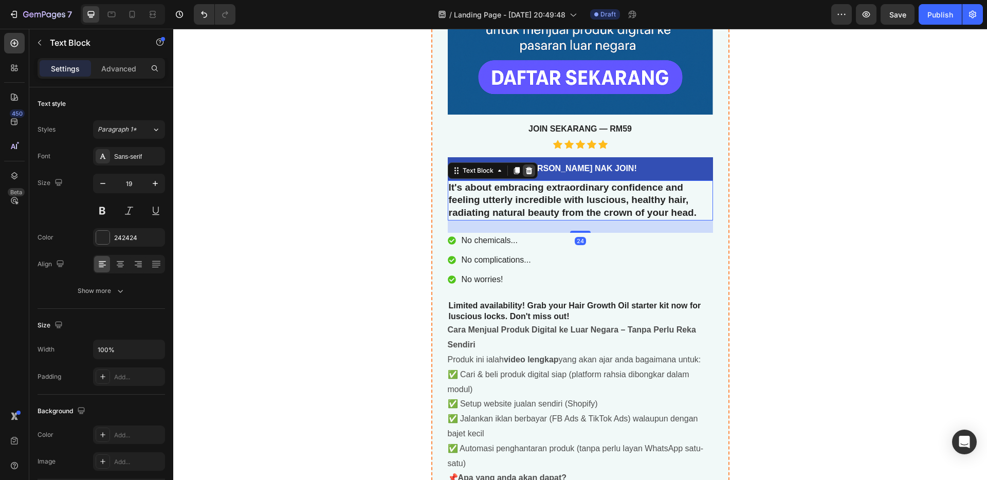
click at [525, 174] on icon at bounding box center [529, 170] width 8 height 8
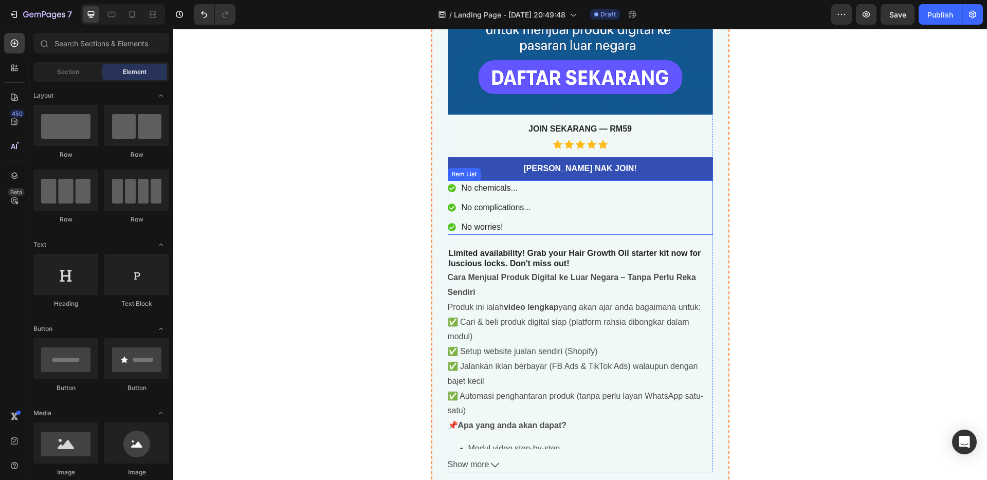
click at [548, 216] on div "No chemicals... No complications... No worries!" at bounding box center [580, 207] width 265 height 54
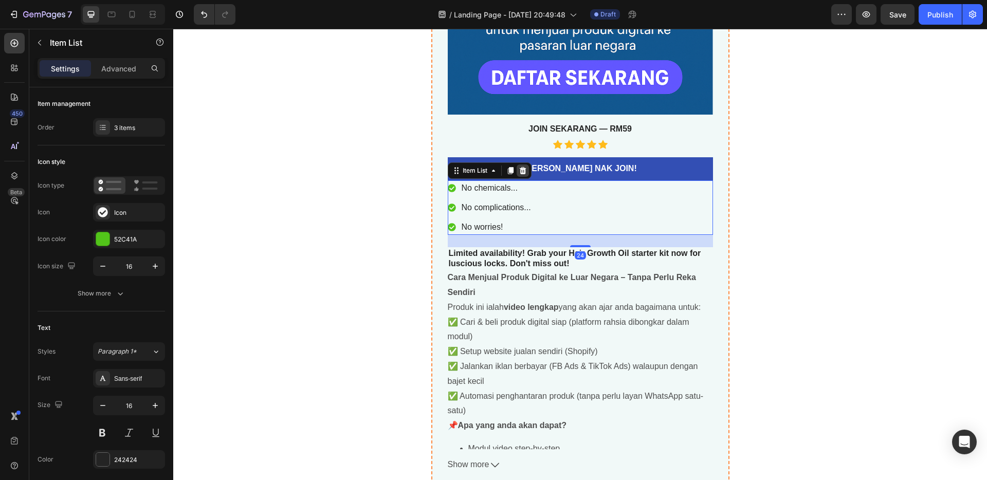
click at [520, 172] on icon at bounding box center [523, 170] width 8 height 8
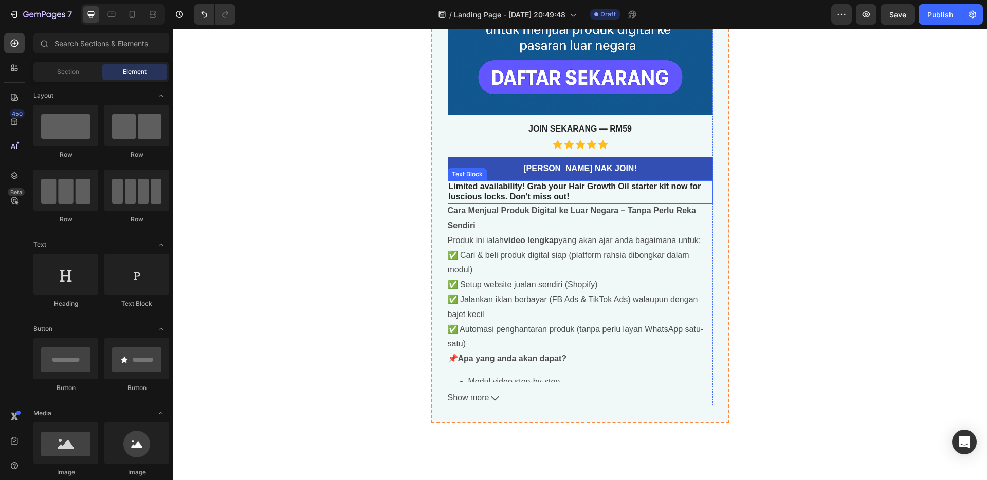
click at [546, 195] on p "Limited availability! Grab your Hair Growth Oil starter kit now for luscious lo…" at bounding box center [580, 192] width 263 height 22
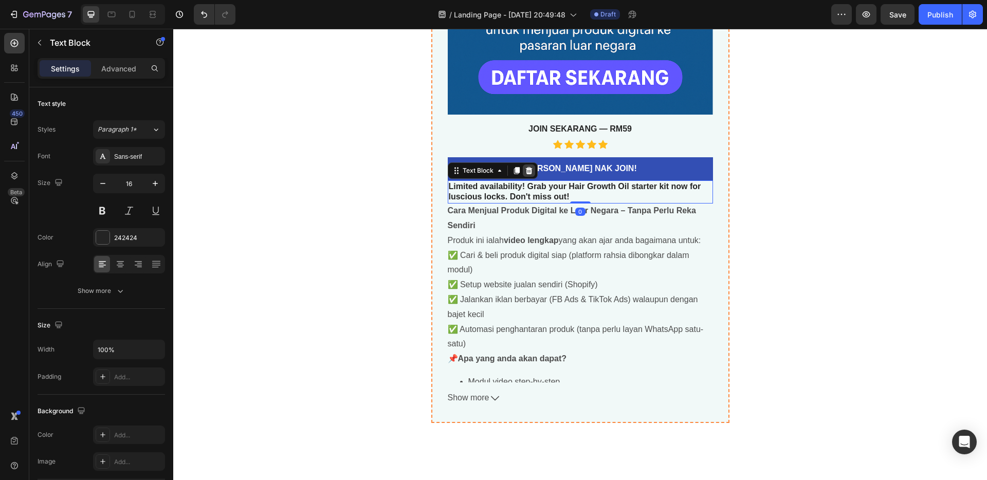
click at [525, 172] on icon at bounding box center [528, 170] width 7 height 7
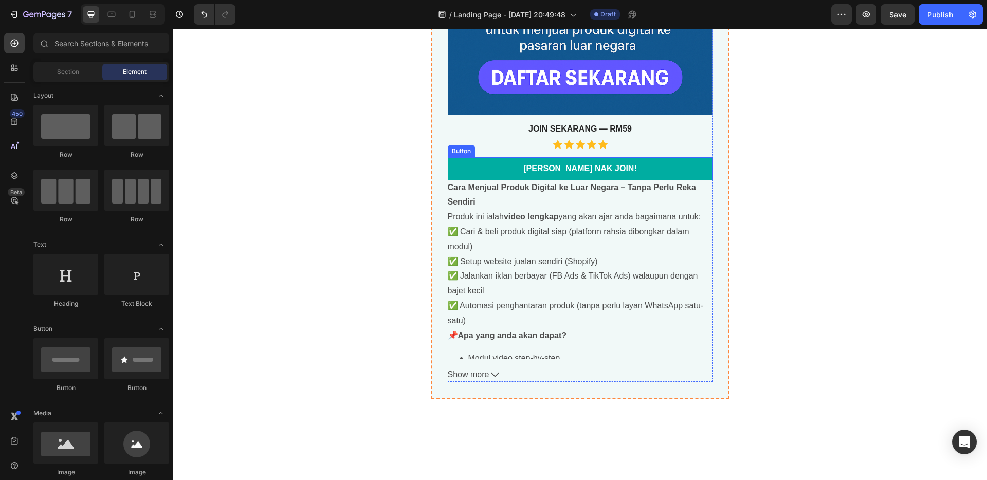
click at [532, 178] on link "[PERSON_NAME] NAK JOIN!" at bounding box center [580, 168] width 265 height 23
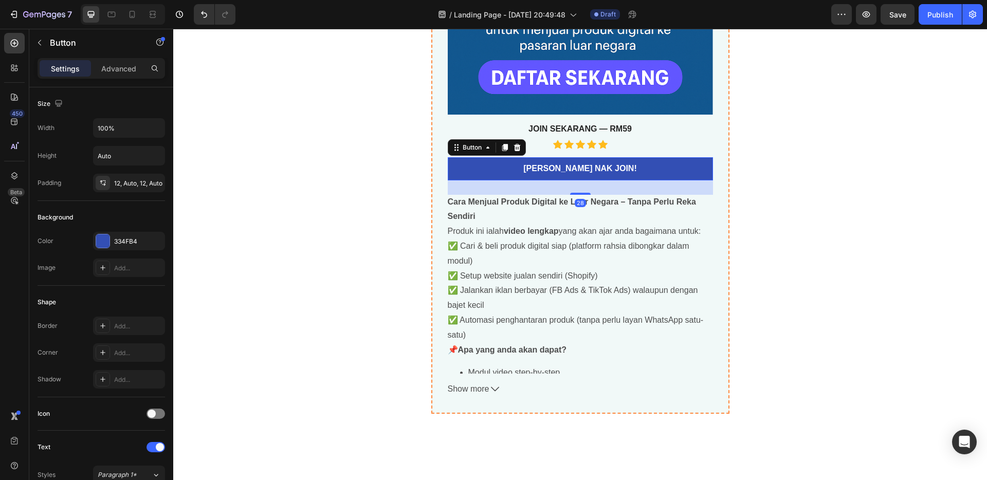
drag, startPoint x: 571, startPoint y: 180, endPoint x: 573, endPoint y: 195, distance: 15.0
click at [573, 194] on div "Jual Digital Produk Yang Sudah Siap Ke Luar Negara Product Title best seller He…" at bounding box center [580, 36] width 265 height 720
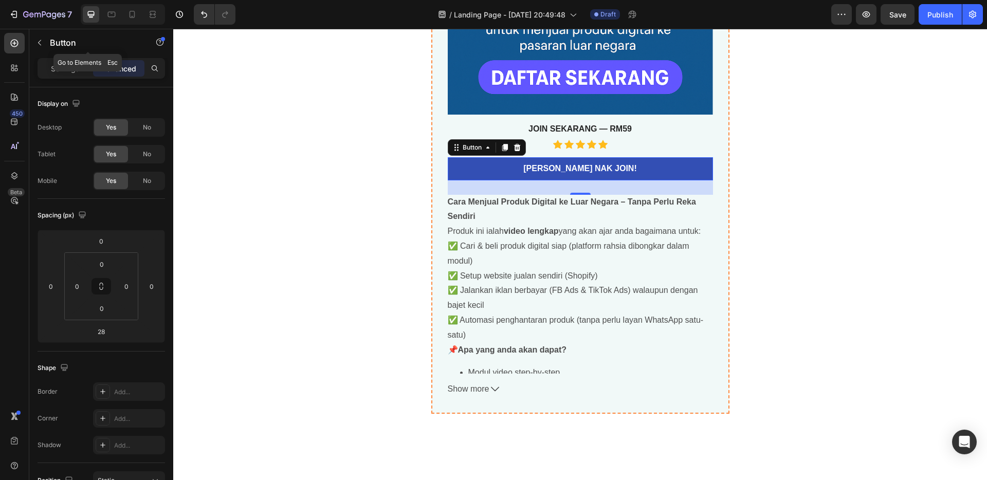
click at [46, 46] on button "button" at bounding box center [39, 42] width 16 height 16
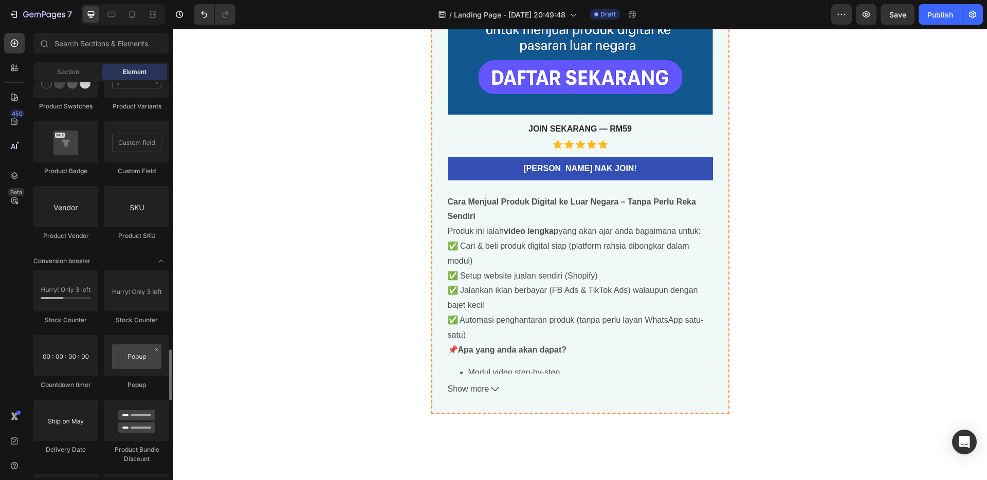
scroll to position [1967, 0]
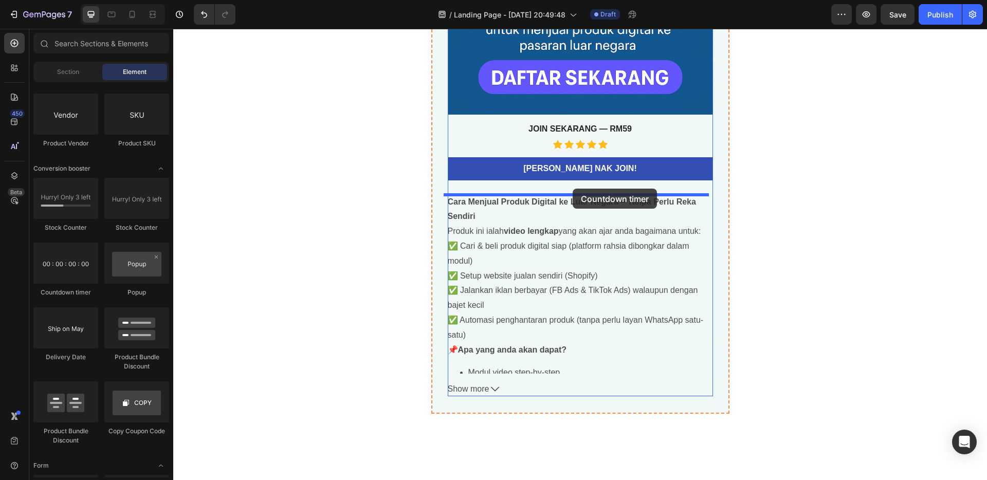
drag, startPoint x: 238, startPoint y: 295, endPoint x: 572, endPoint y: 188, distance: 350.9
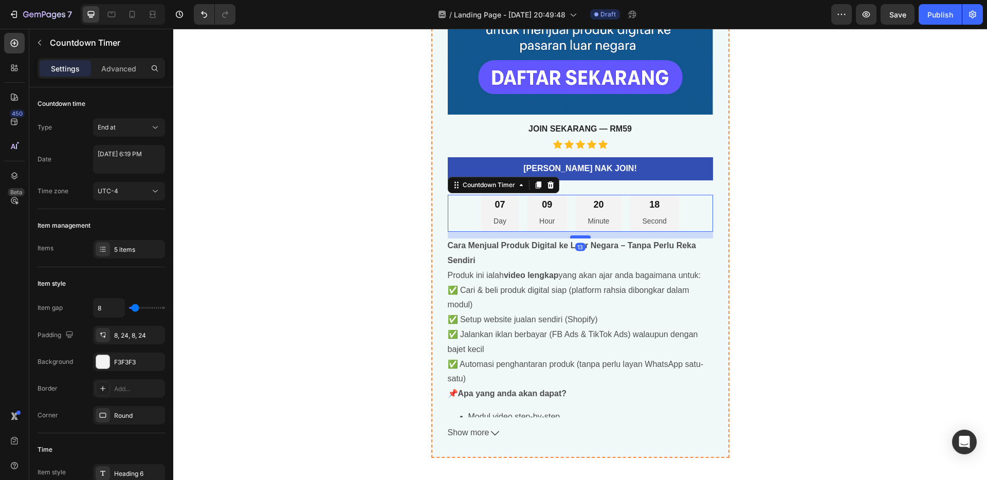
drag, startPoint x: 584, startPoint y: 231, endPoint x: 585, endPoint y: 237, distance: 6.9
click at [585, 237] on div at bounding box center [580, 236] width 21 height 3
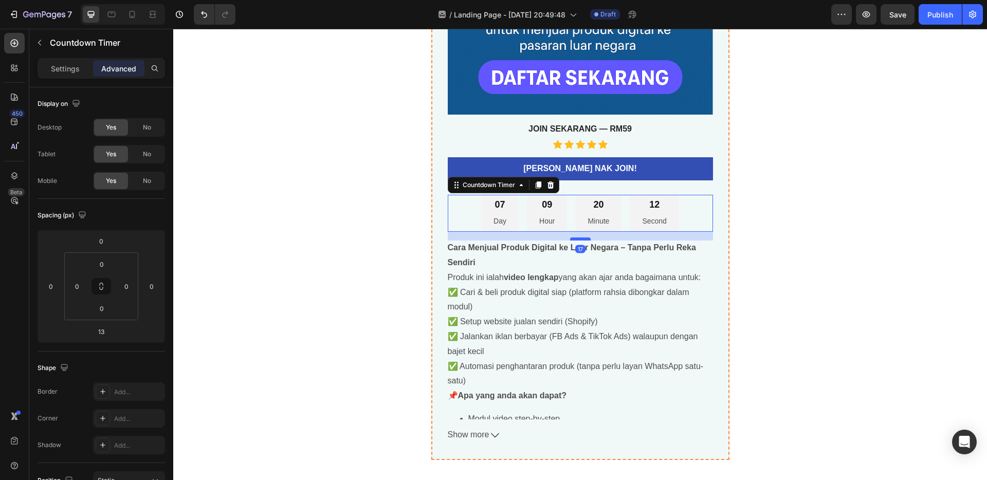
click at [585, 240] on div at bounding box center [580, 238] width 21 height 3
type input "17"
click at [475, 215] on div "07 Day 09 Hour 20 Minute 11 Second" at bounding box center [580, 214] width 265 height 38
click at [349, 202] on div "Jual Digital Produk Yang Sudah Siap Ke Luar Negara Product Title best seller He…" at bounding box center [580, 59] width 617 height 802
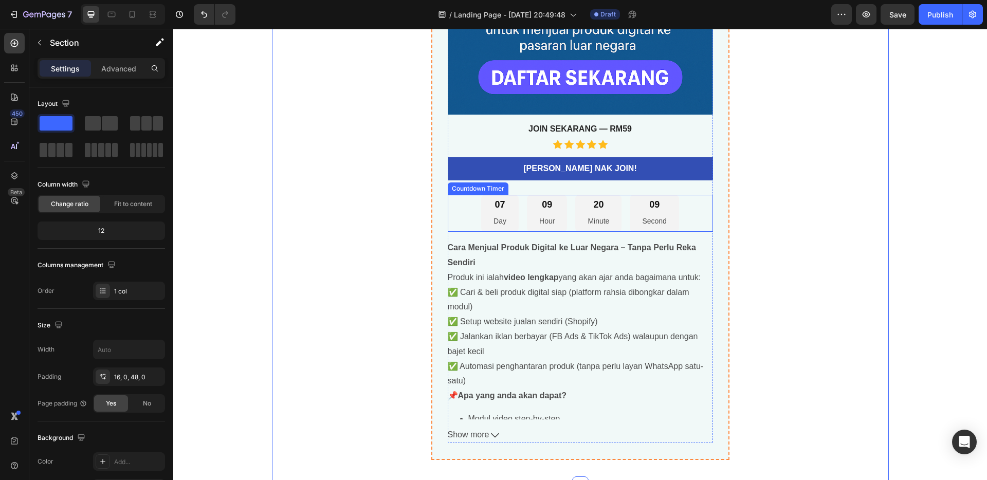
click at [527, 206] on div "09 Hour" at bounding box center [547, 214] width 40 height 38
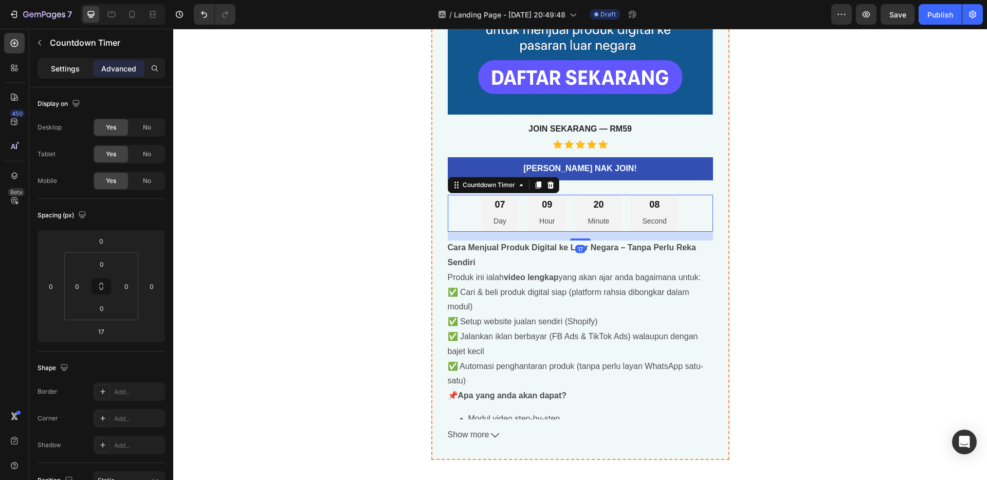
click at [50, 63] on div "Settings" at bounding box center [65, 68] width 51 height 16
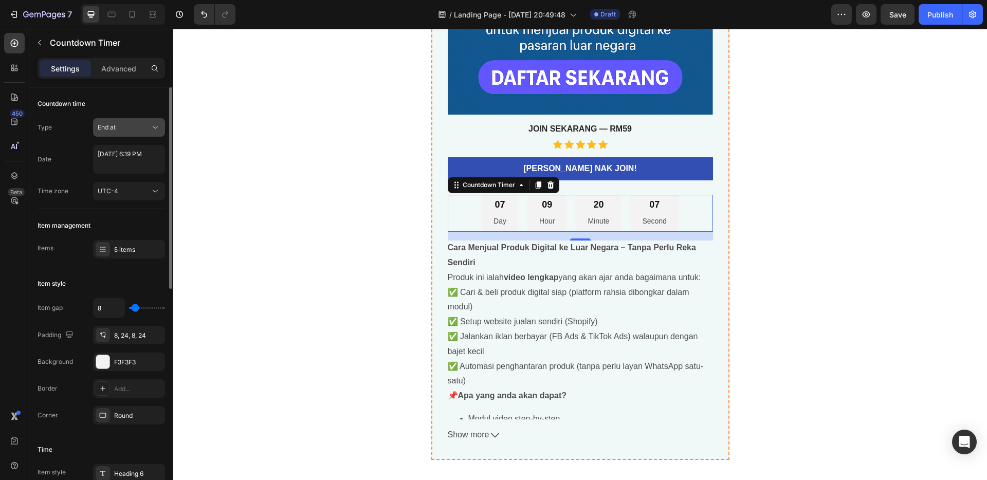
click at [128, 121] on button "End at" at bounding box center [129, 127] width 72 height 18
click at [129, 176] on span "Auto-renew" at bounding box center [115, 172] width 35 height 9
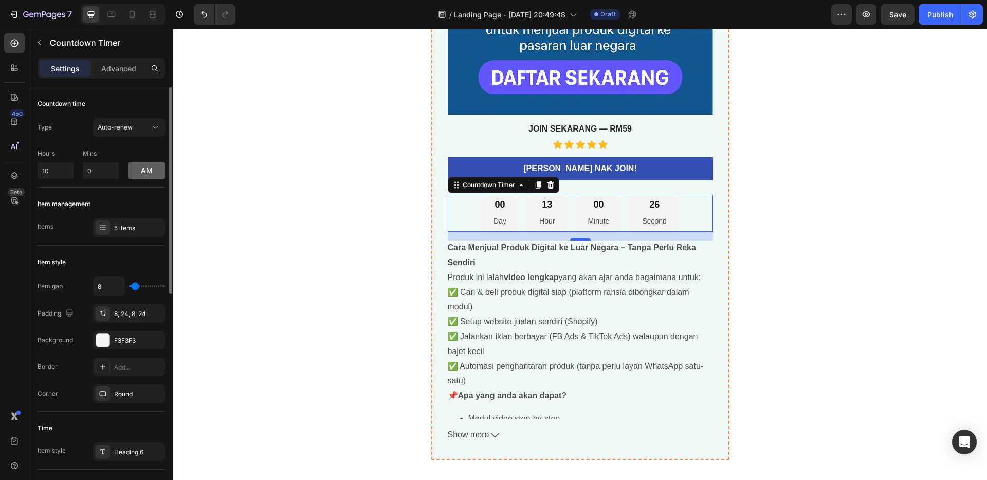
click at [143, 173] on button "am" at bounding box center [146, 170] width 37 height 16
drag, startPoint x: 53, startPoint y: 175, endPoint x: 33, endPoint y: 171, distance: 20.9
type input "3"
click at [284, 151] on div "Jual Digital Produk Yang Sudah Siap Ke Luar Negara Product Title best seller He…" at bounding box center [580, 59] width 617 height 802
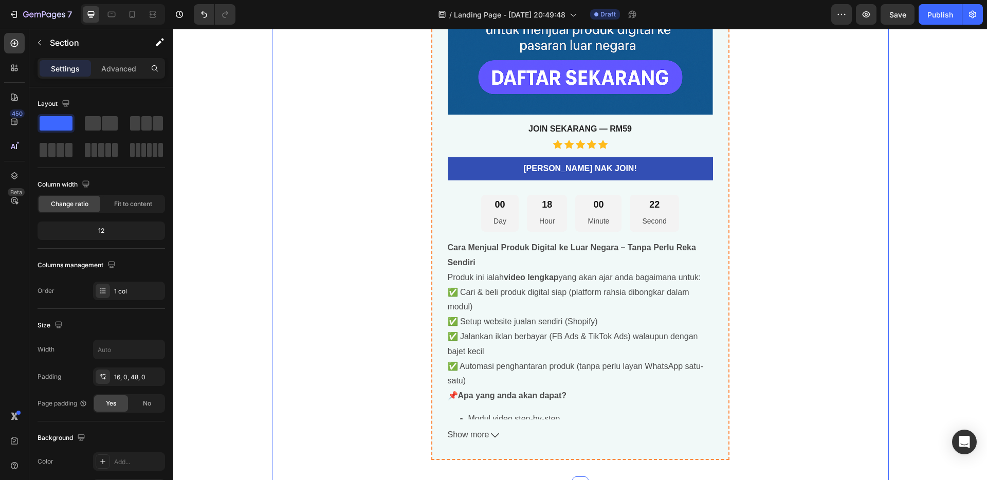
click at [415, 157] on div "Jual Digital Produk Yang Sudah Siap Ke Luar Negara Product Title best seller He…" at bounding box center [580, 59] width 617 height 802
click at [902, 18] on span "Save" at bounding box center [897, 14] width 17 height 9
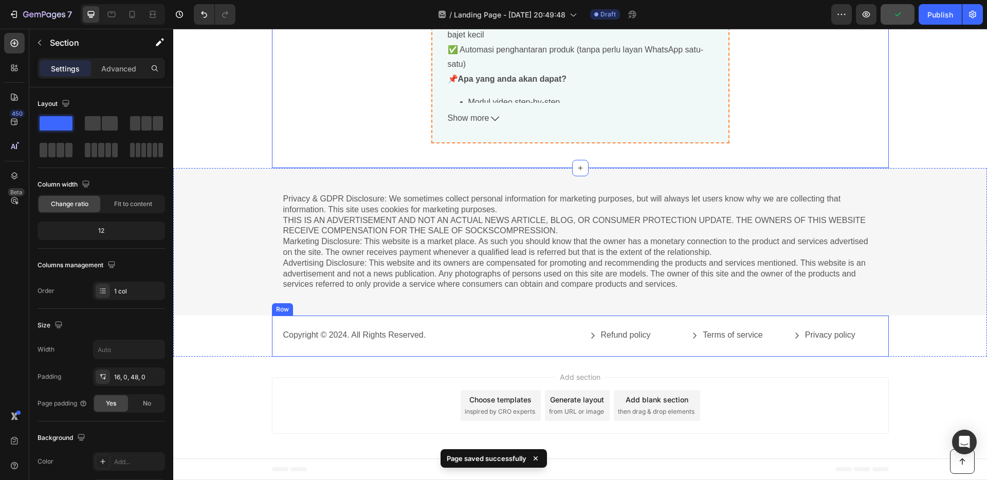
click at [472, 321] on div "Copyright © 2024. All Rights Reserved. Text Block Refund policy Button Terms of…" at bounding box center [580, 336] width 617 height 41
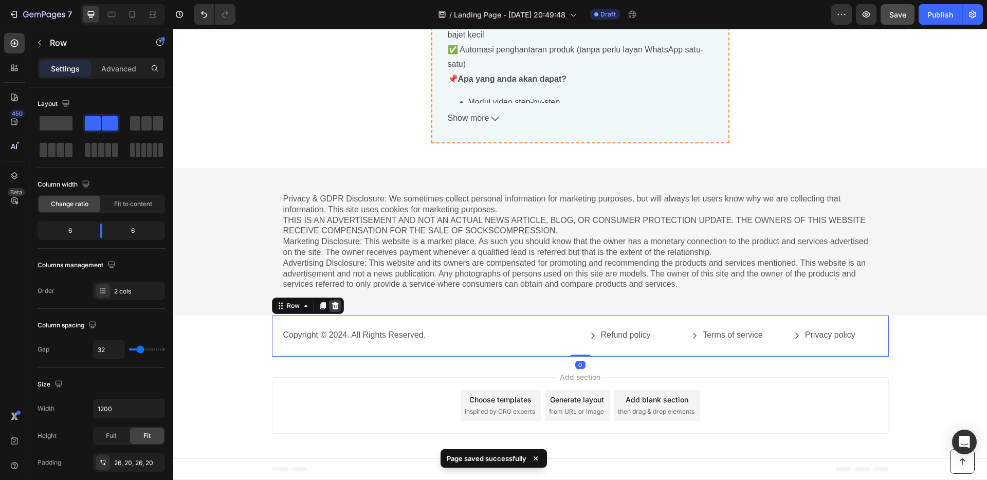
click at [331, 305] on icon at bounding box center [335, 306] width 8 height 8
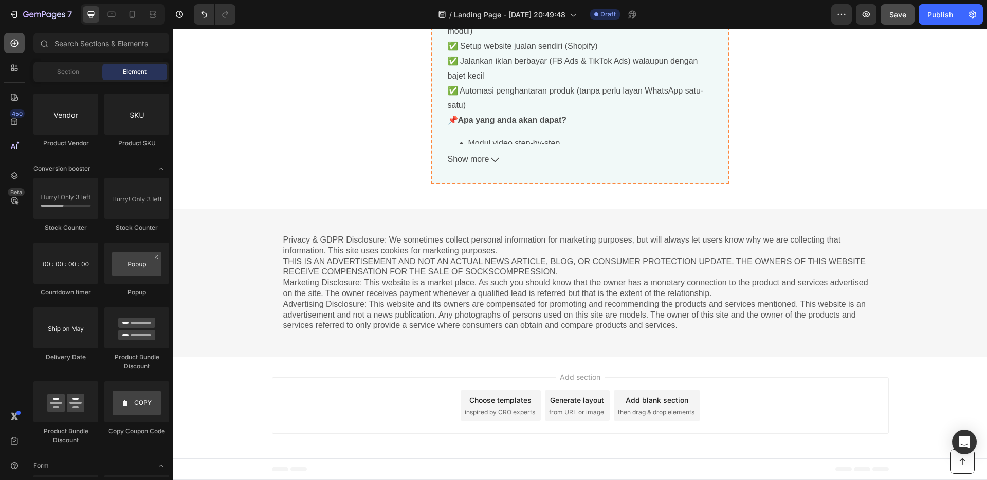
click at [14, 45] on icon at bounding box center [14, 43] width 10 height 10
click at [51, 70] on div "Section" at bounding box center [67, 72] width 65 height 16
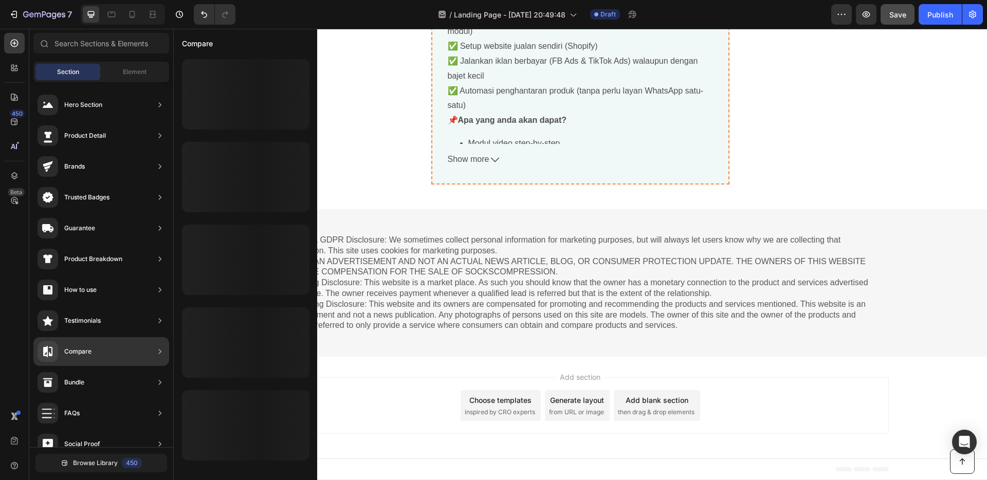
scroll to position [89, 0]
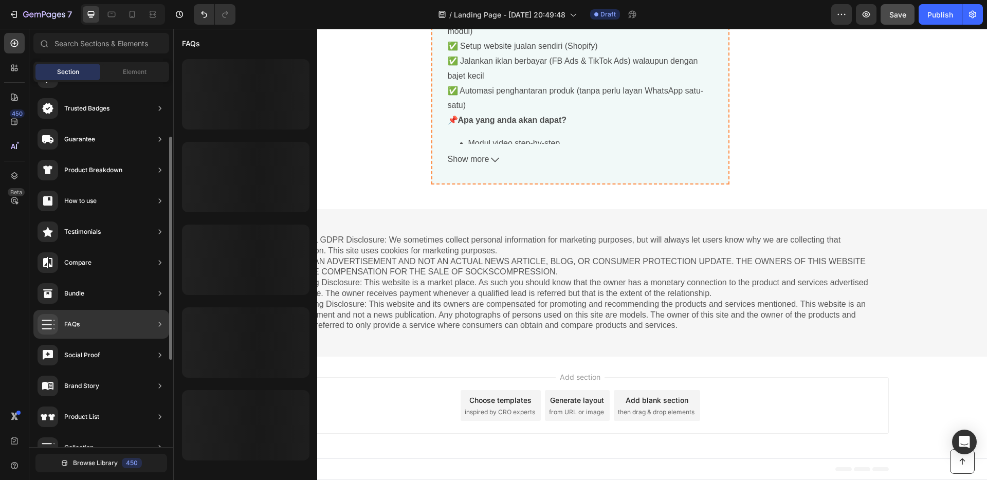
click at [110, 316] on div "FAQs" at bounding box center [101, 324] width 136 height 29
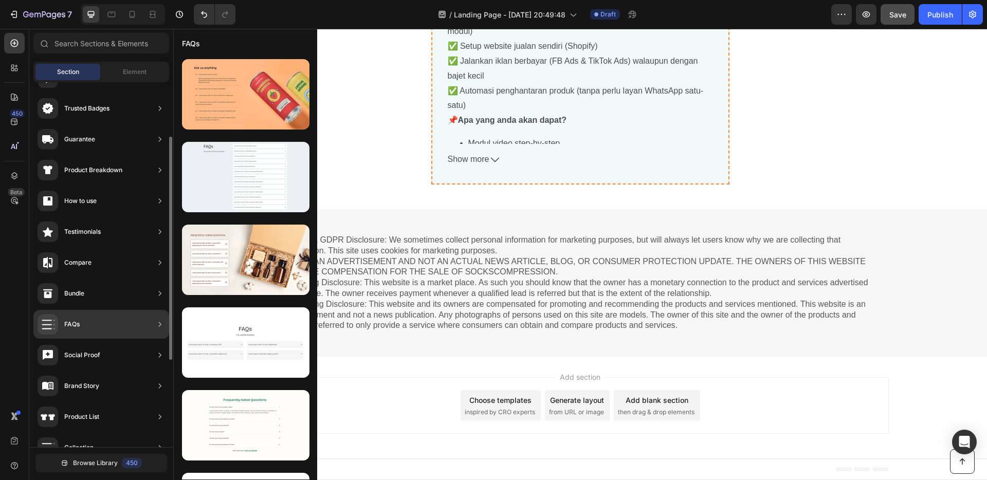
click at [110, 322] on div "FAQs" at bounding box center [101, 324] width 136 height 29
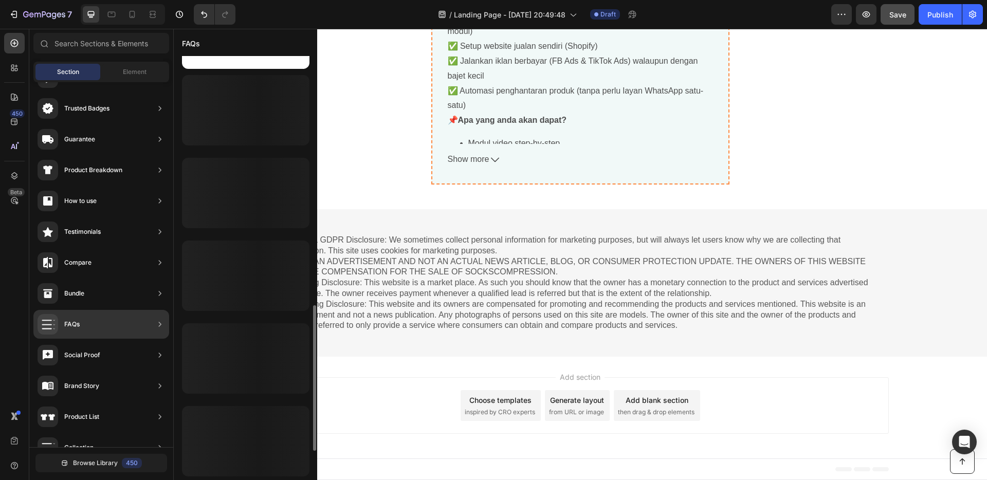
scroll to position [784, 0]
click at [266, 262] on div at bounding box center [245, 297] width 127 height 70
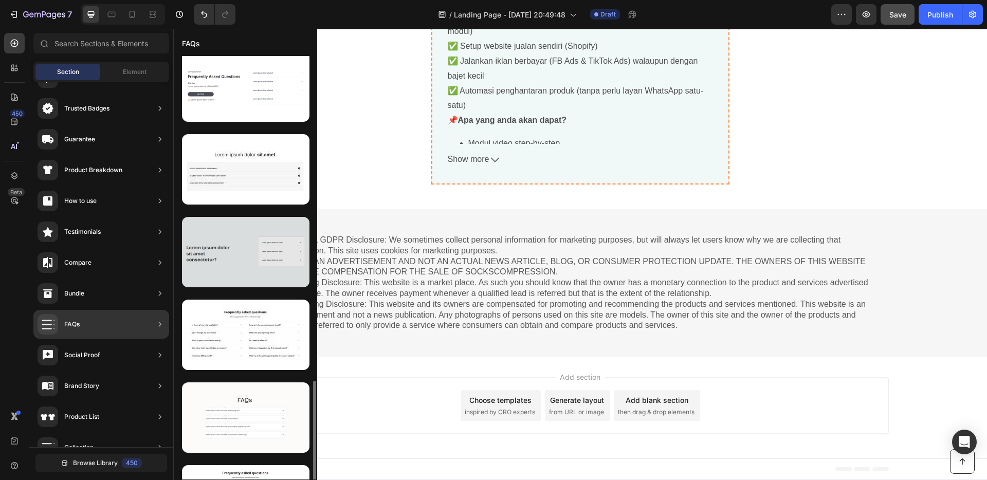
scroll to position [703, 0]
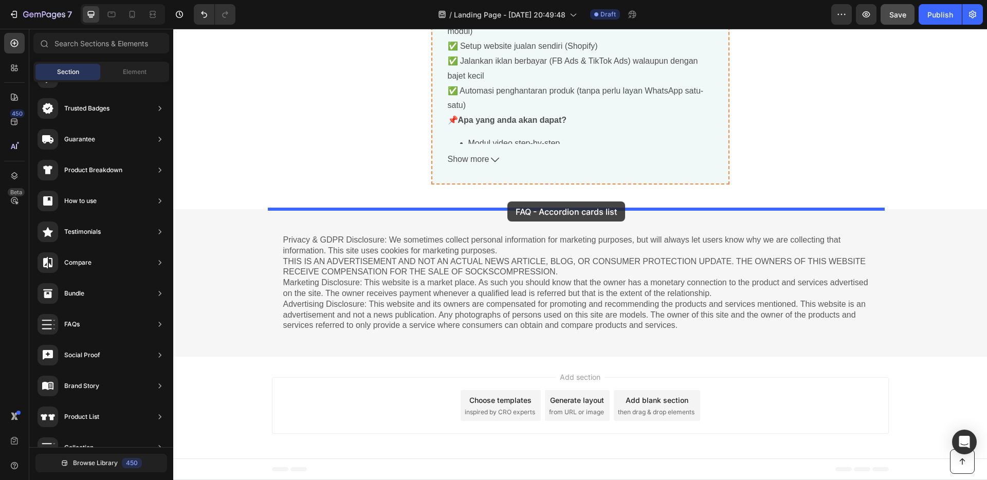
drag, startPoint x: 430, startPoint y: 231, endPoint x: 507, endPoint y: 201, distance: 82.5
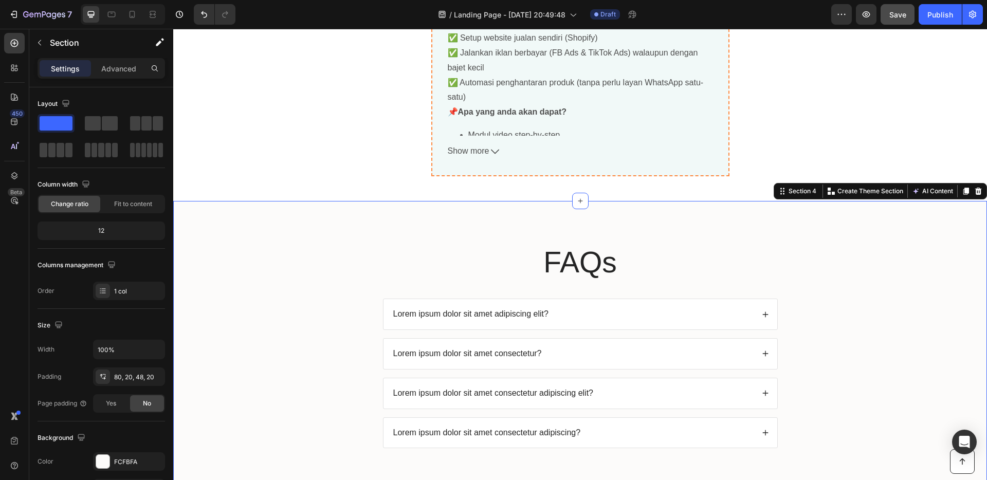
scroll to position [3893, 0]
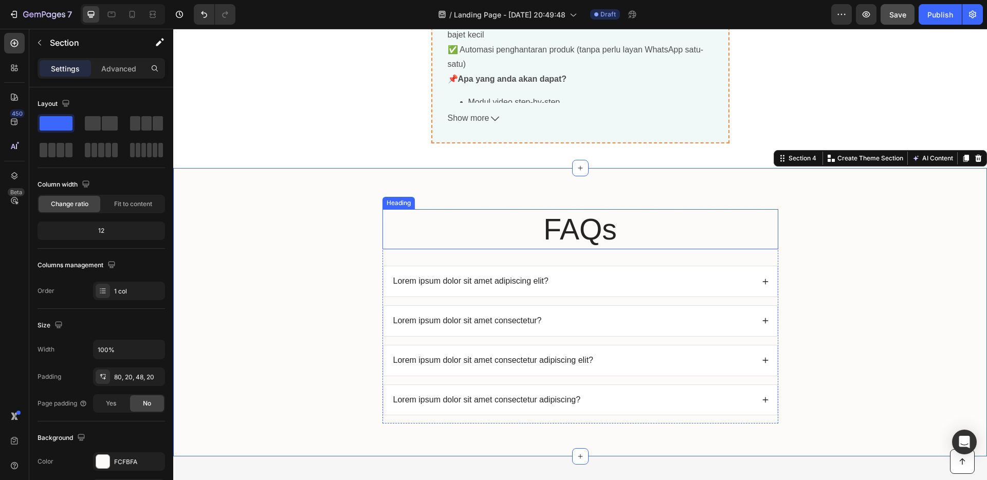
click at [648, 216] on h2 "FAQs" at bounding box center [580, 229] width 396 height 40
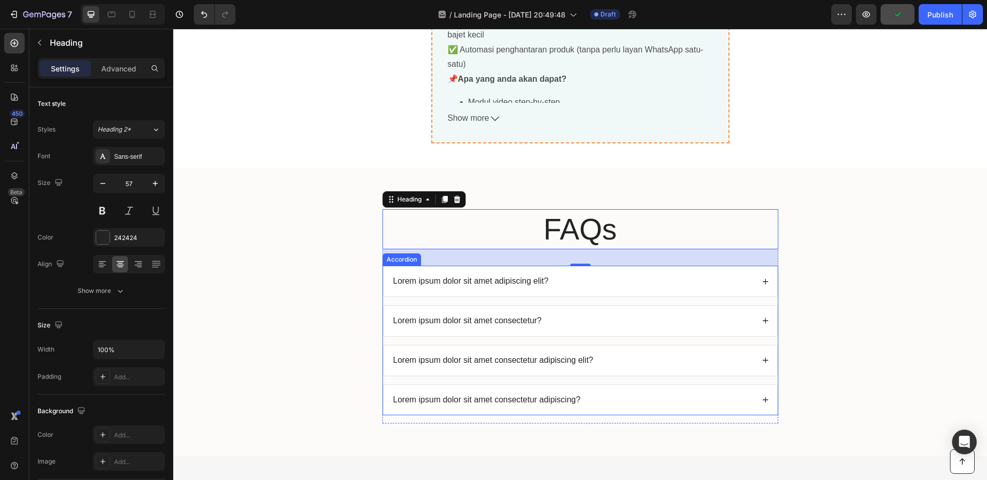
click at [538, 280] on p "Lorem ipsum dolor sit amet adipiscing elit?" at bounding box center [470, 281] width 155 height 11
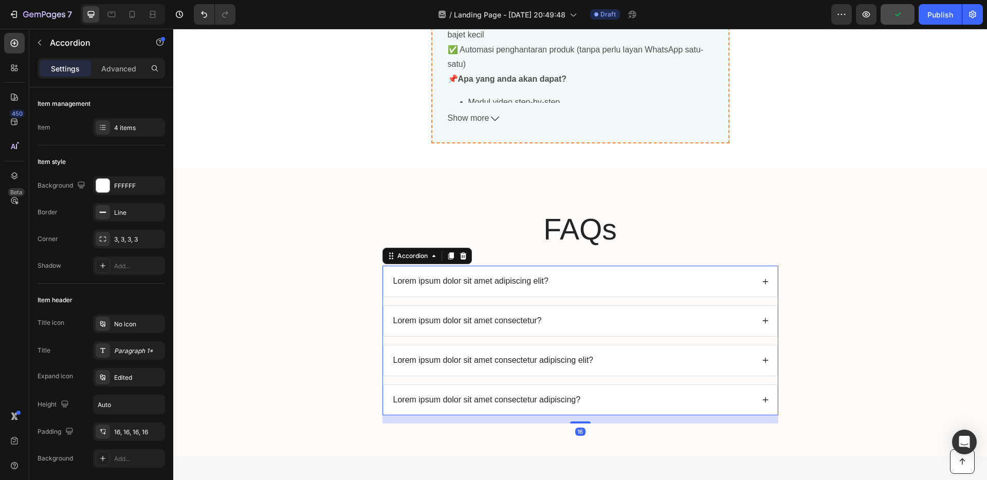
click at [546, 283] on div "Lorem ipsum dolor sit amet adipiscing elit?" at bounding box center [573, 281] width 362 height 14
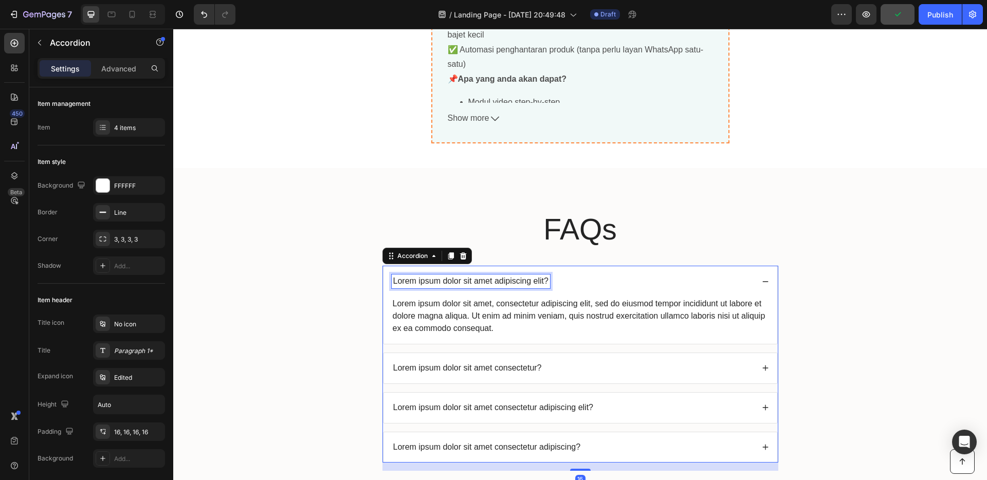
click at [544, 281] on p "Lorem ipsum dolor sit amet adipiscing elit?" at bounding box center [470, 281] width 155 height 11
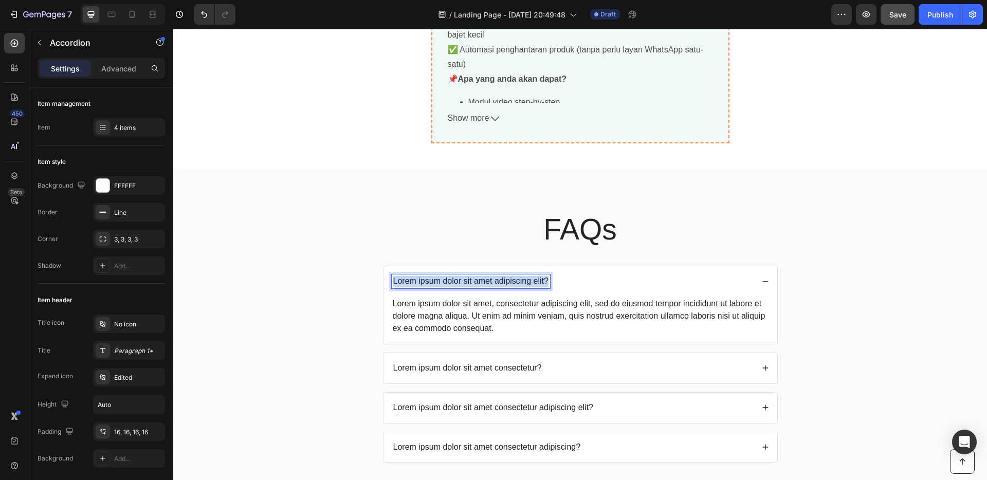
drag, startPoint x: 544, startPoint y: 281, endPoint x: 388, endPoint y: 279, distance: 156.2
click at [392, 279] on div "Lorem ipsum dolor sit amet adipiscing elit?" at bounding box center [471, 281] width 158 height 14
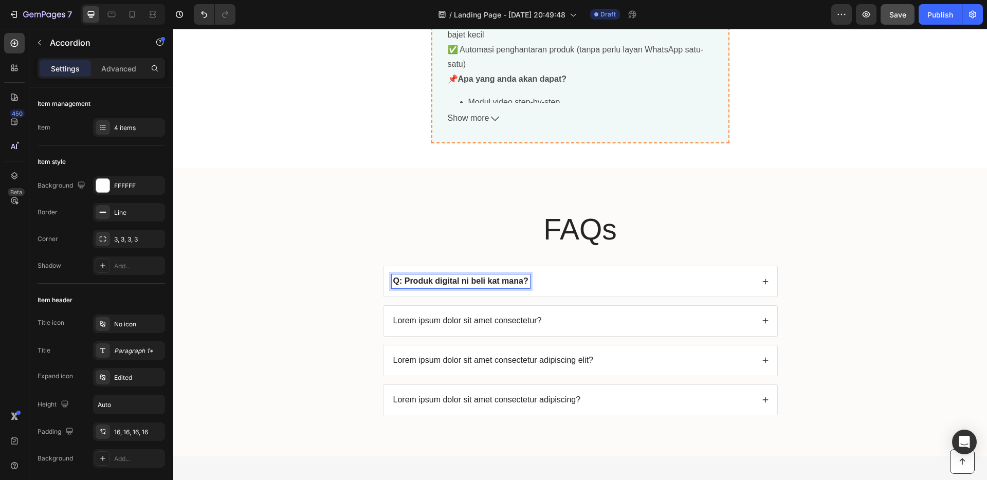
click at [544, 278] on div "Q: Produk digital ni beli kat mana?" at bounding box center [573, 281] width 362 height 14
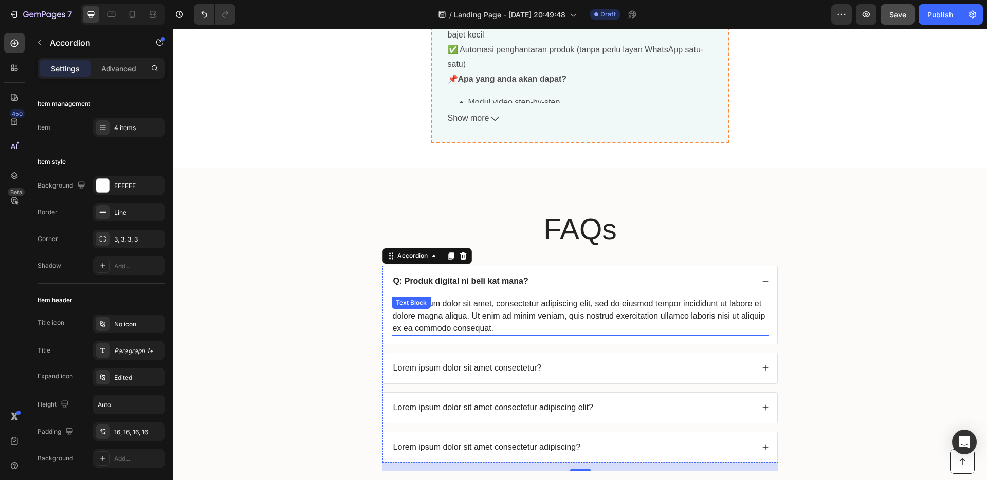
click at [492, 319] on div "Lorem ipsum dolor sit amet, consectetur adipiscing elit, sed do eiusmod tempor …" at bounding box center [580, 316] width 377 height 39
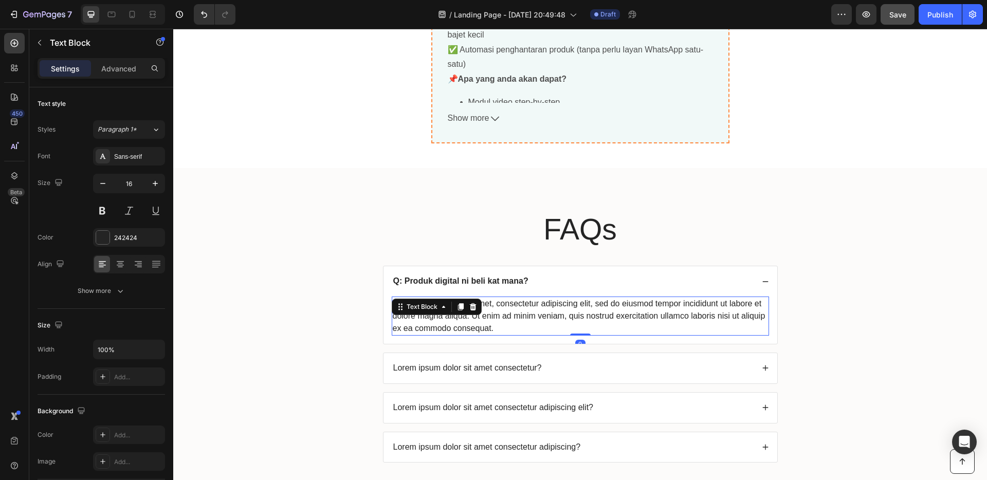
click at [491, 328] on div "Lorem ipsum dolor sit amet, consectetur adipiscing elit, sed do eiusmod tempor …" at bounding box center [580, 316] width 377 height 39
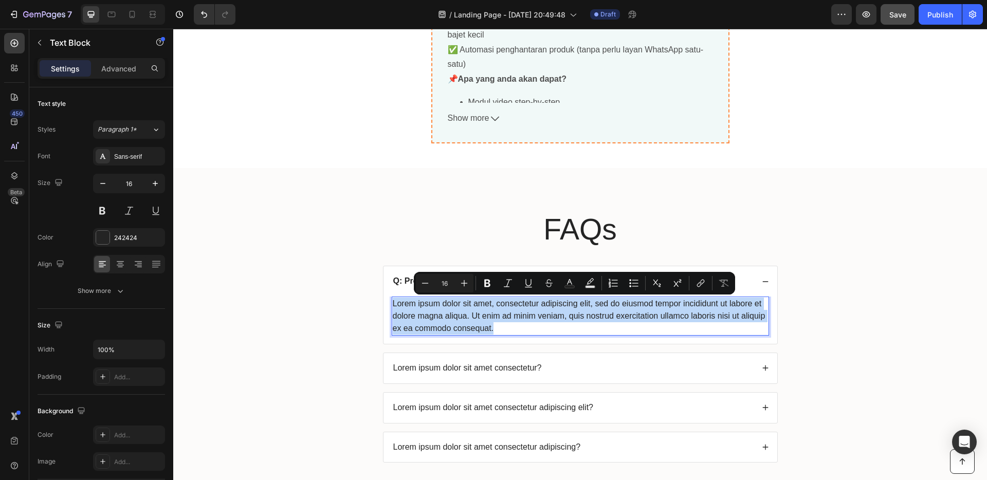
drag, startPoint x: 493, startPoint y: 329, endPoint x: 391, endPoint y: 300, distance: 106.4
click at [393, 300] on p "Lorem ipsum dolor sit amet, consectetur adipiscing elit, sed do eiusmod tempor …" at bounding box center [580, 316] width 375 height 37
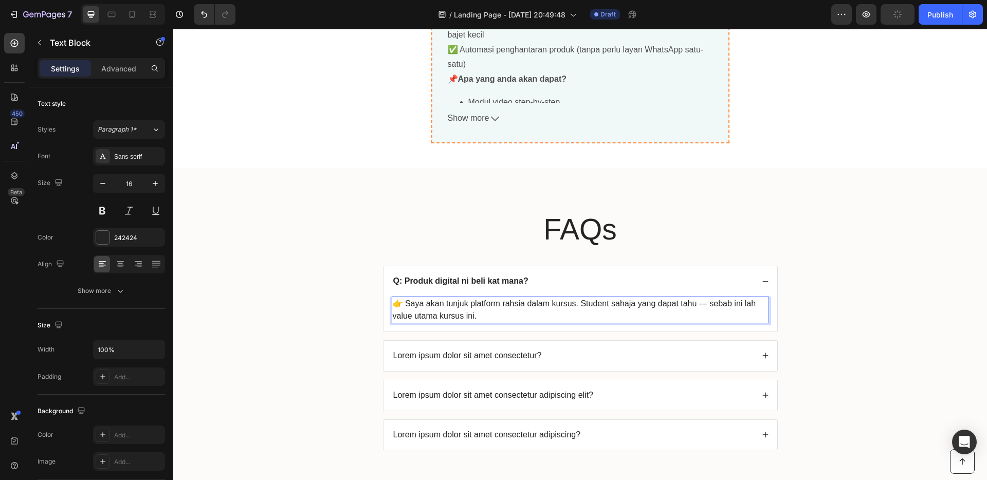
click at [549, 354] on div "Lorem ipsum dolor sit amet consectetur?" at bounding box center [573, 356] width 362 height 14
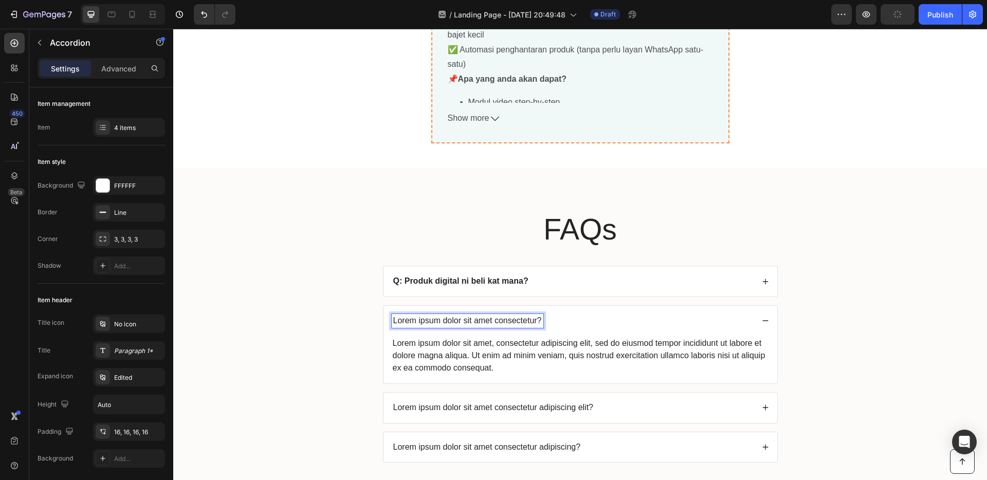
click at [535, 320] on p "Lorem ipsum dolor sit amet consectetur?" at bounding box center [467, 321] width 149 height 11
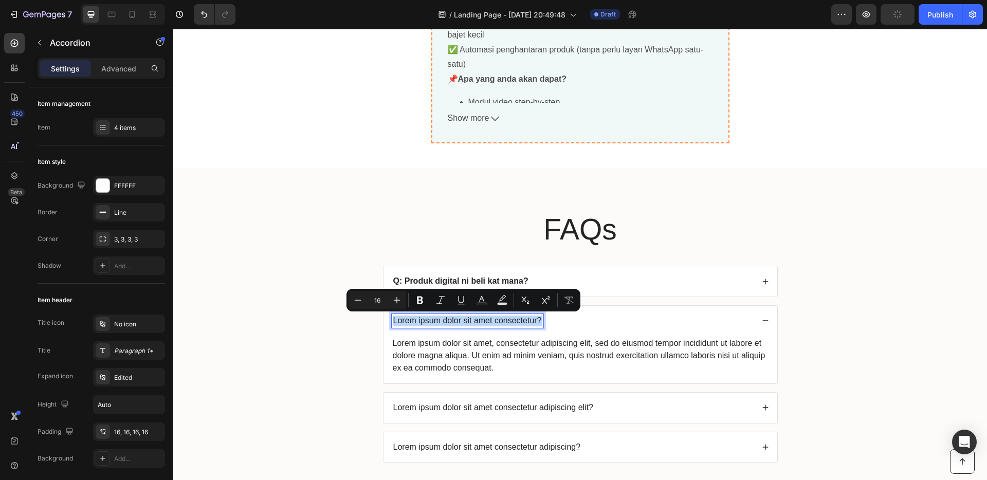
drag, startPoint x: 536, startPoint y: 321, endPoint x: 387, endPoint y: 314, distance: 148.6
click at [392, 314] on div "Lorem ipsum dolor sit amet consectetur?" at bounding box center [468, 321] width 152 height 14
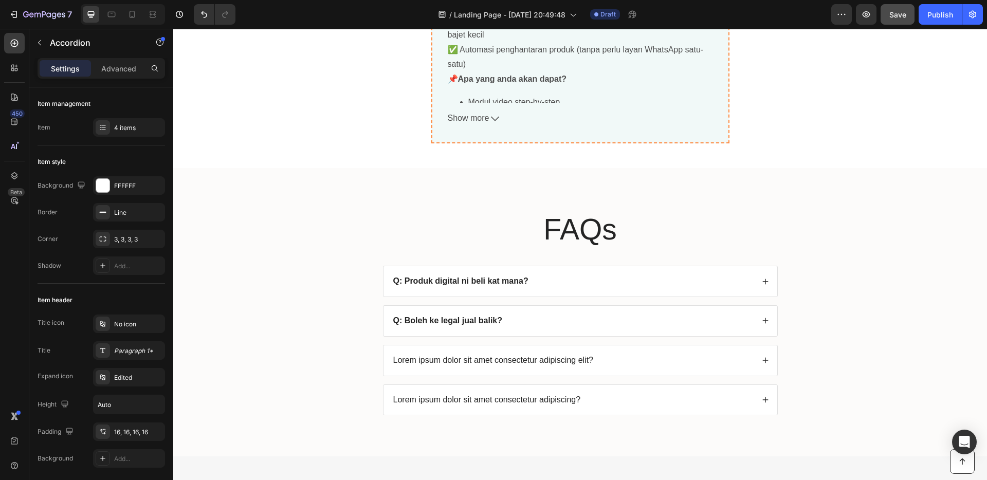
click at [530, 323] on div "Q: Boleh ke legal jual balik?" at bounding box center [573, 321] width 362 height 14
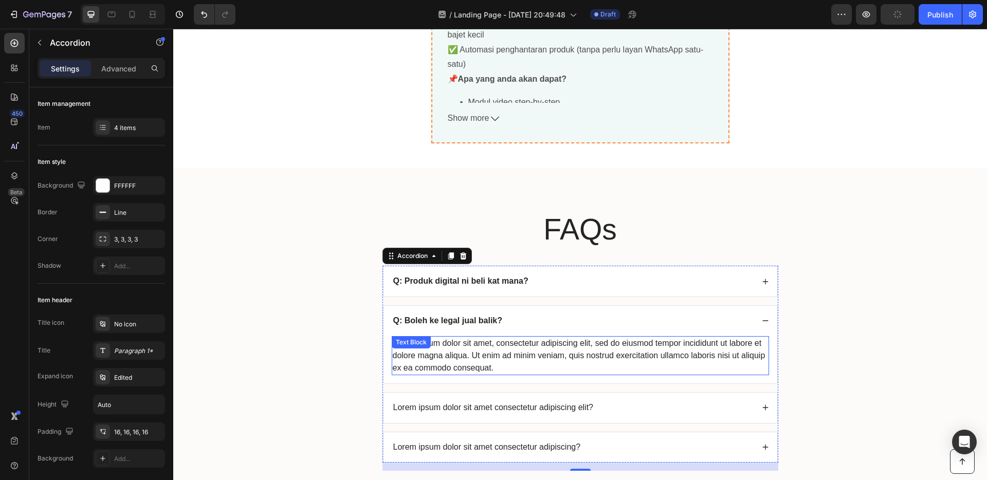
click at [497, 351] on div "Lorem ipsum dolor sit amet, consectetur adipiscing elit, sed do eiusmod tempor …" at bounding box center [580, 355] width 377 height 39
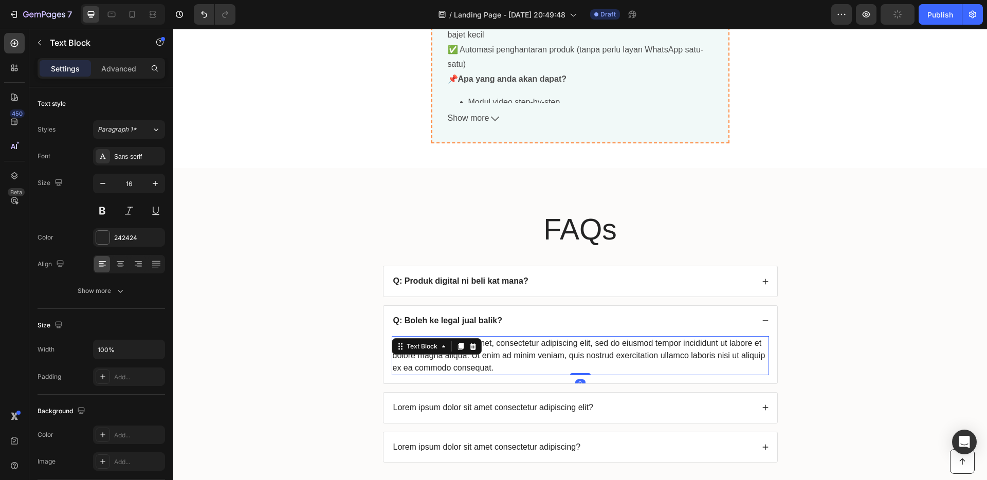
click at [496, 369] on div "Lorem ipsum dolor sit amet, consectetur adipiscing elit, sed do eiusmod tempor …" at bounding box center [580, 355] width 377 height 39
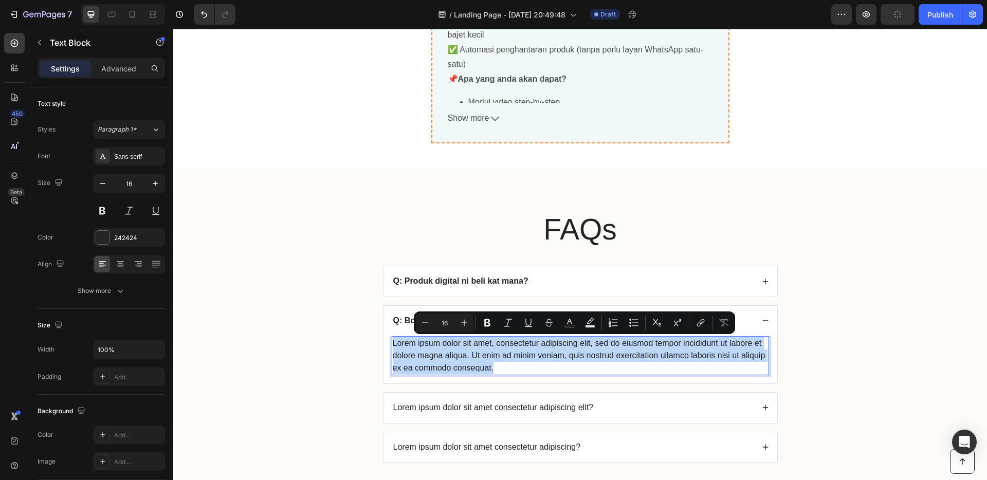
drag, startPoint x: 495, startPoint y: 369, endPoint x: 388, endPoint y: 341, distance: 110.4
click at [393, 341] on p "Lorem ipsum dolor sit amet, consectetur adipiscing elit, sed do eiusmod tempor …" at bounding box center [580, 355] width 375 height 37
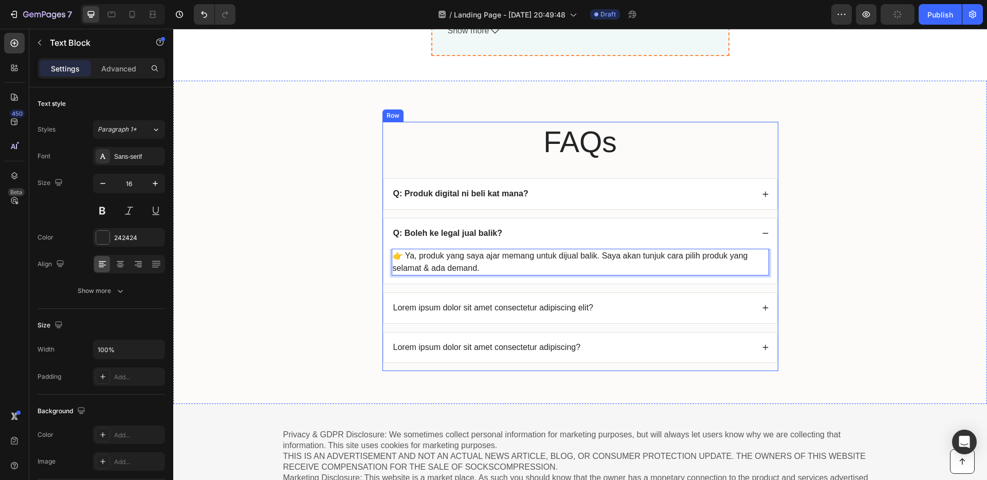
scroll to position [3981, 0]
click at [533, 310] on p "Lorem ipsum dolor sit amet consectetur adipiscing elit?" at bounding box center [493, 307] width 200 height 11
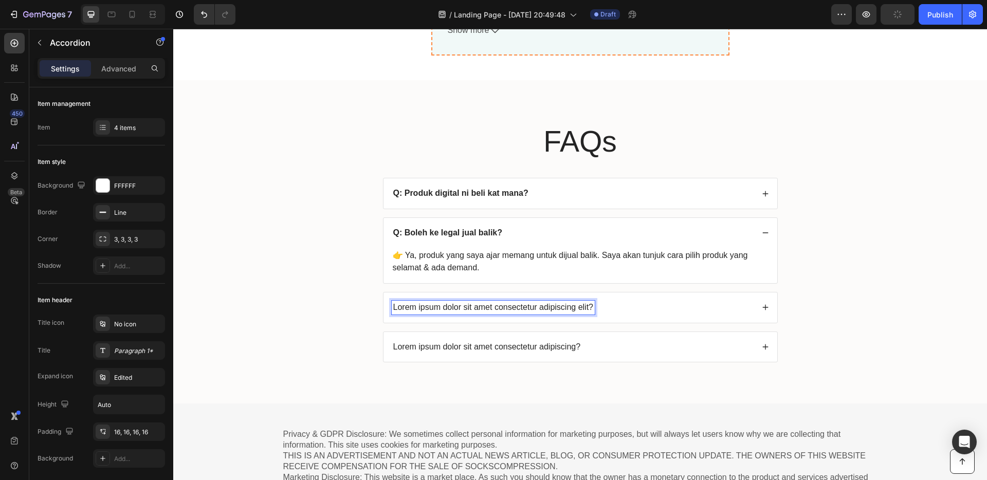
click at [585, 309] on p "Lorem ipsum dolor sit amet consectetur adipiscing elit?" at bounding box center [493, 307] width 200 height 11
drag, startPoint x: 587, startPoint y: 309, endPoint x: 388, endPoint y: 304, distance: 199.5
click at [392, 304] on div "Lorem ipsum dolor sit amet consectetur adipiscing elit?" at bounding box center [493, 308] width 203 height 14
click at [586, 304] on div "Q: Modal perlu banyak ke?" at bounding box center [573, 308] width 362 height 14
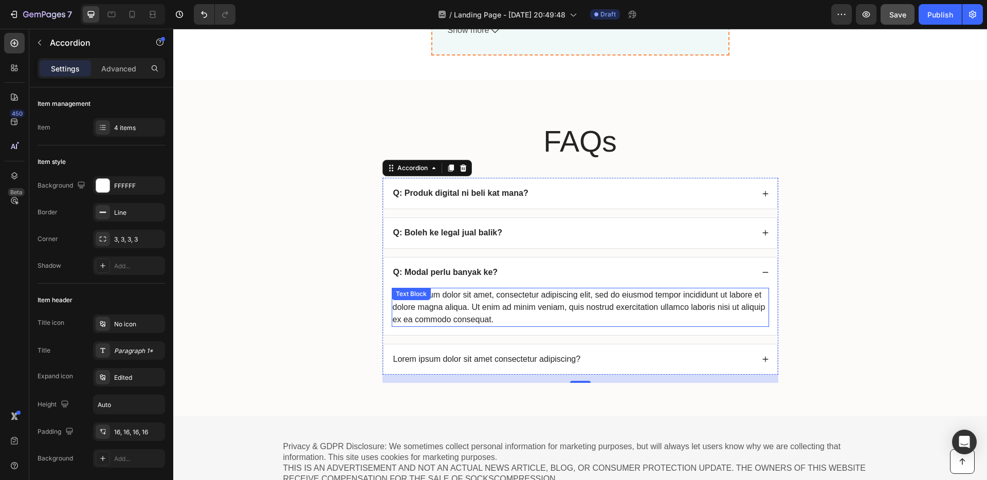
click at [501, 317] on div "Lorem ipsum dolor sit amet, consectetur adipiscing elit, sed do eiusmod tempor …" at bounding box center [580, 307] width 377 height 39
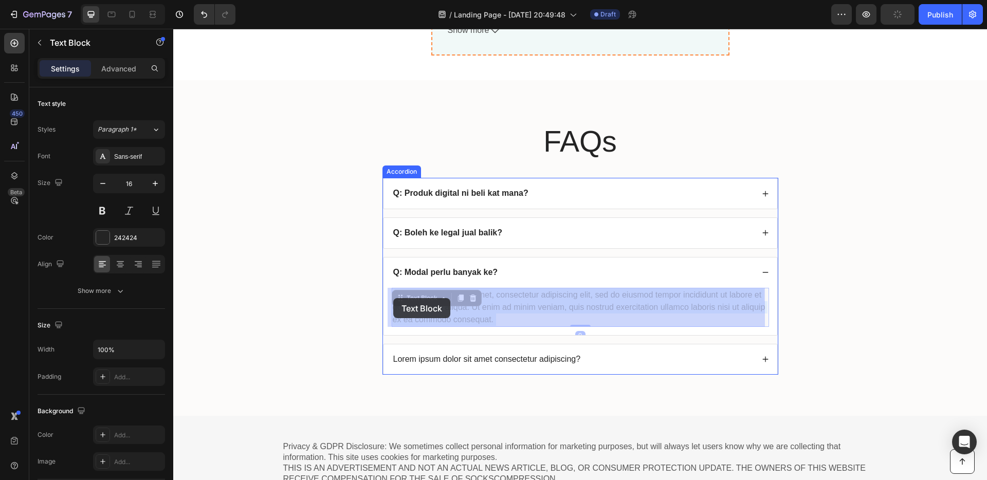
drag, startPoint x: 497, startPoint y: 319, endPoint x: 391, endPoint y: 299, distance: 108.2
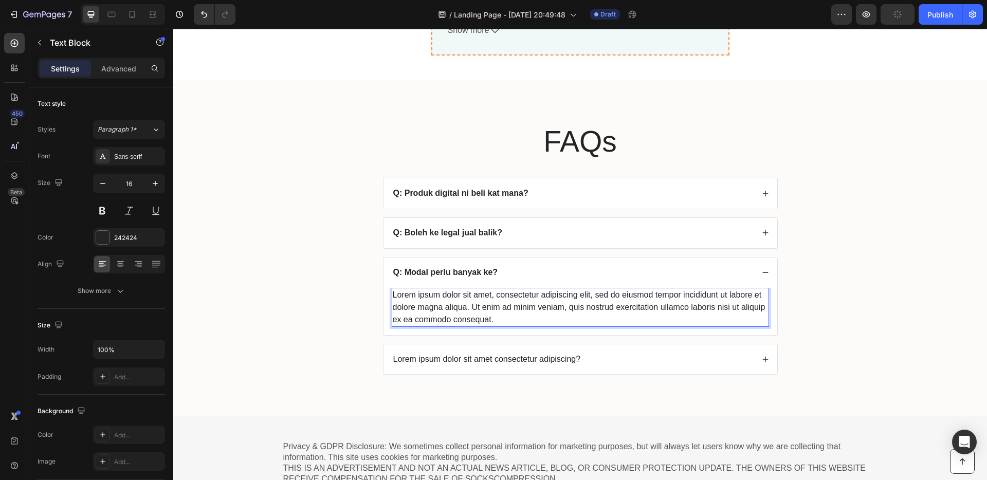
click at [502, 322] on p "Lorem ipsum dolor sit amet, consectetur adipiscing elit, sed do eiusmod tempor …" at bounding box center [580, 307] width 375 height 37
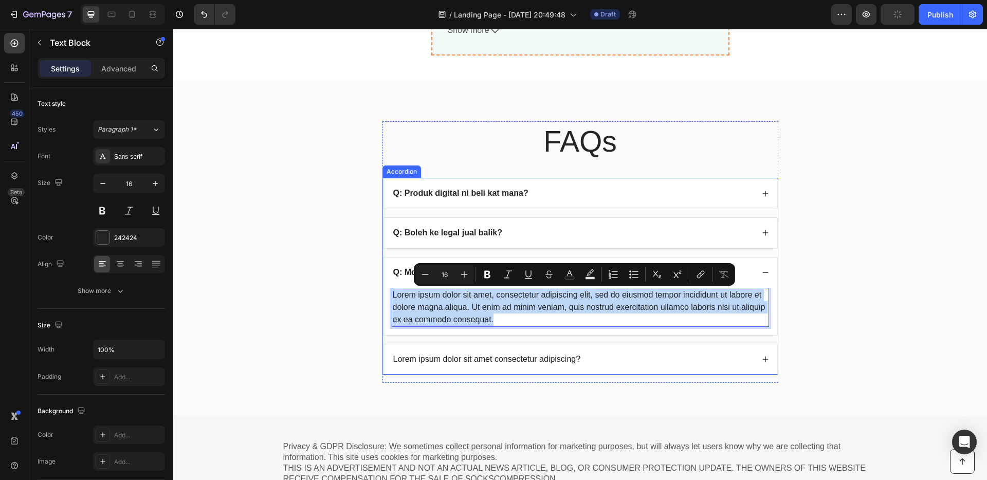
drag, startPoint x: 483, startPoint y: 316, endPoint x: 403, endPoint y: 295, distance: 81.8
click at [383, 292] on div "Lorem ipsum dolor sit amet, consectetur adipiscing elit, sed do eiusmod tempor …" at bounding box center [580, 311] width 394 height 47
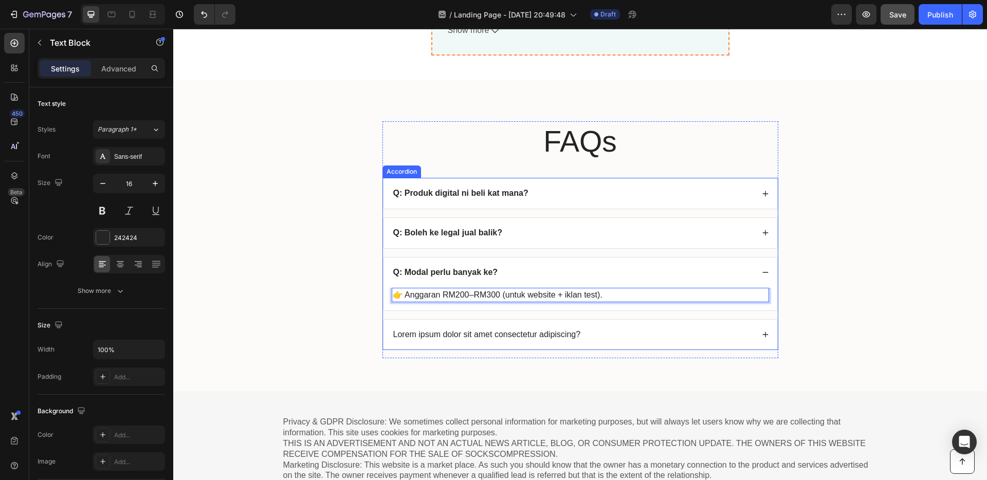
click at [526, 337] on p "Lorem ipsum dolor sit amet consectetur adipiscing?" at bounding box center [487, 334] width 188 height 11
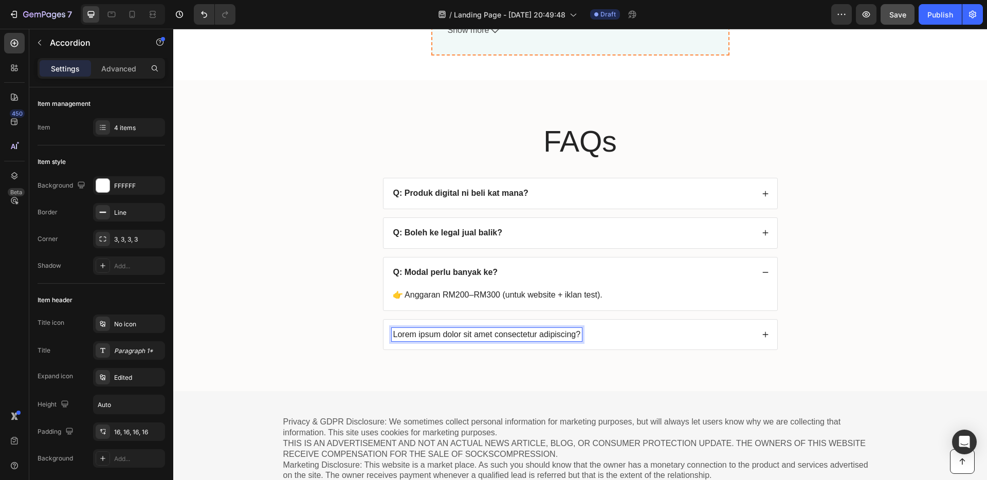
click at [571, 336] on p "Lorem ipsum dolor sit amet consectetur adipiscing?" at bounding box center [487, 334] width 188 height 11
click at [575, 335] on p "Lorem ipsum dolor sit amet consectetur adipiscing?" at bounding box center [487, 334] width 188 height 11
drag, startPoint x: 576, startPoint y: 335, endPoint x: 381, endPoint y: 331, distance: 194.8
click at [383, 331] on div "Lorem ipsum dolor sit amet consectetur adipiscing?" at bounding box center [580, 335] width 394 height 30
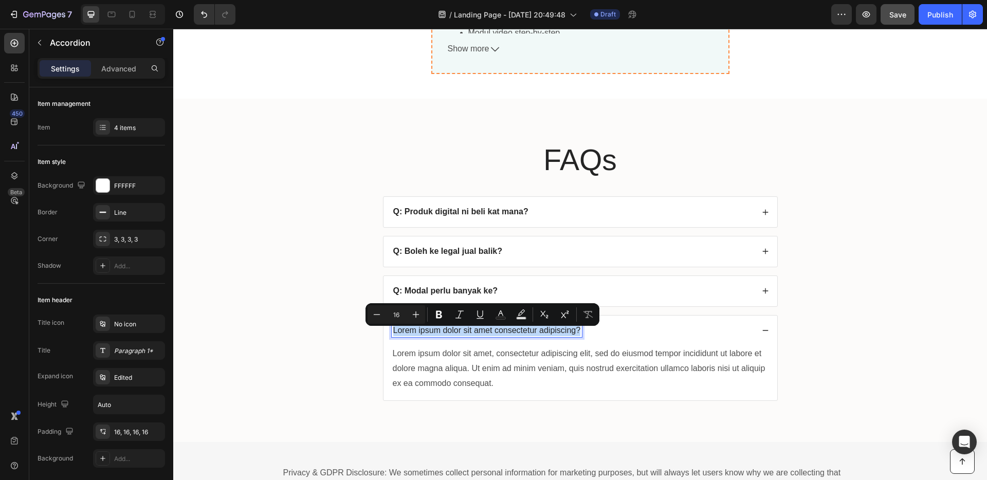
scroll to position [3958, 0]
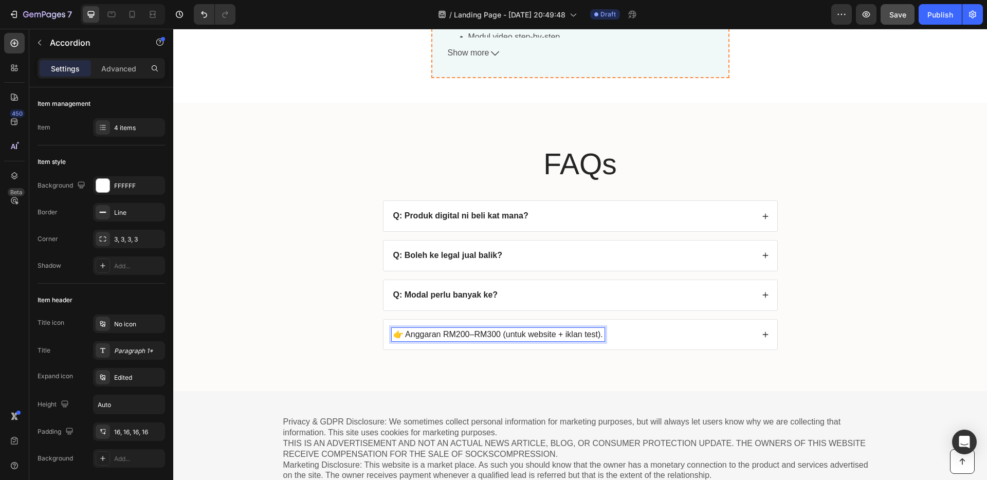
click at [510, 287] on div "Q: Modal perlu banyak ke?" at bounding box center [580, 295] width 394 height 30
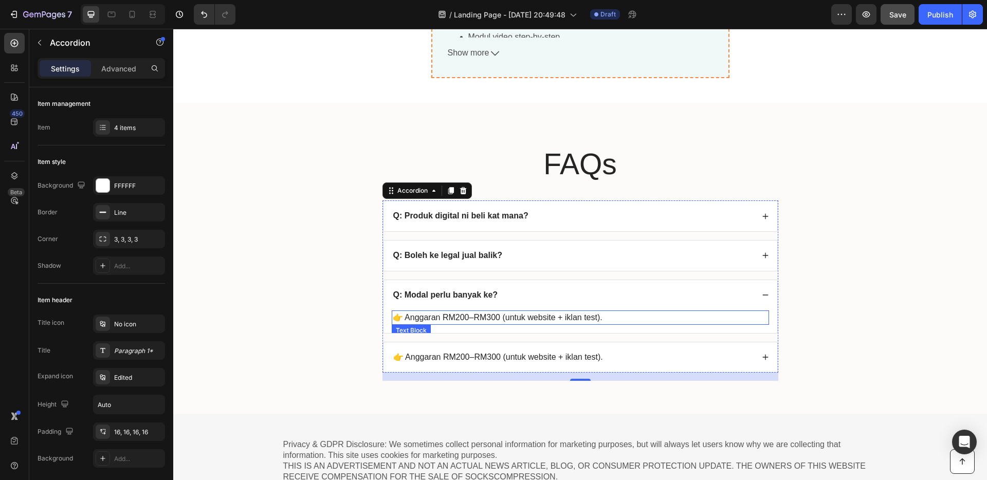
click at [541, 316] on p "👉 Anggaran RM200–RM300 (untuk website + iklan test)." at bounding box center [580, 317] width 375 height 12
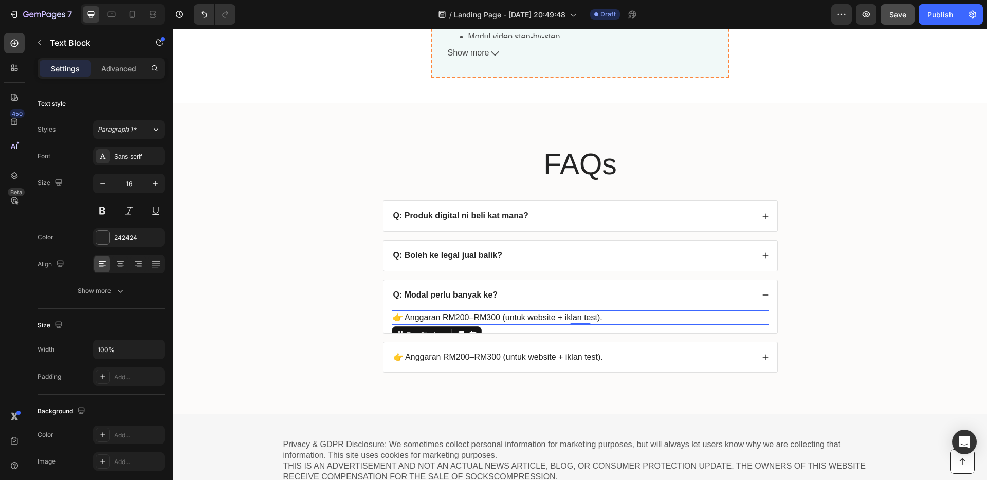
click at [502, 350] on div "👉 Anggaran RM200–RM300 (untuk website + iklan test)." at bounding box center [498, 357] width 213 height 14
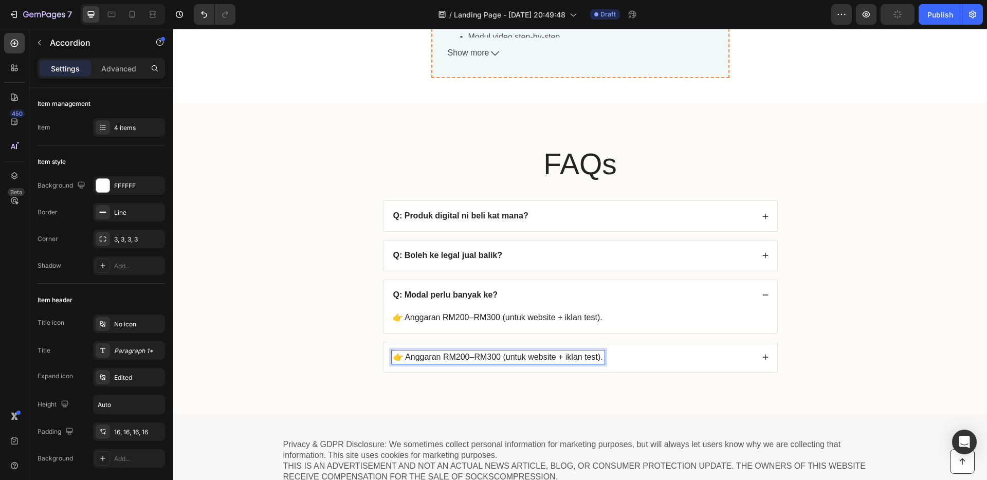
click at [594, 356] on p "👉 Anggaran RM200–RM300 (untuk website + iklan test)." at bounding box center [498, 357] width 210 height 11
click at [598, 358] on p "👉 Anggaran RM200–RM300 (untuk website + iklan test)." at bounding box center [498, 357] width 210 height 11
drag, startPoint x: 598, startPoint y: 358, endPoint x: 393, endPoint y: 354, distance: 205.1
click at [393, 354] on p "👉 Anggaran RM200–RM300 (untuk website + iklan test)." at bounding box center [498, 357] width 210 height 11
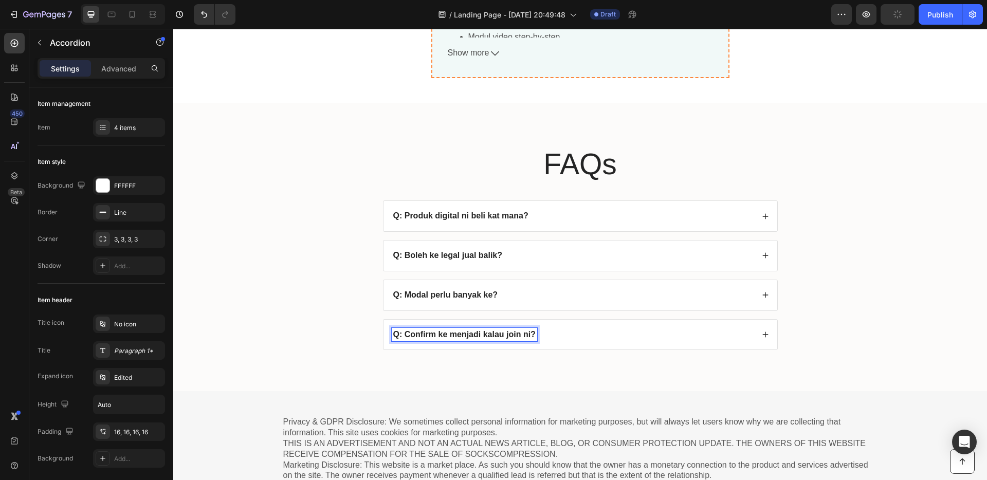
click at [676, 350] on div "Q: Confirm ke menjadi kalau join ni?" at bounding box center [580, 335] width 394 height 30
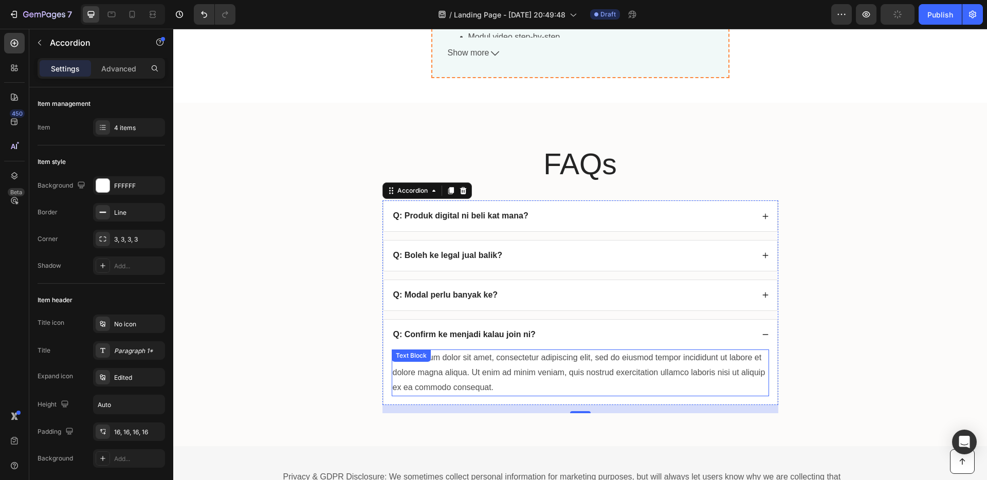
click at [674, 356] on div "Lorem ipsum dolor sit amet, consectetur adipiscing elit, sed do eiusmod tempor …" at bounding box center [580, 372] width 377 height 46
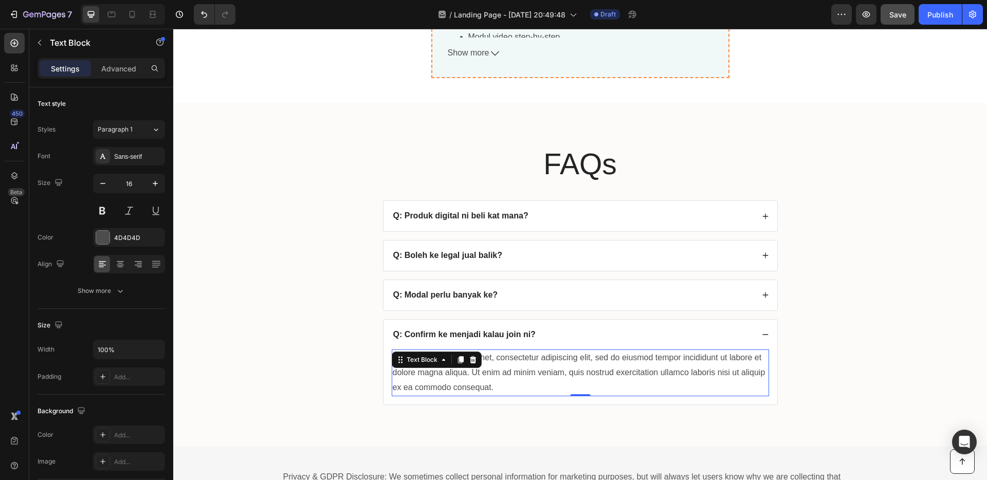
click at [504, 381] on div "Lorem ipsum dolor sit amet, consectetur adipiscing elit, sed do eiusmod tempor …" at bounding box center [580, 372] width 377 height 46
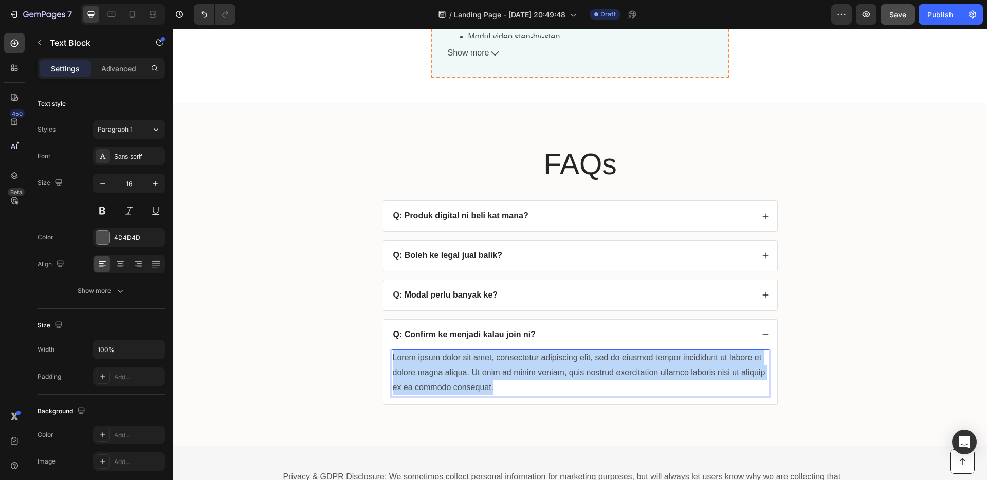
drag, startPoint x: 499, startPoint y: 385, endPoint x: 388, endPoint y: 357, distance: 114.7
click at [393, 357] on p "Lorem ipsum dolor sit amet, consectetur adipiscing elit, sed do eiusmod tempor …" at bounding box center [580, 372] width 375 height 44
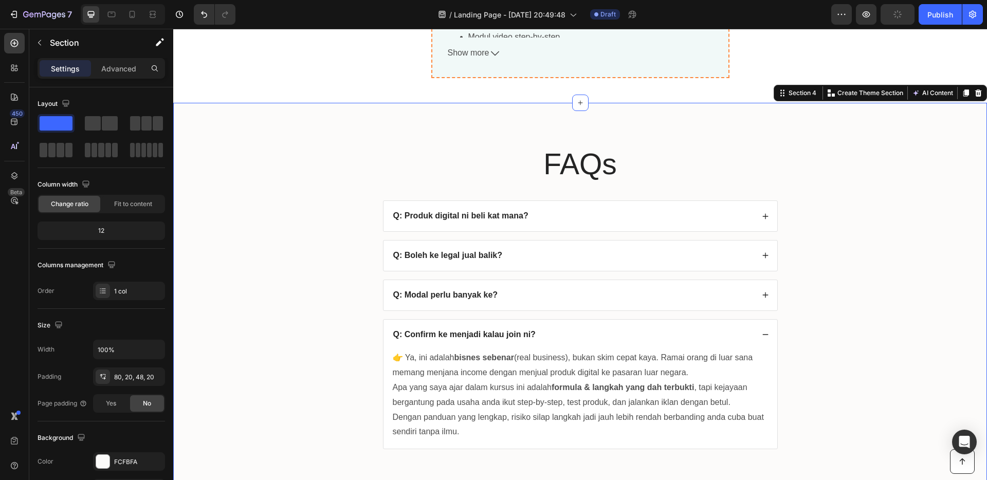
click at [838, 310] on div "FAQs Heading Q: Produk digital ni beli kat mana? Q: Boleh ke legal jual balik? …" at bounding box center [579, 305] width 793 height 322
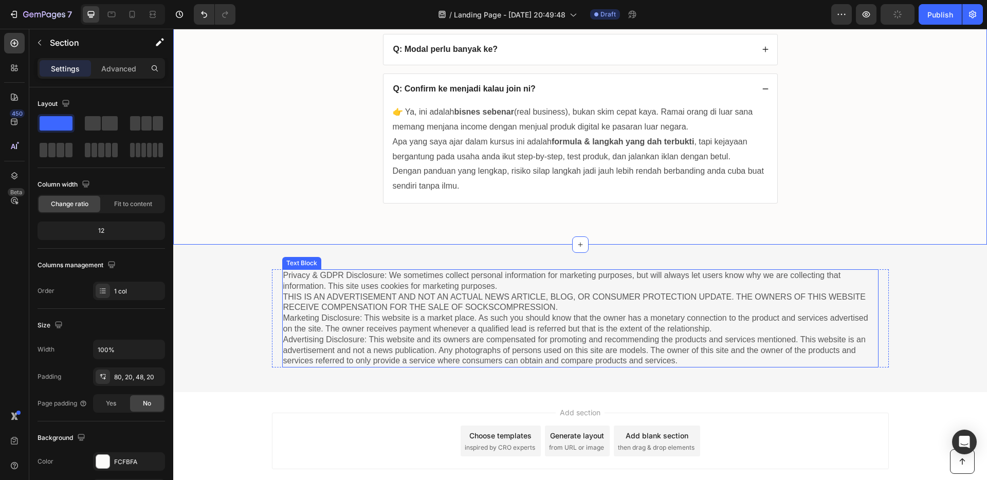
scroll to position [4239, 0]
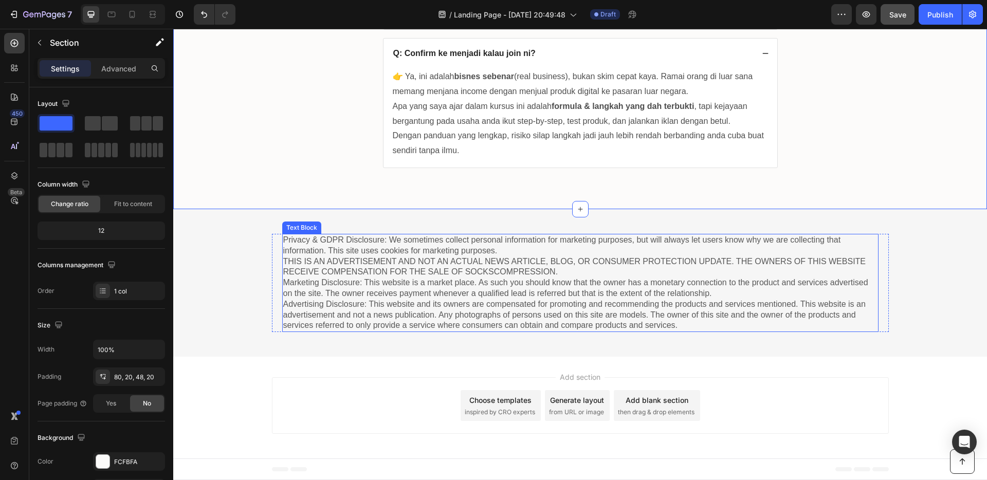
click at [623, 297] on p "Privacy & GDPR Disclosure: We sometimes collect personal information for market…" at bounding box center [580, 283] width 594 height 96
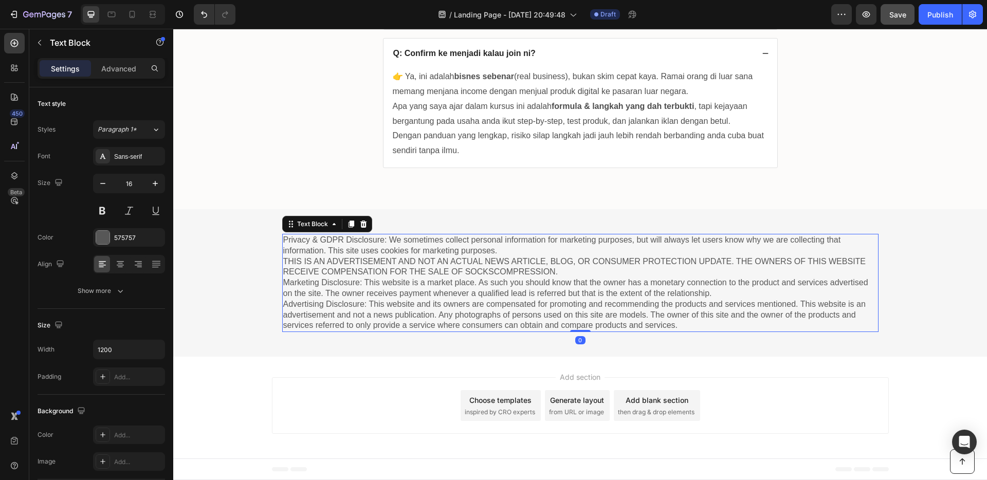
click at [685, 326] on p "Privacy & GDPR Disclosure: We sometimes collect personal information for market…" at bounding box center [580, 283] width 594 height 96
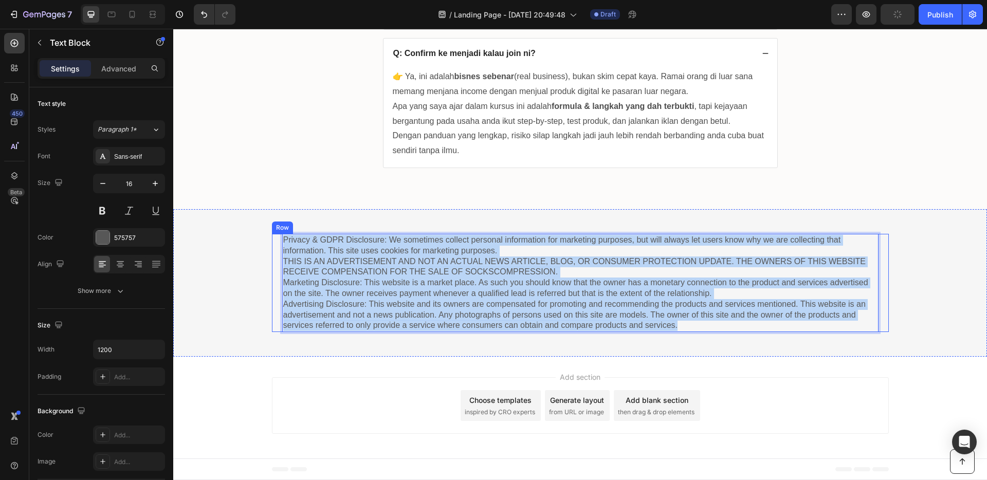
drag, startPoint x: 684, startPoint y: 325, endPoint x: 275, endPoint y: 243, distance: 416.7
click at [275, 243] on div "Privacy & GDPR Disclosure: We sometimes collect personal information for market…" at bounding box center [580, 283] width 617 height 98
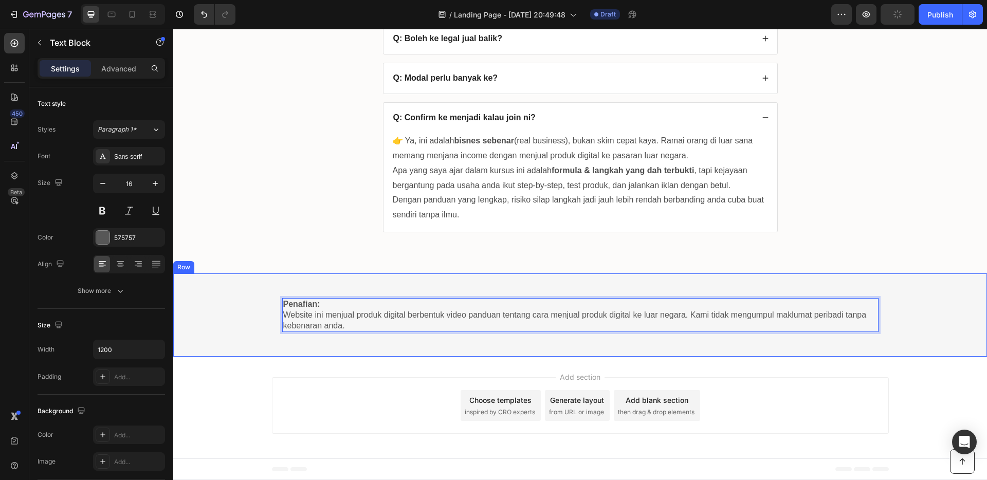
scroll to position [4175, 0]
click at [349, 275] on div "Penafian: Website ini menjual produk digital berbentuk video panduan tentang ca…" at bounding box center [579, 314] width 813 height 83
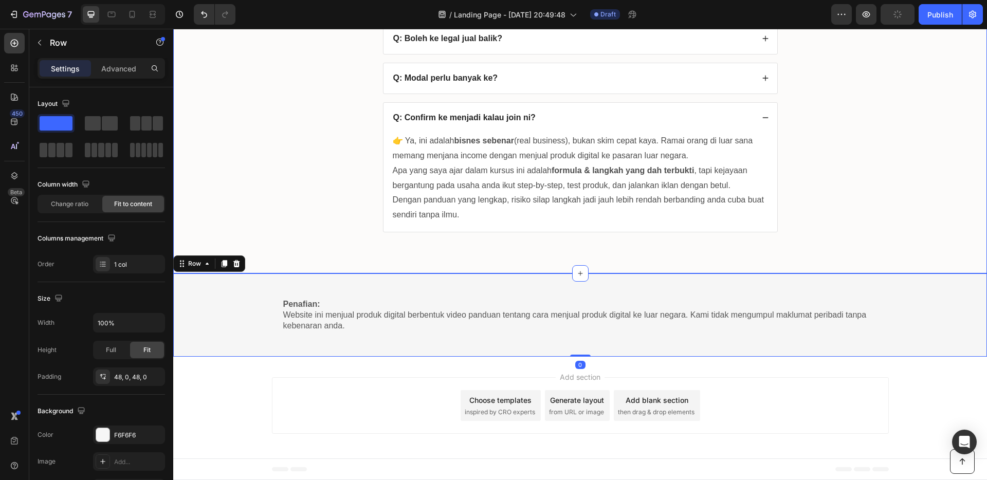
click at [342, 233] on div "FAQs Heading Q: Produk digital ni beli kat mana? Q: Boleh ke legal jual balik? …" at bounding box center [579, 88] width 793 height 322
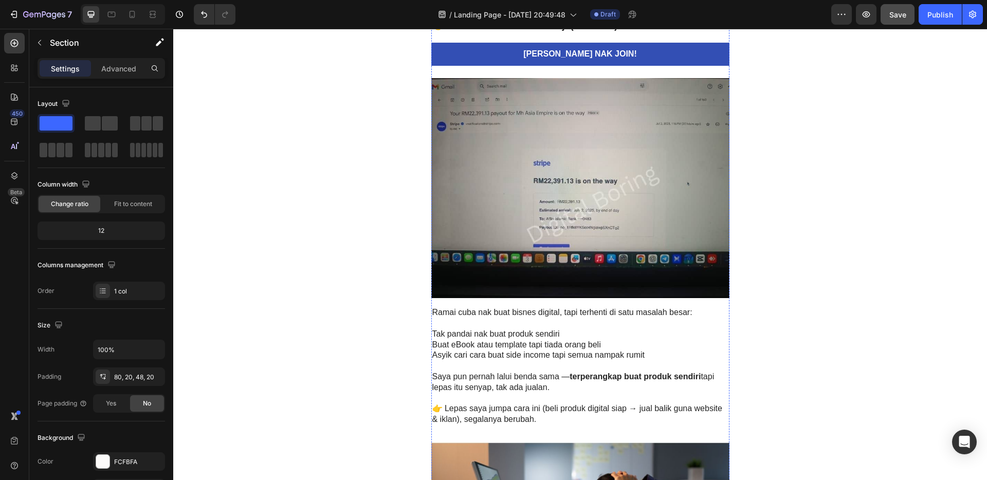
scroll to position [0, 0]
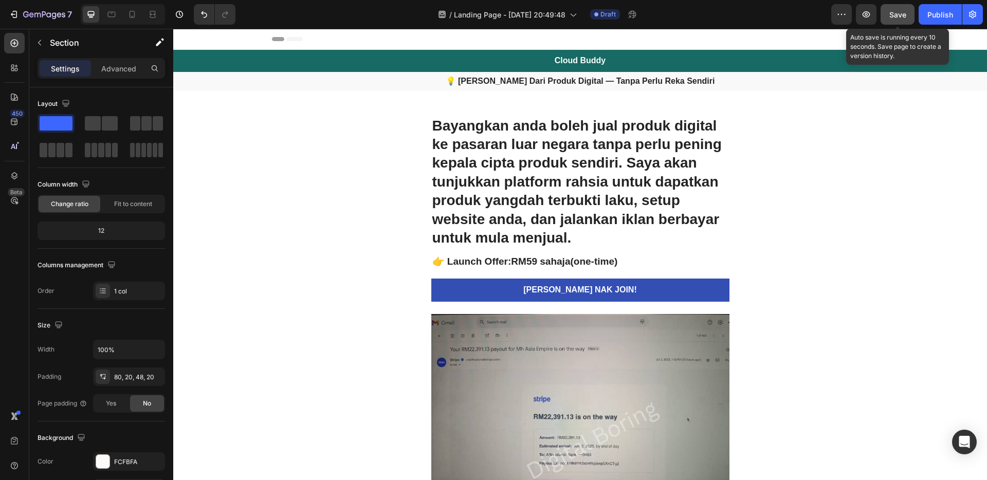
click at [903, 18] on span "Save" at bounding box center [897, 14] width 17 height 9
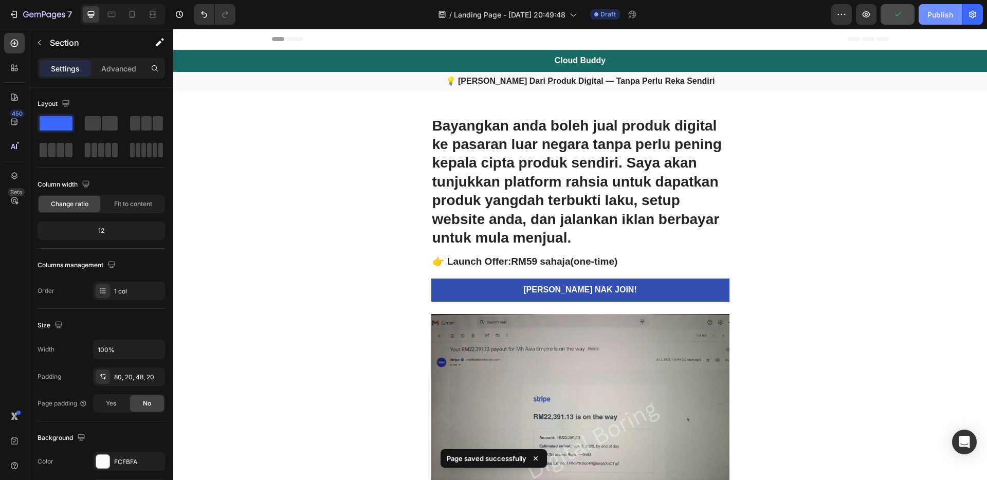
click at [946, 17] on div "Publish" at bounding box center [940, 14] width 26 height 11
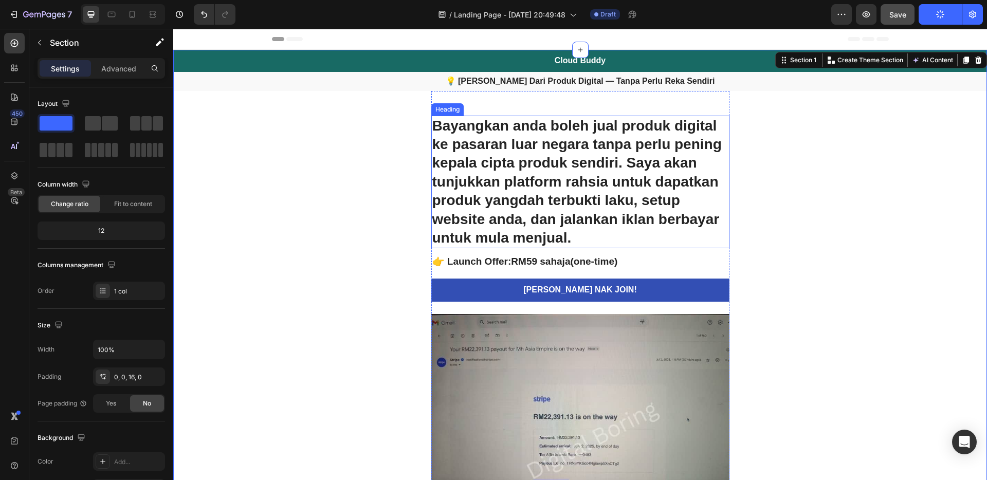
click at [659, 125] on h1 "Bayangkan anda boleh jual produk digital ke pasaran luar negara tanpa perlu pen…" at bounding box center [580, 182] width 298 height 133
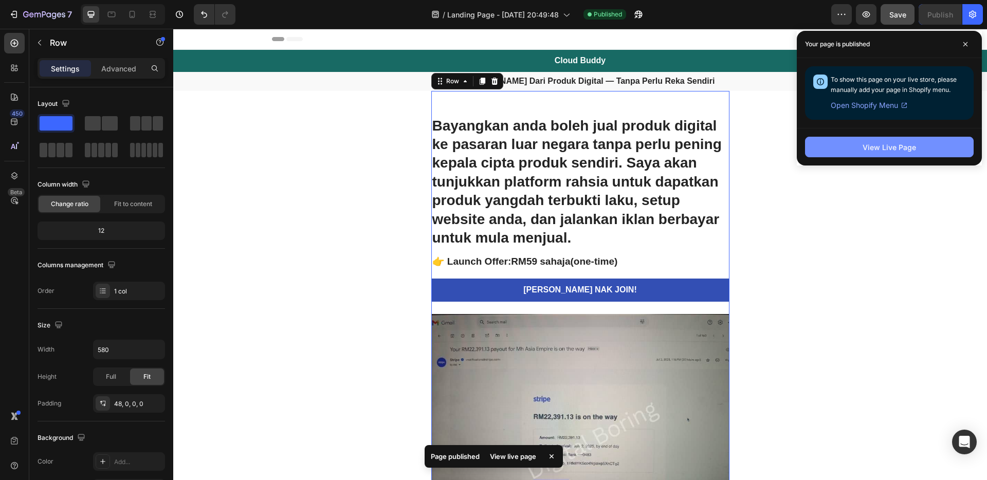
click at [877, 147] on div "View Live Page" at bounding box center [888, 147] width 53 height 11
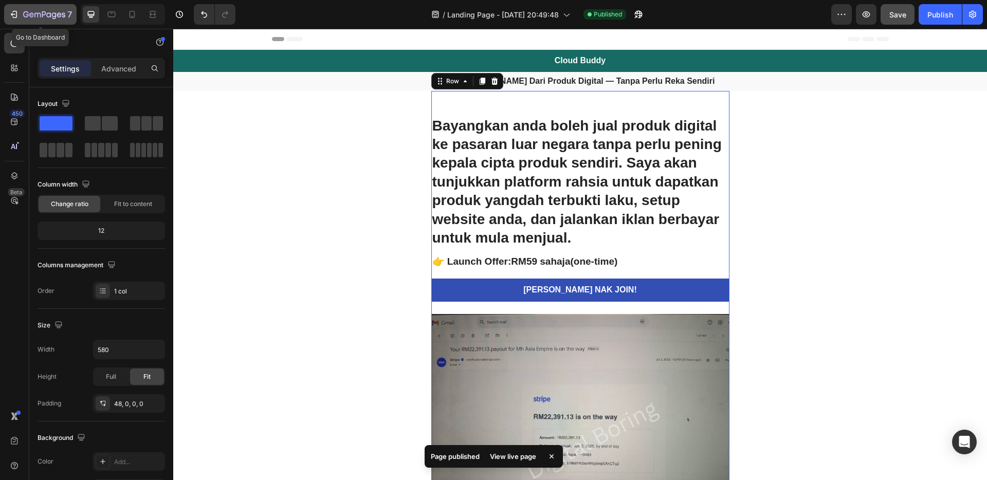
click at [29, 18] on icon "button" at bounding box center [44, 15] width 42 height 9
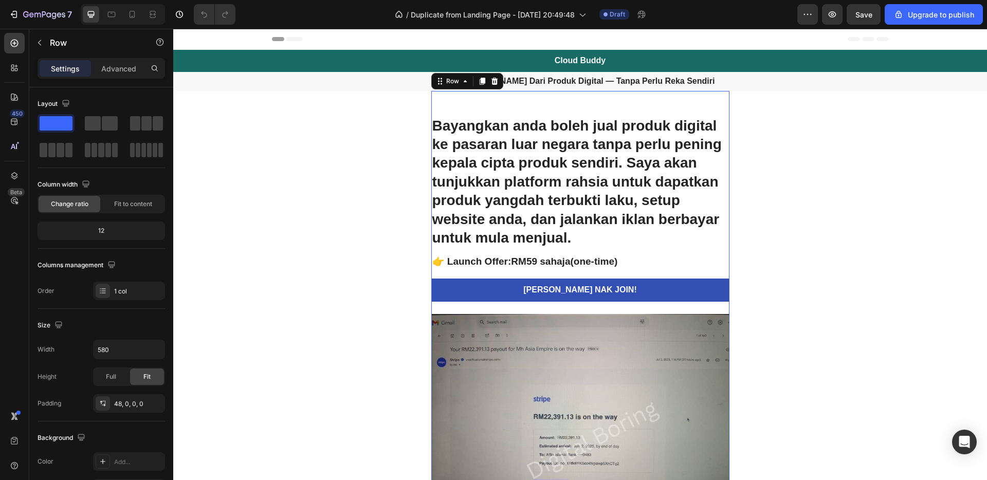
click at [559, 134] on h1 "Bayangkan anda boleh jual produk digital ke pasaran luar negara tanpa perlu pen…" at bounding box center [580, 182] width 298 height 133
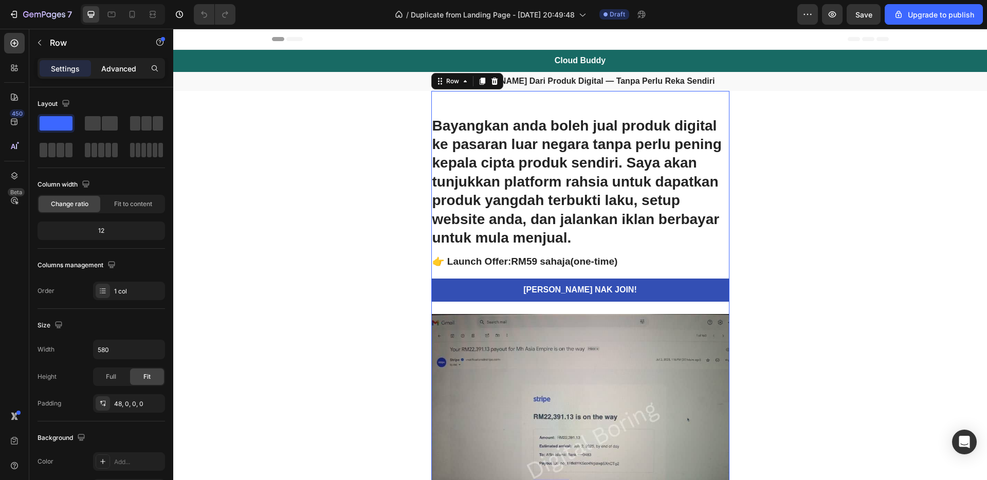
click at [128, 68] on p "Advanced" at bounding box center [118, 68] width 35 height 11
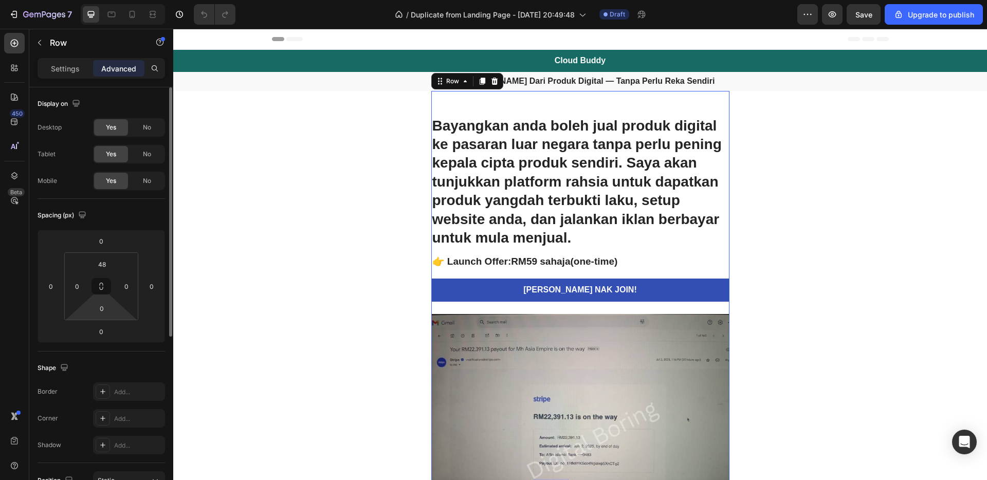
click at [116, 0] on html "7 / Duplicate from Landing Page - Aug 27, 20:49:48 Draft Preview Save Upgrade t…" at bounding box center [493, 0] width 987 height 0
click at [112, 308] on input "0" at bounding box center [101, 308] width 21 height 15
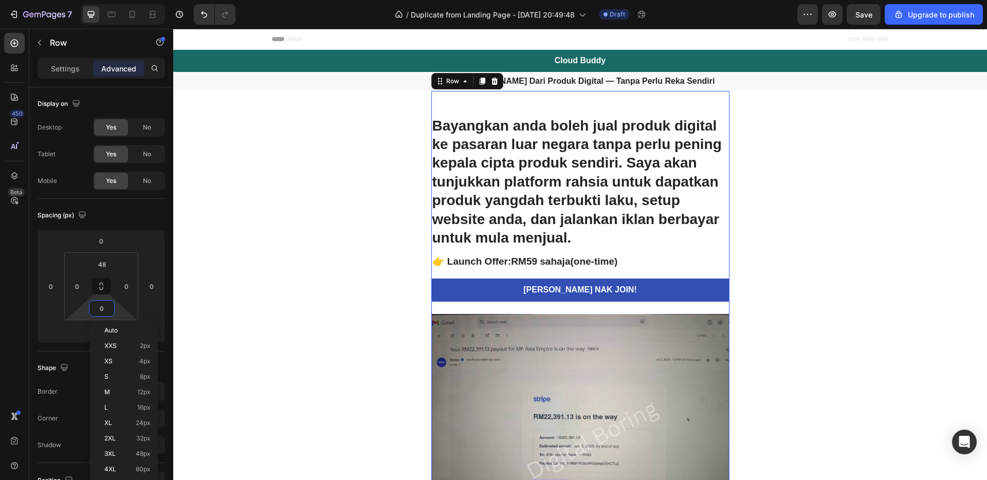
click at [117, 0] on html "7 / Duplicate from Landing Page - Aug 27, 20:49:48 Draft Preview Save Upgrade t…" at bounding box center [493, 0] width 987 height 0
type input "0"
drag, startPoint x: 118, startPoint y: 312, endPoint x: 113, endPoint y: 319, distance: 8.1
click at [113, 0] on html "7 / Duplicate from Landing Page - Aug 27, 20:49:48 Draft Preview Save Upgrade t…" at bounding box center [493, 0] width 987 height 0
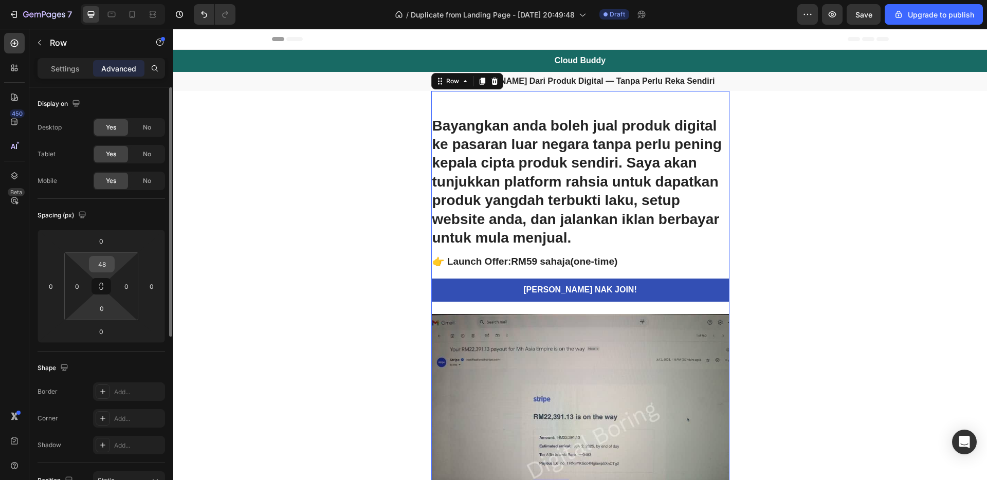
click at [97, 259] on input "48" at bounding box center [101, 263] width 21 height 15
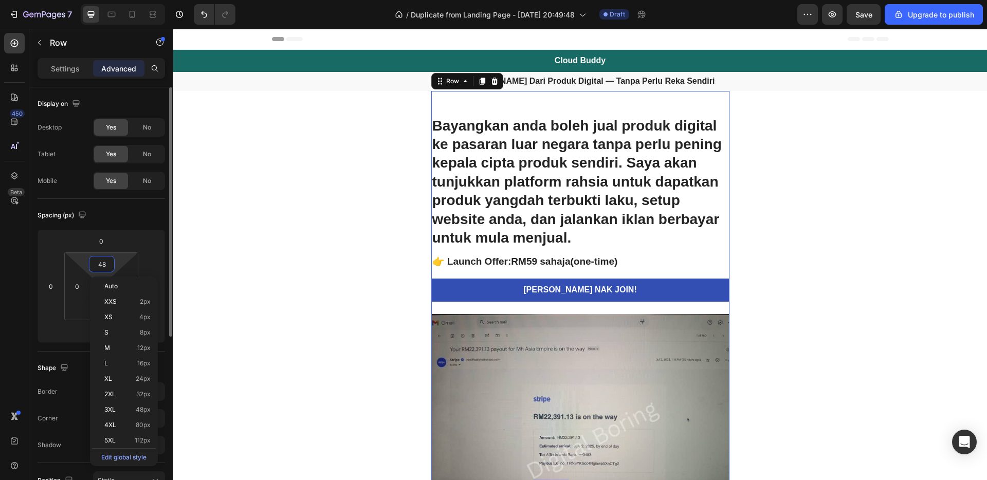
click at [113, 256] on div "48" at bounding box center [102, 264] width 26 height 16
click at [120, 0] on html "7 / Duplicate from Landing Page - Aug 27, 20:49:48 Draft Preview Save Upgrade t…" at bounding box center [493, 0] width 987 height 0
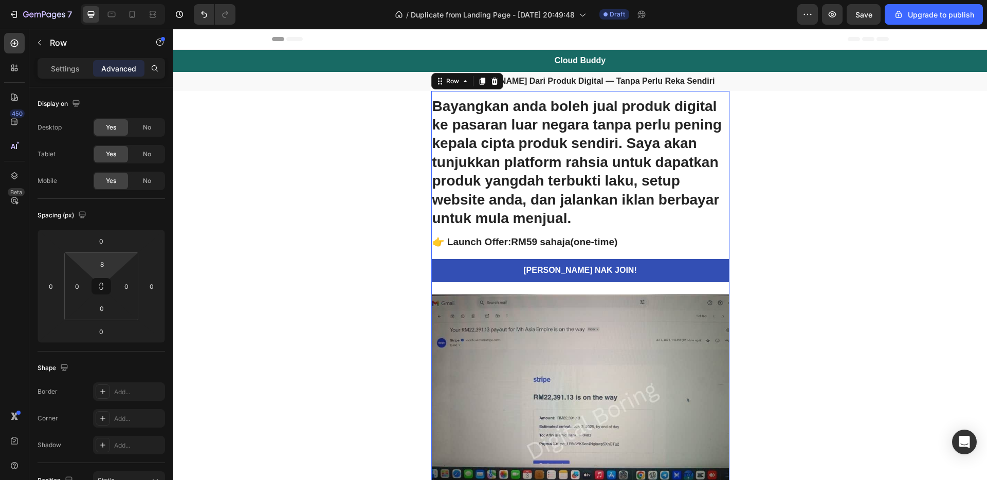
type input "6"
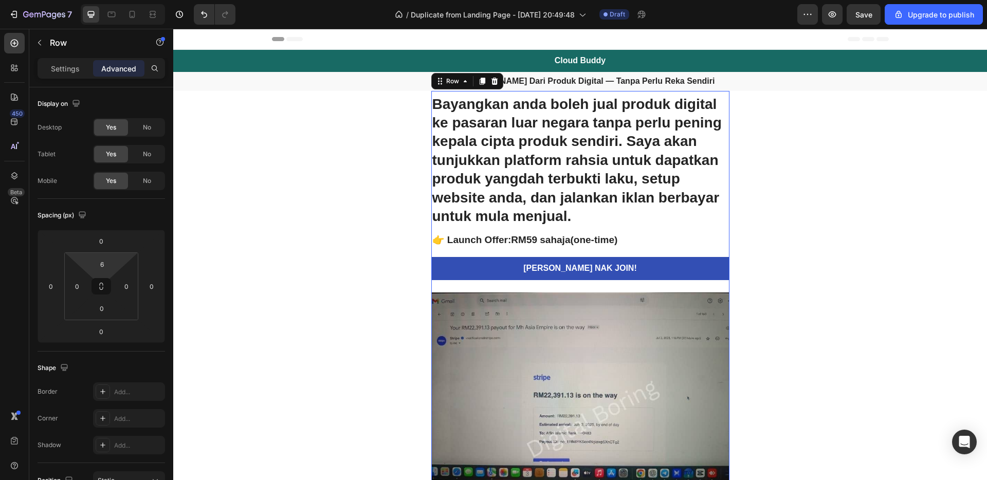
drag, startPoint x: 120, startPoint y: 257, endPoint x: 118, endPoint y: 268, distance: 10.9
click at [118, 0] on html "7 / Duplicate from Landing Page - Aug 27, 20:49:48 Draft Preview Save Upgrade t…" at bounding box center [493, 0] width 987 height 0
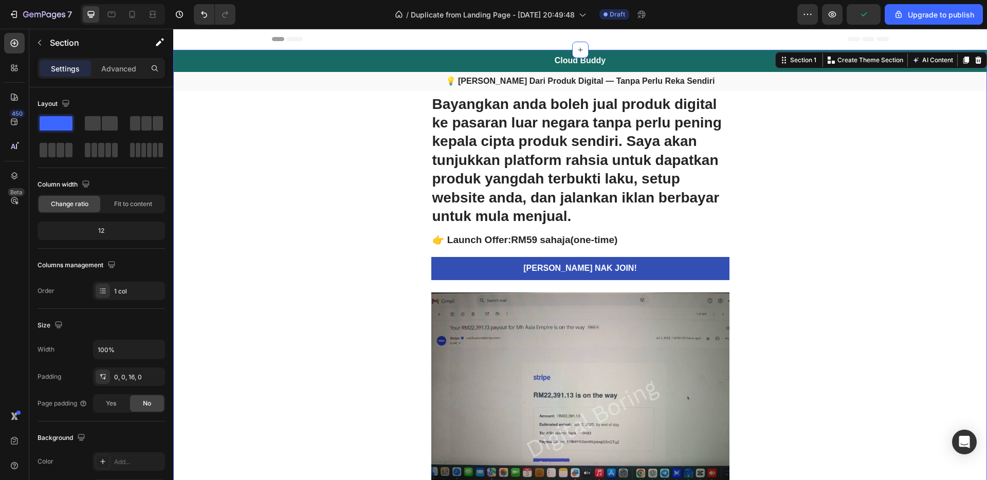
click at [865, 18] on span "Save" at bounding box center [863, 14] width 17 height 9
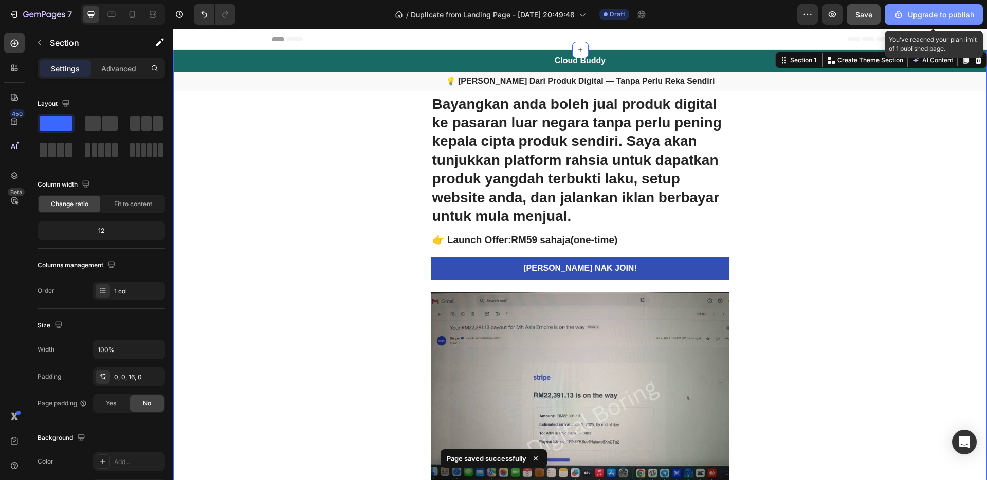
click at [933, 13] on div "Upgrade to publish" at bounding box center [933, 14] width 81 height 11
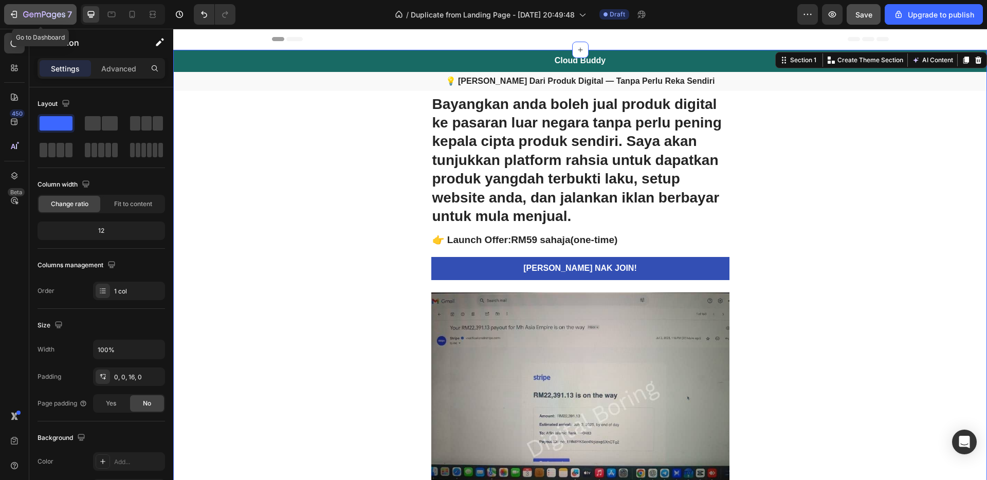
click at [33, 17] on icon "button" at bounding box center [44, 15] width 42 height 9
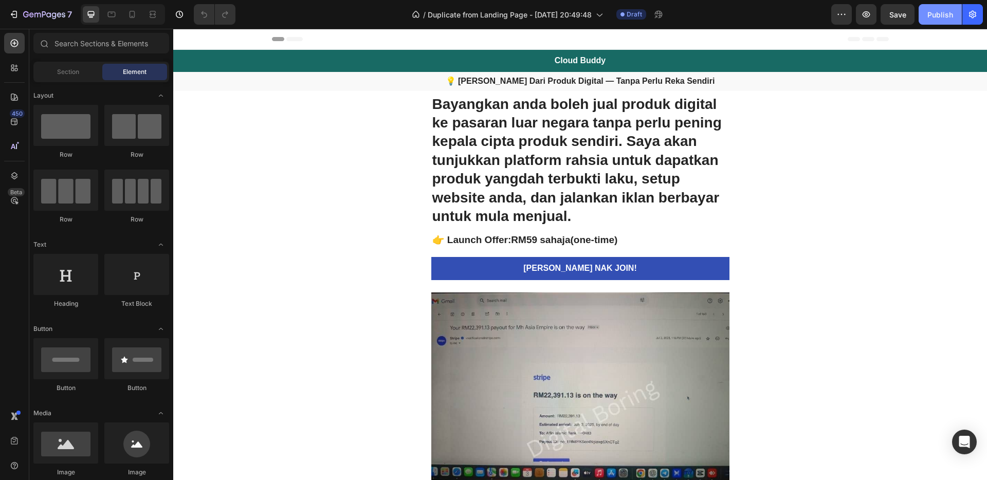
click at [945, 14] on div "Publish" at bounding box center [940, 14] width 26 height 11
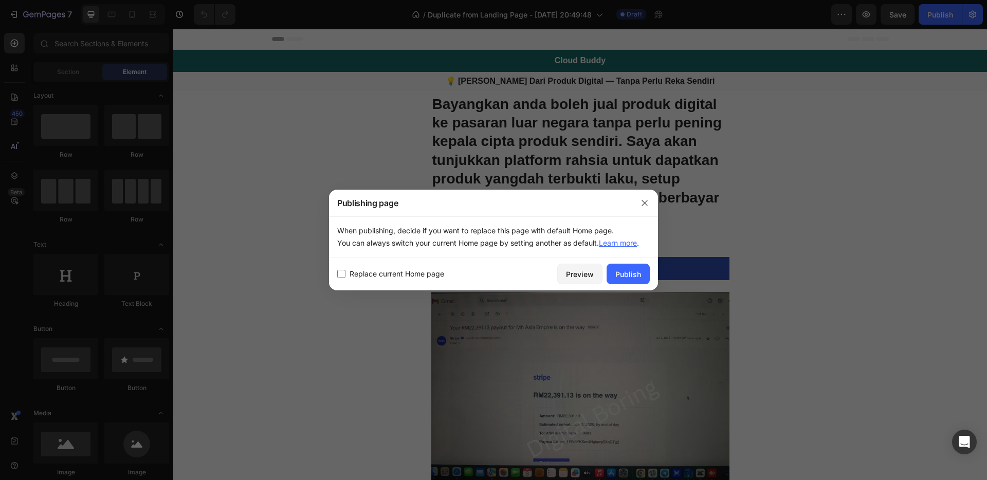
click at [422, 276] on span "Replace current Home page" at bounding box center [396, 274] width 95 height 12
checkbox input "true"
click at [634, 274] on div "Publish" at bounding box center [628, 274] width 26 height 11
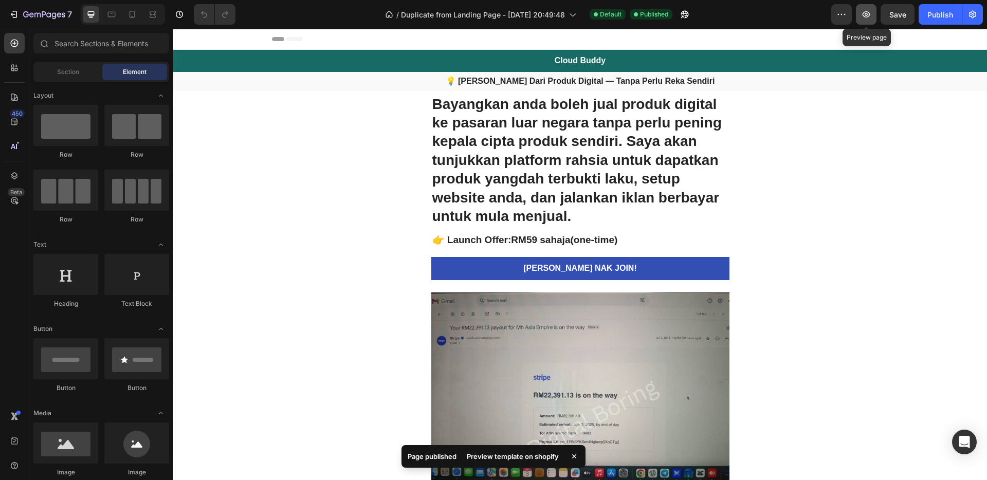
click at [872, 15] on button "button" at bounding box center [866, 14] width 21 height 21
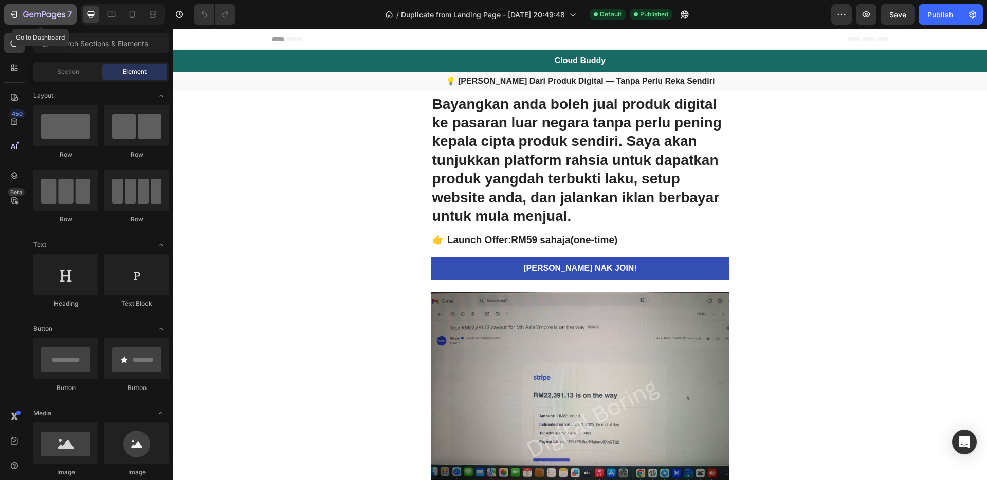
click at [45, 15] on icon "button" at bounding box center [44, 15] width 42 height 9
